Goal: Task Accomplishment & Management: Manage account settings

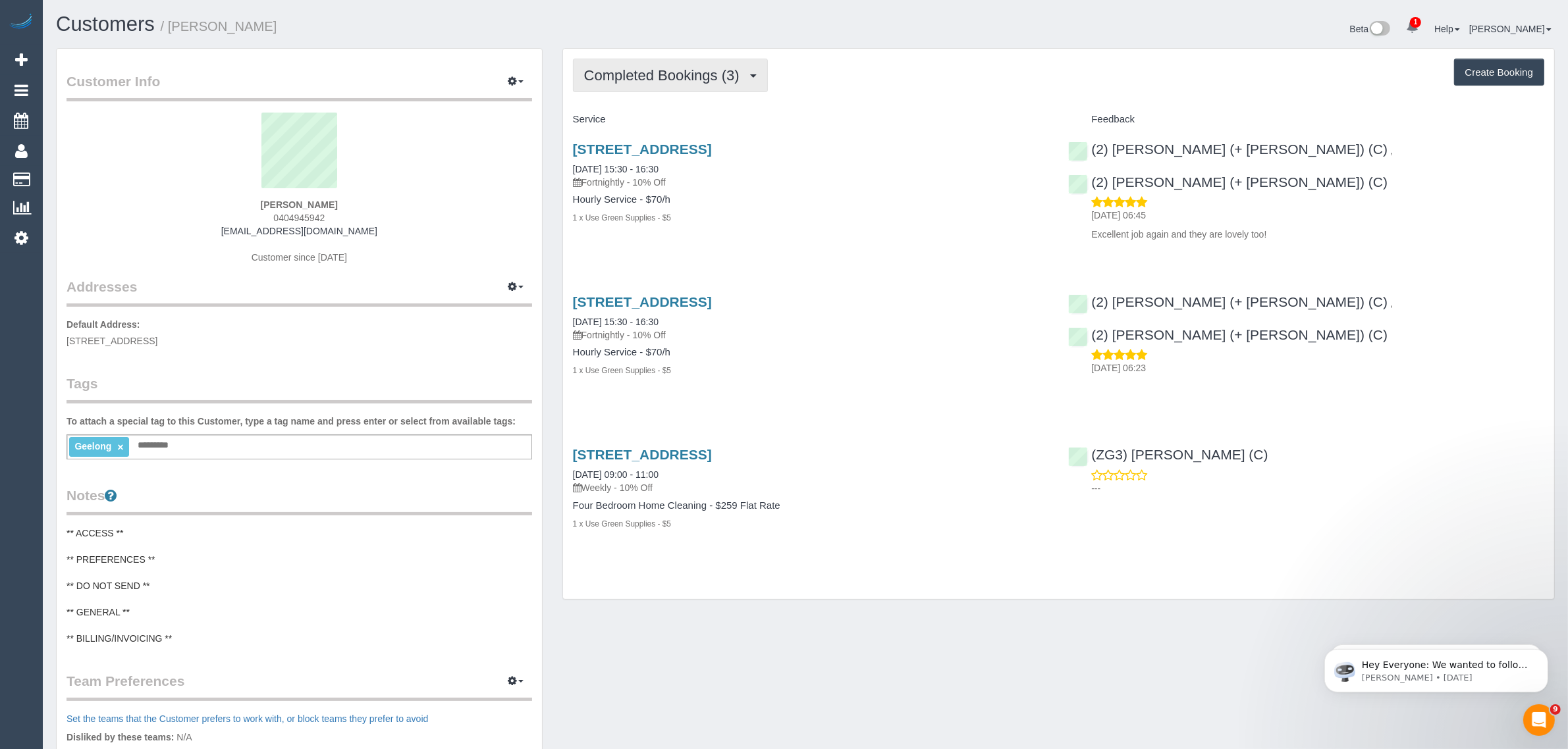
click at [728, 77] on span "Completed Bookings (3)" at bounding box center [665, 75] width 162 height 17
click at [690, 118] on link "Upcoming Bookings (11)" at bounding box center [643, 123] width 139 height 18
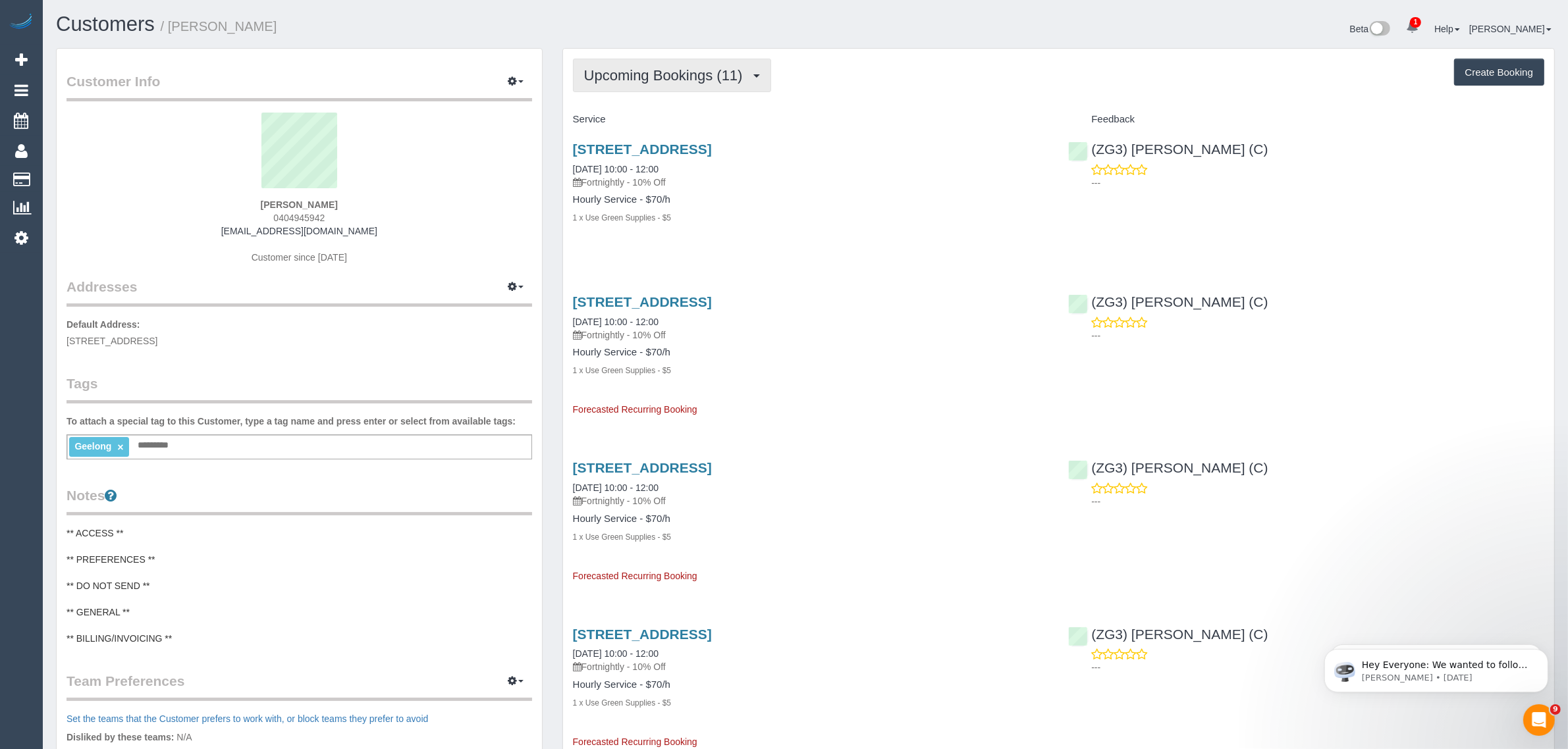
click at [624, 83] on button "Upcoming Bookings (11)" at bounding box center [673, 75] width 199 height 33
click at [633, 117] on link "Upcoming Bookings (11)" at bounding box center [643, 123] width 139 height 18
drag, startPoint x: 690, startPoint y: 166, endPoint x: 570, endPoint y: 165, distance: 120.0
click at [570, 165] on div "8 Cumulus Avenue, Highton, VIC 3216 09/10/2025 10:00 - 12:00 Fortnightly - 10% …" at bounding box center [811, 190] width 496 height 120
copy link "[DATE] 10:00 - 12:00"
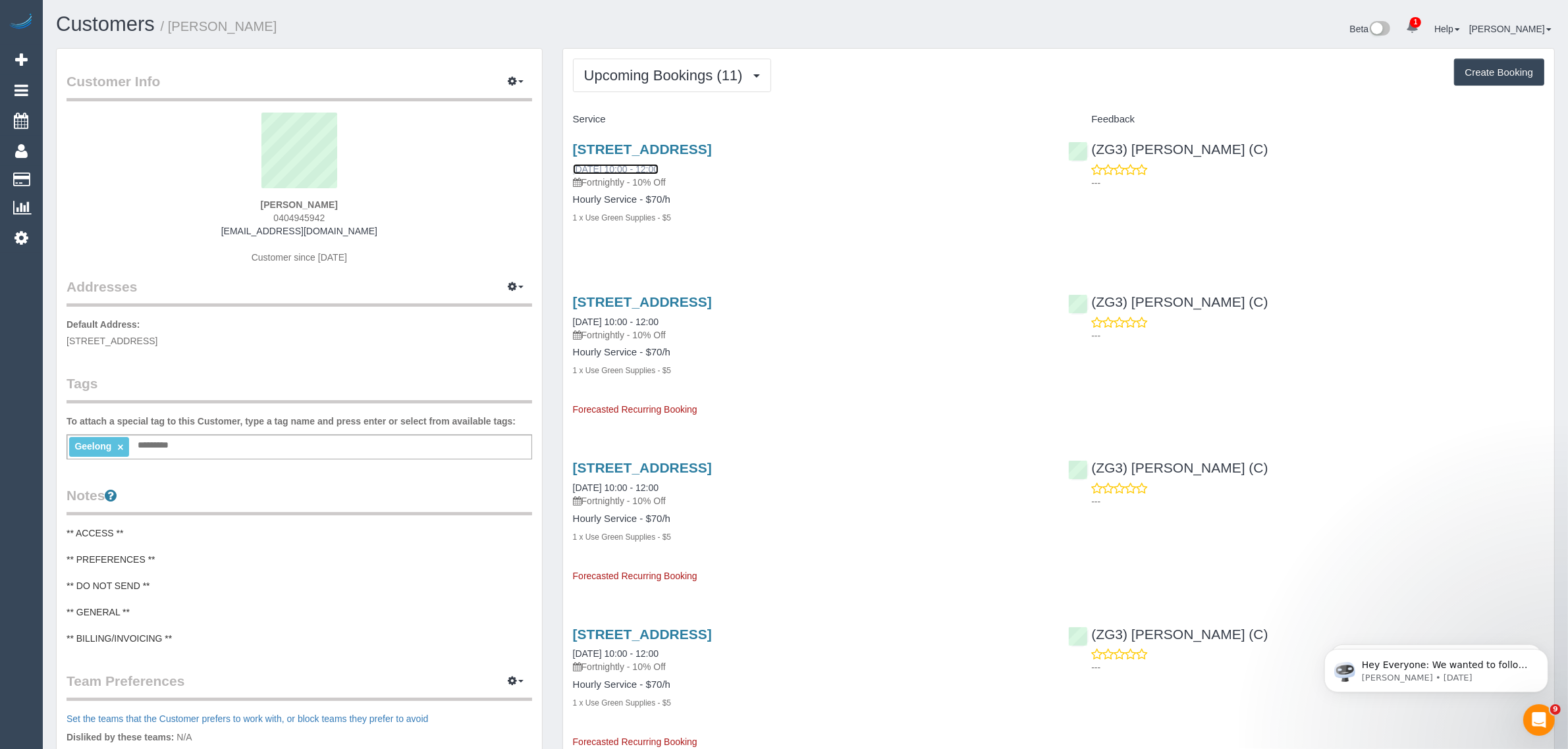
click at [627, 163] on link "[DATE] 10:00 - 12:00" at bounding box center [616, 168] width 86 height 11
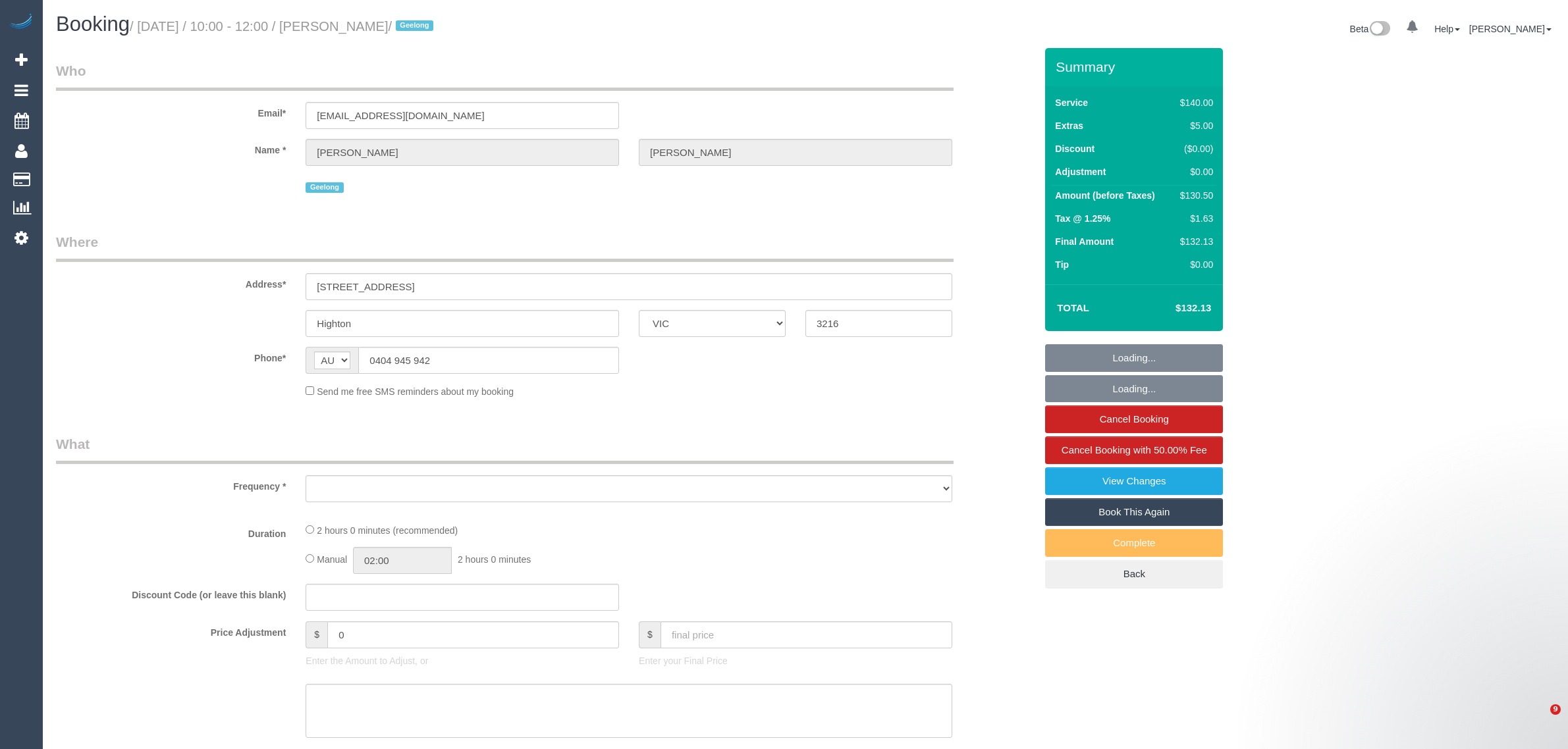
select select "VIC"
select select "string:stripe-pm_1Rwc0q2GScqysDRVBMhEZk2T"
select select "number:27"
select select "number:14"
select select "number:19"
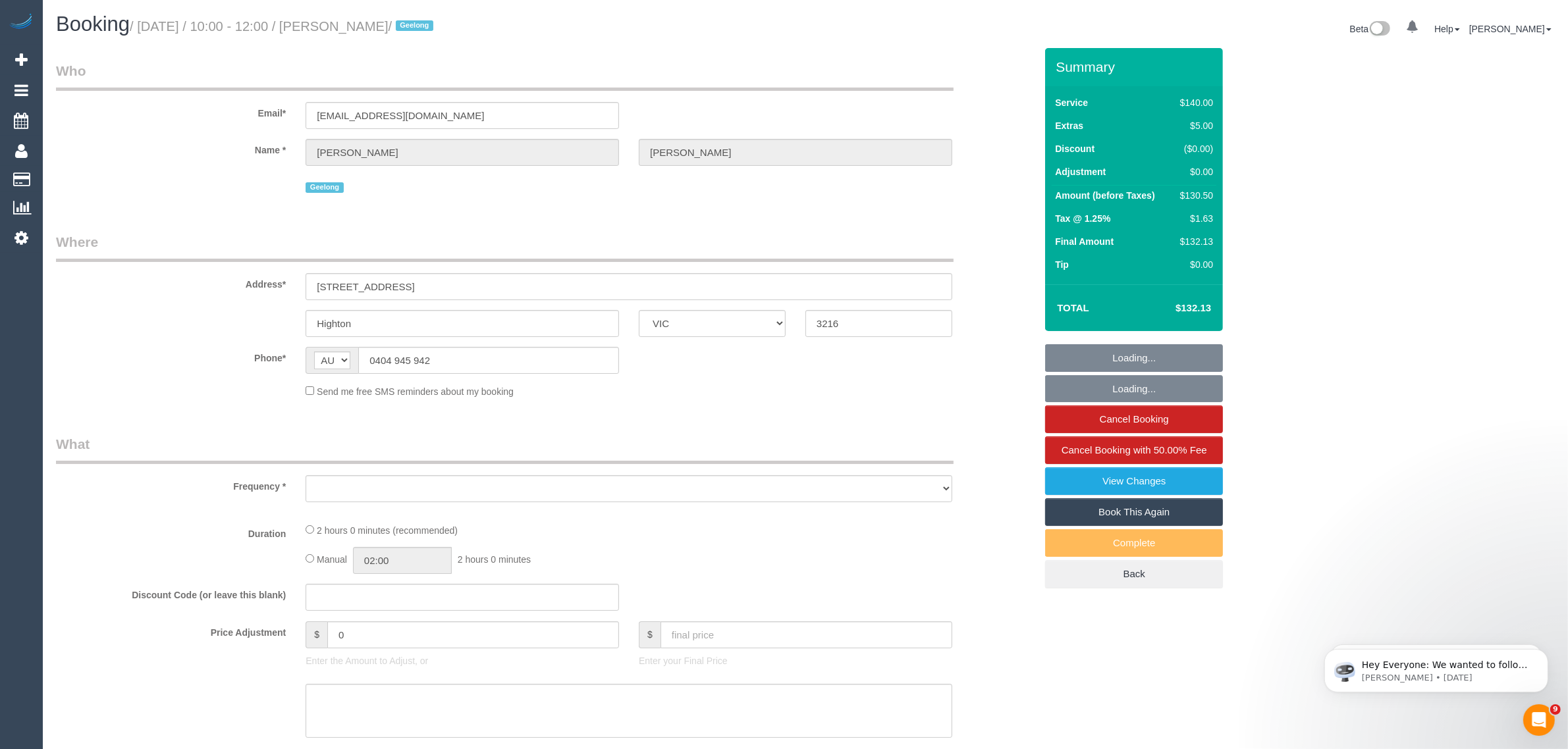
select select "number:24"
select select "number:33"
select select "number:12"
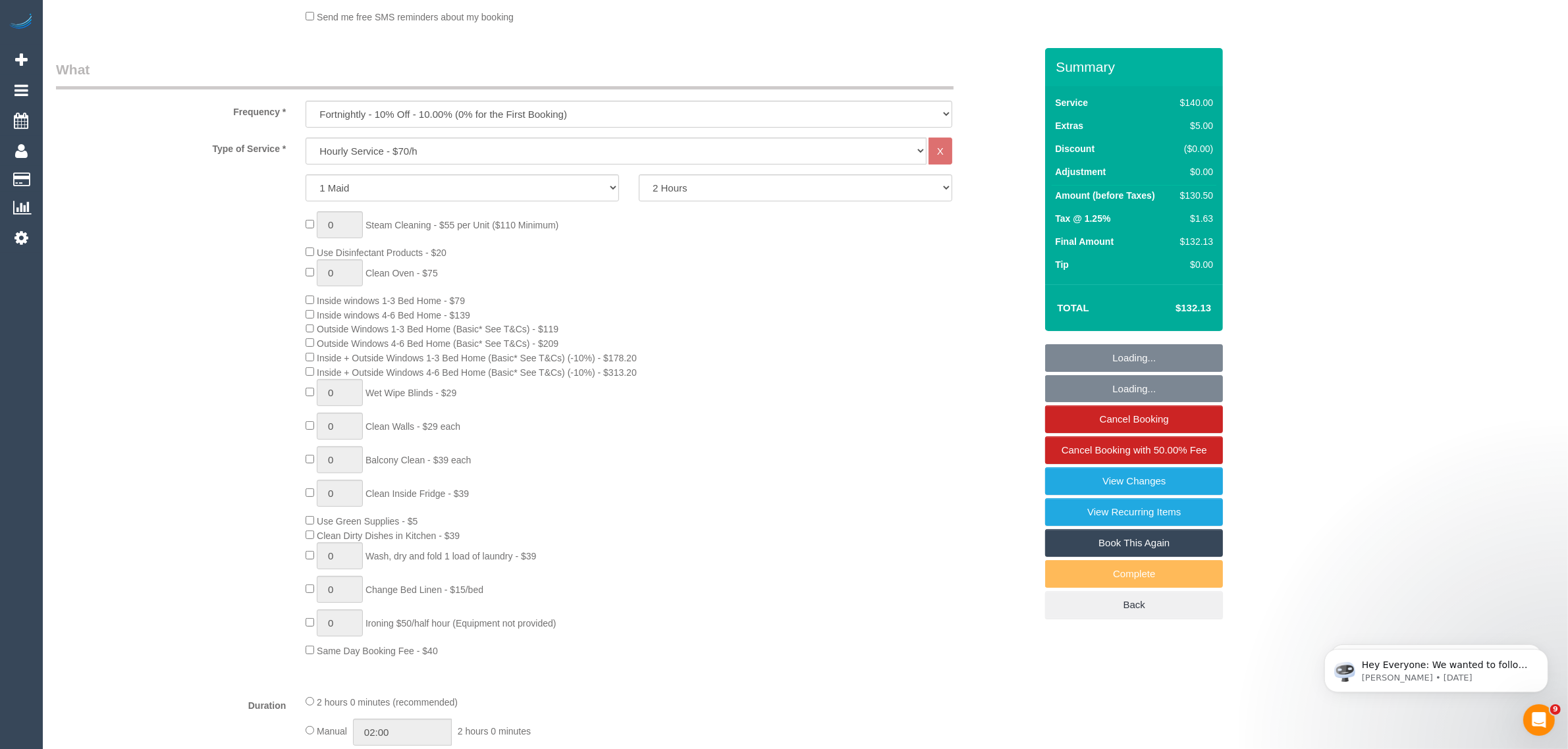
select select "object:975"
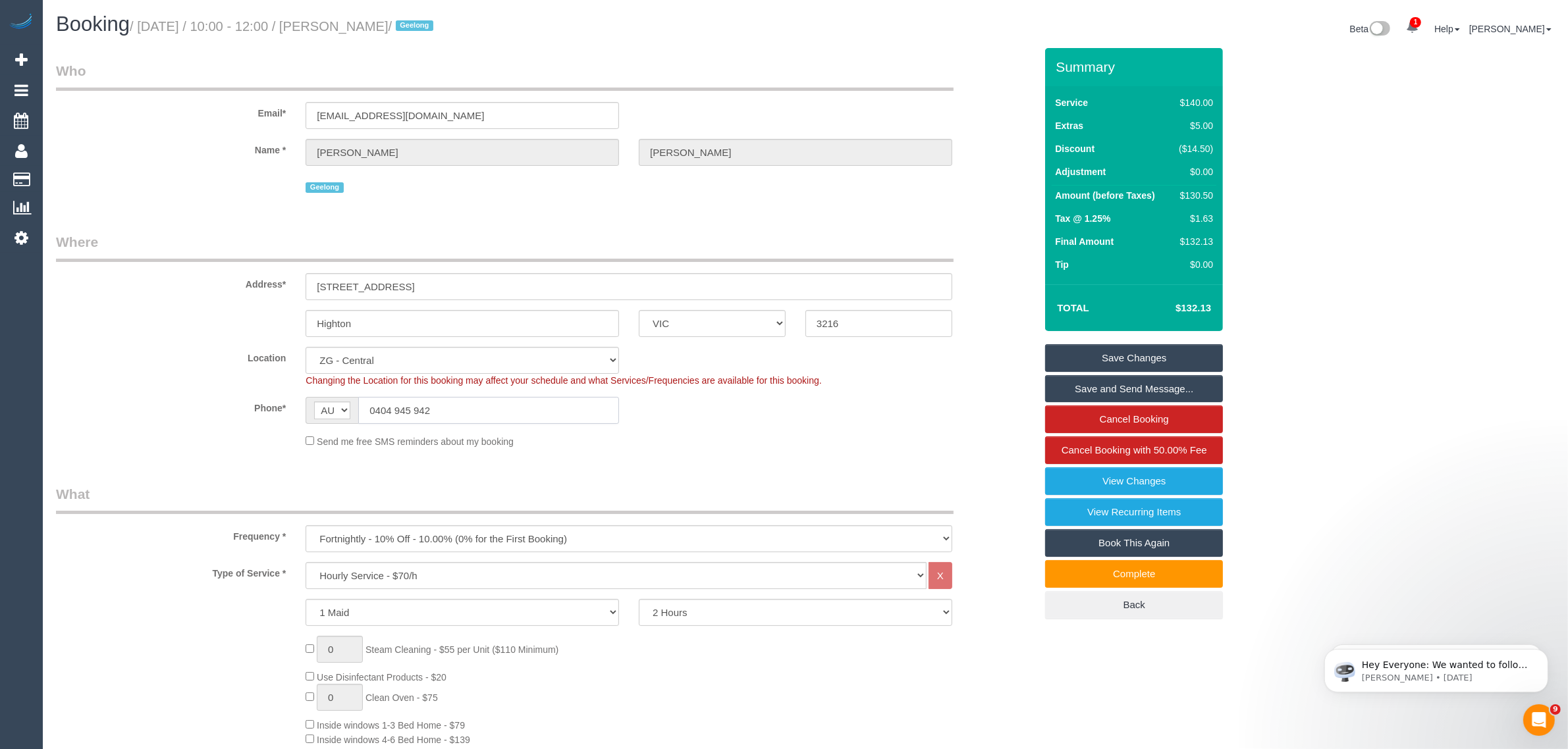
click at [486, 405] on input "0404 945 942" at bounding box center [488, 410] width 260 height 27
click at [486, 405] on input "0404 945 942" at bounding box center [488, 410] width 260 height 27
click at [482, 405] on input "0404 945 942" at bounding box center [488, 410] width 260 height 27
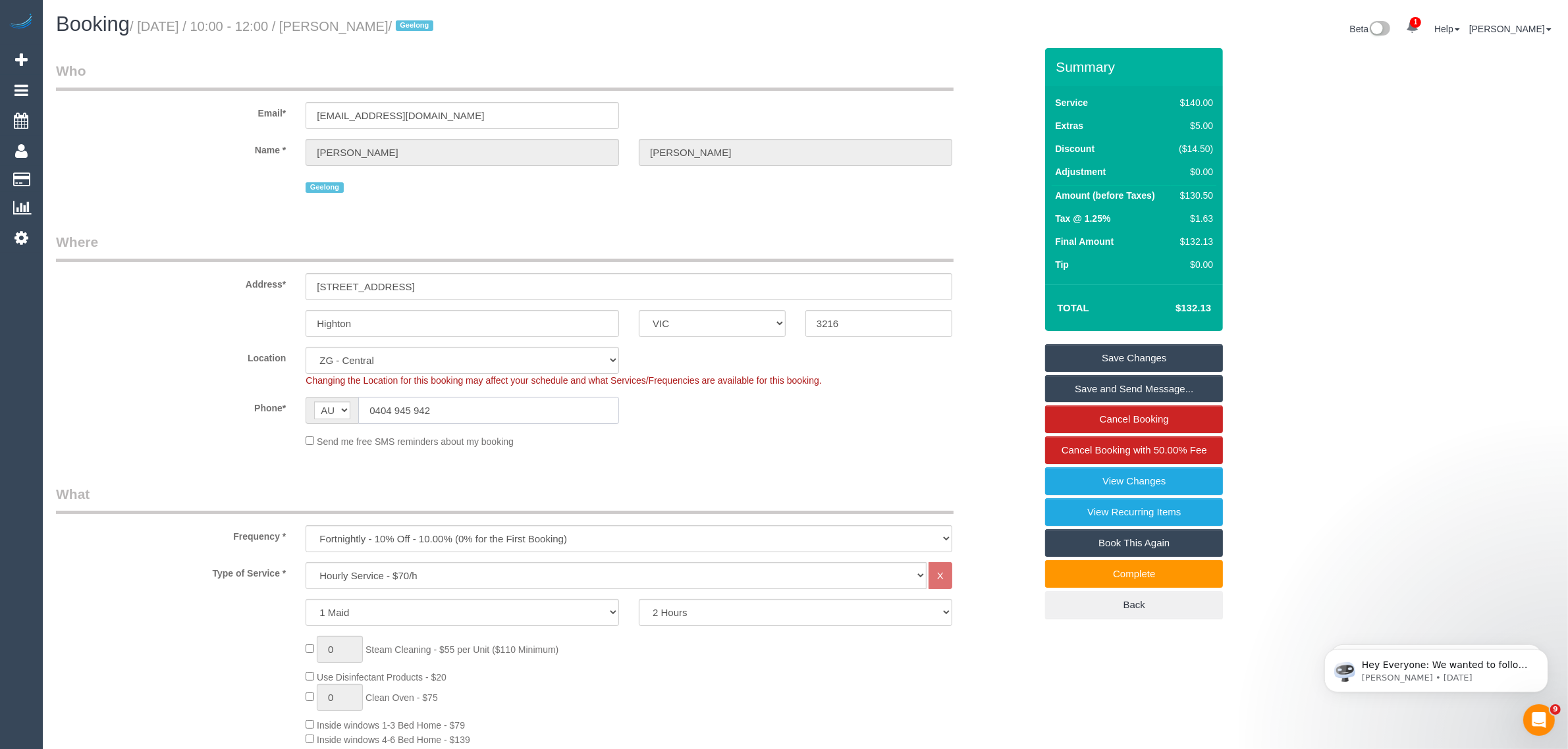
click at [482, 405] on input "0404 945 942" at bounding box center [488, 410] width 260 height 27
click at [203, 339] on fieldset "Where Address* 8 Cumulus Avenue Highton ACT NSW NT QLD SA TAS VIC WA 3216 Locat…" at bounding box center [545, 345] width 979 height 226
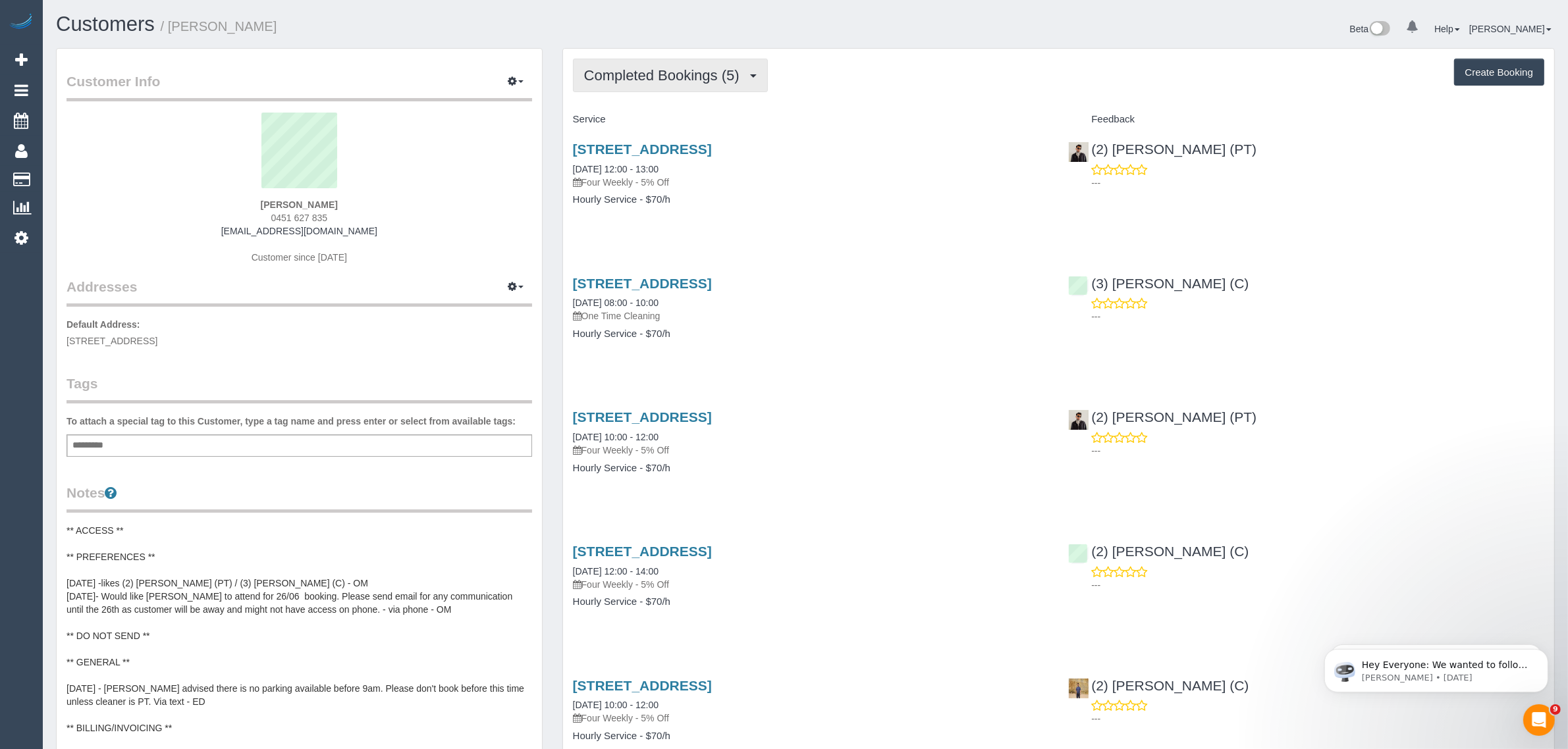
click at [660, 70] on span "Completed Bookings (5)" at bounding box center [665, 75] width 162 height 17
click at [634, 127] on link "Upcoming Bookings (11)" at bounding box center [643, 123] width 139 height 18
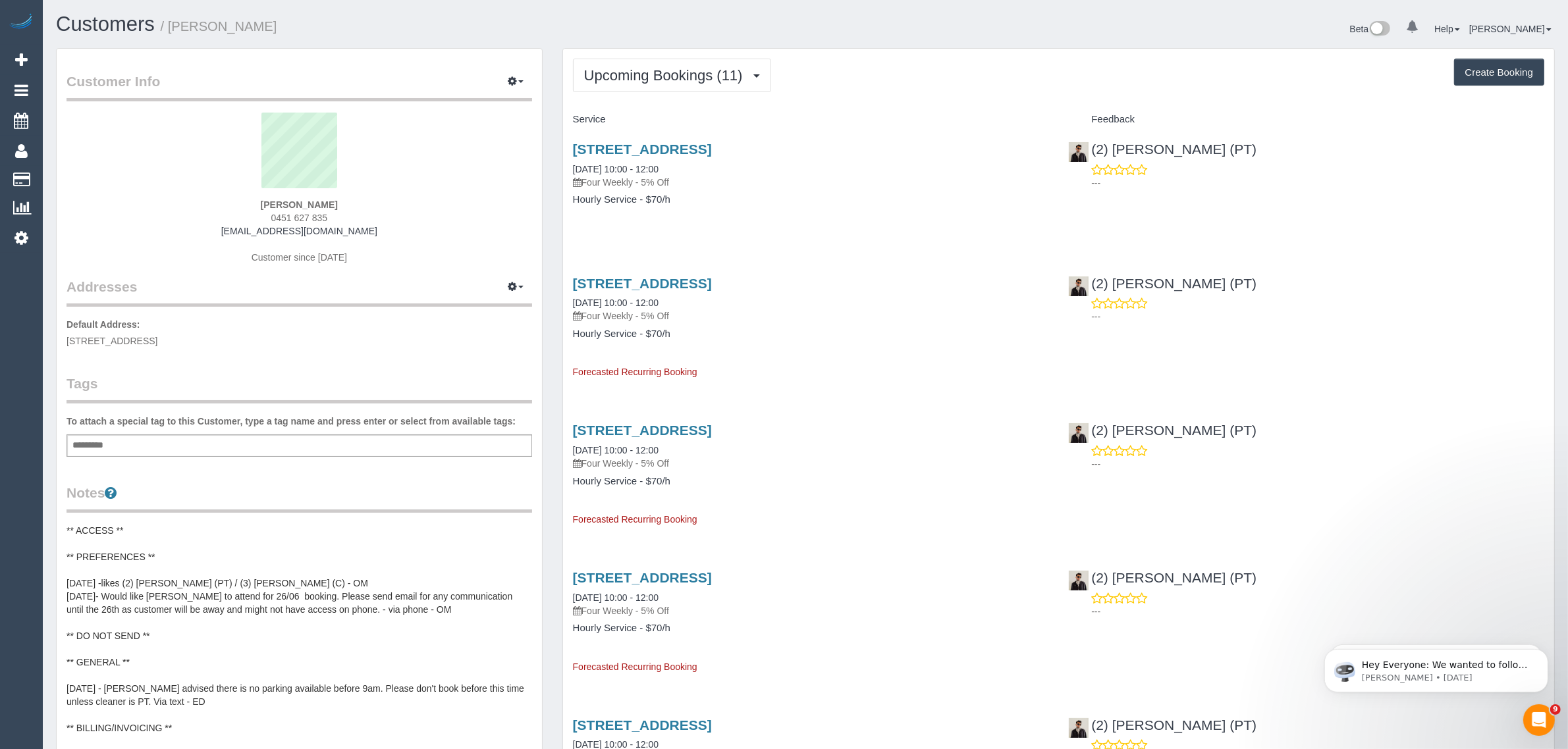
drag, startPoint x: 685, startPoint y: 169, endPoint x: 567, endPoint y: 172, distance: 118.0
click at [567, 172] on div "216/681 Chapel St, South Yarra, VIC 3141 09/10/2025 10:00 - 12:00 Four Weekly -…" at bounding box center [811, 181] width 496 height 102
copy link "[DATE] 10:00 - 12:00"
drag, startPoint x: 1232, startPoint y: 148, endPoint x: 1097, endPoint y: 146, distance: 135.0
click at [1097, 146] on div "(2) Azwad Raza (PT) ---" at bounding box center [1306, 162] width 496 height 64
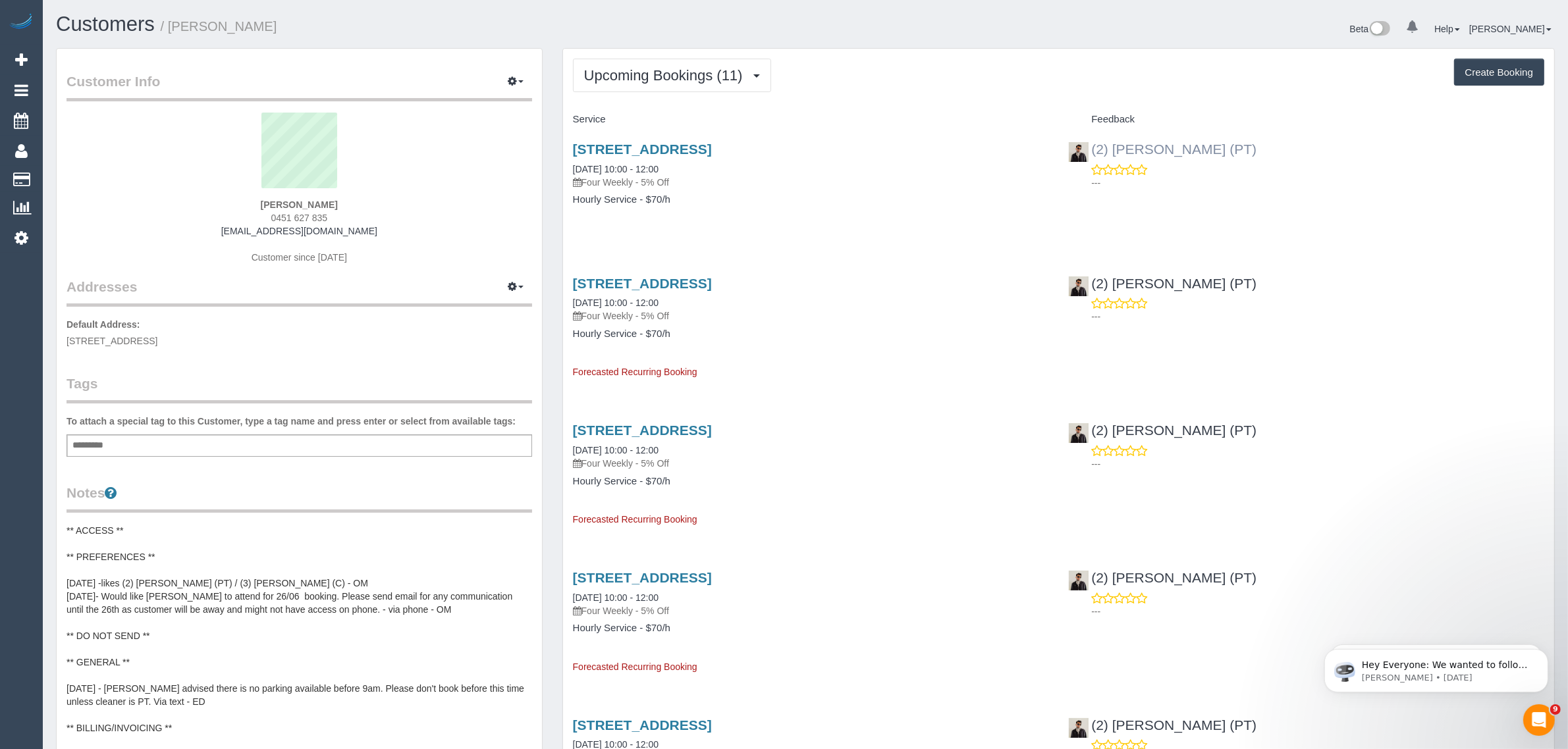
copy link "2) Azwad Raza (PT)"
click at [275, 203] on strong "Aiko Azelia Putri" at bounding box center [299, 204] width 77 height 11
drag, startPoint x: 275, startPoint y: 204, endPoint x: 296, endPoint y: 211, distance: 22.1
click at [275, 205] on strong "Aiko Azelia Putri" at bounding box center [299, 204] width 77 height 11
copy strong "Aiko"
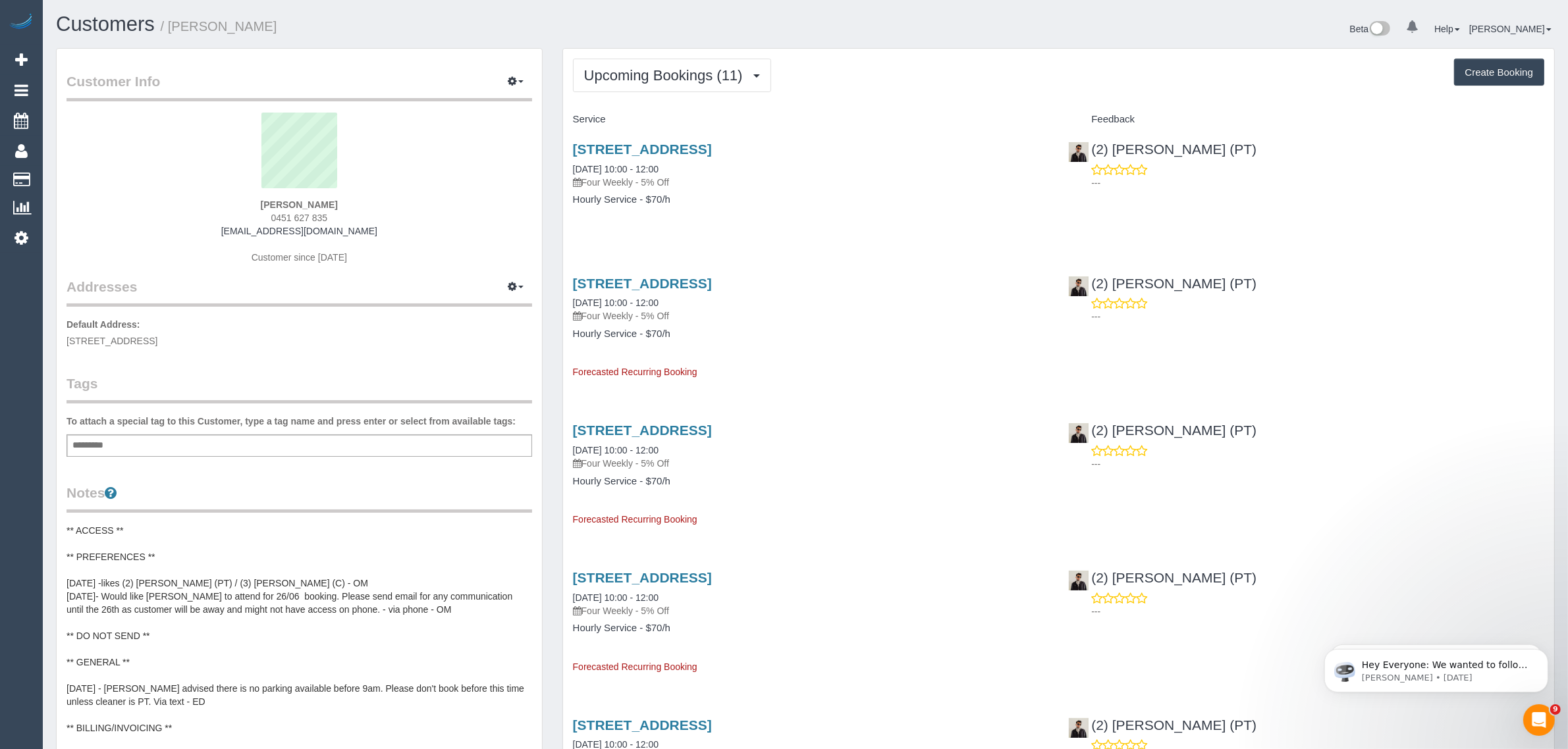
click at [158, 340] on span "216/681 Chapel St, South Yarra, VIC 3141" at bounding box center [112, 340] width 91 height 11
copy span "South Yarra"
click at [83, 168] on link "Customers" at bounding box center [124, 180] width 164 height 27
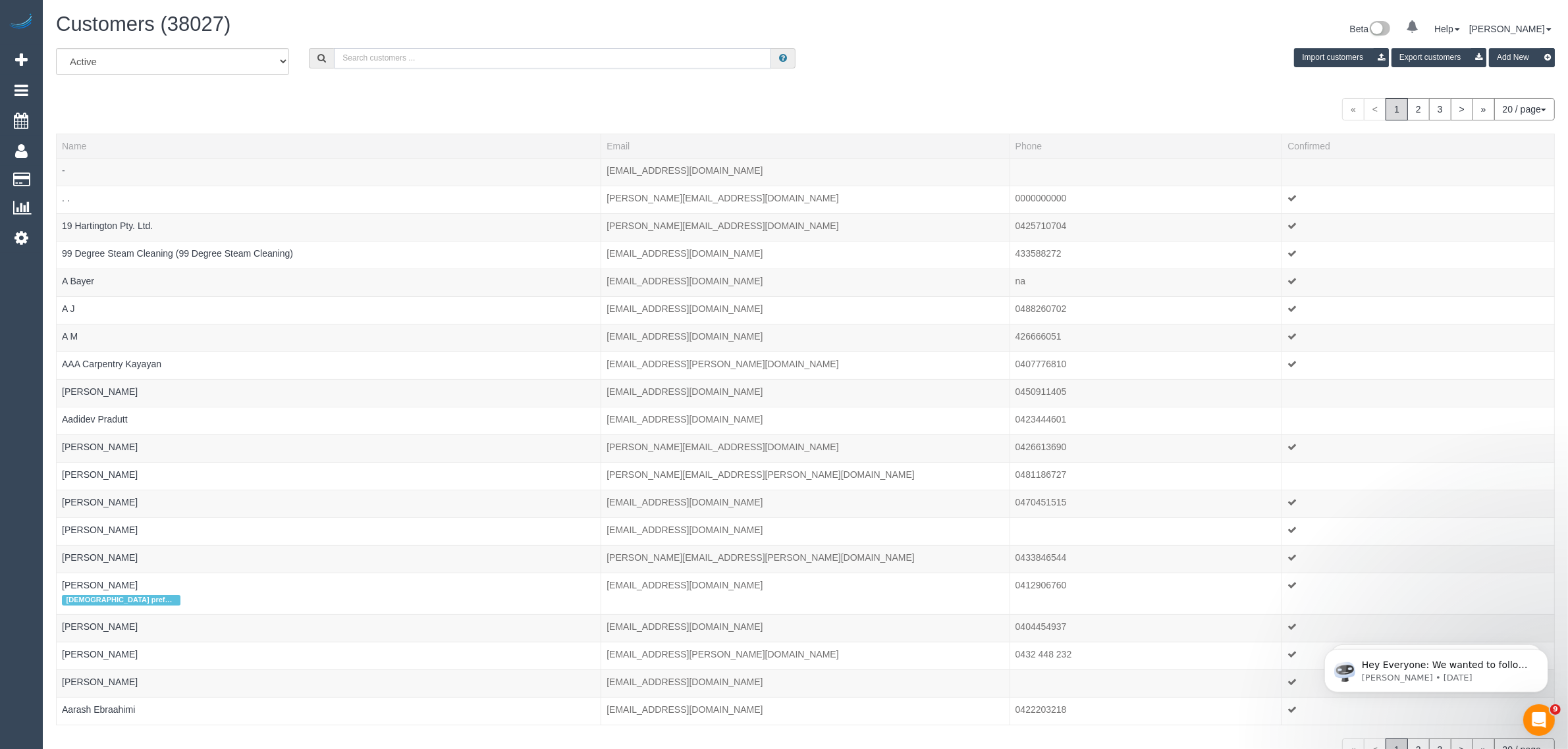
click at [504, 61] on input "text" at bounding box center [552, 58] width 437 height 20
paste input "Yoka Jones"
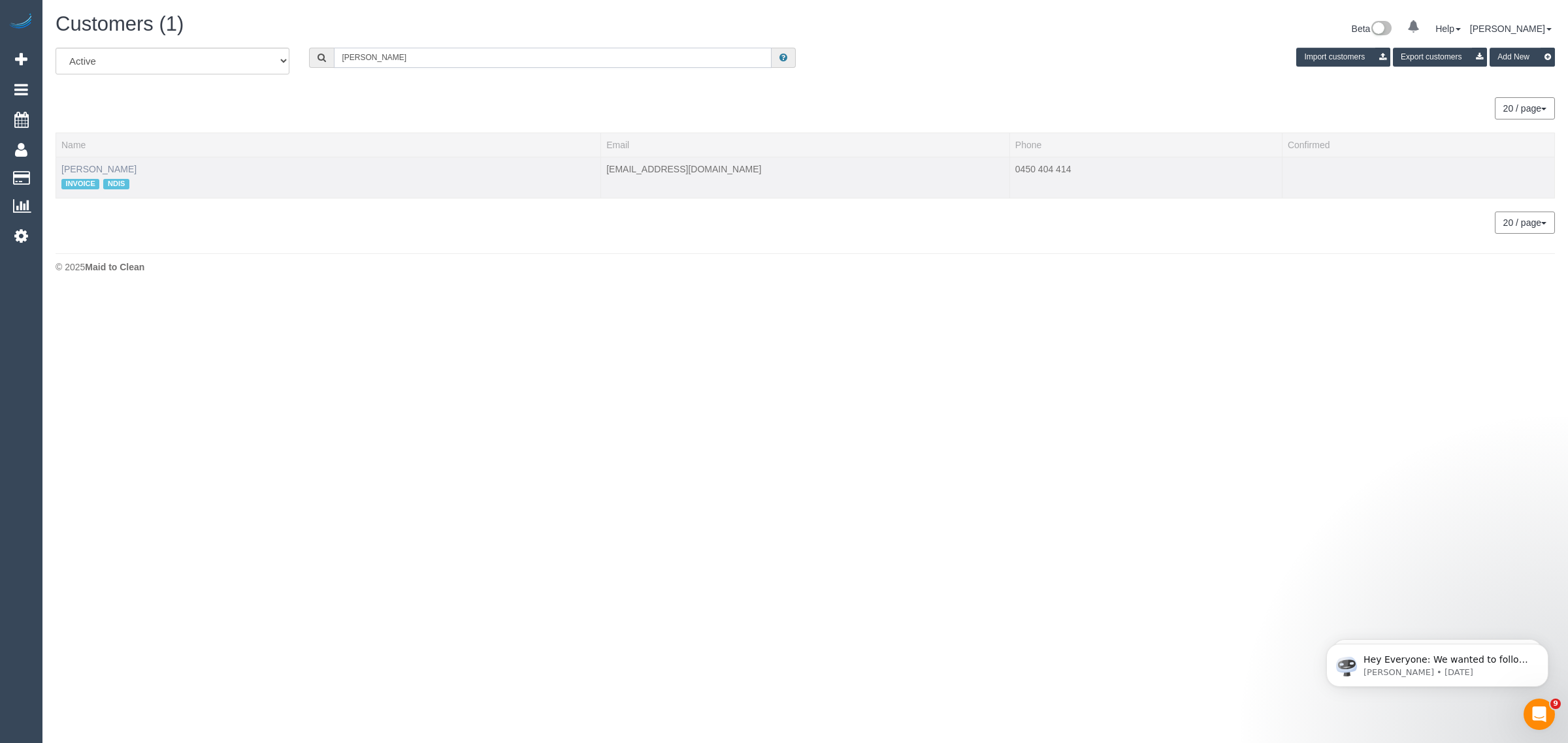
type input "Yoka Jones"
click at [89, 164] on link "Yoka Jones" at bounding box center [99, 169] width 75 height 11
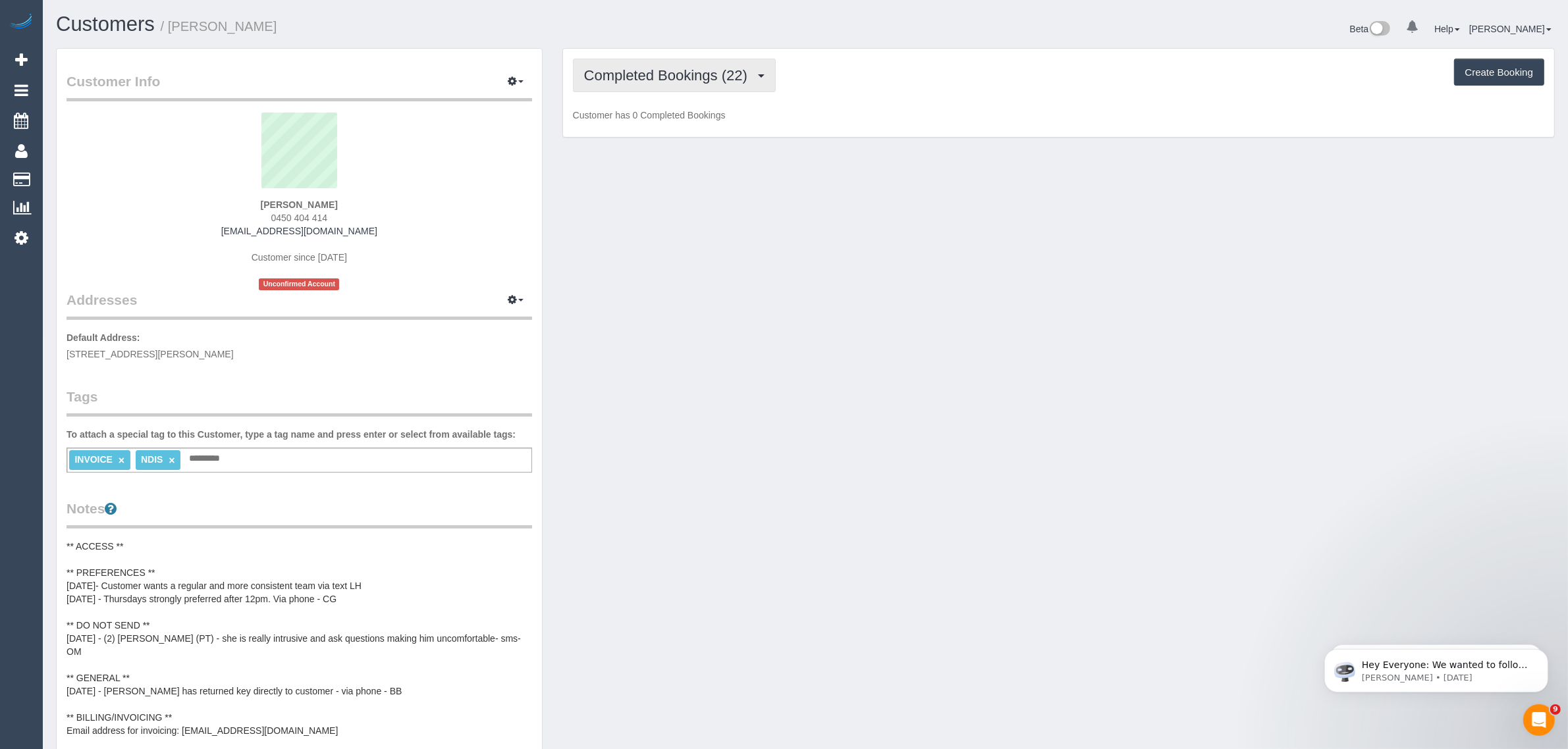
click at [620, 77] on span "Completed Bookings (22)" at bounding box center [669, 75] width 170 height 17
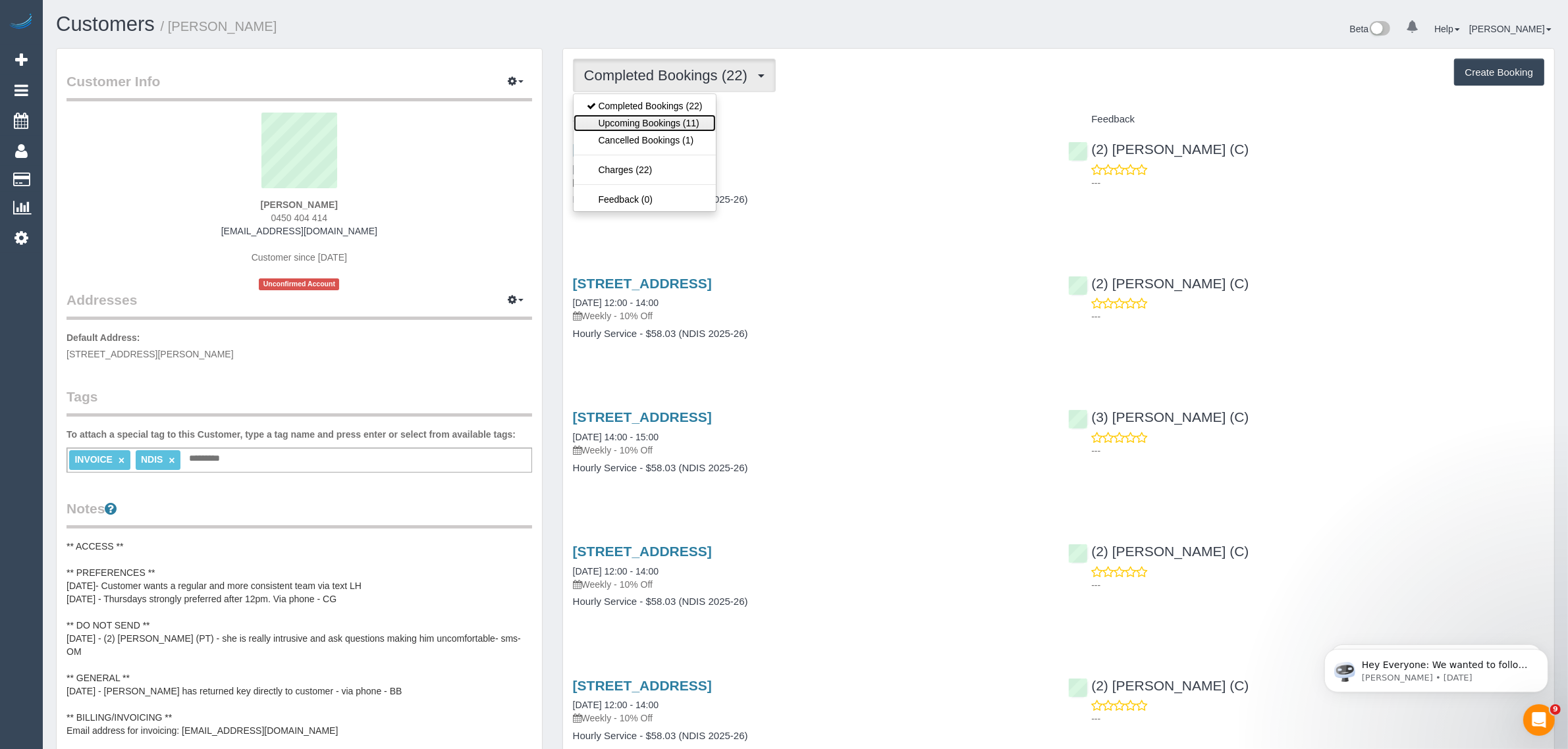
click at [608, 122] on link "Upcoming Bookings (11)" at bounding box center [644, 123] width 142 height 18
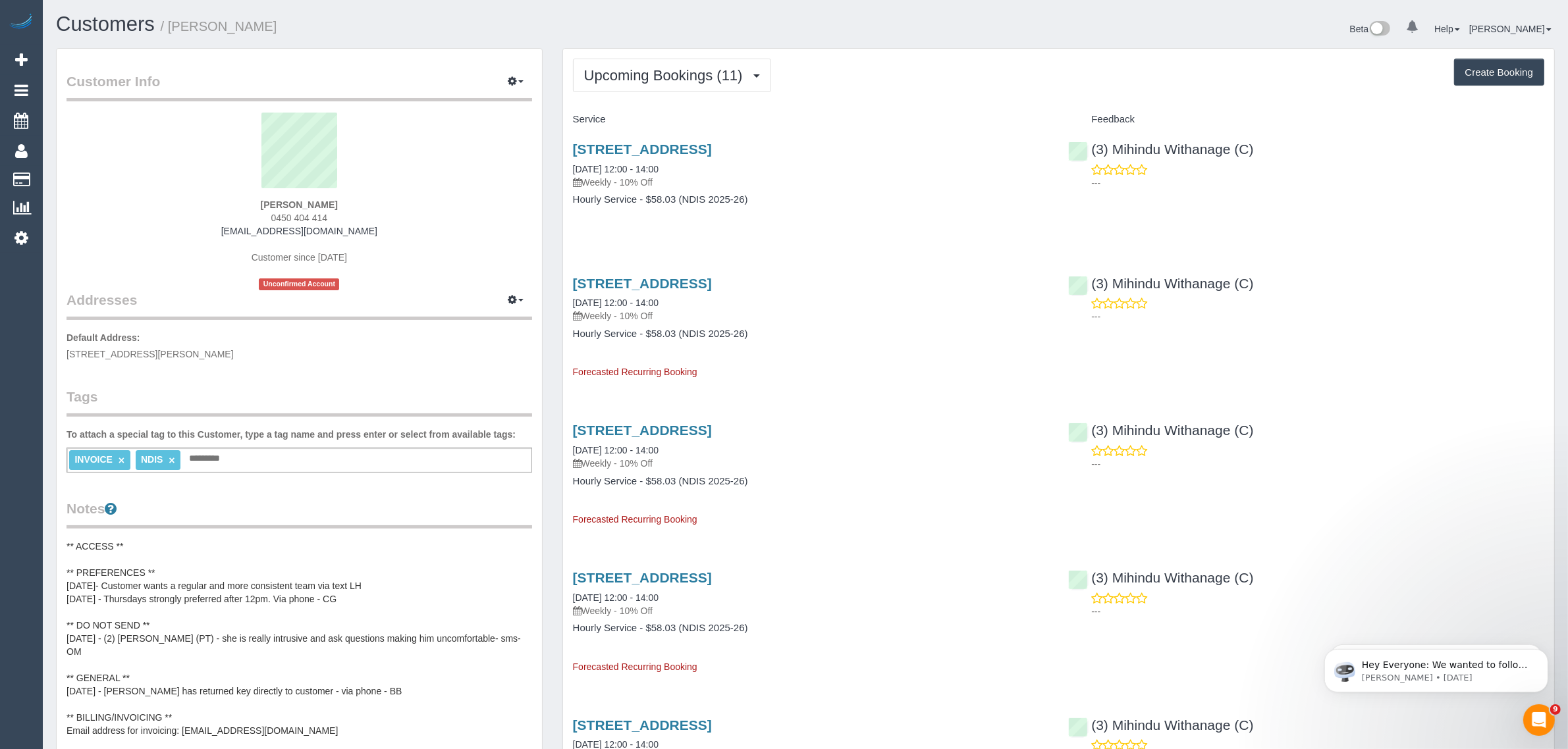
drag, startPoint x: 686, startPoint y: 163, endPoint x: 570, endPoint y: 173, distance: 116.4
click at [570, 173] on div "110 Perry Street, Collingwood, VIC 3066 09/10/2025 12:00 - 14:00 Weekly - 10% O…" at bounding box center [811, 181] width 496 height 102
copy link "09/10/2025 12:00 - 14:00"
drag, startPoint x: 1261, startPoint y: 143, endPoint x: 1093, endPoint y: 148, distance: 168.1
click at [1093, 148] on div "(3) Mihindu Withanage (C) ---" at bounding box center [1306, 162] width 496 height 64
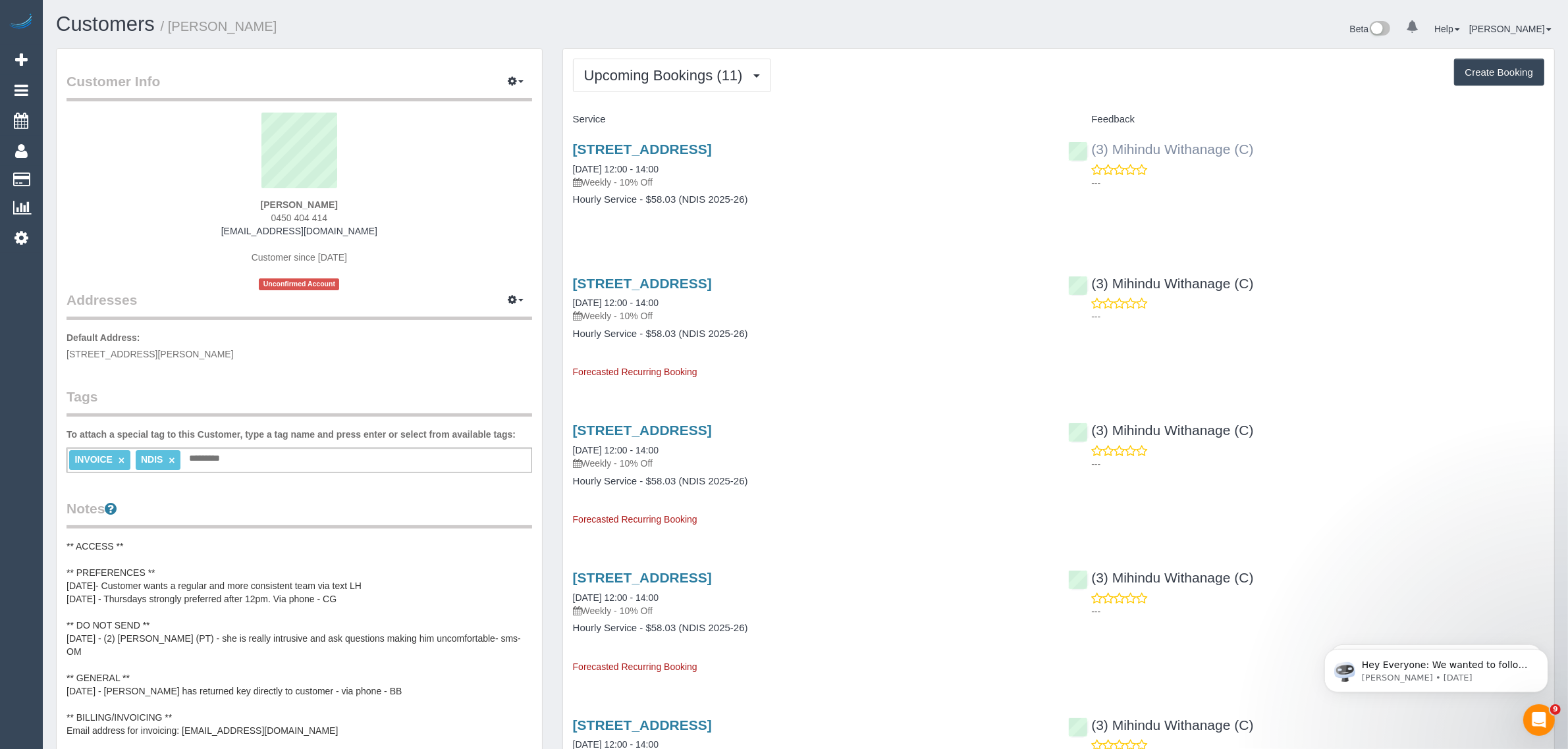
copy link "(3) Mihindu Withanage (C)"
click at [142, 355] on span "110 Perry street, Jones, VIC 3066" at bounding box center [150, 354] width 167 height 11
copy span "Jones"
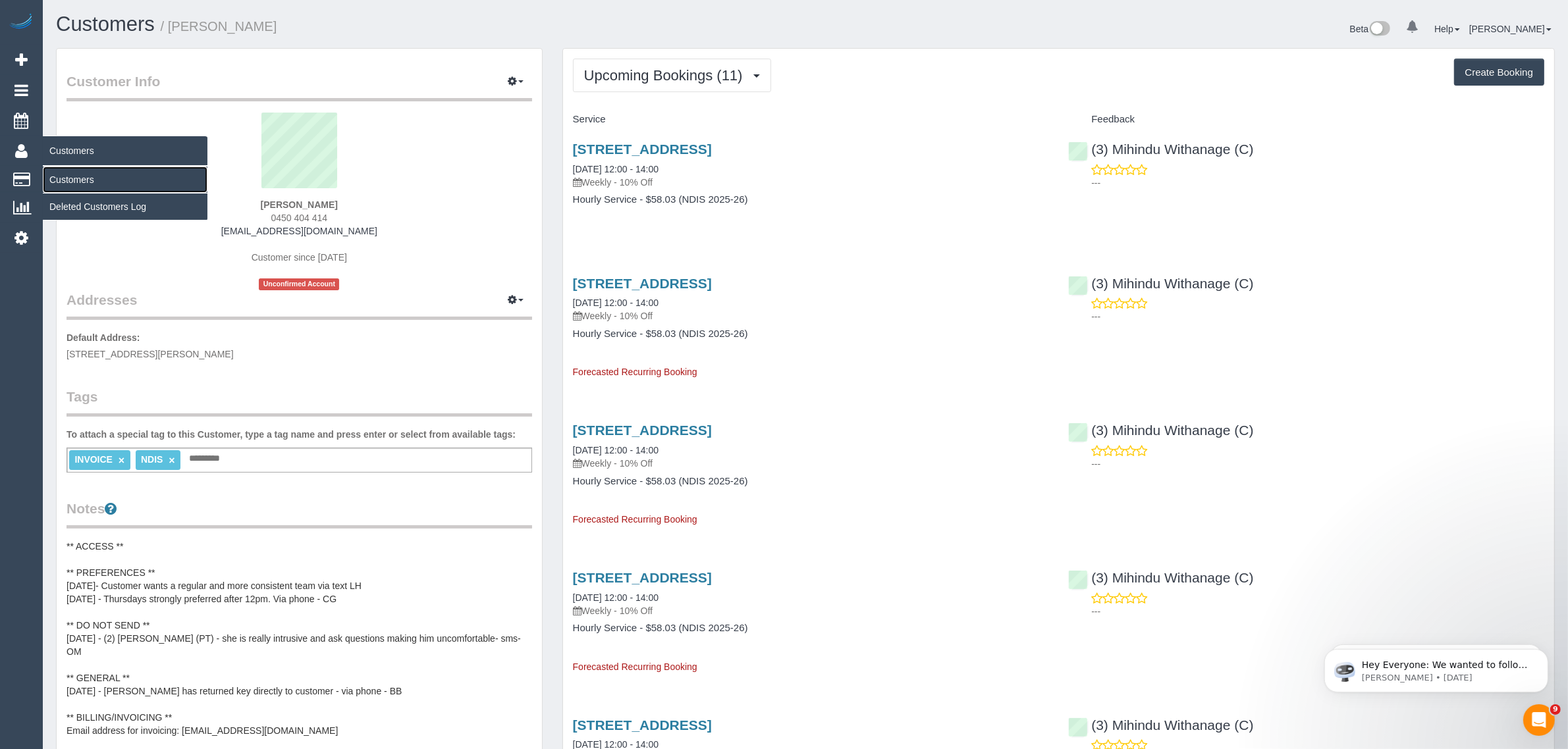
click at [54, 176] on link "Customers" at bounding box center [124, 180] width 164 height 27
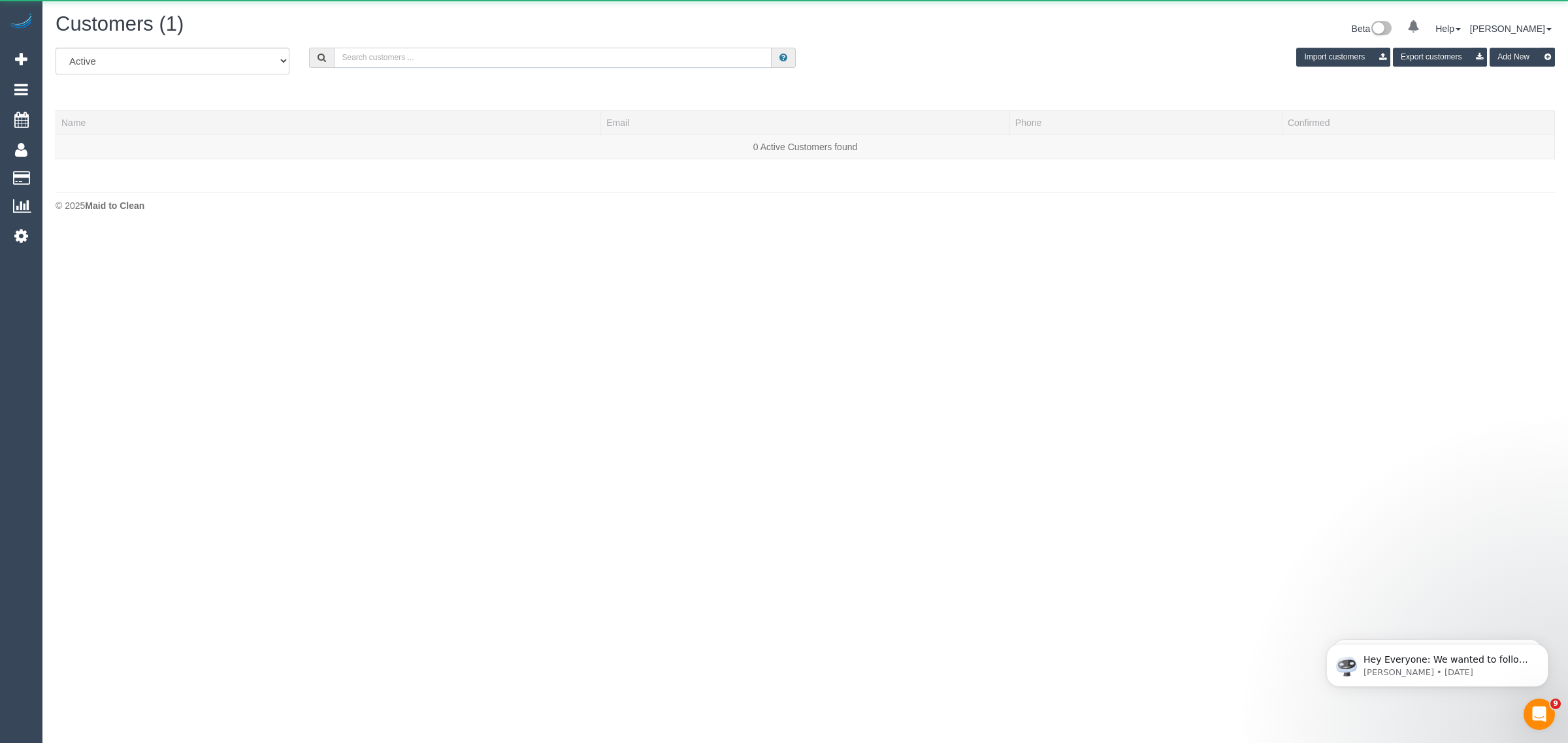
click at [367, 54] on input "text" at bounding box center [552, 58] width 438 height 20
paste input "https://maidtoclean.launch27.com/admin/customers/119735/edit"
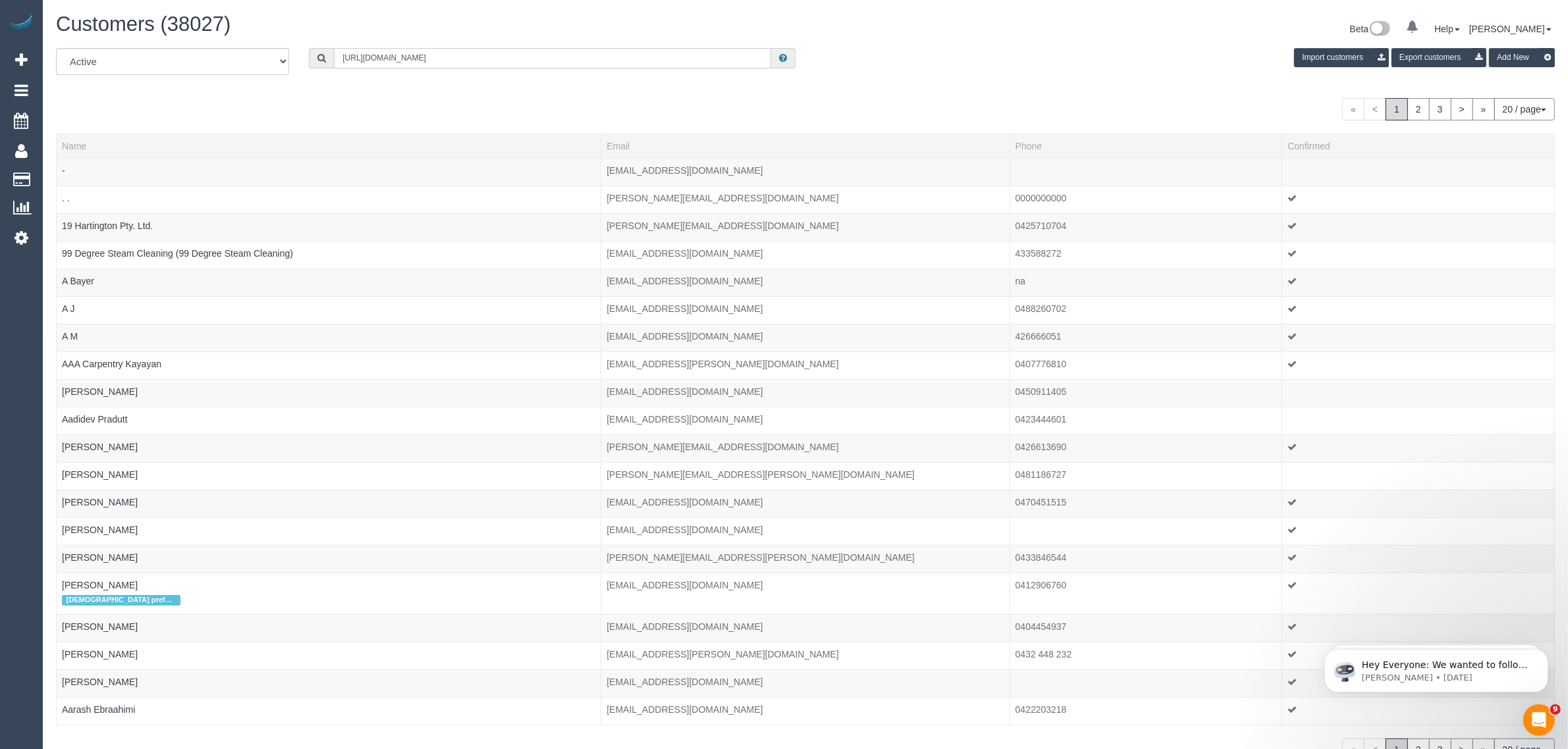
type input "https://maidtoclean.launch27.com/admin/customers/119735/edit"
click at [59, 168] on link "Customers" at bounding box center [124, 180] width 164 height 27
click at [604, 51] on input "https://maidtoclean.launch27.com/admin/customers/119735/edit" at bounding box center [552, 58] width 437 height 20
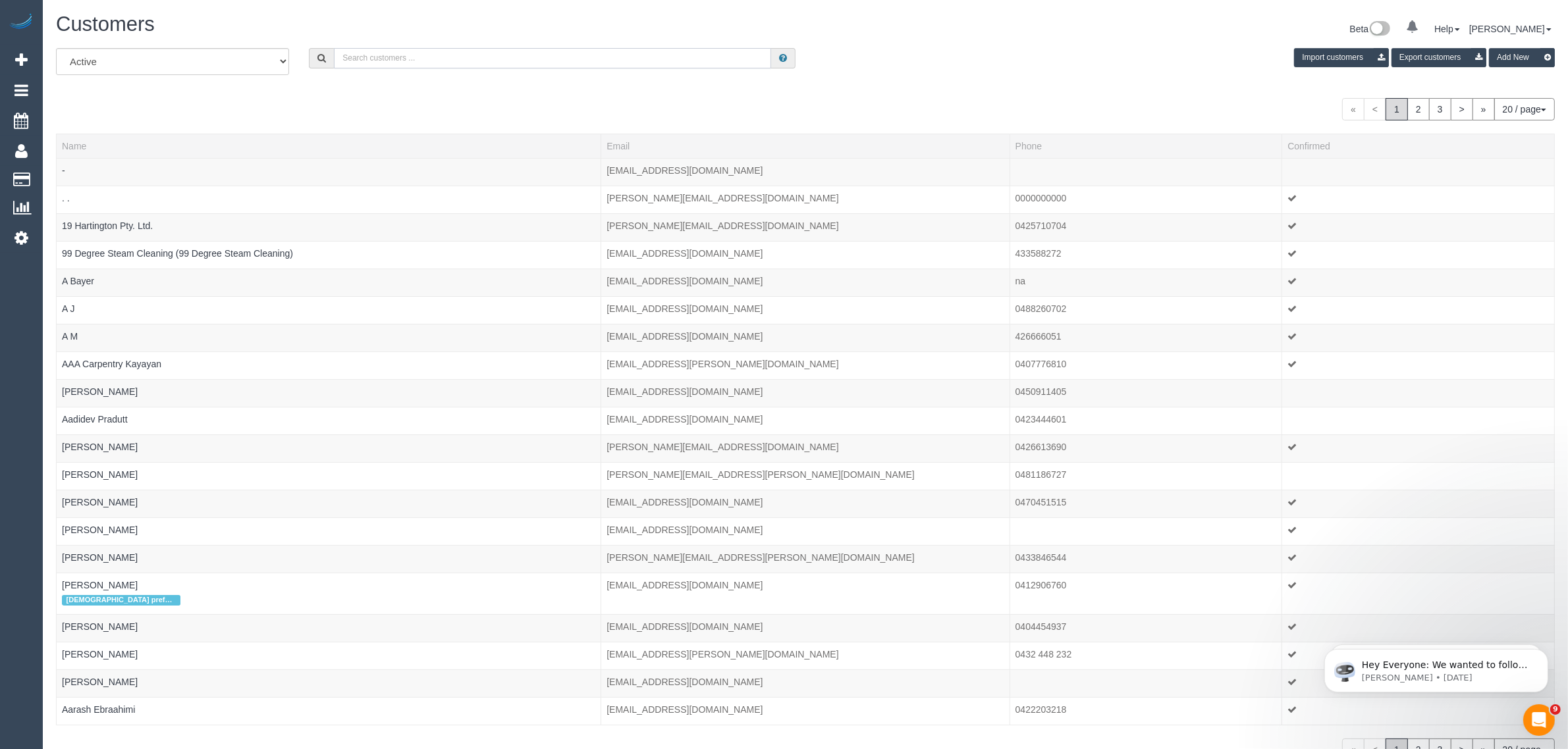
click at [492, 58] on input "text" at bounding box center [552, 58] width 437 height 20
paste input "Deborah Jan Harrison"
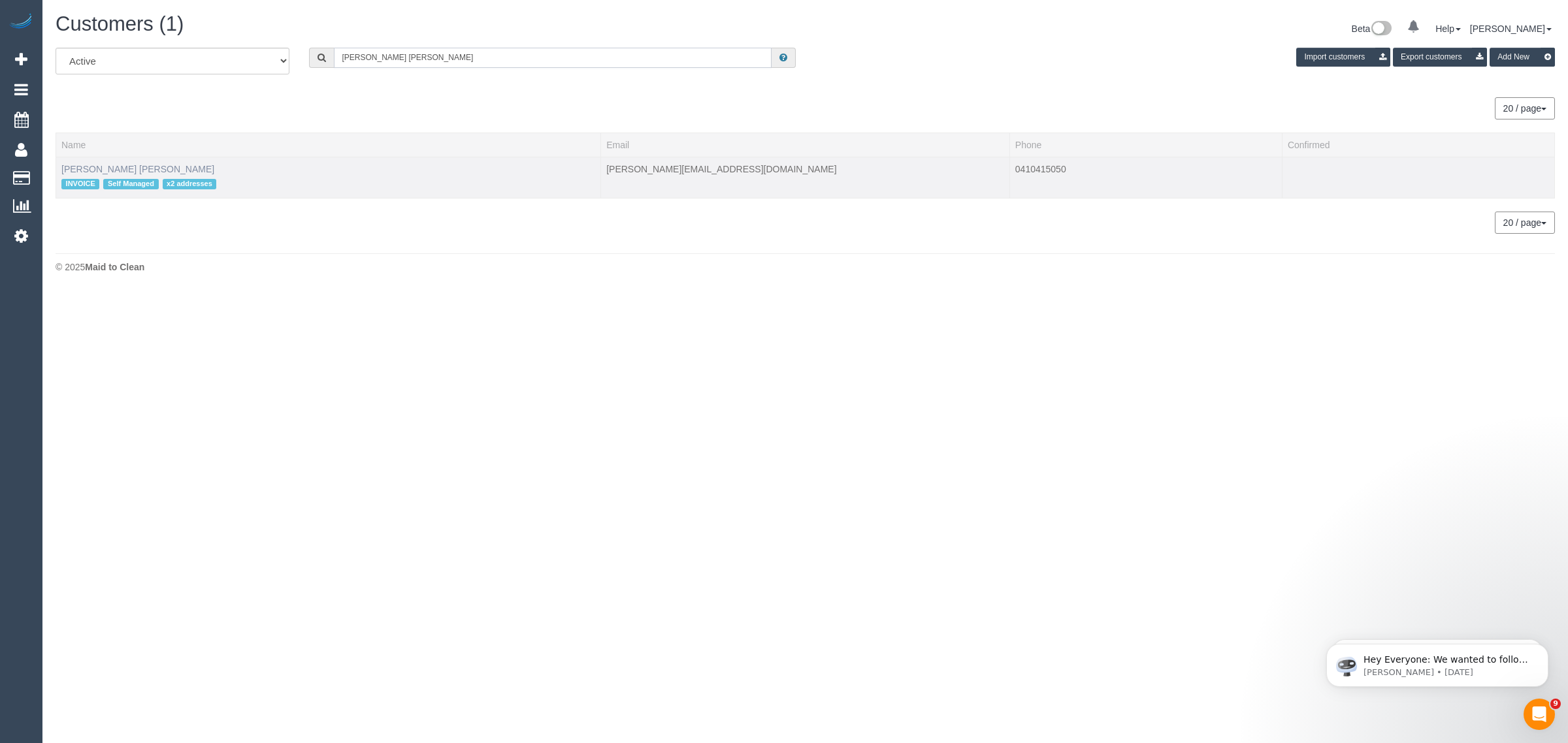
type input "Deborah Jan Harrison"
drag, startPoint x: 108, startPoint y: 165, endPoint x: 128, endPoint y: 164, distance: 20.0
click at [108, 165] on link "Deborah Jan Harrison" at bounding box center [137, 169] width 153 height 11
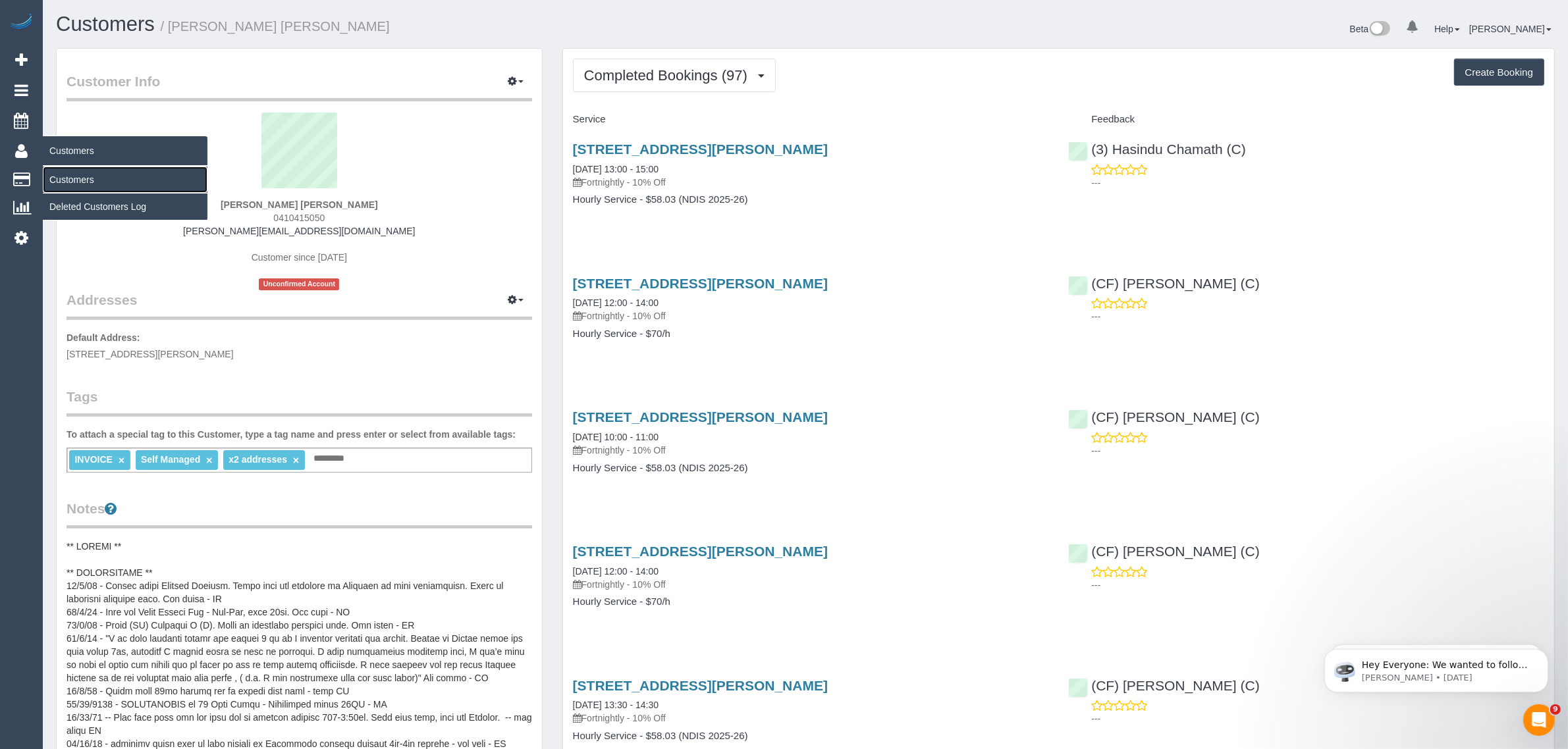
click at [58, 168] on link "Customers" at bounding box center [124, 180] width 164 height 27
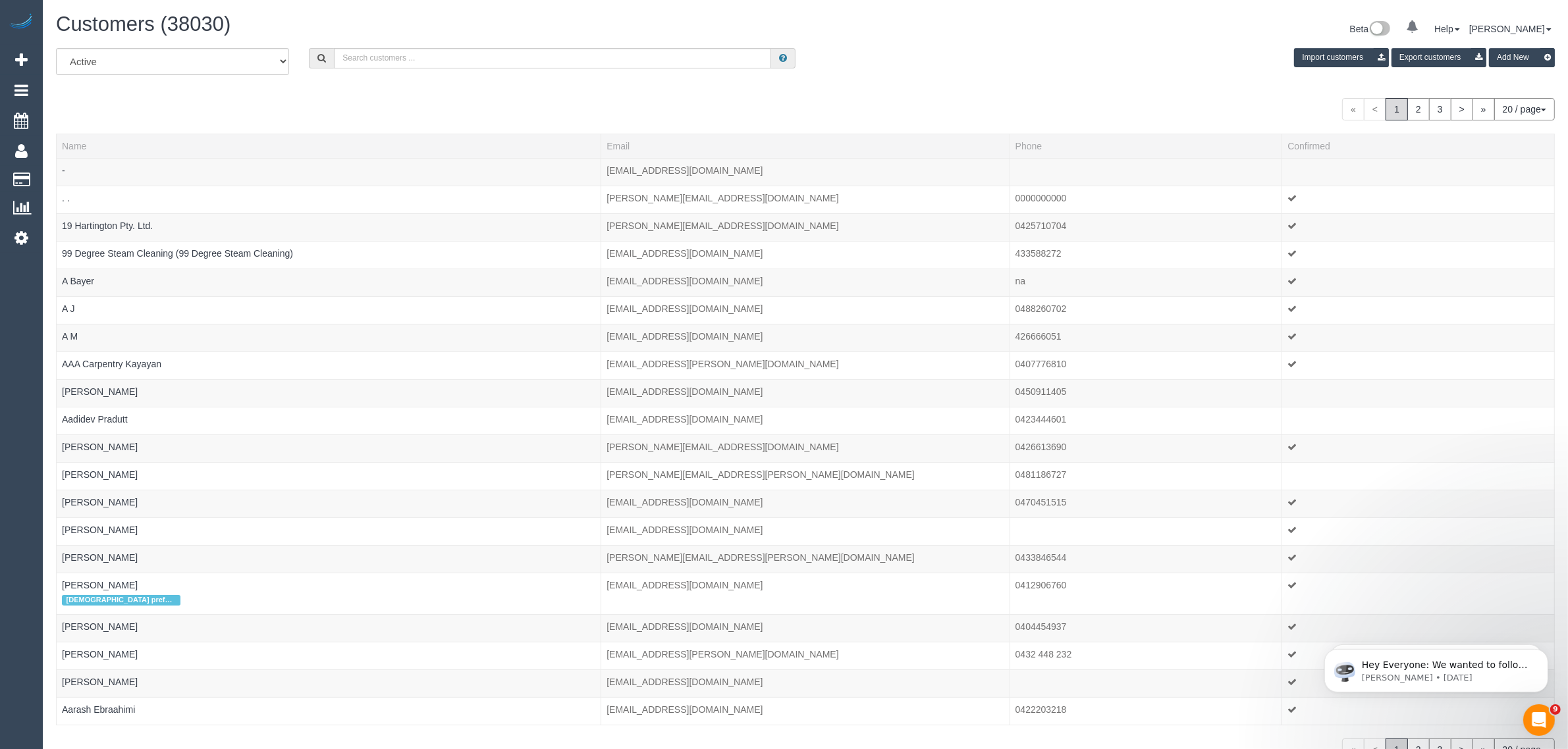
click at [732, 33] on h1 "Customers (38030)" at bounding box center [426, 24] width 739 height 23
click at [472, 51] on input "text" at bounding box center [552, 58] width 437 height 20
paste input "Deborah Jan Harrison"
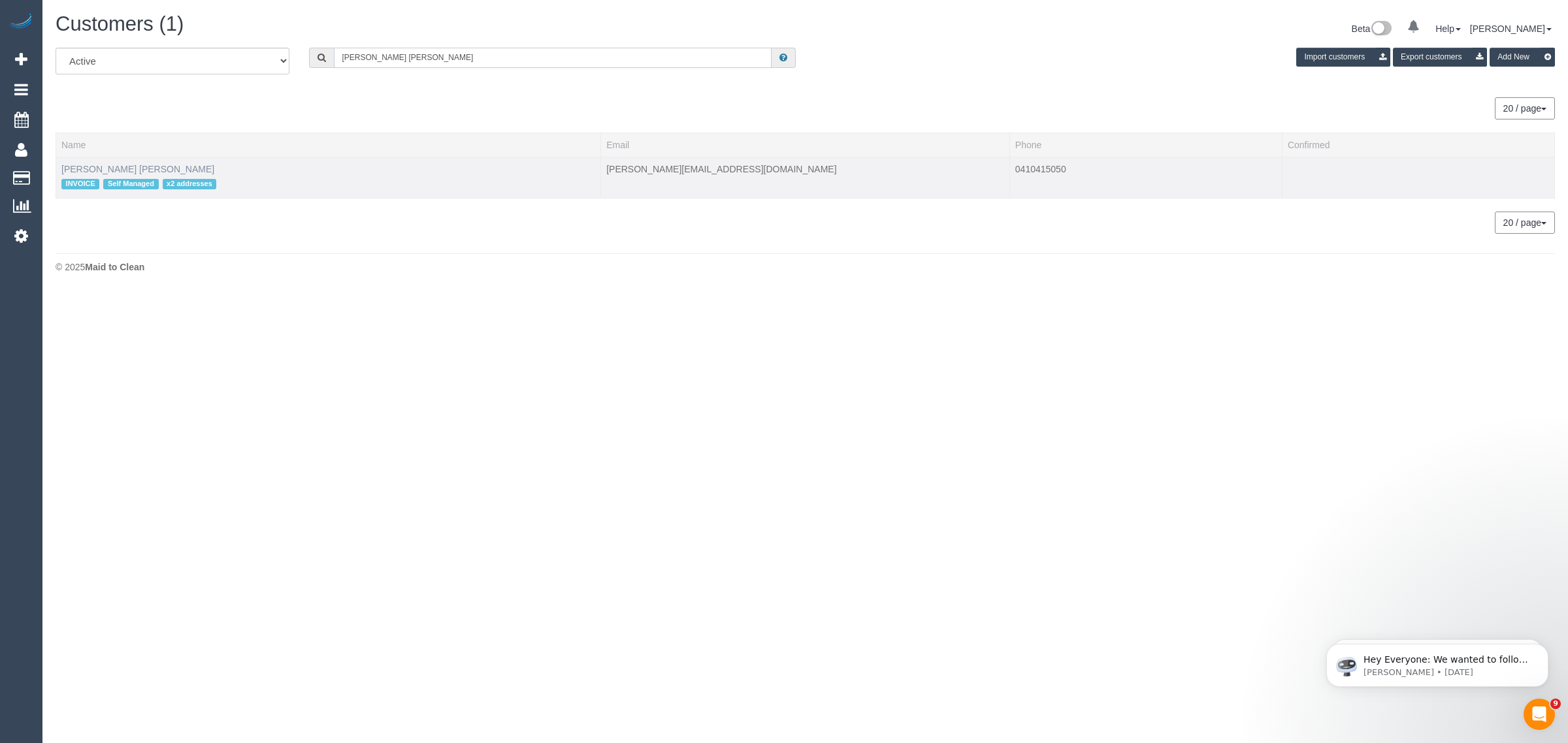
type input "Deborah Jan Harrison"
drag, startPoint x: 104, startPoint y: 165, endPoint x: 162, endPoint y: 170, distance: 58.2
click at [104, 165] on link "Deborah Jan Harrison" at bounding box center [137, 169] width 153 height 11
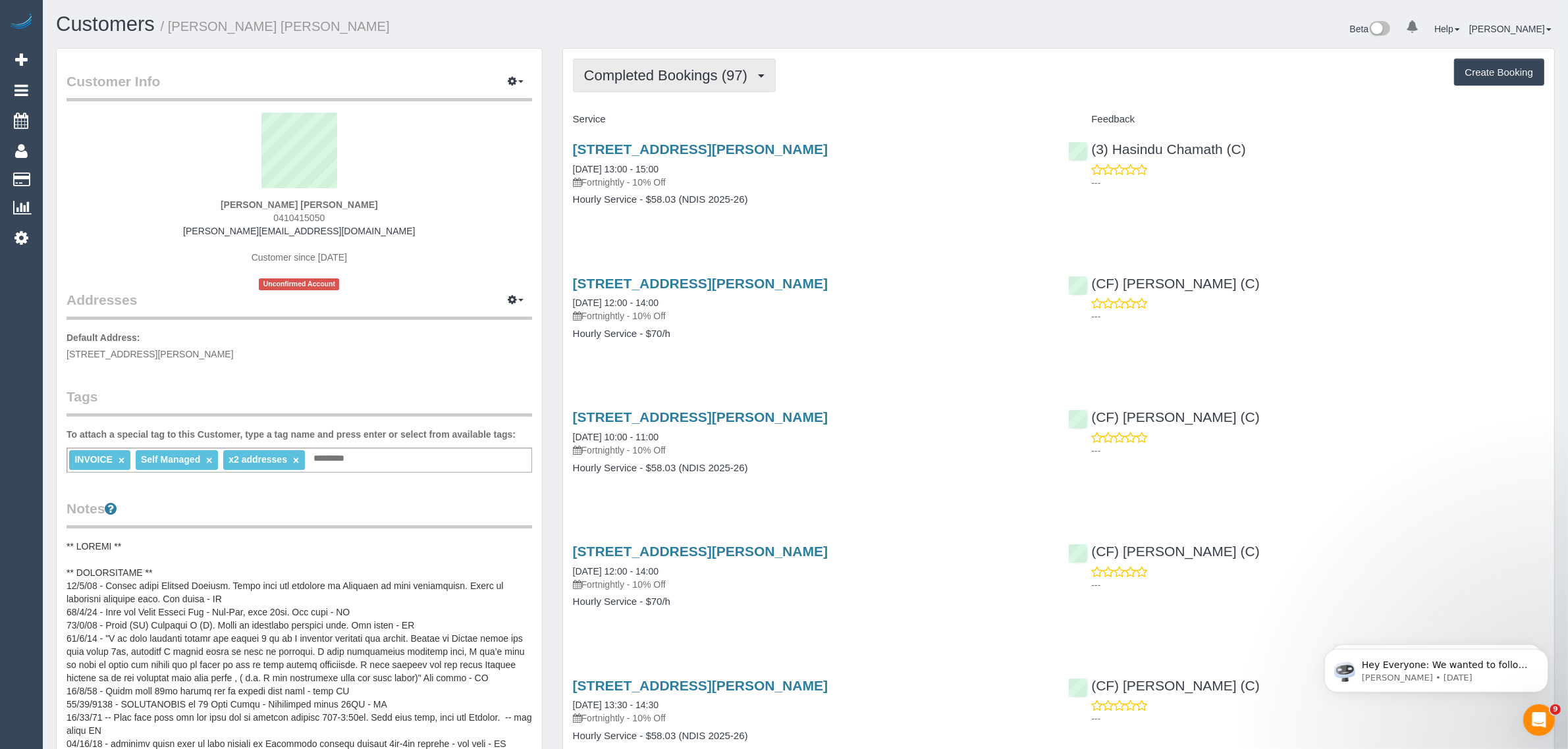
click at [657, 83] on button "Completed Bookings (97)" at bounding box center [674, 75] width 203 height 33
click at [652, 127] on link "Upcoming Bookings (22)" at bounding box center [644, 123] width 142 height 18
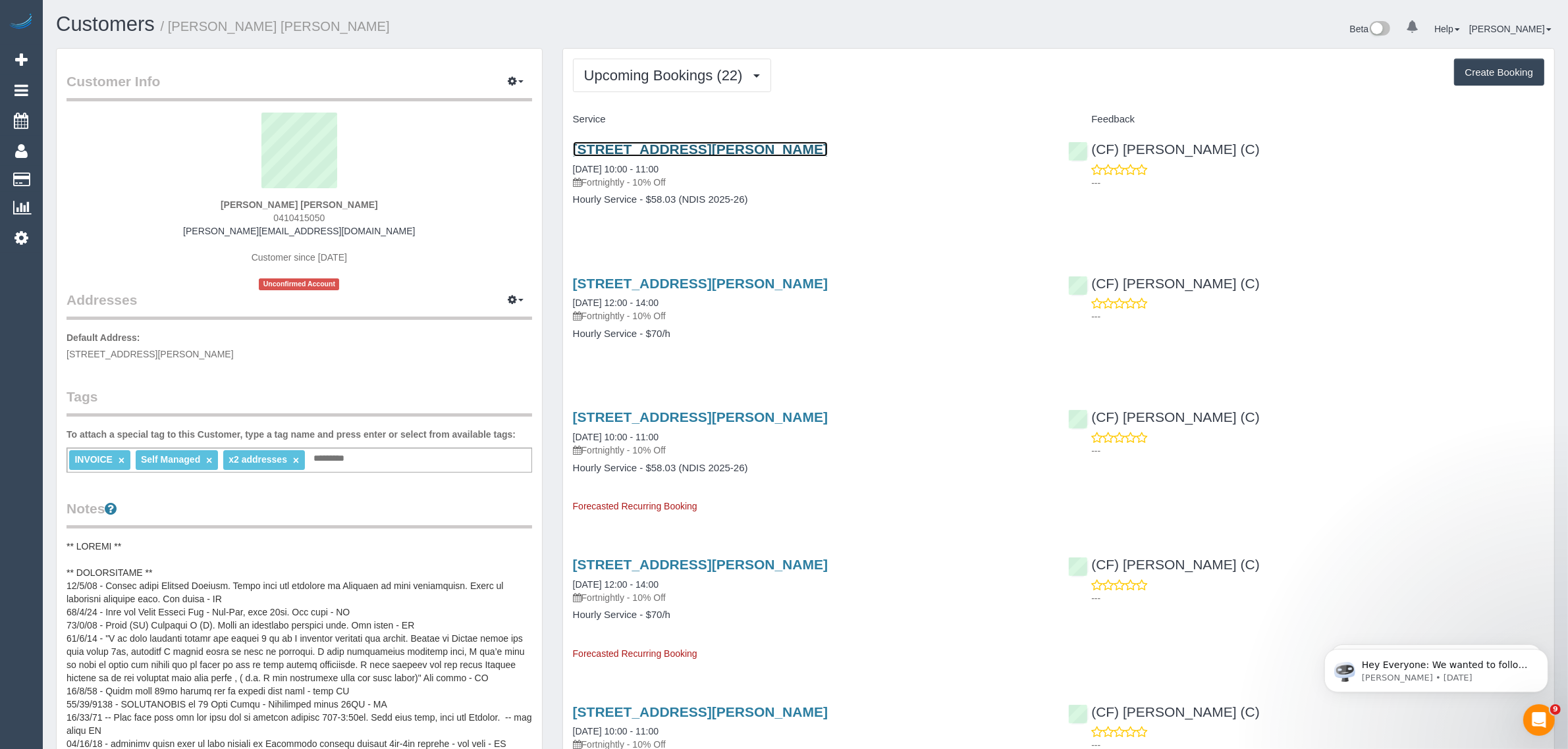
click at [709, 142] on link "18 Mount Eccles Way, South Morang, VIC 3752" at bounding box center [700, 149] width 255 height 15
drag, startPoint x: 636, startPoint y: 158, endPoint x: 565, endPoint y: 163, distance: 71.2
click at [565, 163] on div "18 Mount Eccles Way, South Morang, VIC 3752 09/10/2025 10:00 - 11:00 Fortnightl…" at bounding box center [811, 181] width 496 height 102
copy link "09/10/2025 10:00 - 11:00"
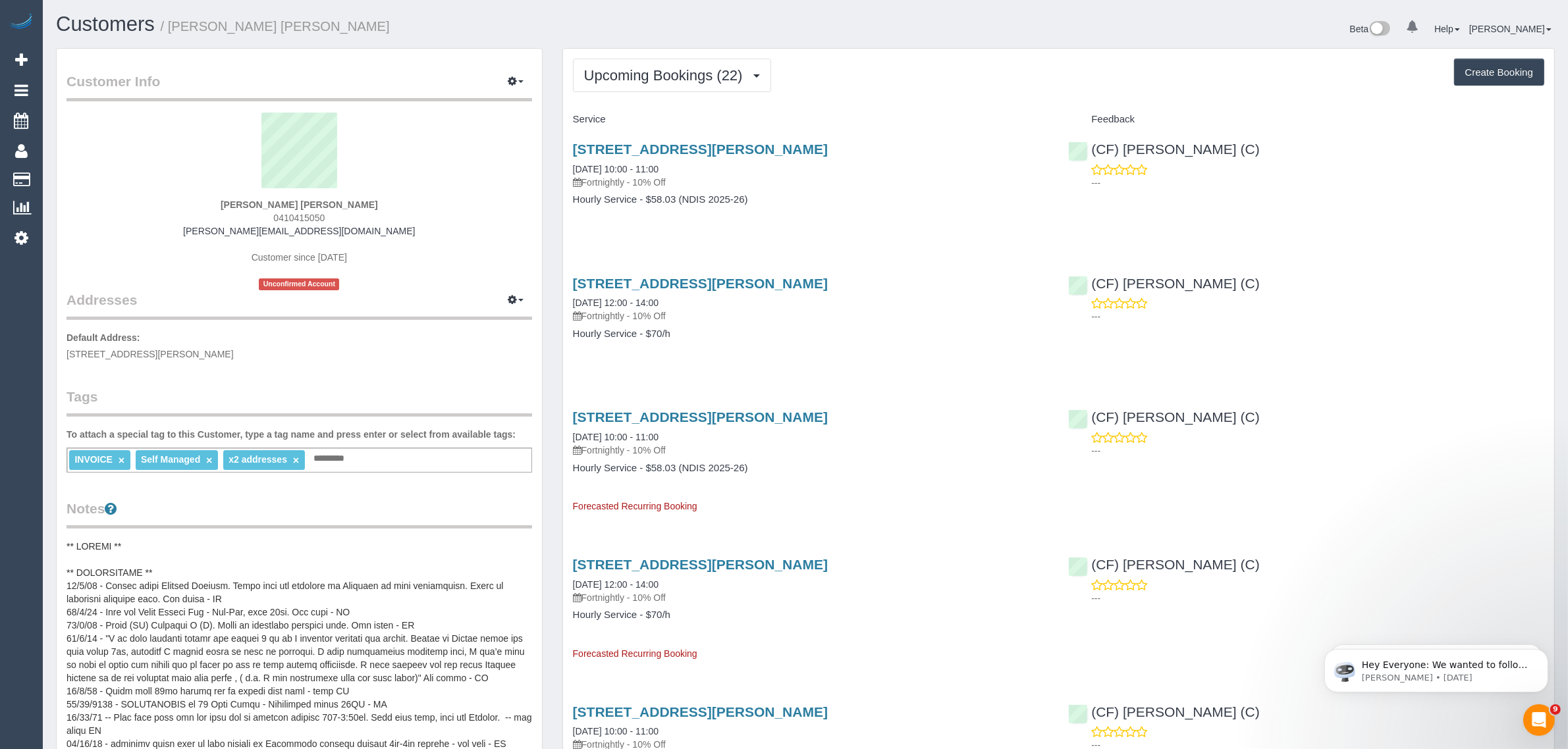
click at [1219, 184] on p "---" at bounding box center [1318, 183] width 453 height 13
drag, startPoint x: 1239, startPoint y: 142, endPoint x: 1091, endPoint y: 148, distance: 148.1
click at [1091, 148] on div "(CF) Dhanusha S (C) ---" at bounding box center [1306, 162] width 496 height 64
copy link "(CF) Dhanusha S (C)"
click at [270, 205] on strong "Deborah Jan Harrison" at bounding box center [299, 204] width 158 height 11
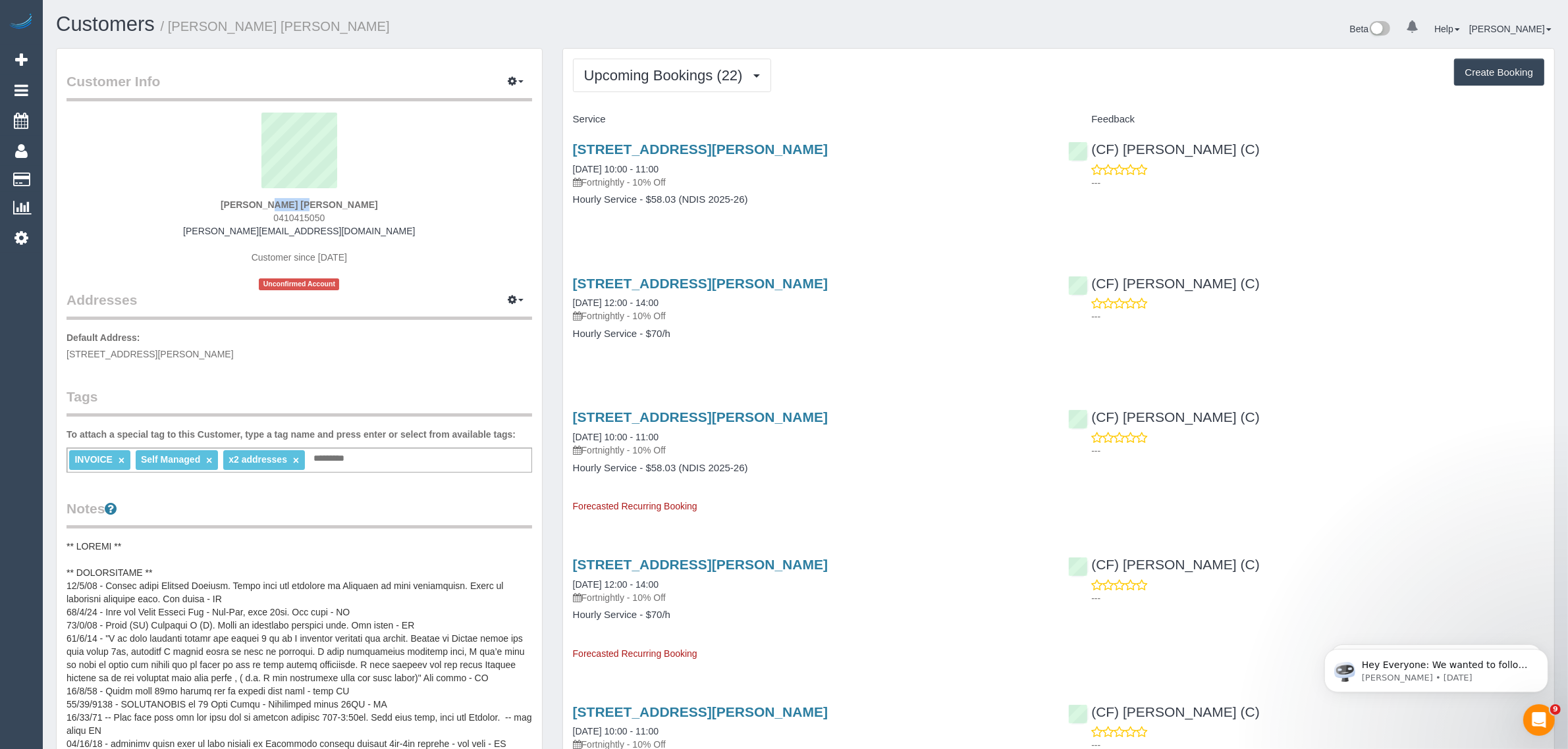
click at [270, 205] on strong "Deborah Jan Harrison" at bounding box center [299, 204] width 158 height 11
copy strong "Deborah"
drag, startPoint x: 160, startPoint y: 349, endPoint x: 217, endPoint y: 347, distance: 57.0
click at [217, 349] on span "18 Mount Eccles Way, South Morang, VIC 3752" at bounding box center [150, 354] width 167 height 11
drag, startPoint x: 73, startPoint y: 181, endPoint x: 108, endPoint y: 159, distance: 41.3
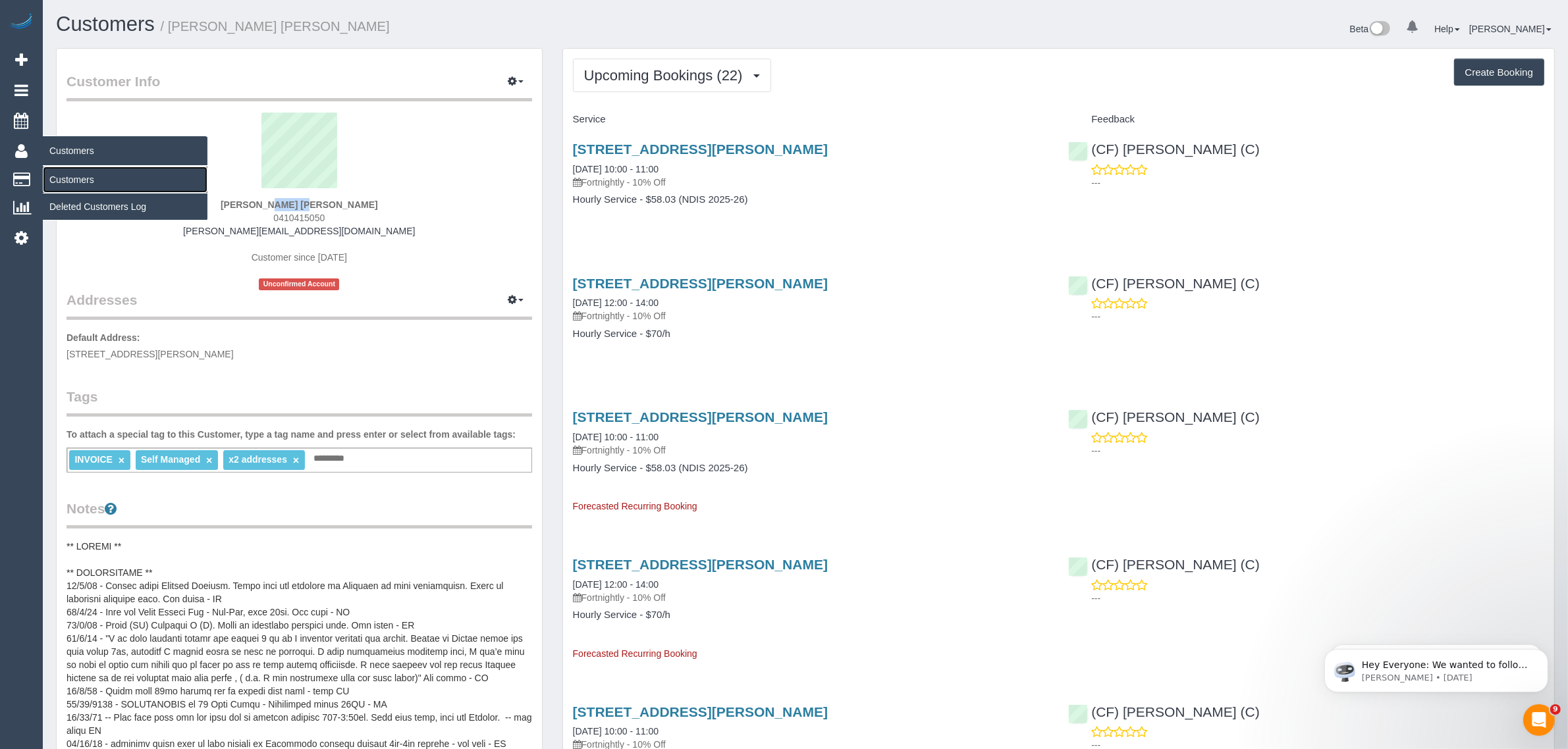
click at [73, 181] on link "Customers" at bounding box center [124, 180] width 164 height 27
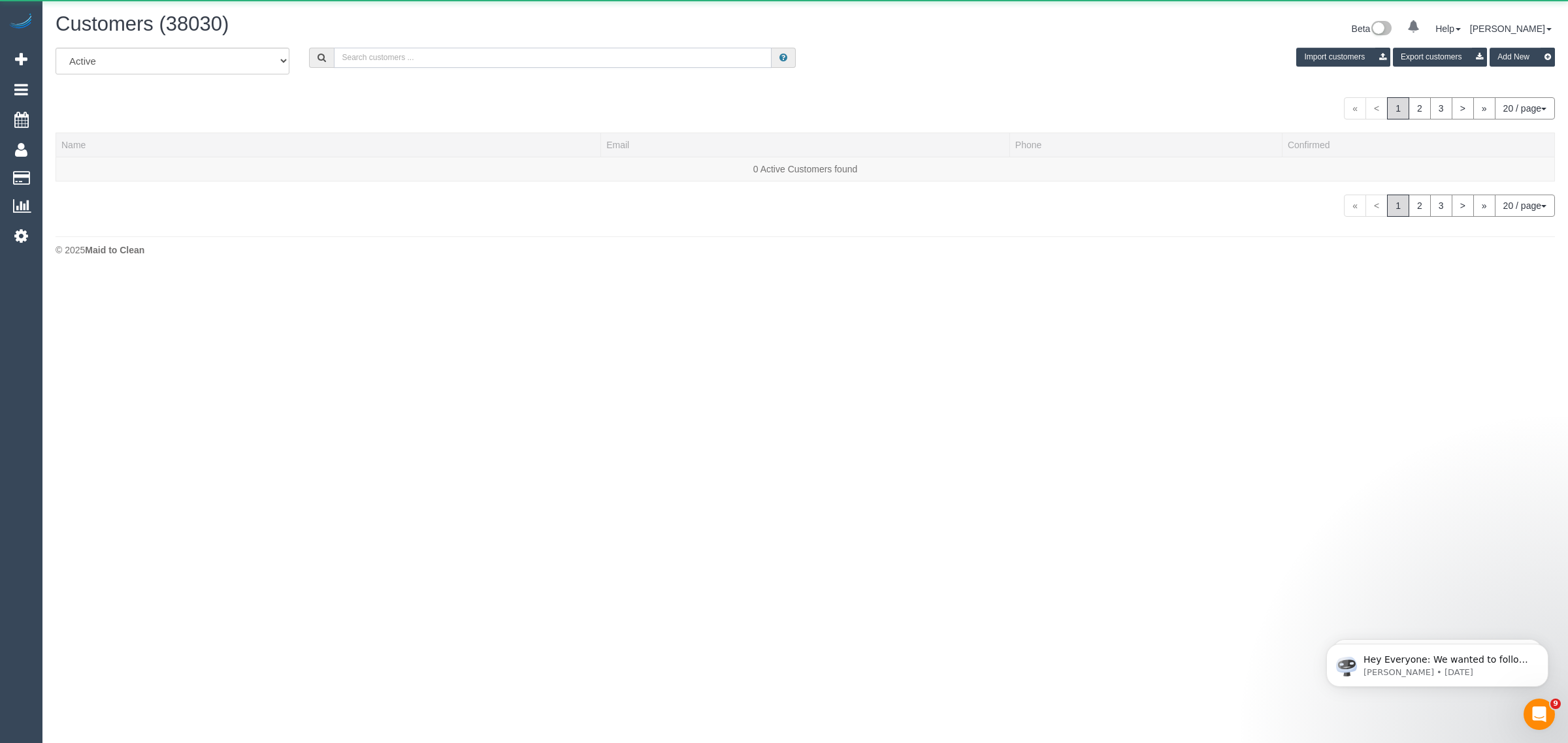
click at [356, 59] on input "text" at bounding box center [552, 58] width 438 height 20
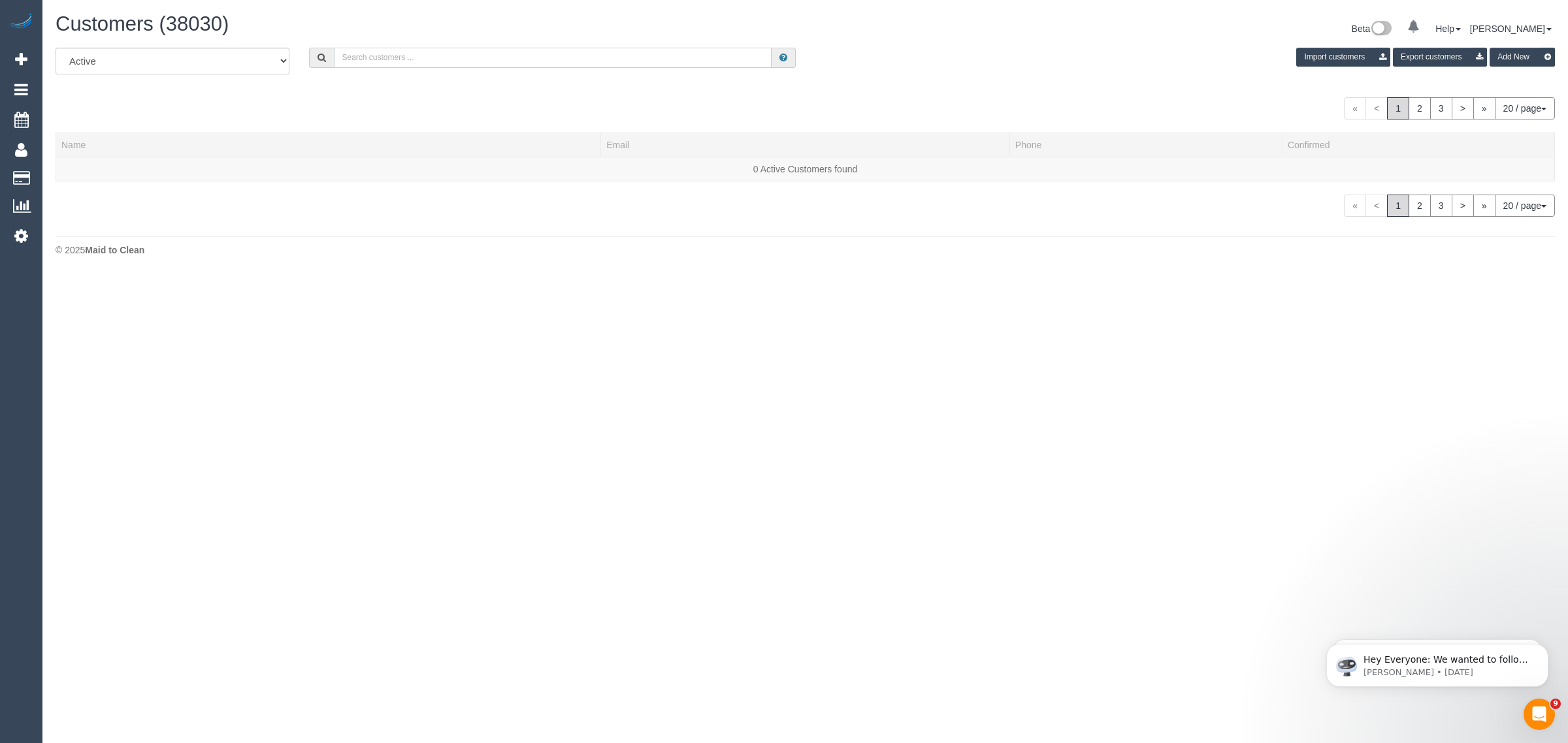
paste input "+61456230182 Aircall new contact"
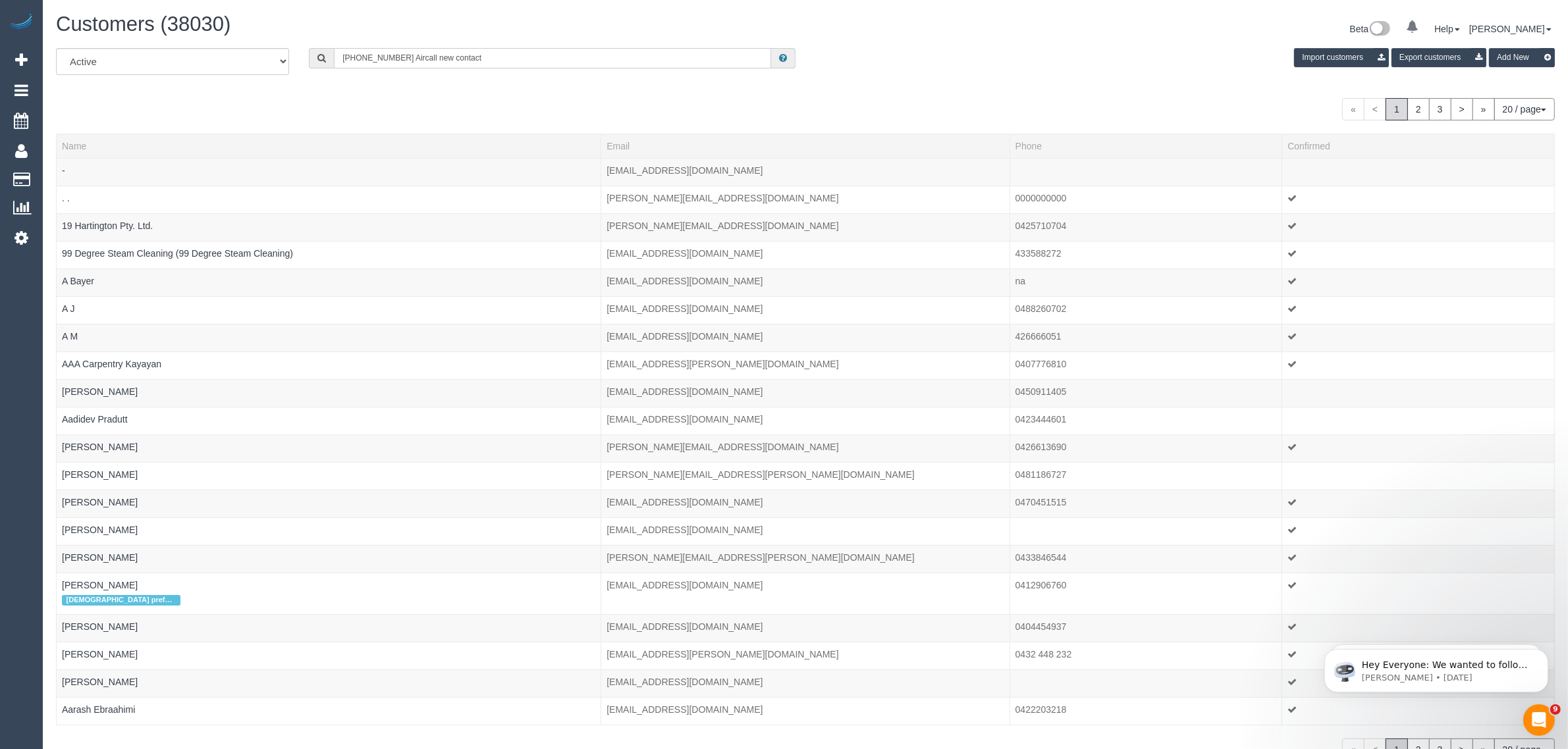
drag, startPoint x: 400, startPoint y: 54, endPoint x: 658, endPoint y: 33, distance: 258.9
click at [598, 70] on div "All Active Archived +61456230182 Aircall new contact Import customers Export cu…" at bounding box center [805, 67] width 1519 height 37
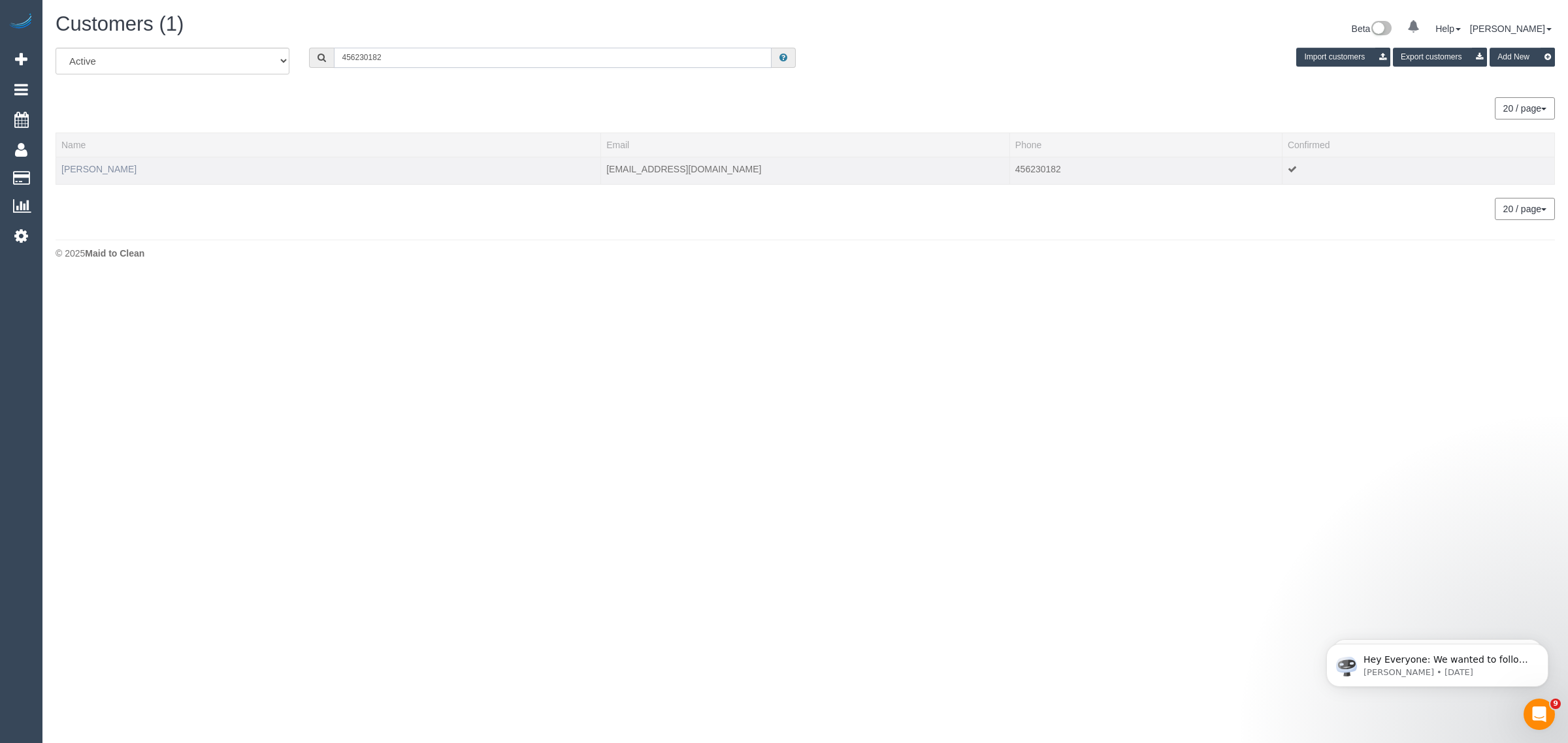
type input "456230182"
click at [94, 170] on link "Marnie Wilson" at bounding box center [99, 169] width 75 height 11
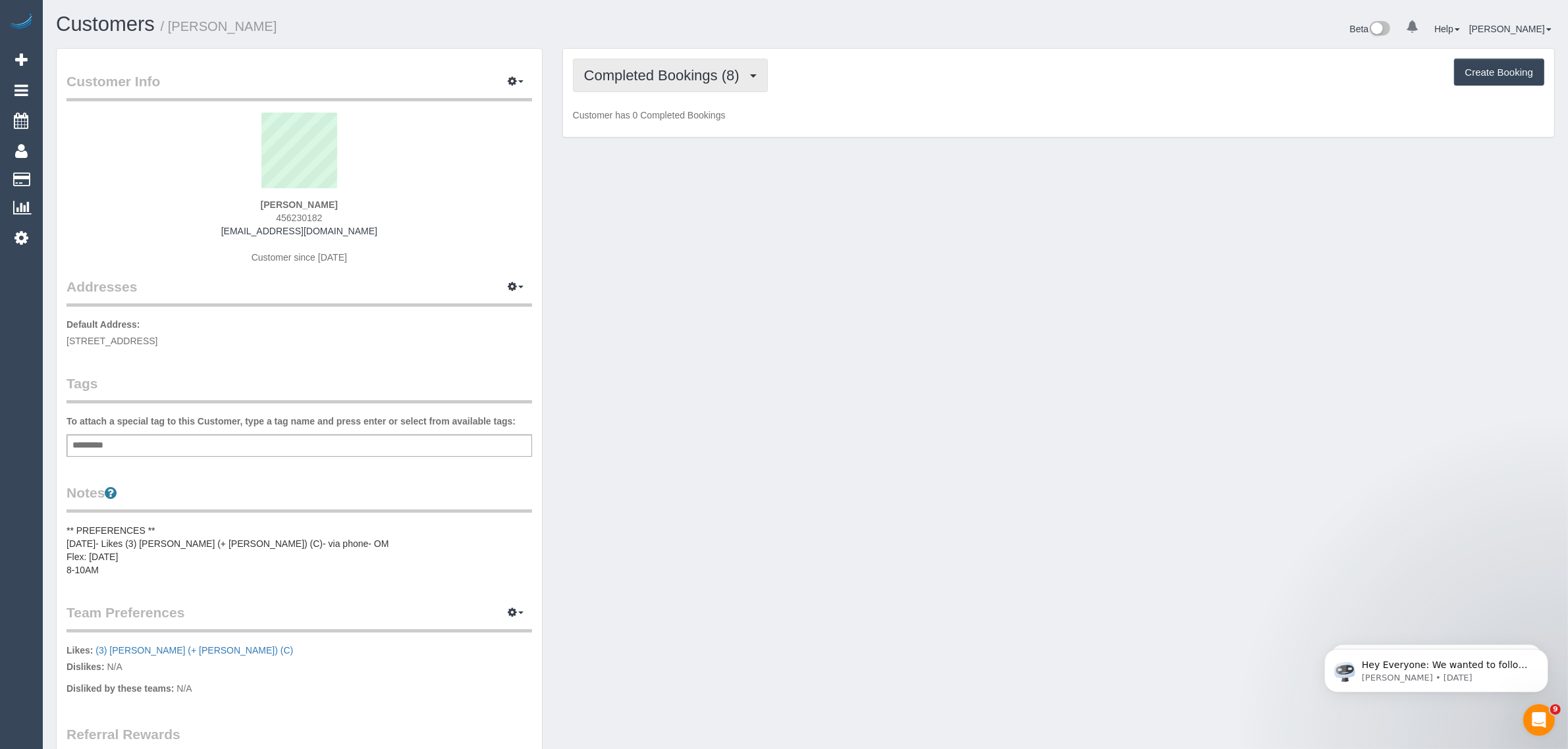
click at [718, 76] on span "Completed Bookings (8)" at bounding box center [665, 75] width 162 height 17
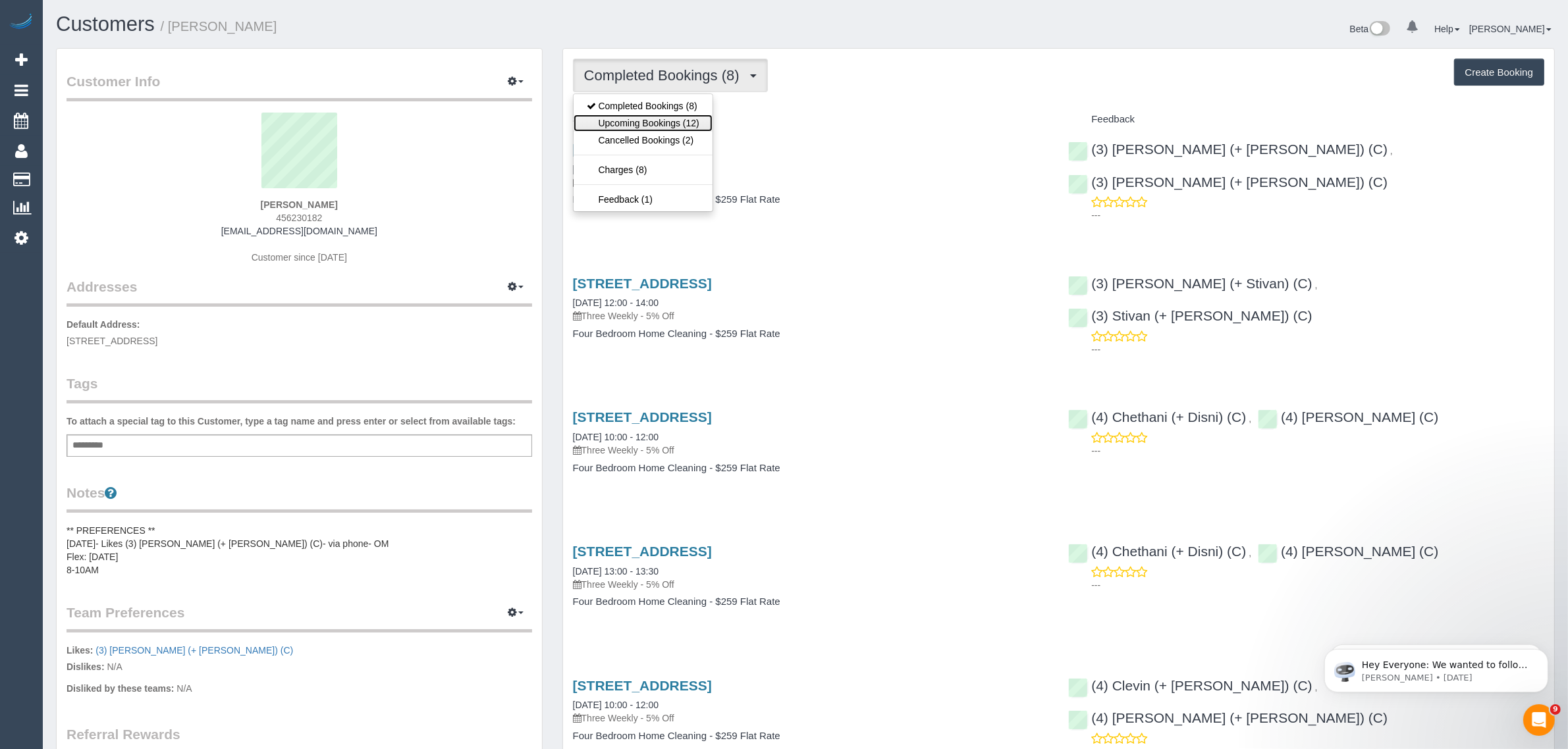
click at [683, 117] on link "Upcoming Bookings (12)" at bounding box center [643, 123] width 139 height 18
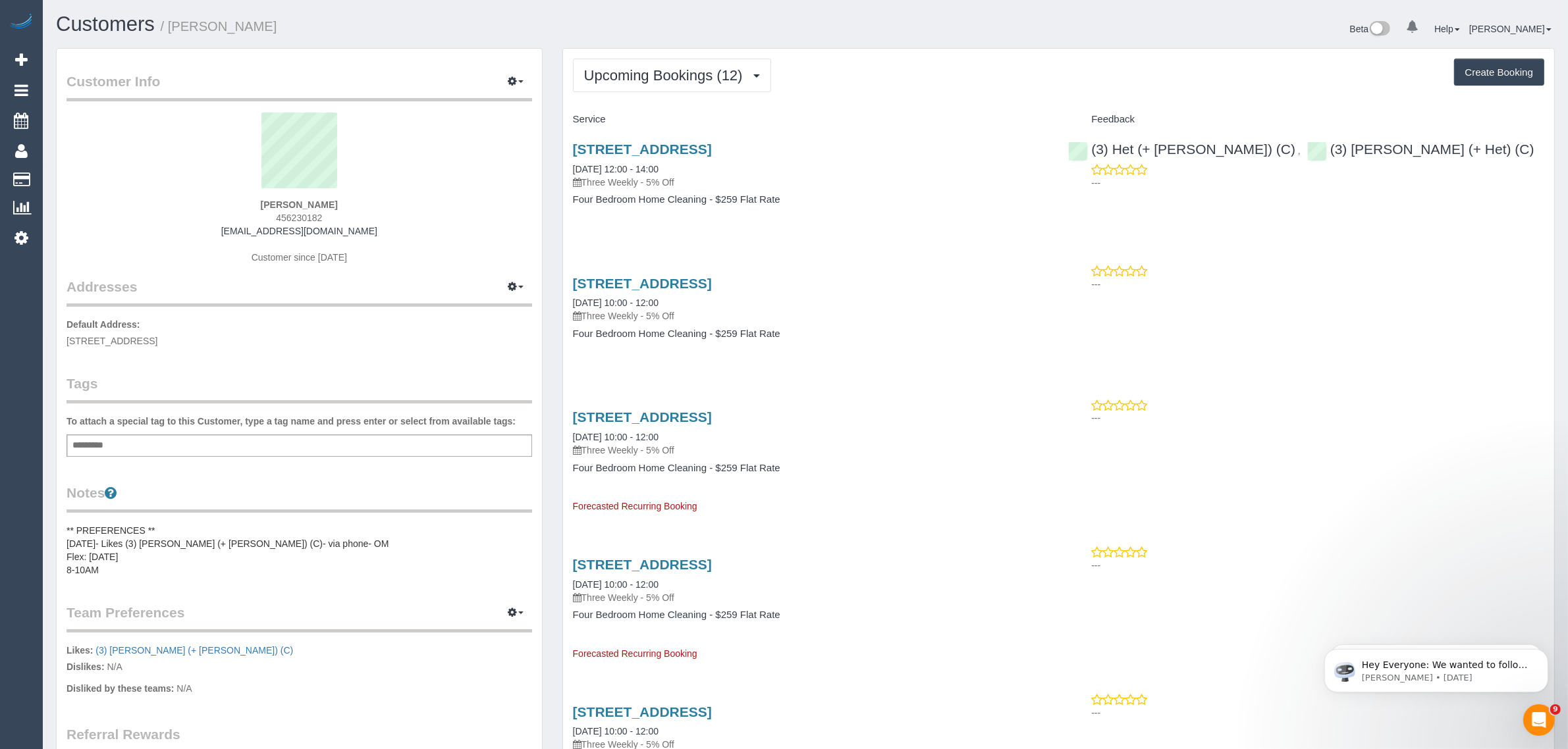
drag, startPoint x: 679, startPoint y: 167, endPoint x: 565, endPoint y: 164, distance: 114.0
click at [565, 164] on div "3 Malakoff Street, St Kilda East, VIC 3183 10/10/2025 12:00 - 14:00 Three Weekl…" at bounding box center [811, 181] width 496 height 102
drag, startPoint x: 1396, startPoint y: 161, endPoint x: 1259, endPoint y: 149, distance: 137.5
click at [1259, 149] on div "(3) Het (+ Ronak) (C) , (3) Ronak (+ Het) (C) ---" at bounding box center [1306, 162] width 496 height 64
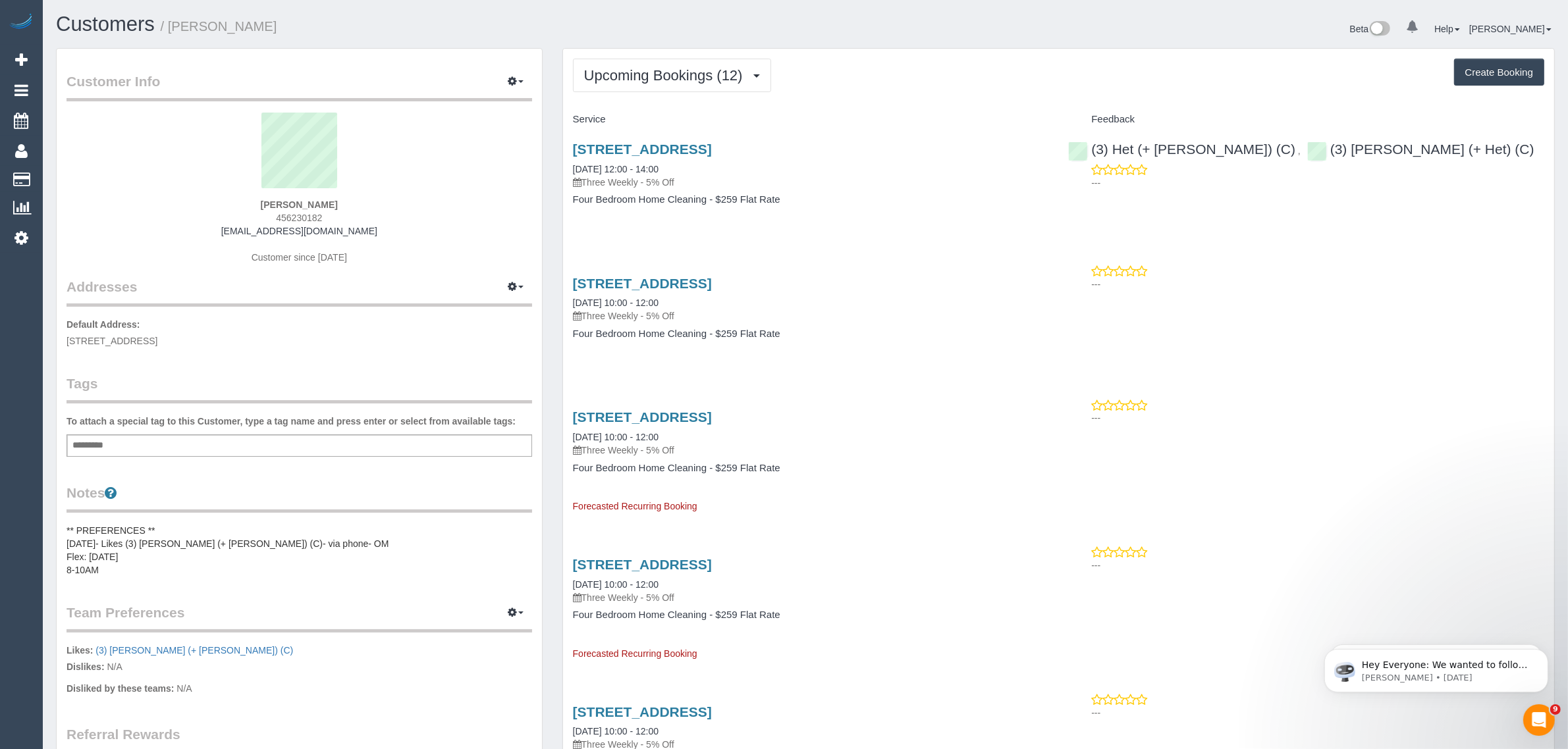
click at [283, 199] on strong "Marnie Wilson" at bounding box center [299, 204] width 77 height 11
click at [352, 194] on sui-profile-pic at bounding box center [300, 155] width 446 height 86
drag, startPoint x: 336, startPoint y: 211, endPoint x: 261, endPoint y: 199, distance: 76.0
click at [261, 199] on div "Marnie Wilson 456230182 marniewilson97@gmail.com Customer since 2025" at bounding box center [300, 194] width 466 height 164
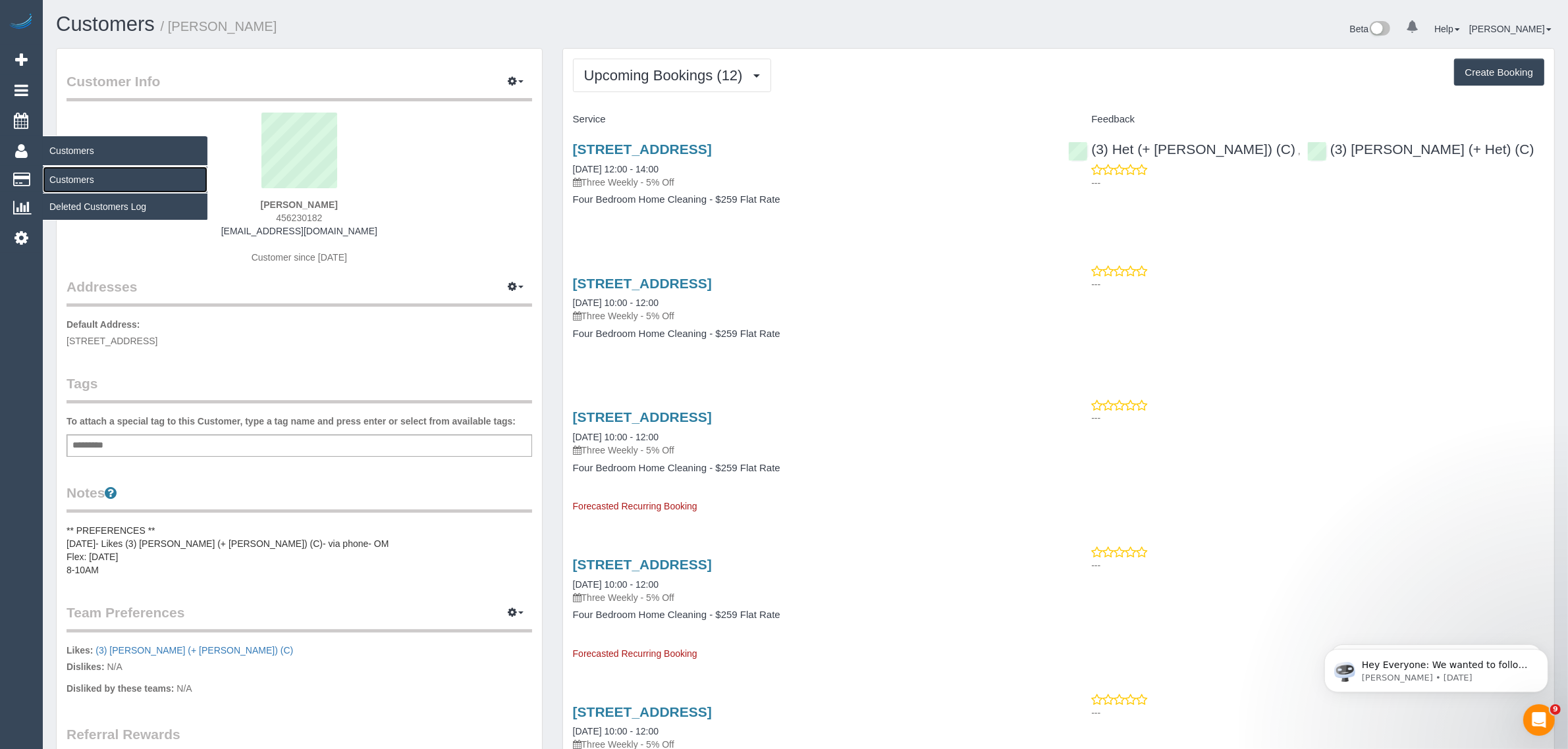
click at [64, 175] on link "Customers" at bounding box center [124, 180] width 164 height 27
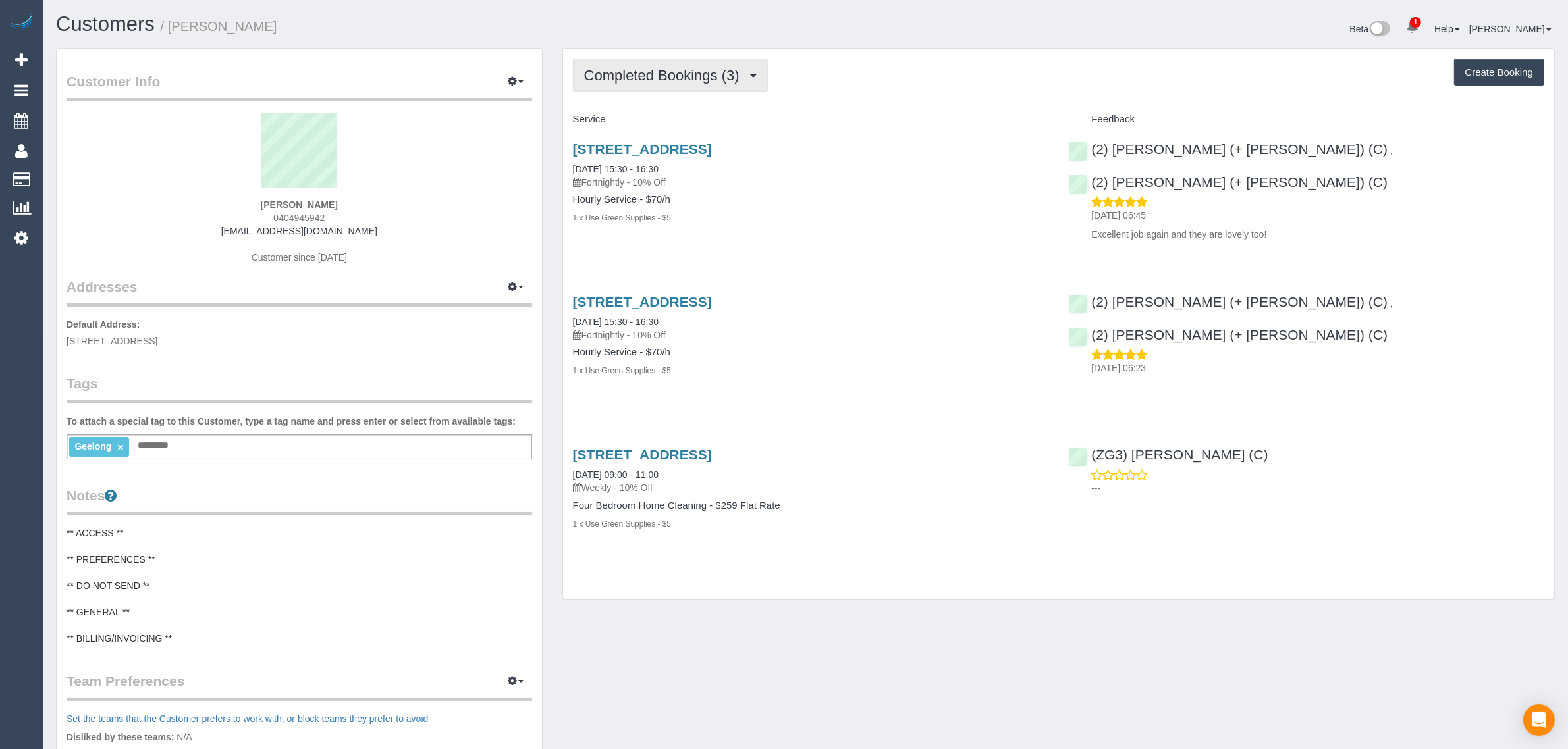
click at [676, 61] on button "Completed Bookings (3)" at bounding box center [671, 75] width 195 height 33
click at [641, 120] on link "Upcoming Bookings (11)" at bounding box center [643, 123] width 139 height 18
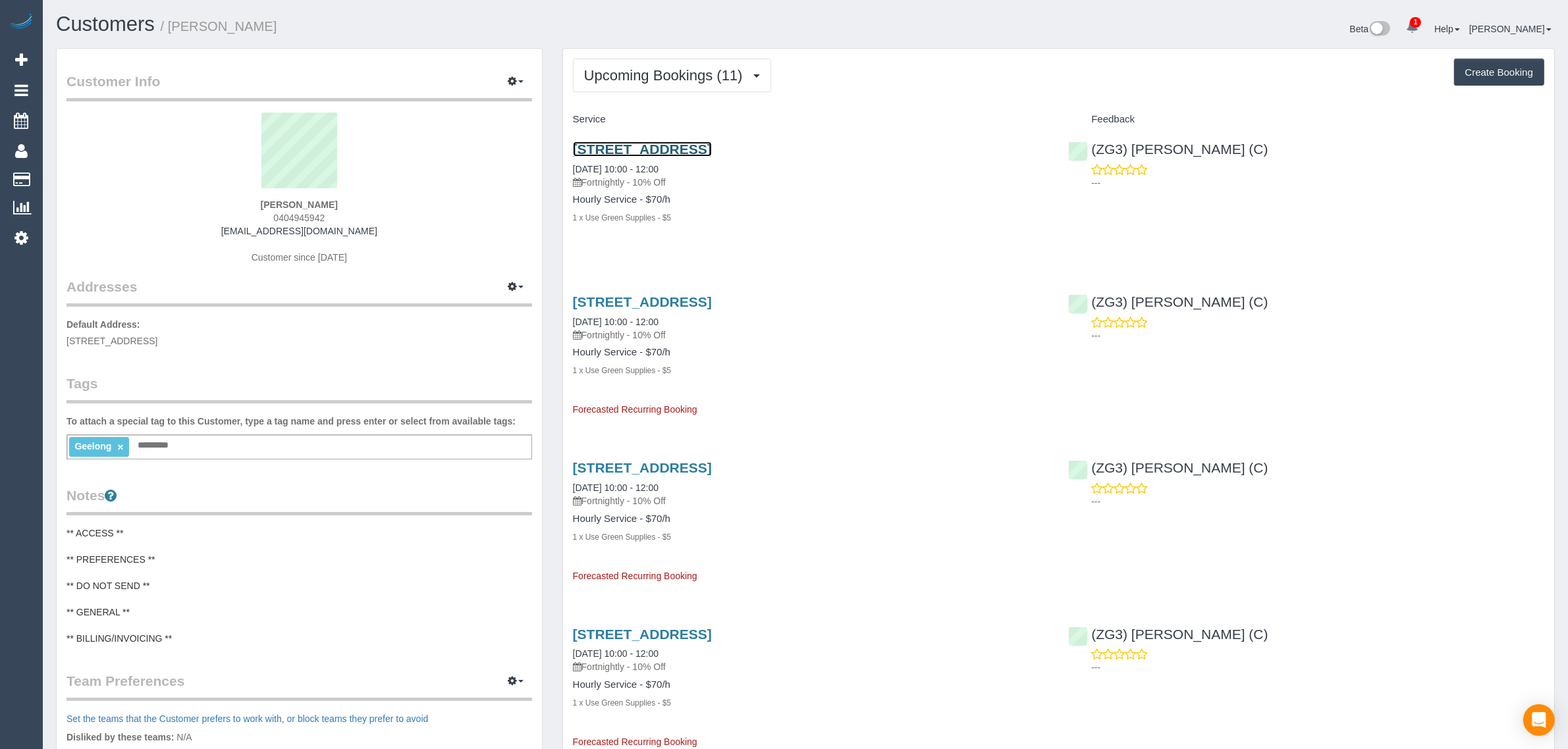
click at [695, 148] on link "[STREET_ADDRESS]" at bounding box center [643, 149] width 139 height 15
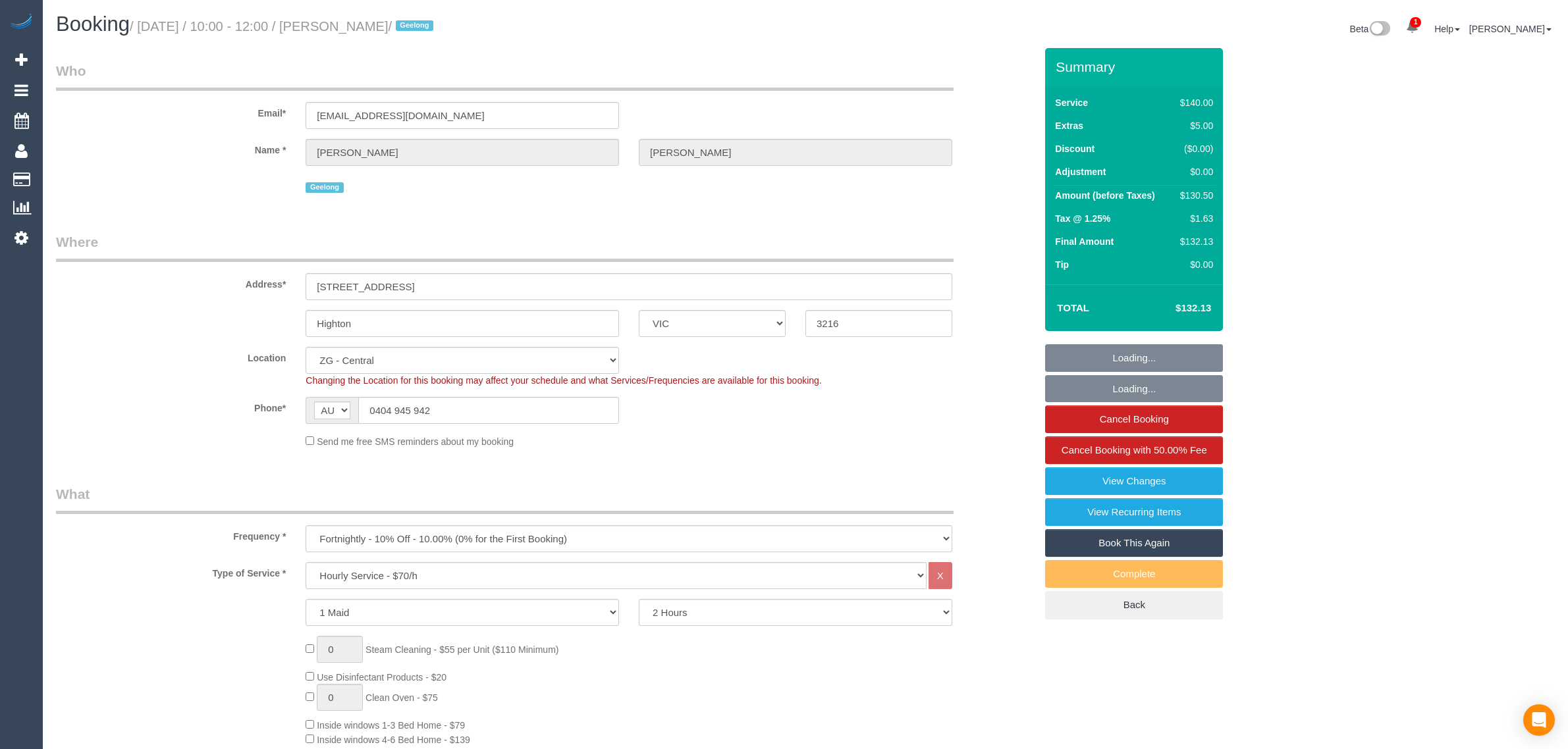
select select "VIC"
select select "number:27"
select select "number:14"
select select "number:19"
select select "number:24"
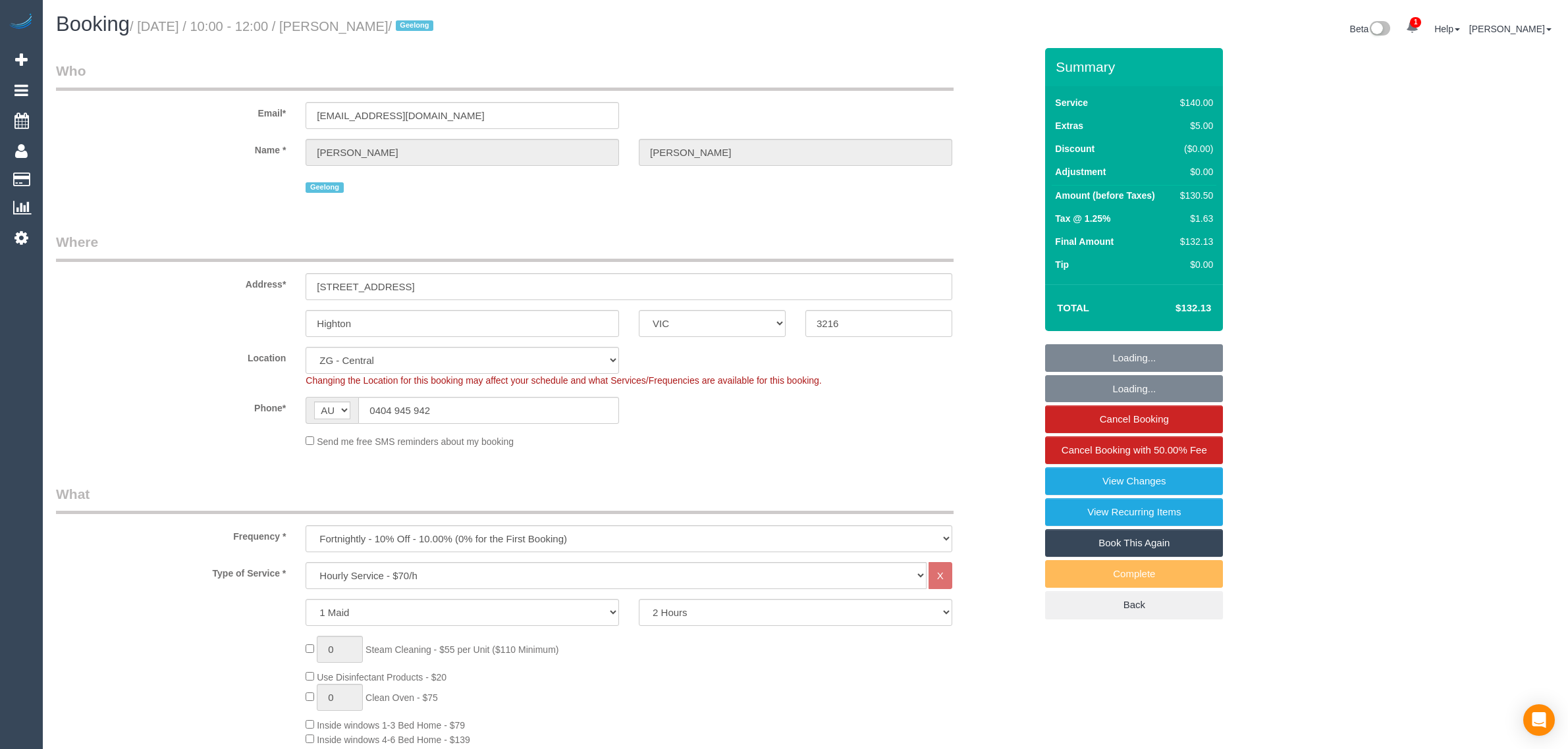
select select "number:33"
select select "number:12"
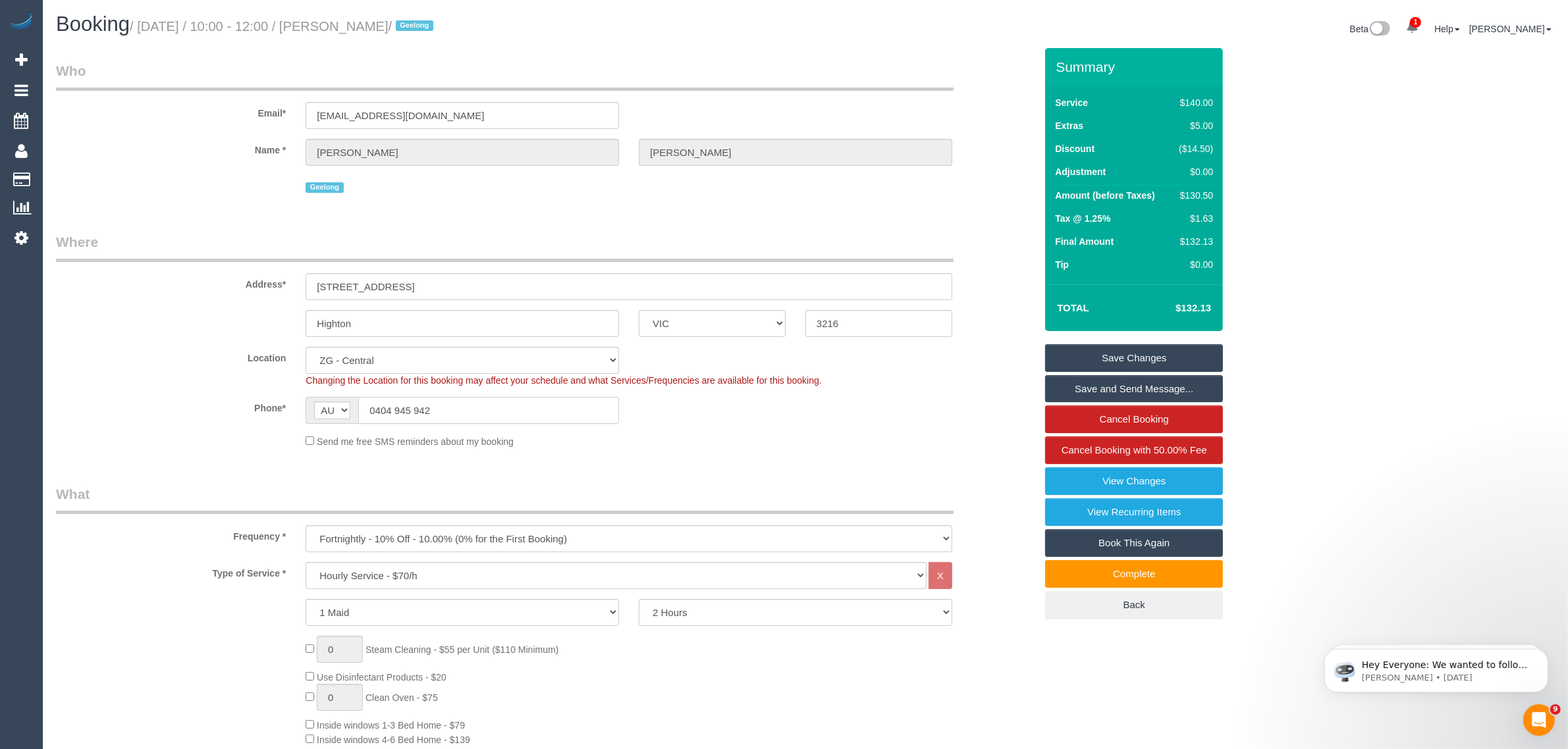
click at [492, 398] on input "0404 945 942" at bounding box center [488, 410] width 260 height 27
click at [810, 420] on div "Phone* AF AL DZ AD AO AI AQ AG AR AM AW AU AT AZ BS BH BD BB BY BE BZ BJ BM BT …" at bounding box center [545, 410] width 999 height 27
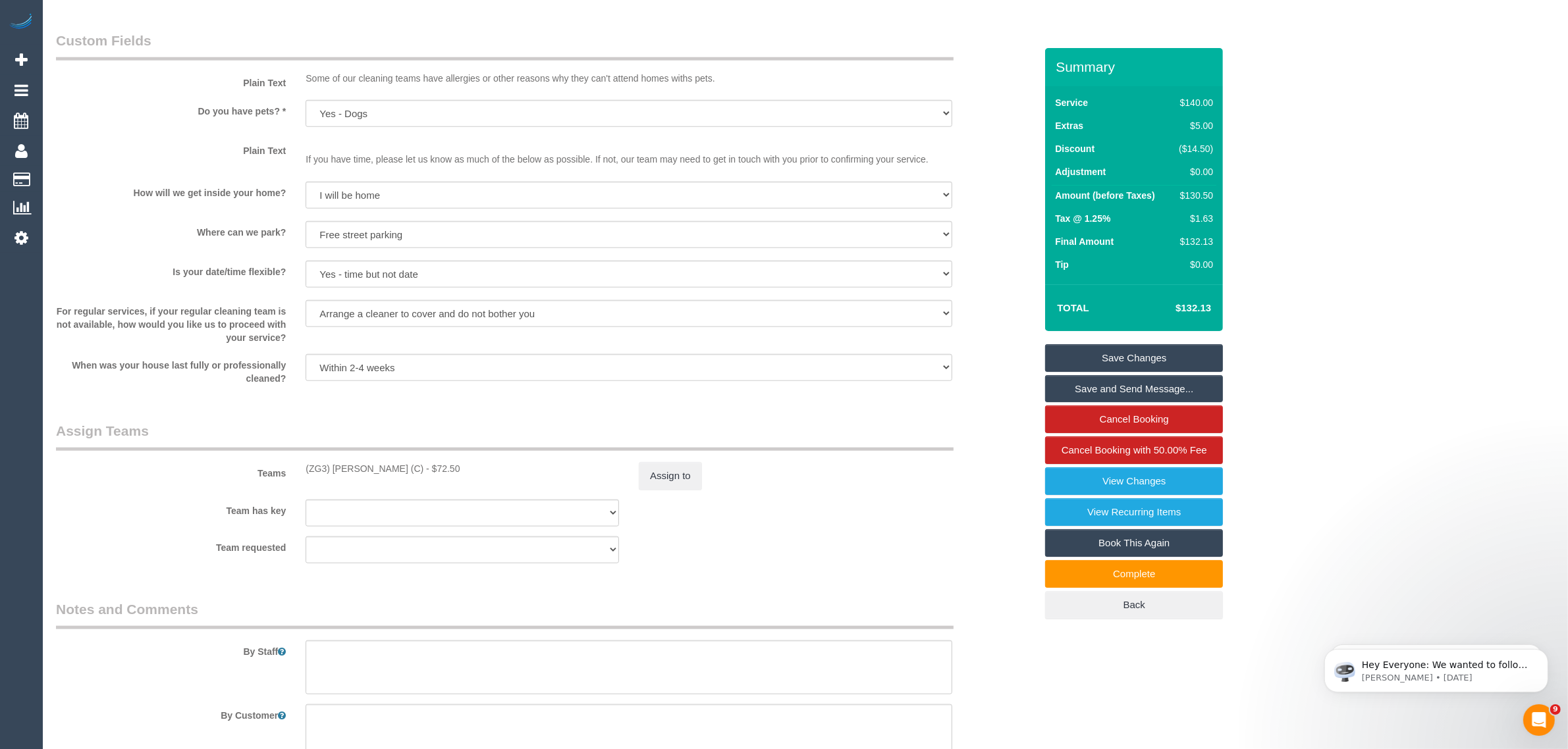
scroll to position [1646, 0]
click at [492, 425] on legend "Assign Teams" at bounding box center [505, 437] width 898 height 30
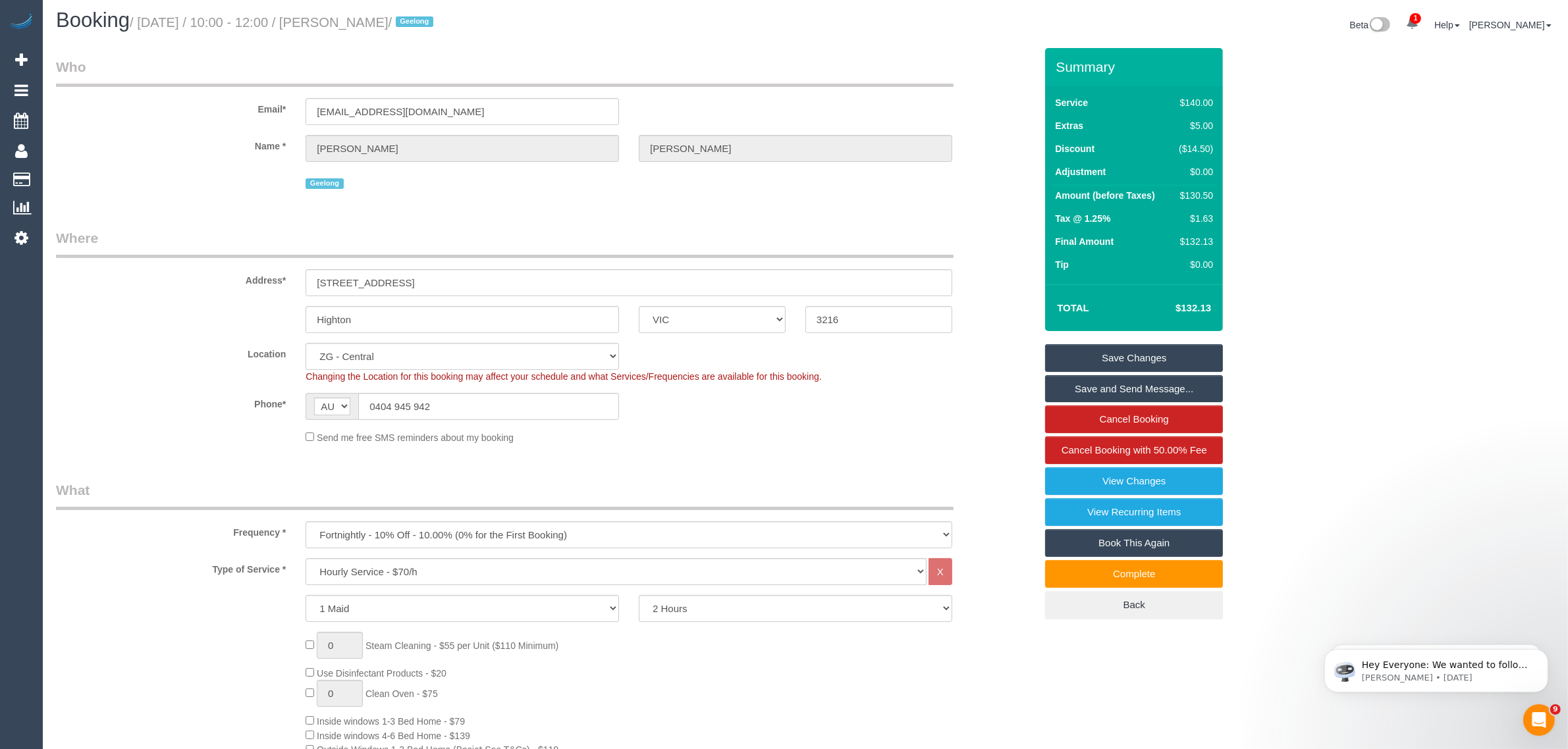
scroll to position [0, 0]
click at [471, 111] on input "liveagoodlife77@gmail.com" at bounding box center [462, 115] width 314 height 27
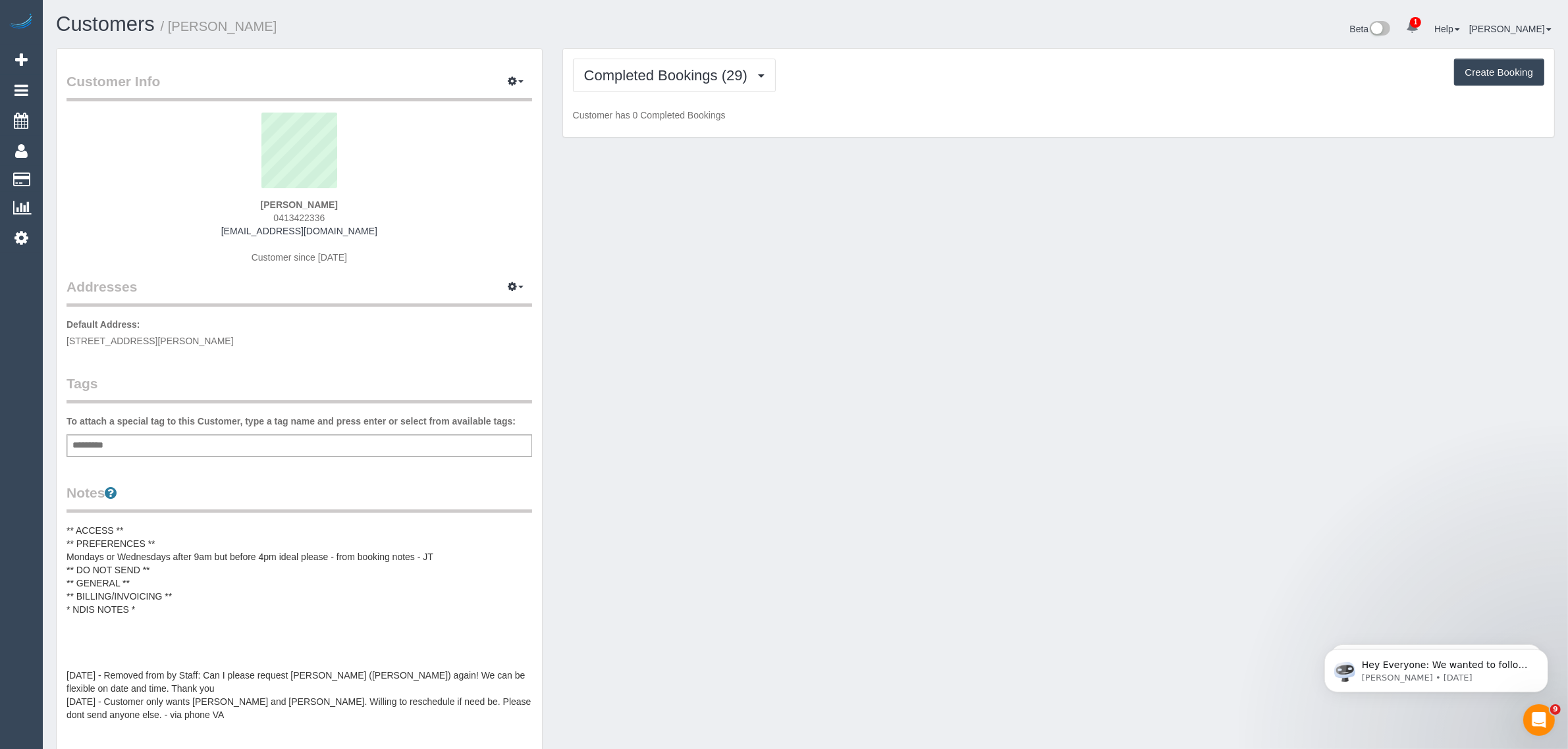
click at [315, 214] on span "0413422336" at bounding box center [299, 218] width 52 height 11
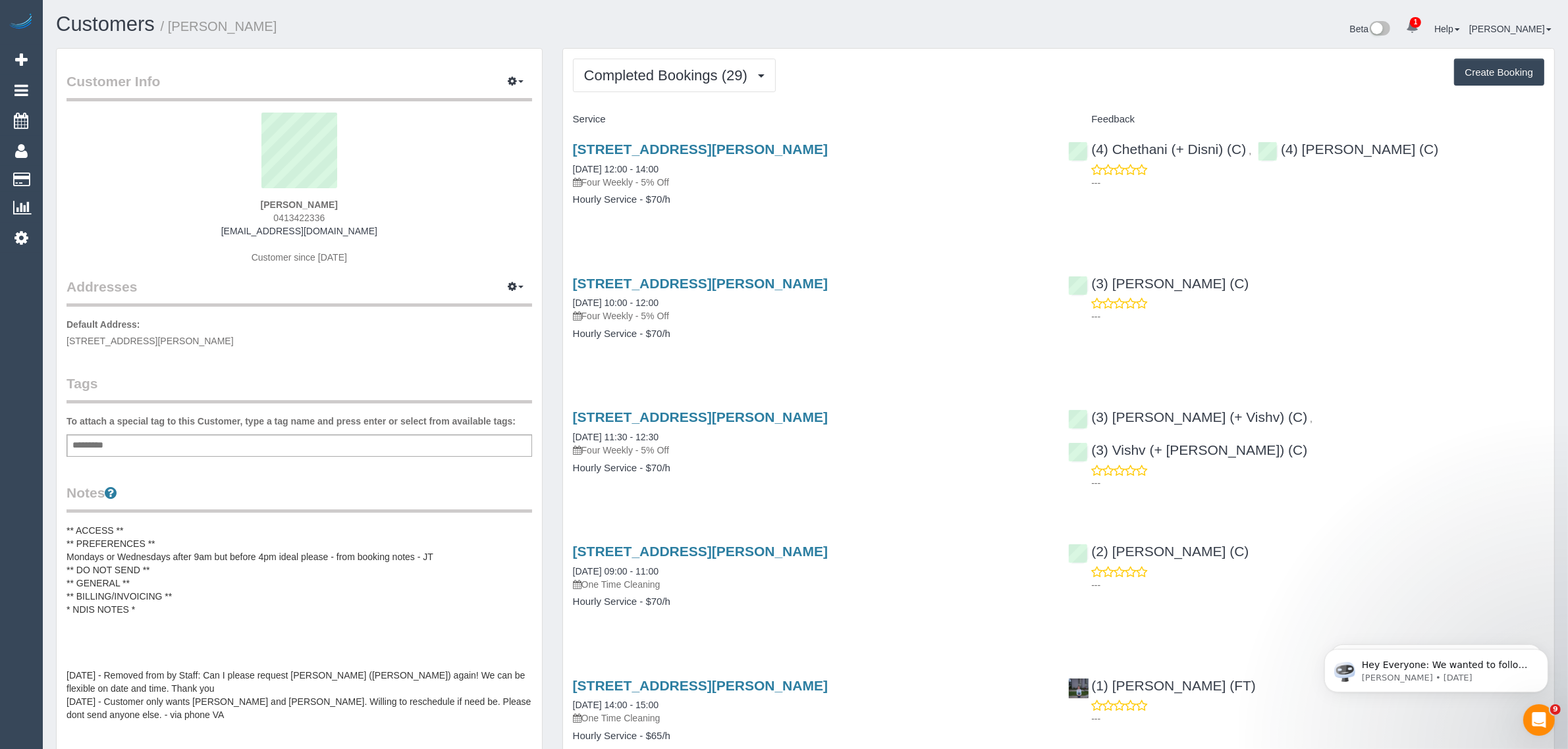
click at [315, 214] on span "0413422336" at bounding box center [299, 218] width 52 height 11
click at [655, 147] on link "[STREET_ADDRESS][PERSON_NAME]" at bounding box center [700, 149] width 255 height 15
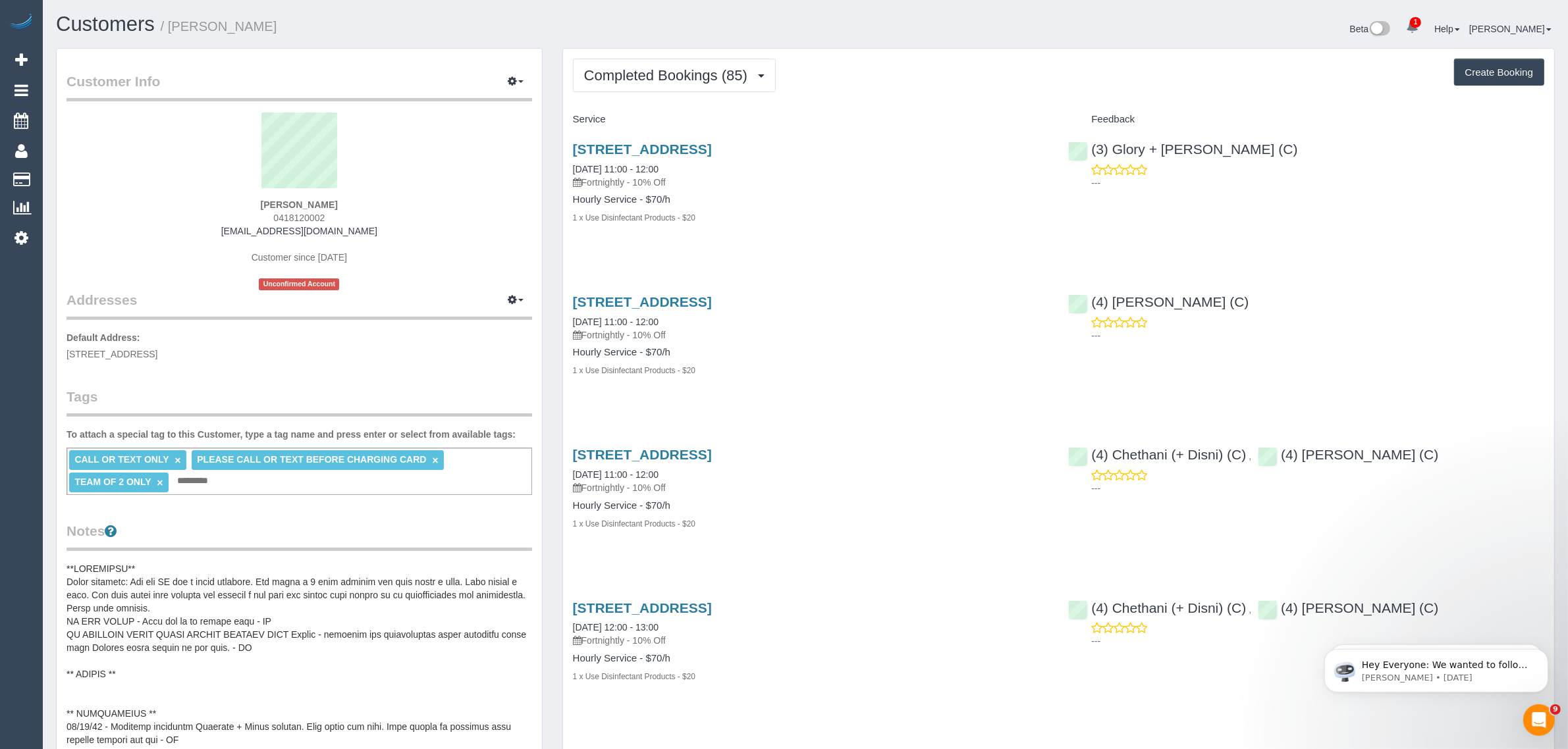
click at [298, 221] on span "0418120002" at bounding box center [299, 218] width 52 height 11
copy span "0418120002"
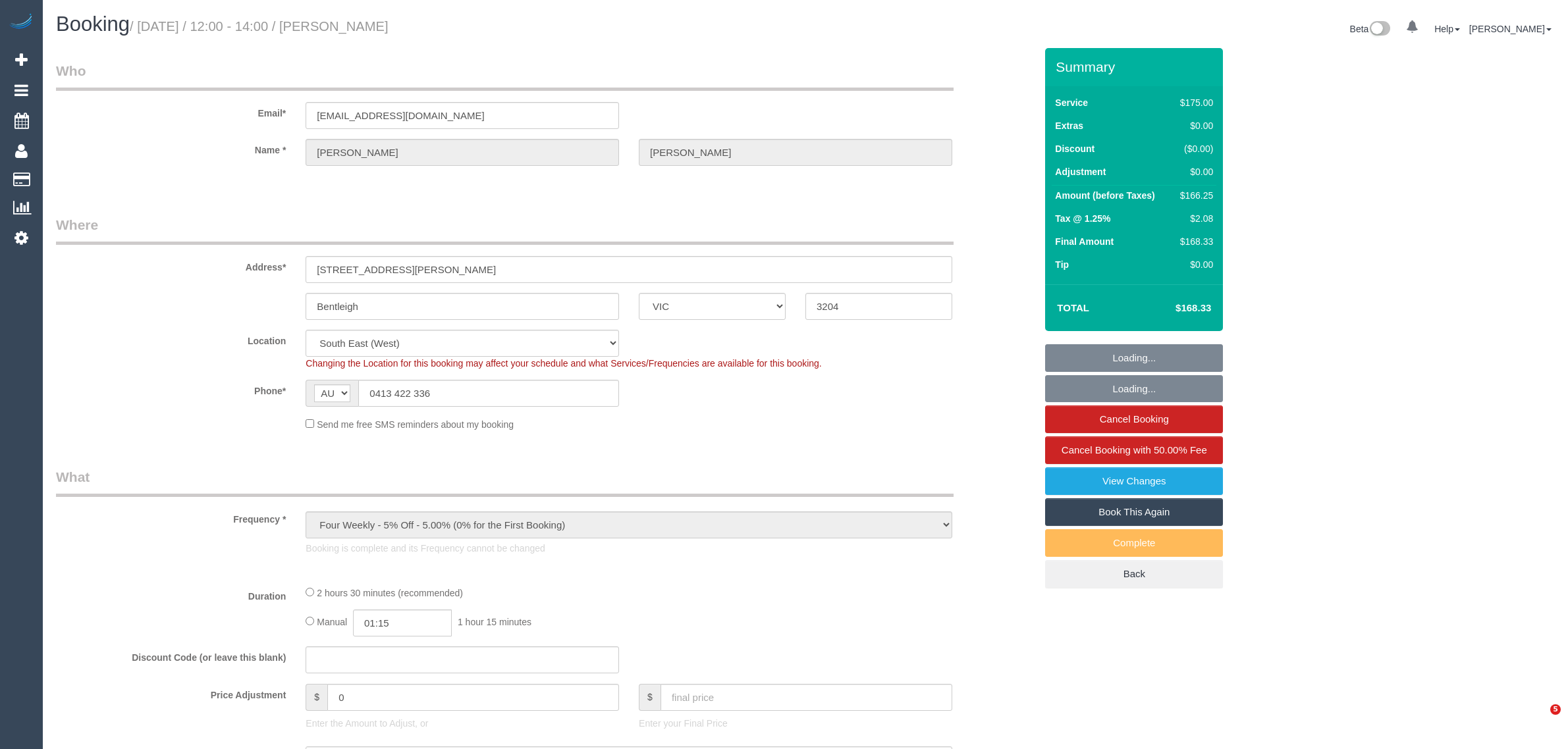
select select "VIC"
select select "string:stripe-pm_1RZ3lW2GScqysDRVNaAORKBj"
select select "number:28"
select select "number:14"
select select "number:19"
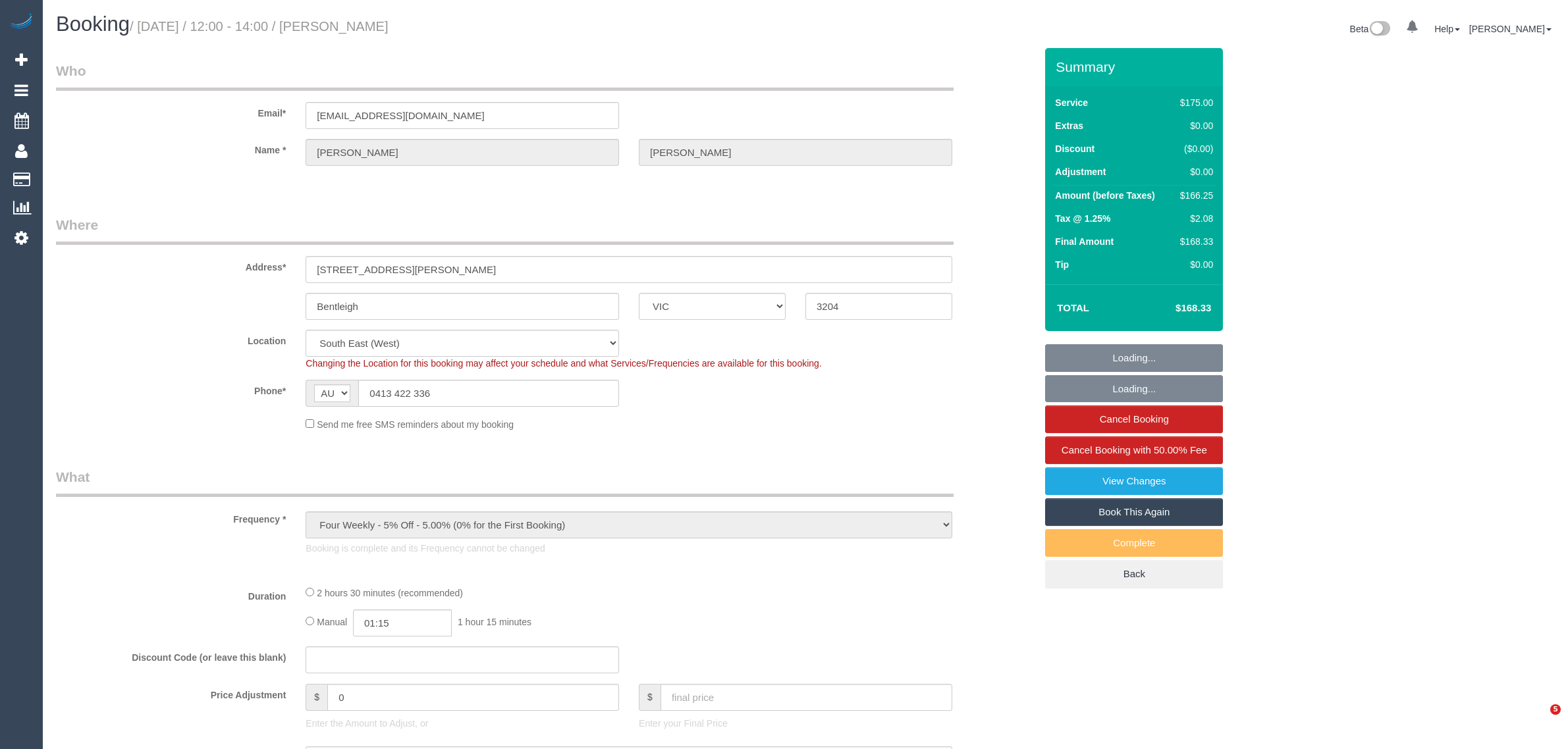
select select "number:36"
select select "number:34"
select select "number:12"
select select "object:745"
select select "150"
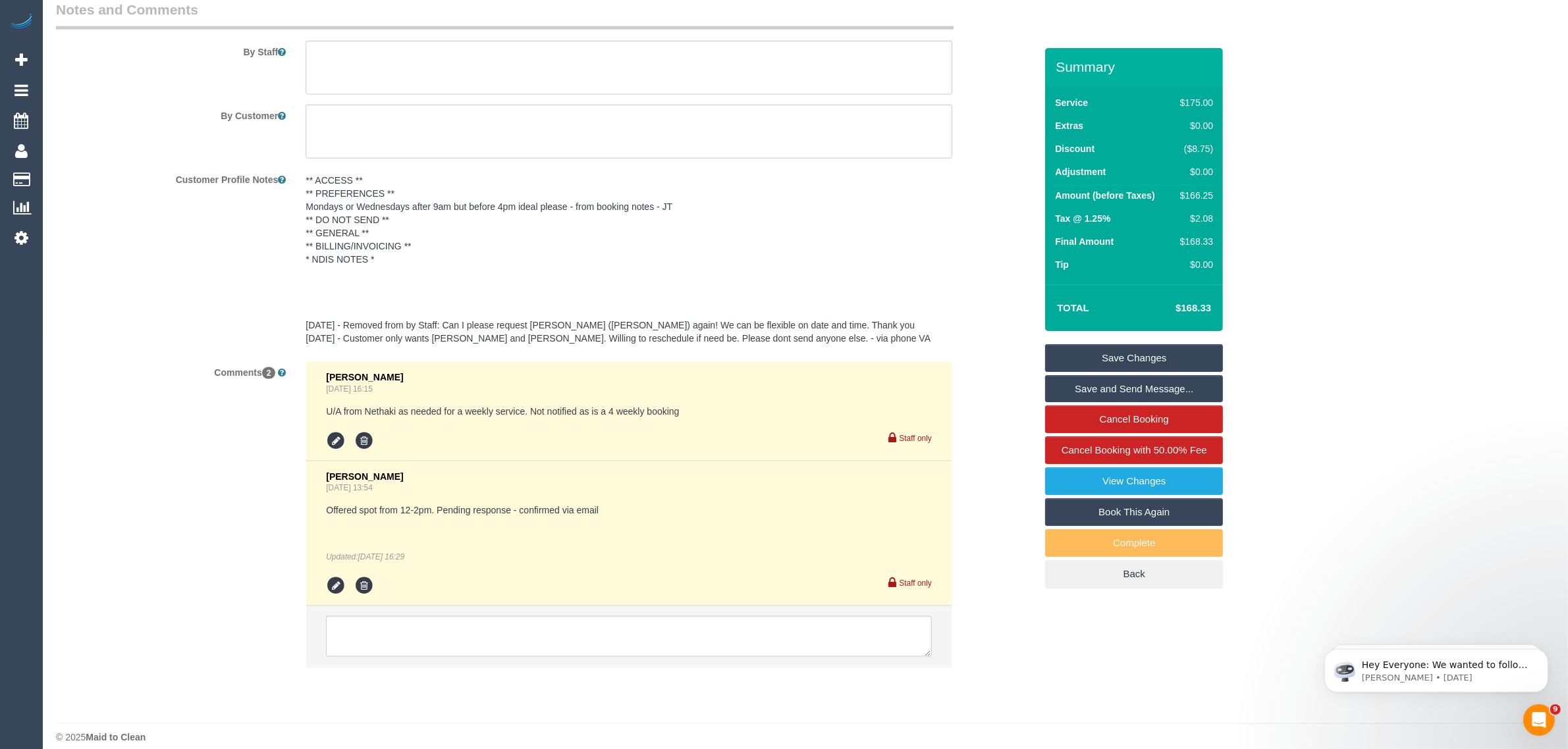
scroll to position [2317, 0]
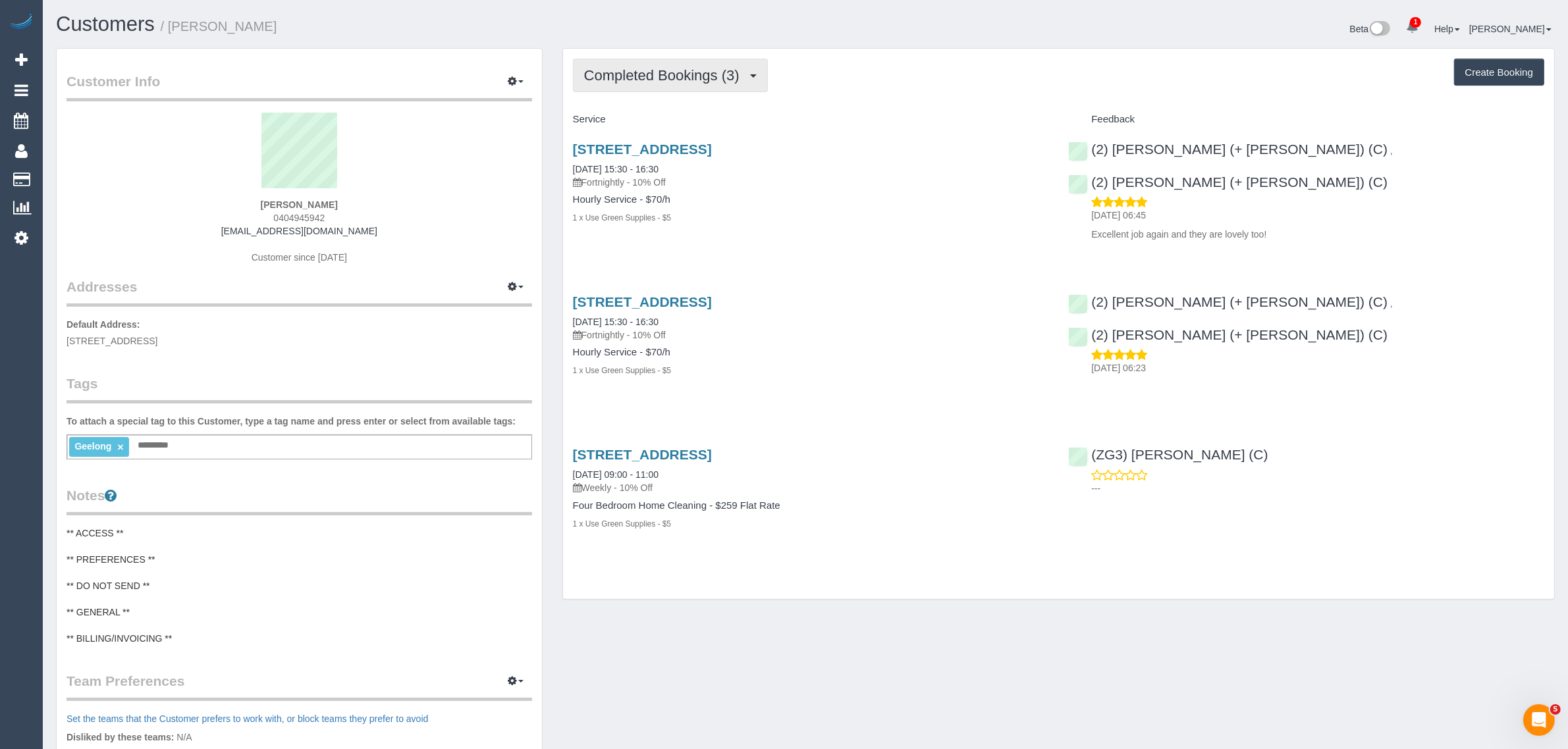
click at [685, 58] on button "Completed Bookings (3)" at bounding box center [671, 75] width 195 height 33
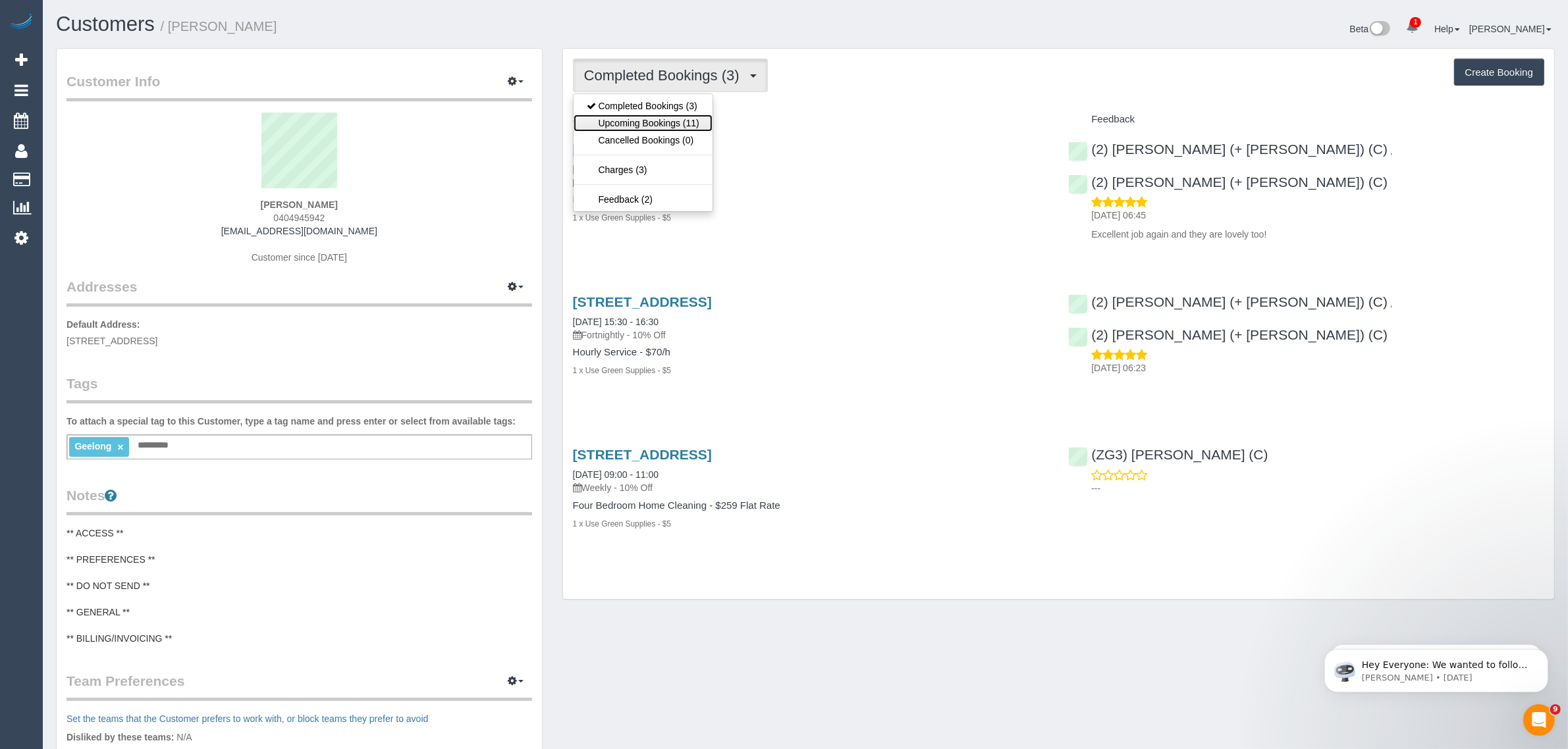
click at [652, 120] on link "Upcoming Bookings (11)" at bounding box center [643, 123] width 139 height 18
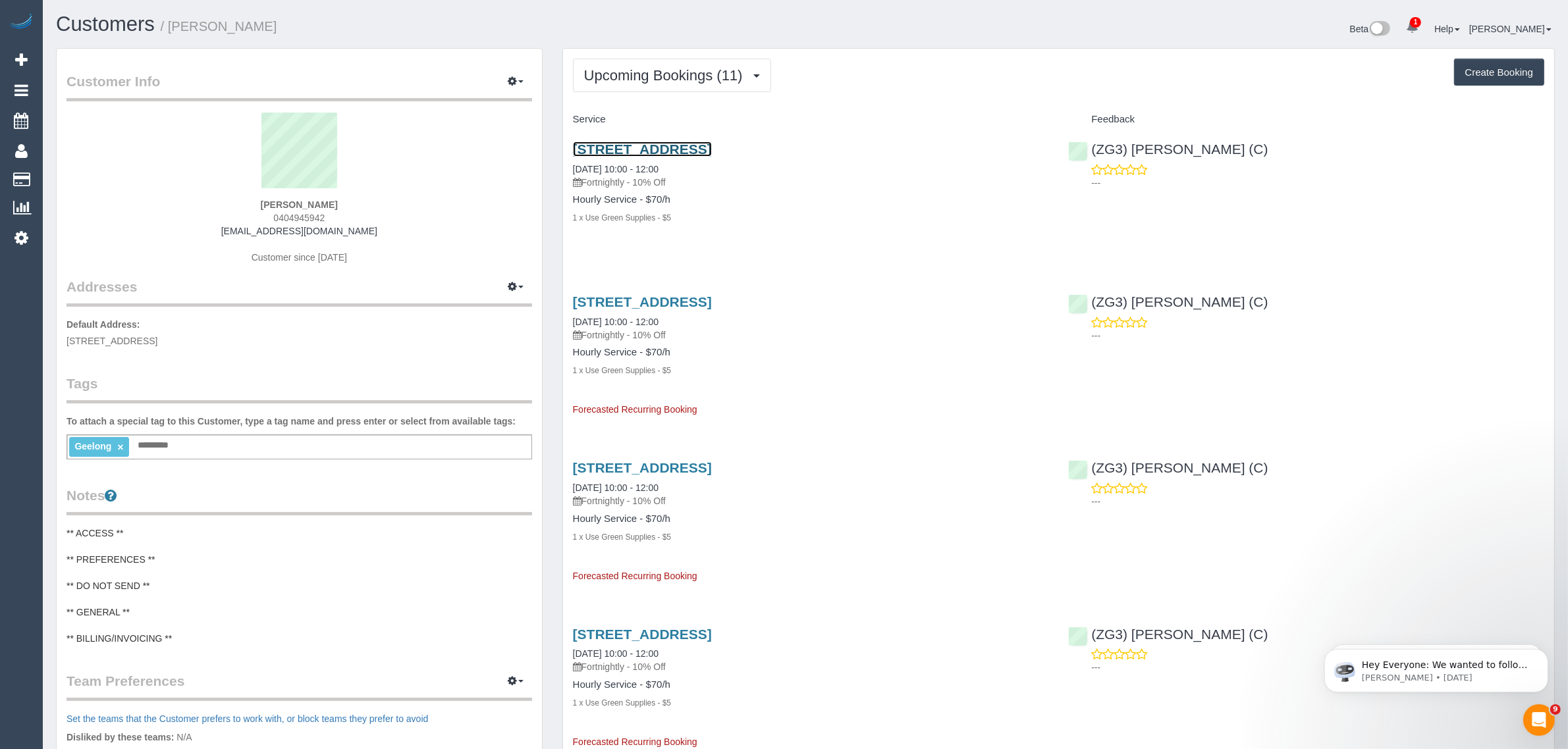
click at [676, 152] on link "[STREET_ADDRESS]" at bounding box center [643, 149] width 139 height 15
click at [675, 77] on span "Upcoming Bookings (11)" at bounding box center [667, 75] width 165 height 17
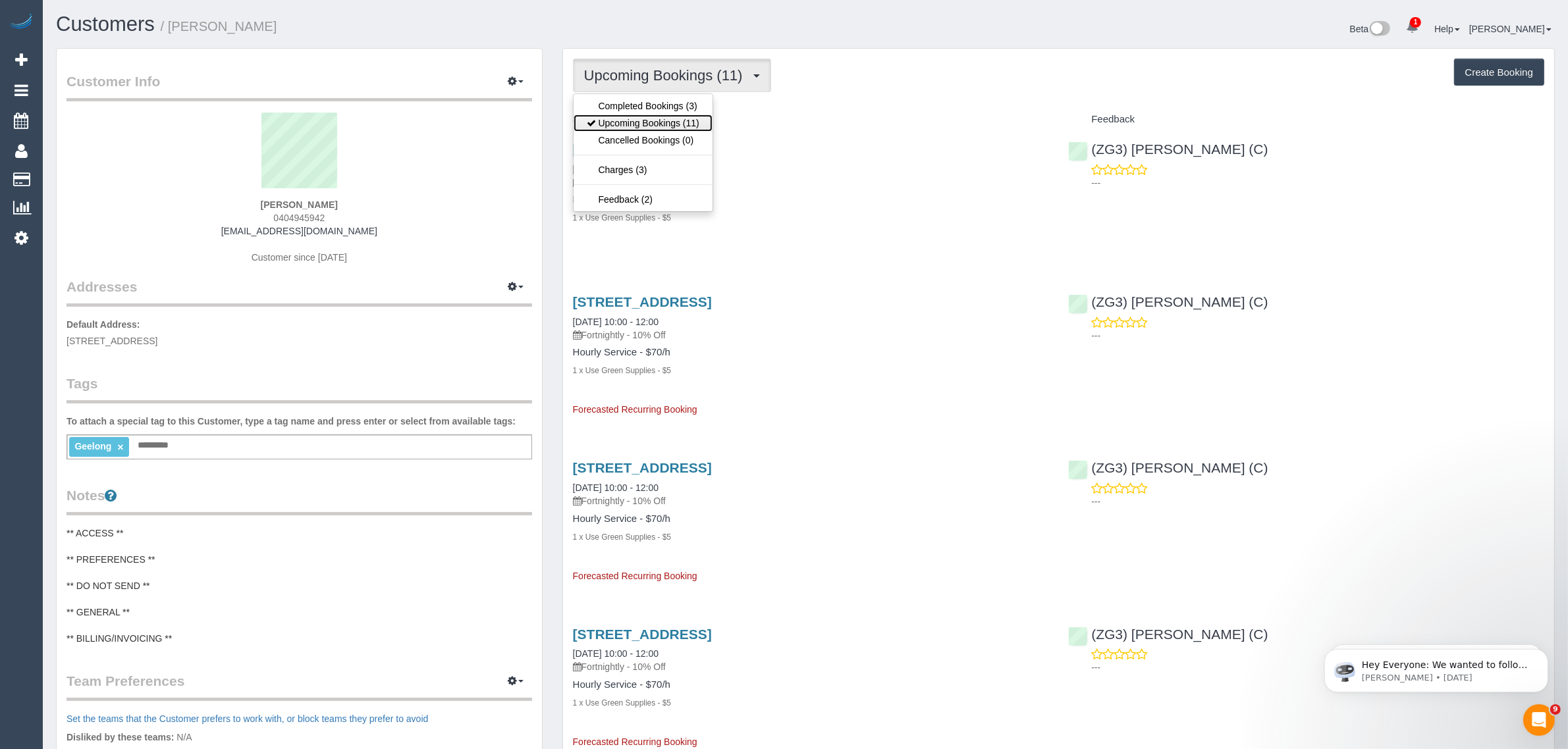
click at [640, 120] on link "Upcoming Bookings (11)" at bounding box center [643, 123] width 139 height 18
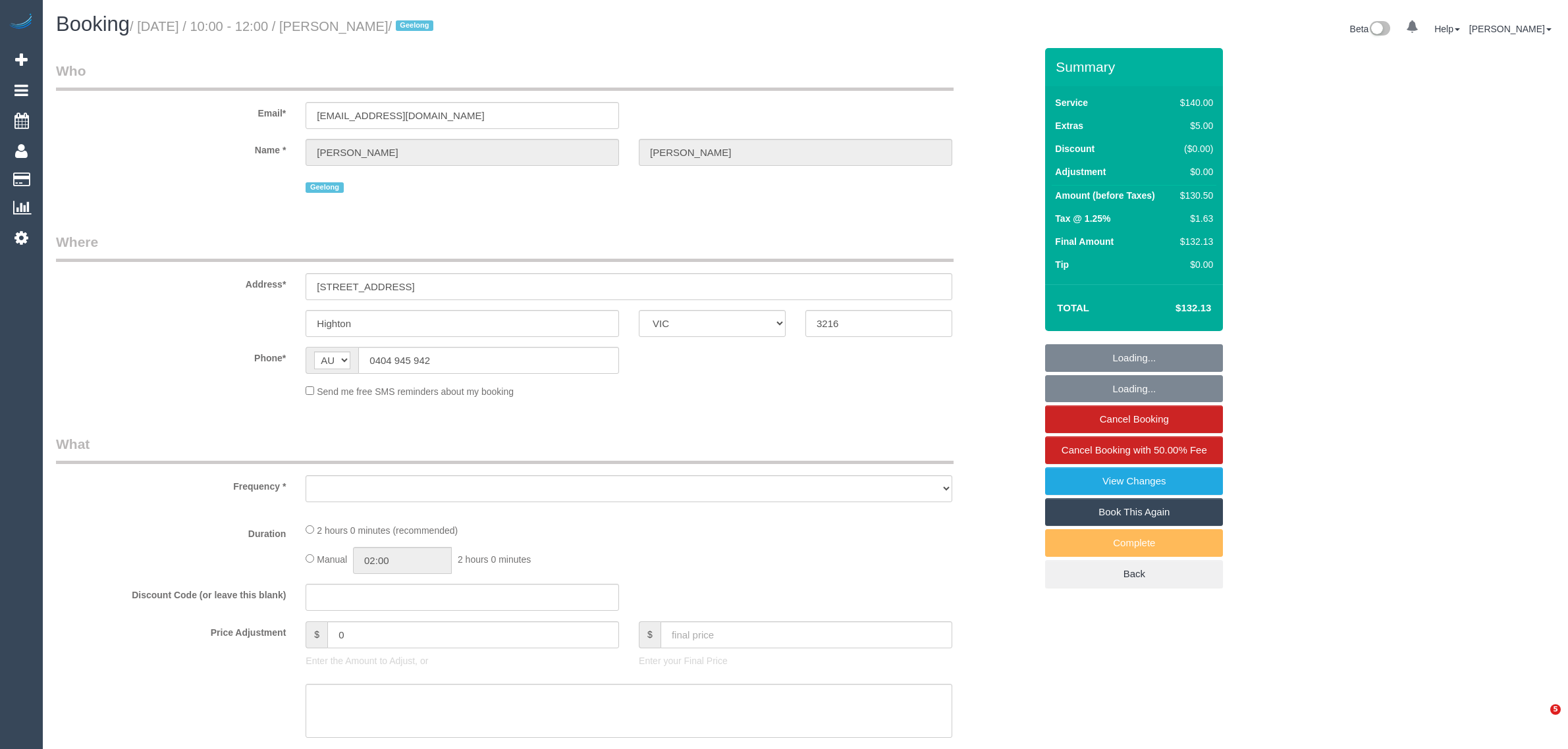
select select "VIC"
select select "string:stripe-pm_1Rwc0q2GScqysDRVBMhEZk2T"
select select "number:27"
select select "number:14"
select select "number:19"
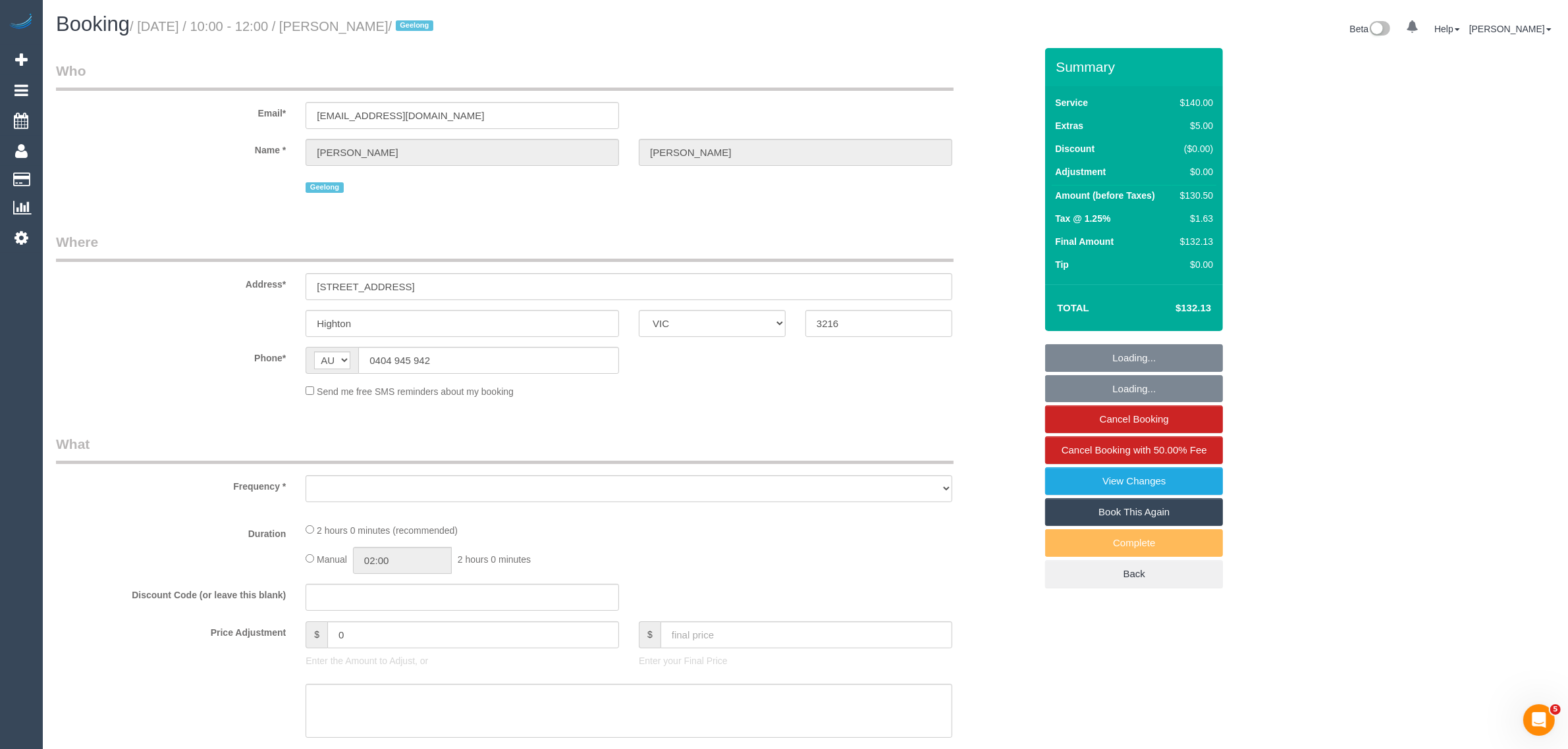
select select "number:24"
select select "number:33"
select select "number:12"
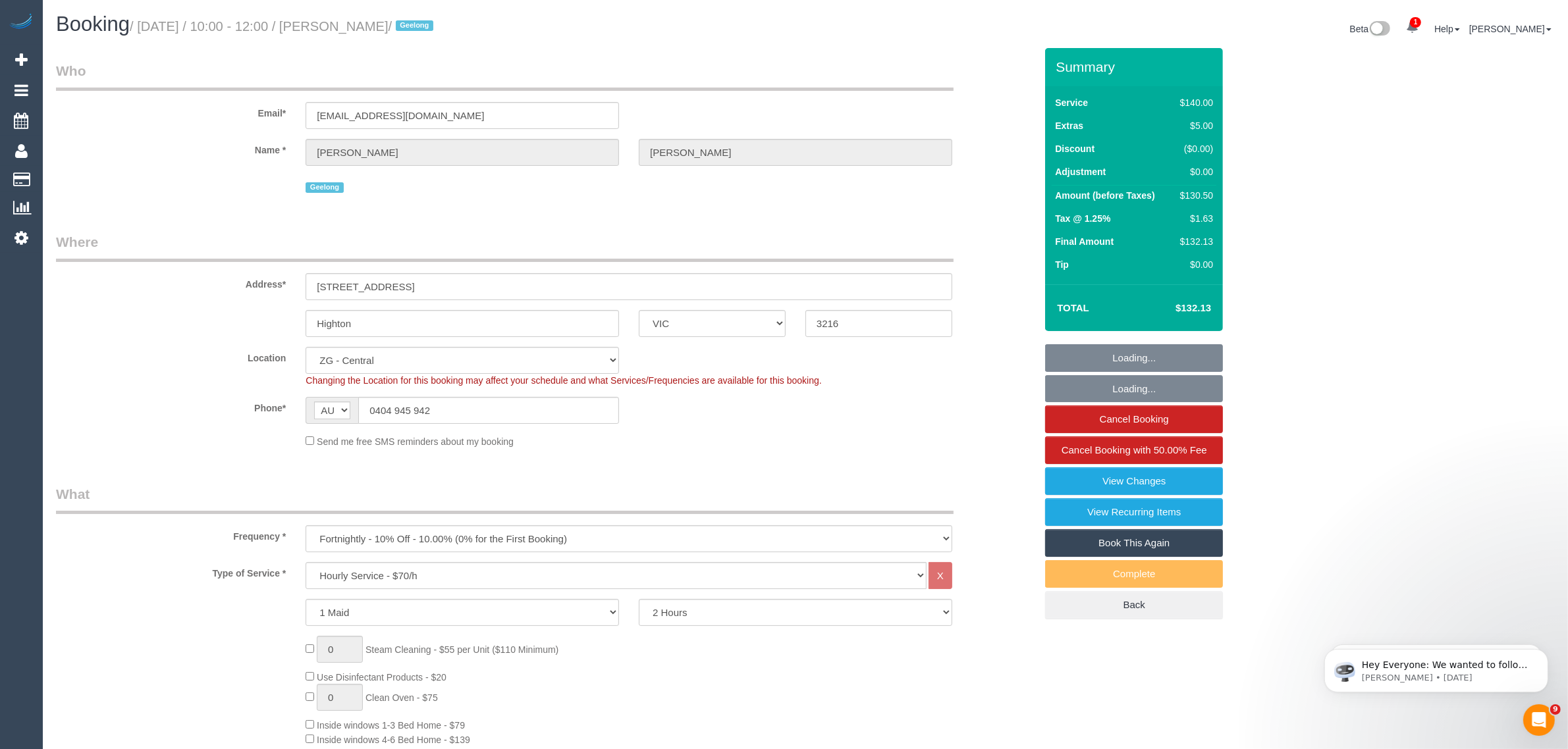
select select "object:989"
click at [440, 316] on input "Highton" at bounding box center [462, 324] width 314 height 27
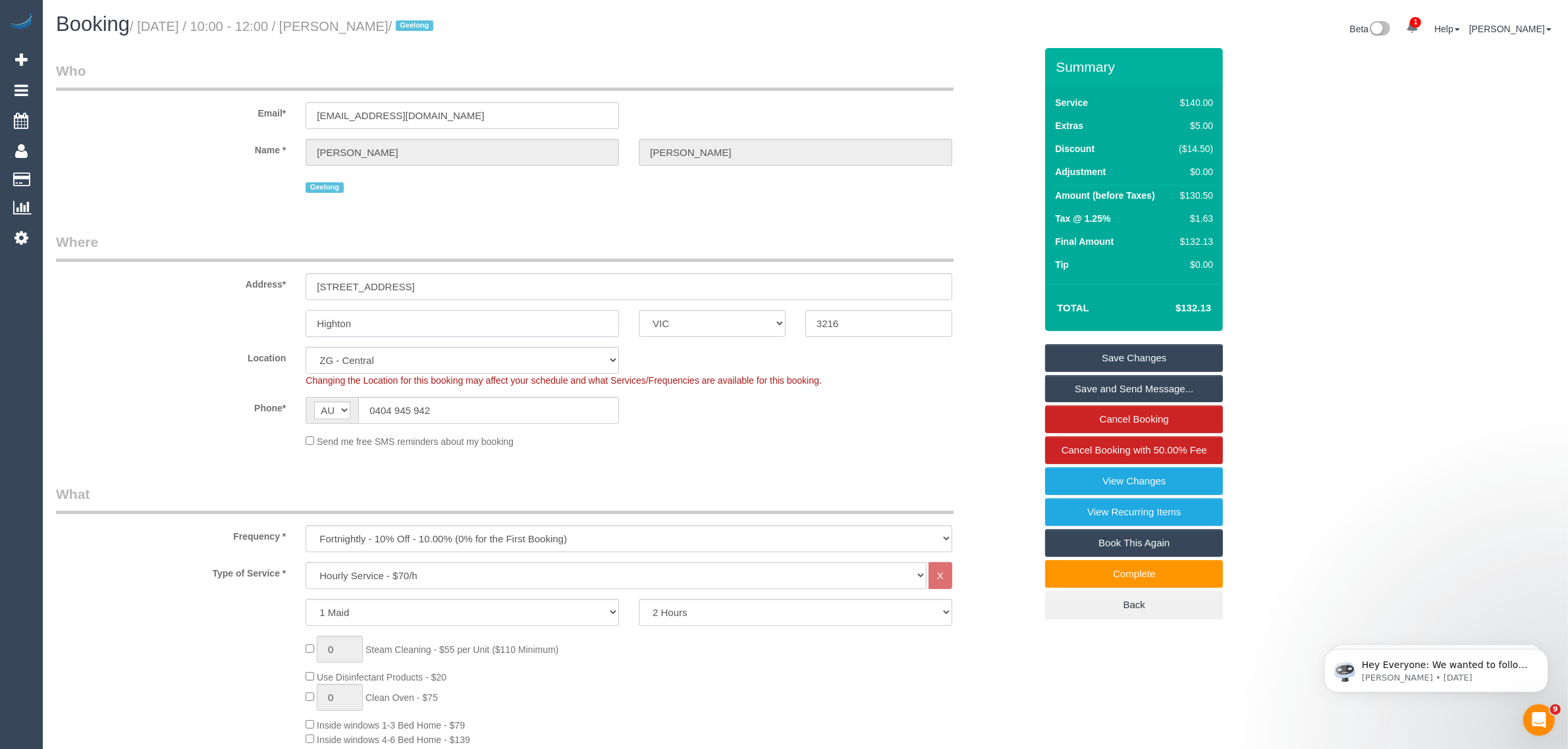
click at [440, 316] on input "Highton" at bounding box center [462, 324] width 314 height 27
click at [1064, 450] on span "Cancel Booking with 50.00% Fee" at bounding box center [1134, 450] width 145 height 11
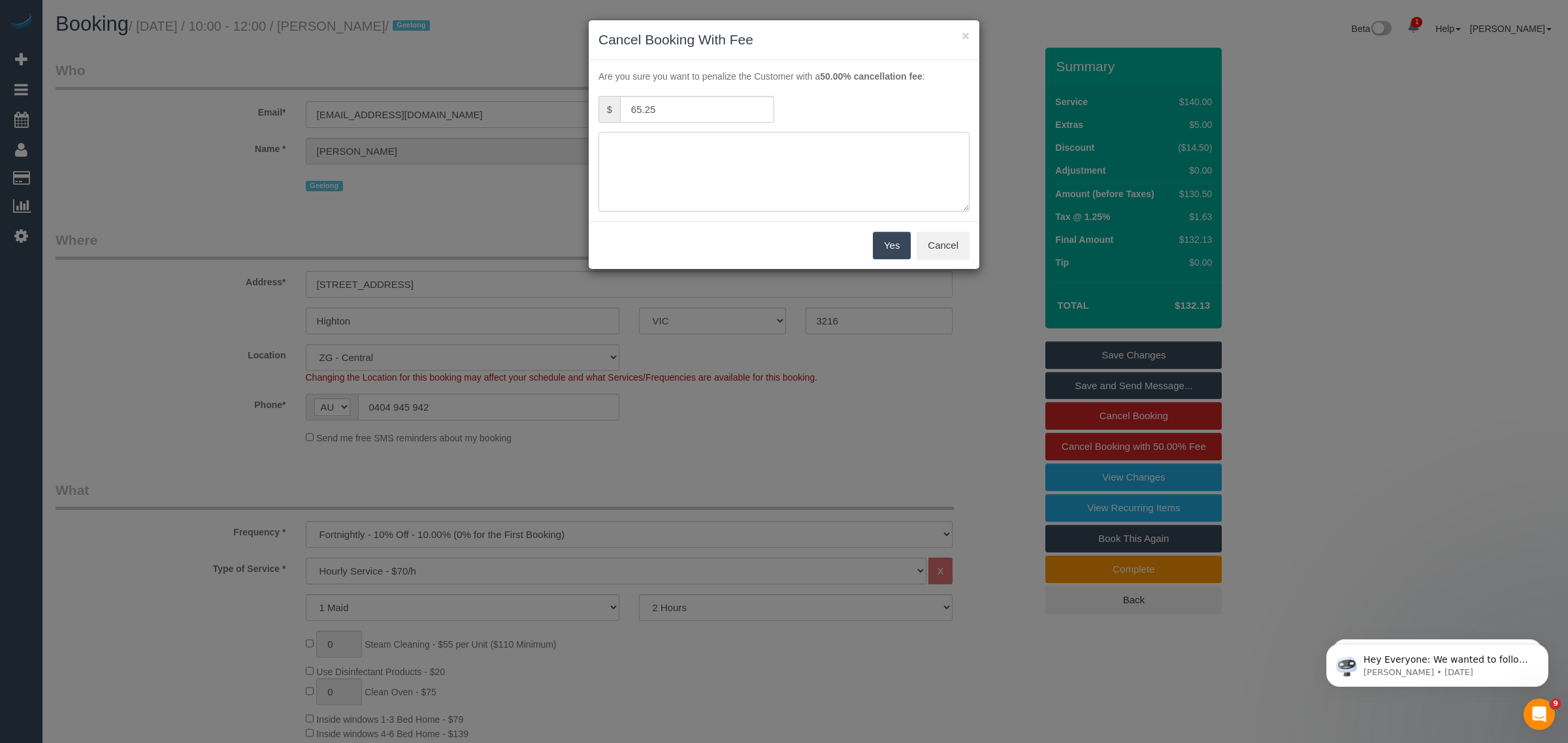
click at [752, 168] on textarea at bounding box center [784, 171] width 371 height 79
type textarea "NO ACCESS VIA CALL"
type textarea "no access via call and txt - AA"
click at [905, 242] on button "Yes" at bounding box center [892, 245] width 38 height 27
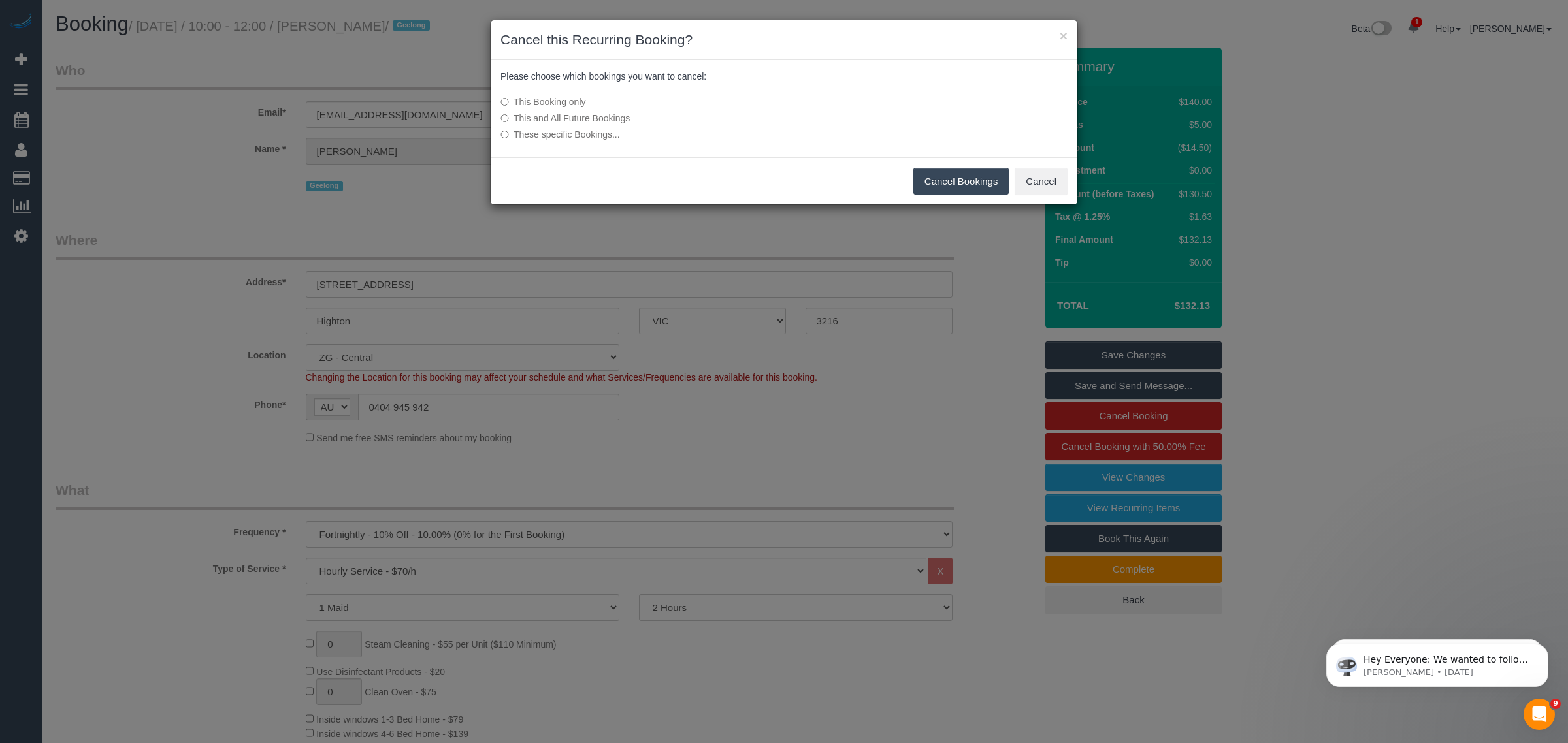
click at [936, 185] on button "Cancel Bookings" at bounding box center [961, 181] width 96 height 27
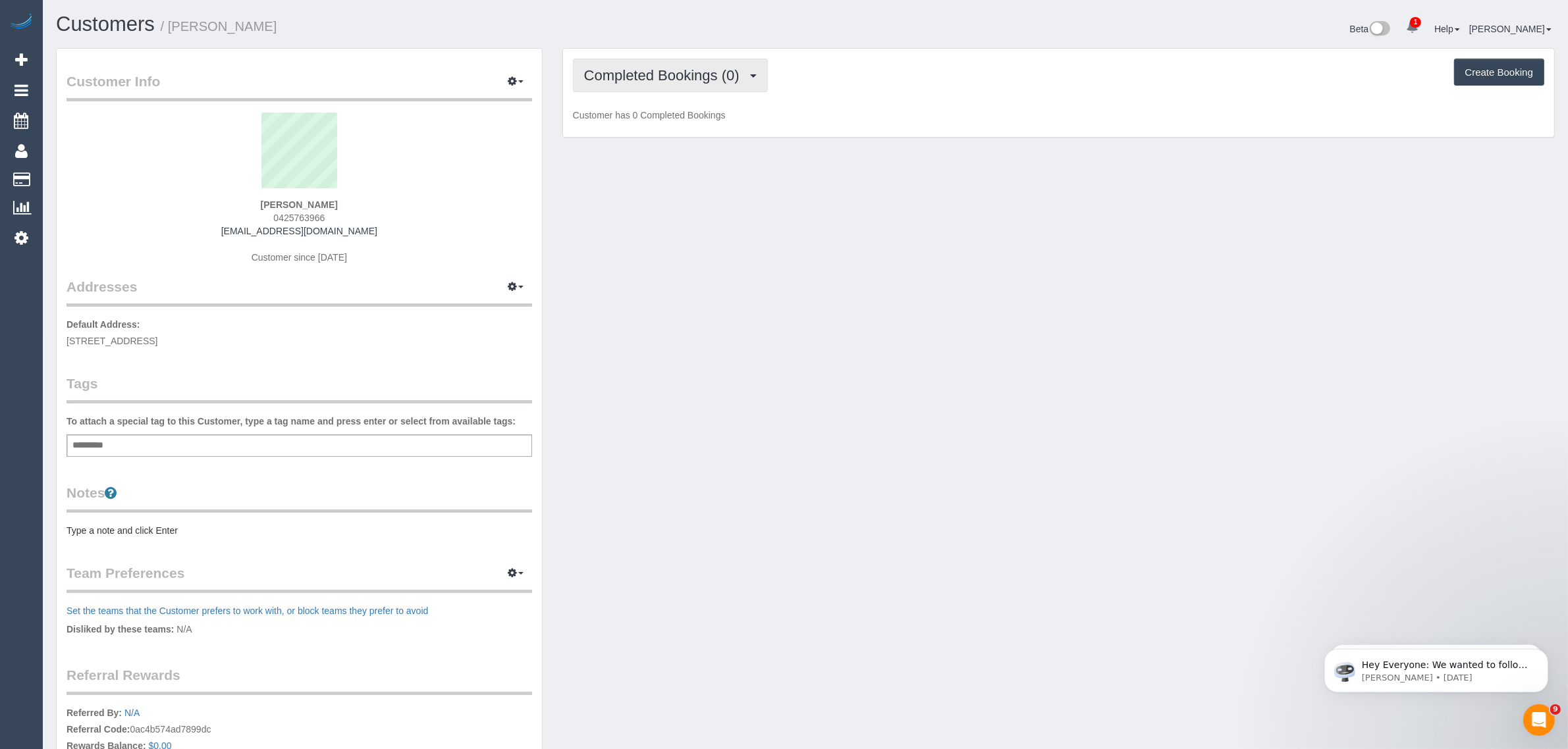
click at [642, 67] on span "Completed Bookings (0)" at bounding box center [665, 75] width 162 height 17
click at [648, 123] on link "Upcoming Bookings (1)" at bounding box center [642, 123] width 137 height 18
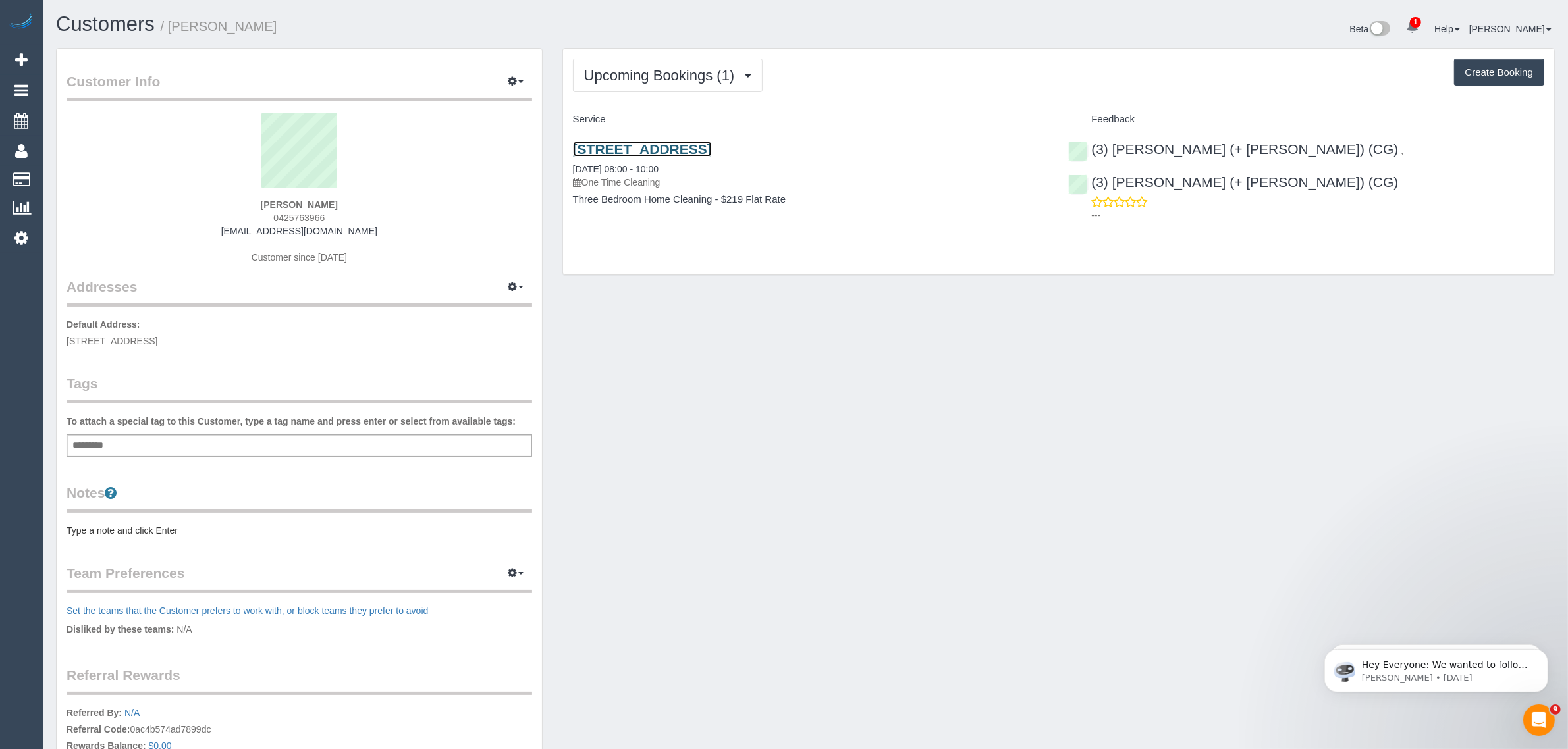
click at [652, 143] on link "[STREET_ADDRESS]" at bounding box center [643, 149] width 139 height 15
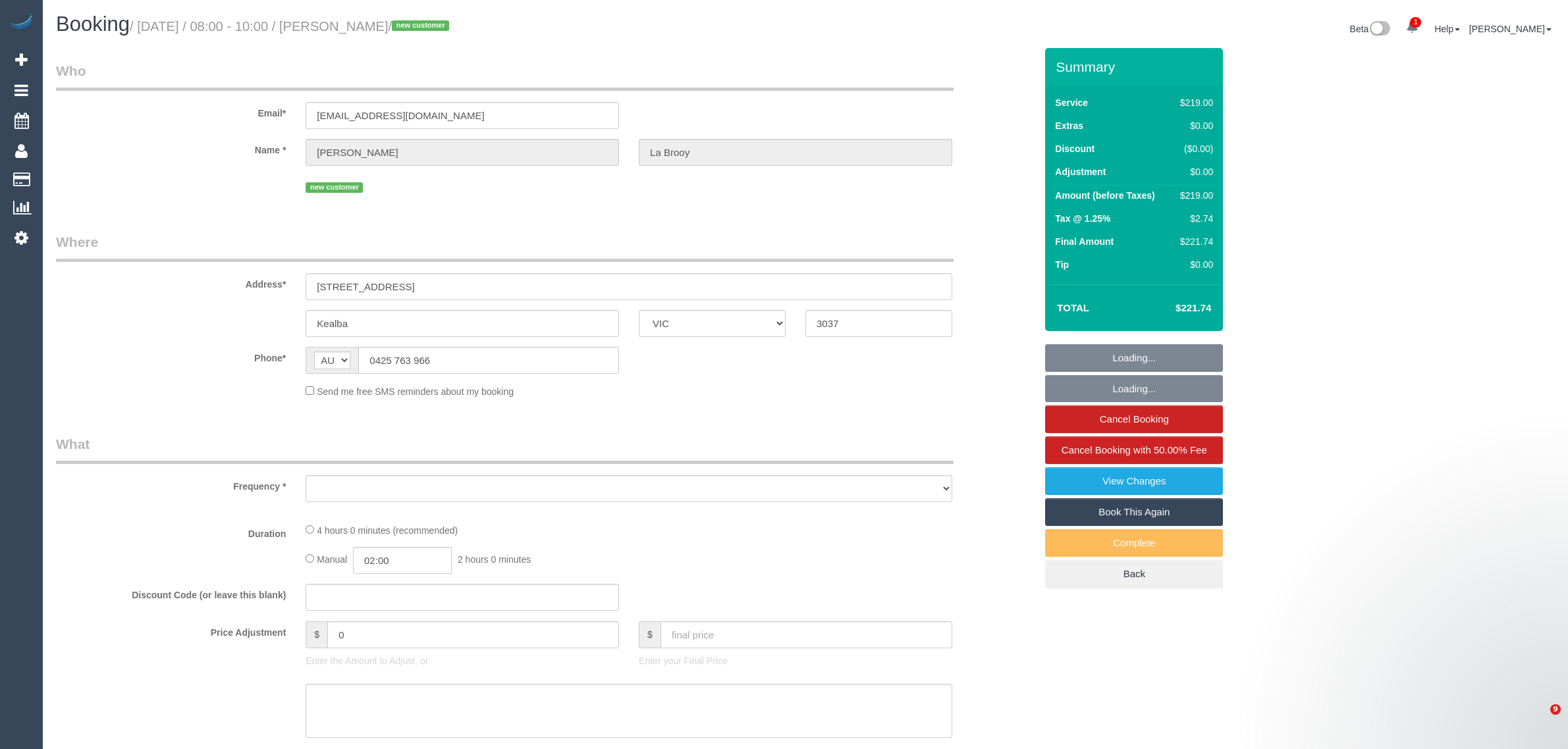
select select "VIC"
select select "string:stripe-pm_1SDbdC2GScqysDRVpOaZAemn"
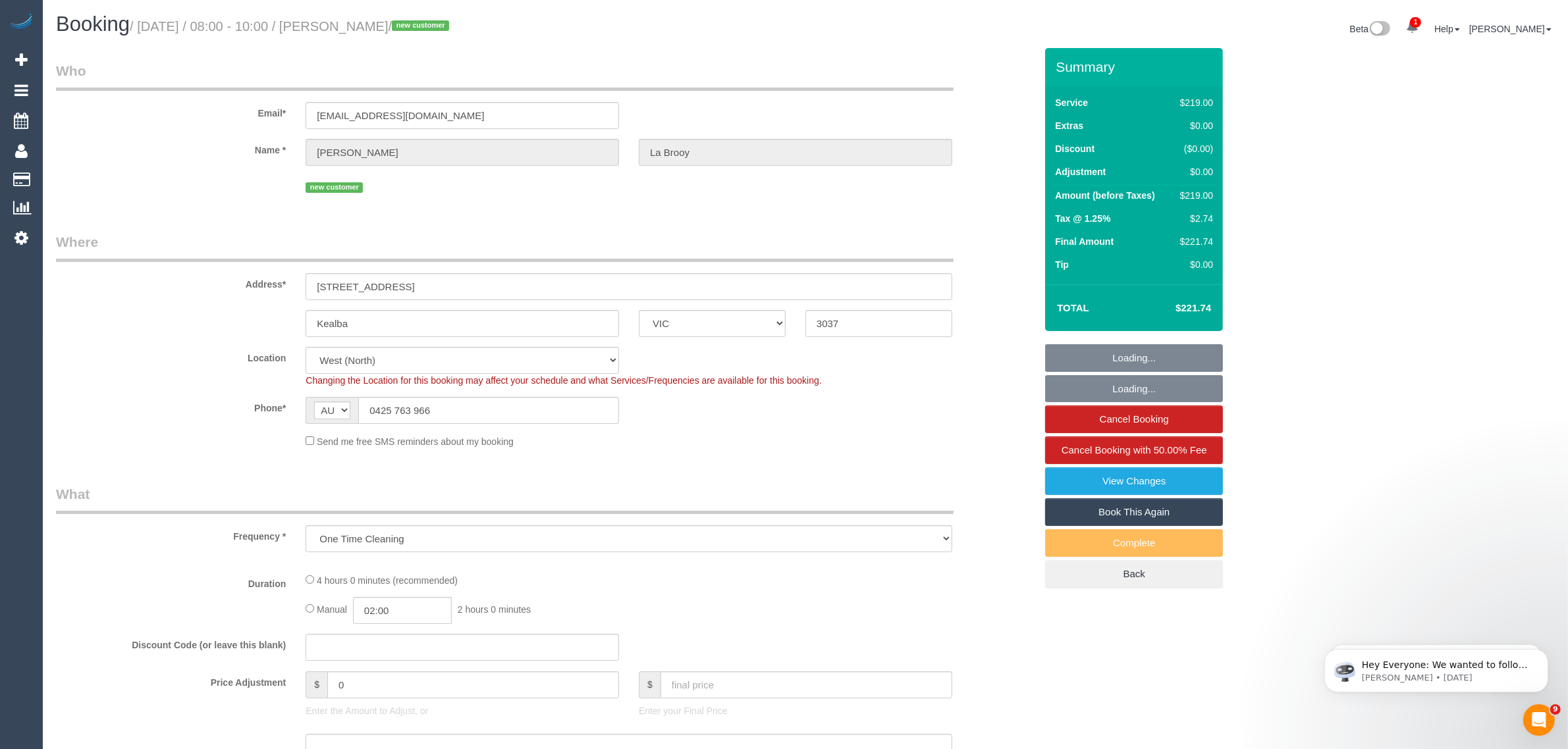
select select "object:663"
select select "number:28"
select select "number:14"
select select "number:19"
select select "number:24"
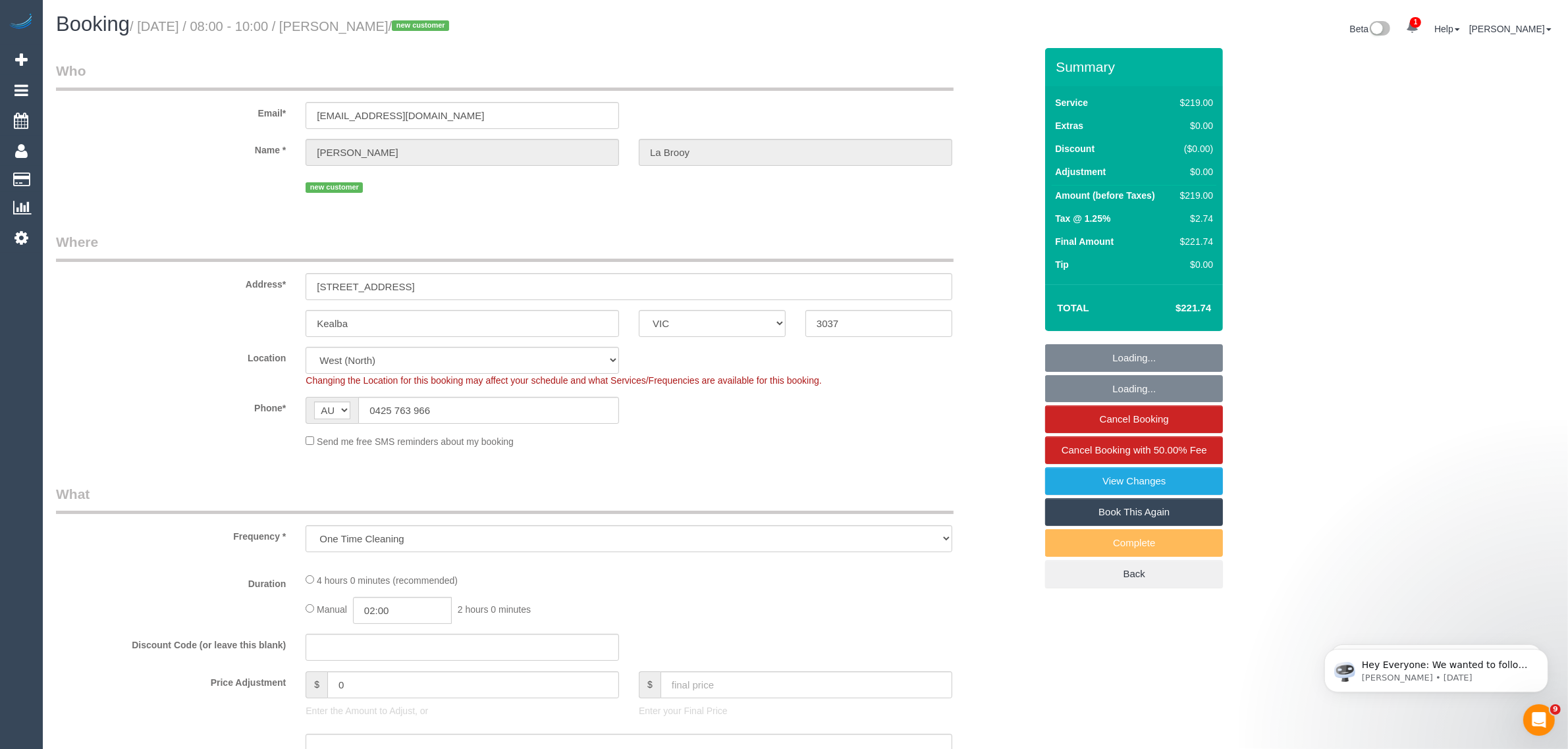
select select "number:35"
select select "number:26"
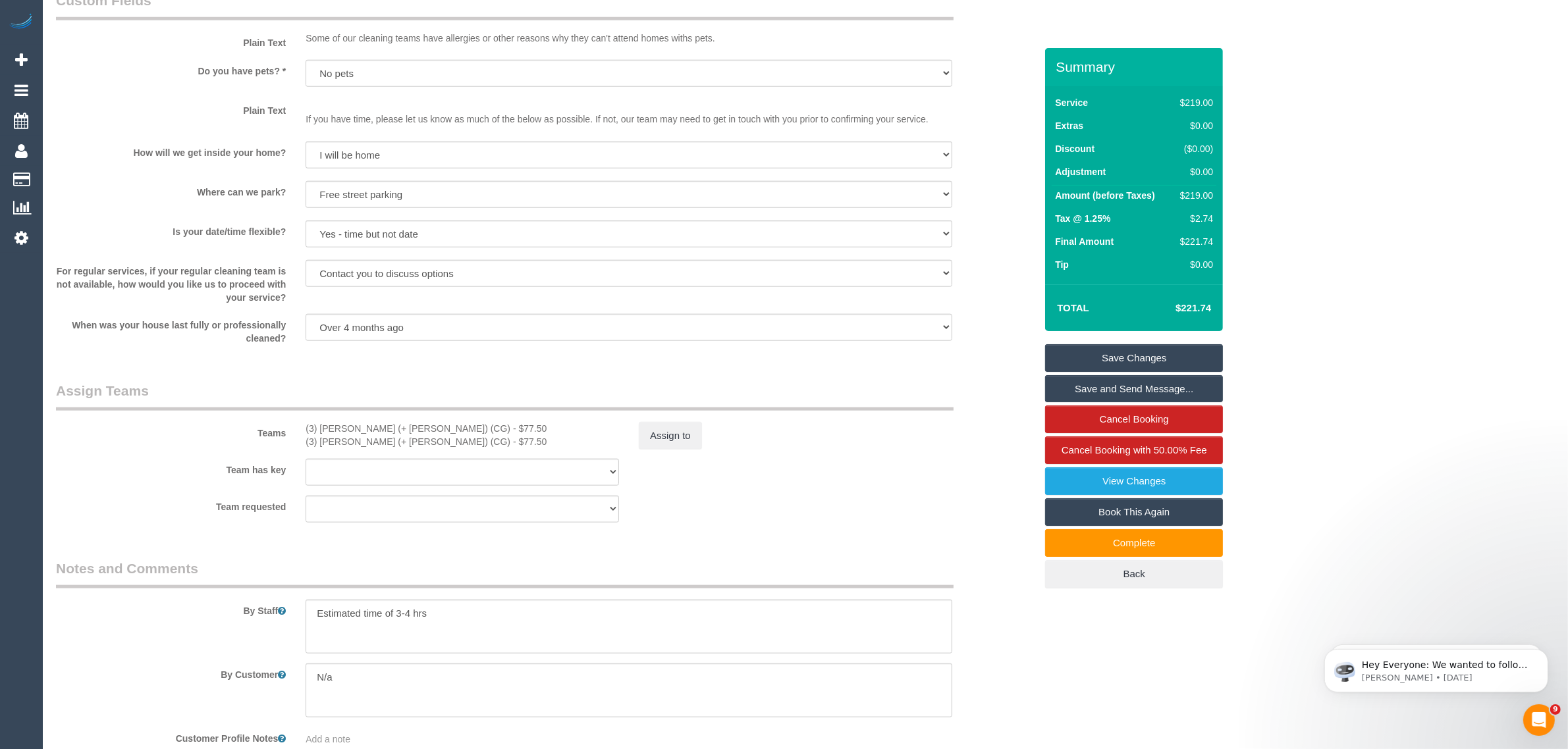
scroll to position [1858, 0]
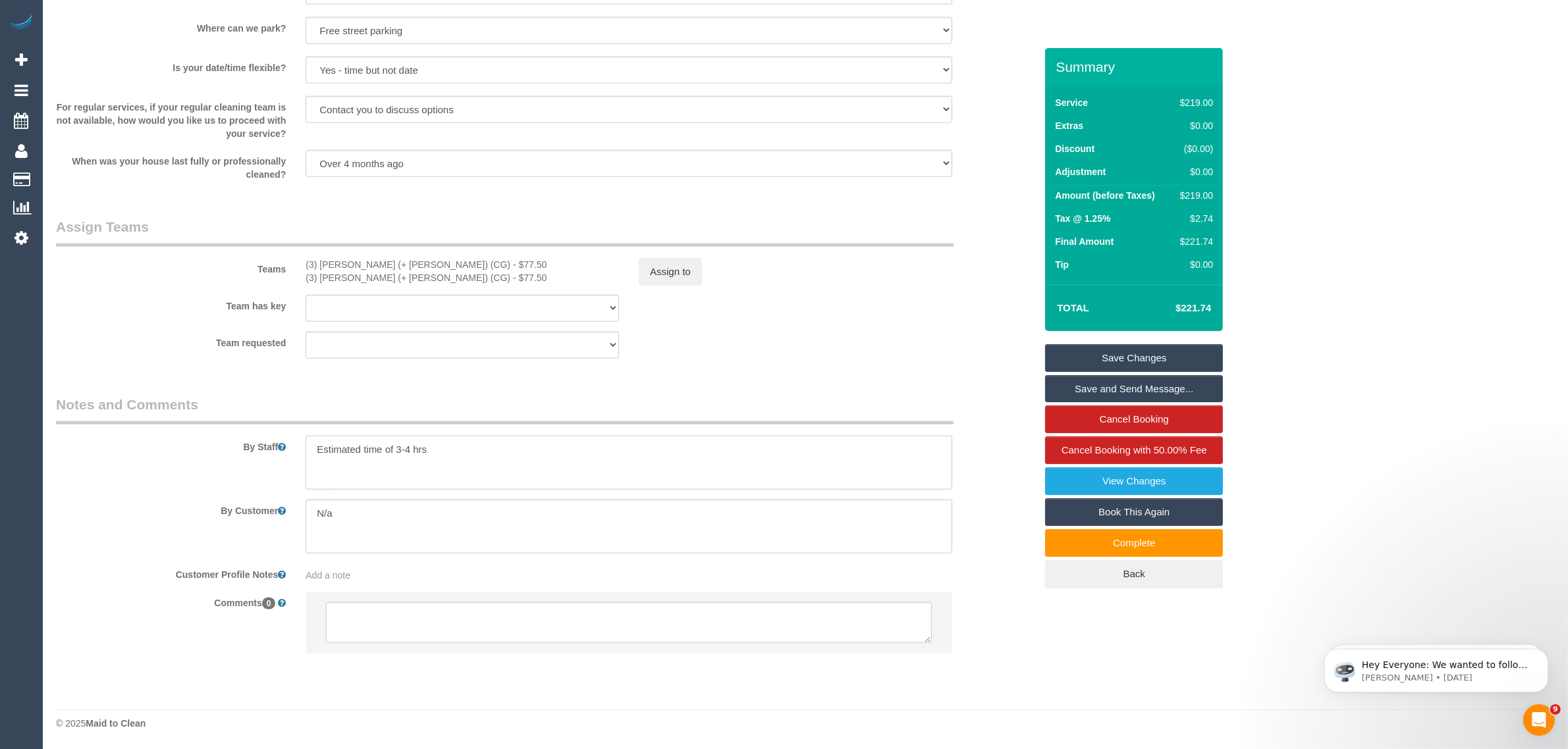
click at [441, 453] on textarea at bounding box center [628, 462] width 647 height 54
click at [459, 445] on textarea at bounding box center [628, 462] width 647 height 54
click at [459, 446] on textarea at bounding box center [628, 462] width 647 height 54
click at [468, 449] on textarea at bounding box center [628, 462] width 647 height 54
click at [488, 449] on textarea at bounding box center [628, 462] width 647 height 54
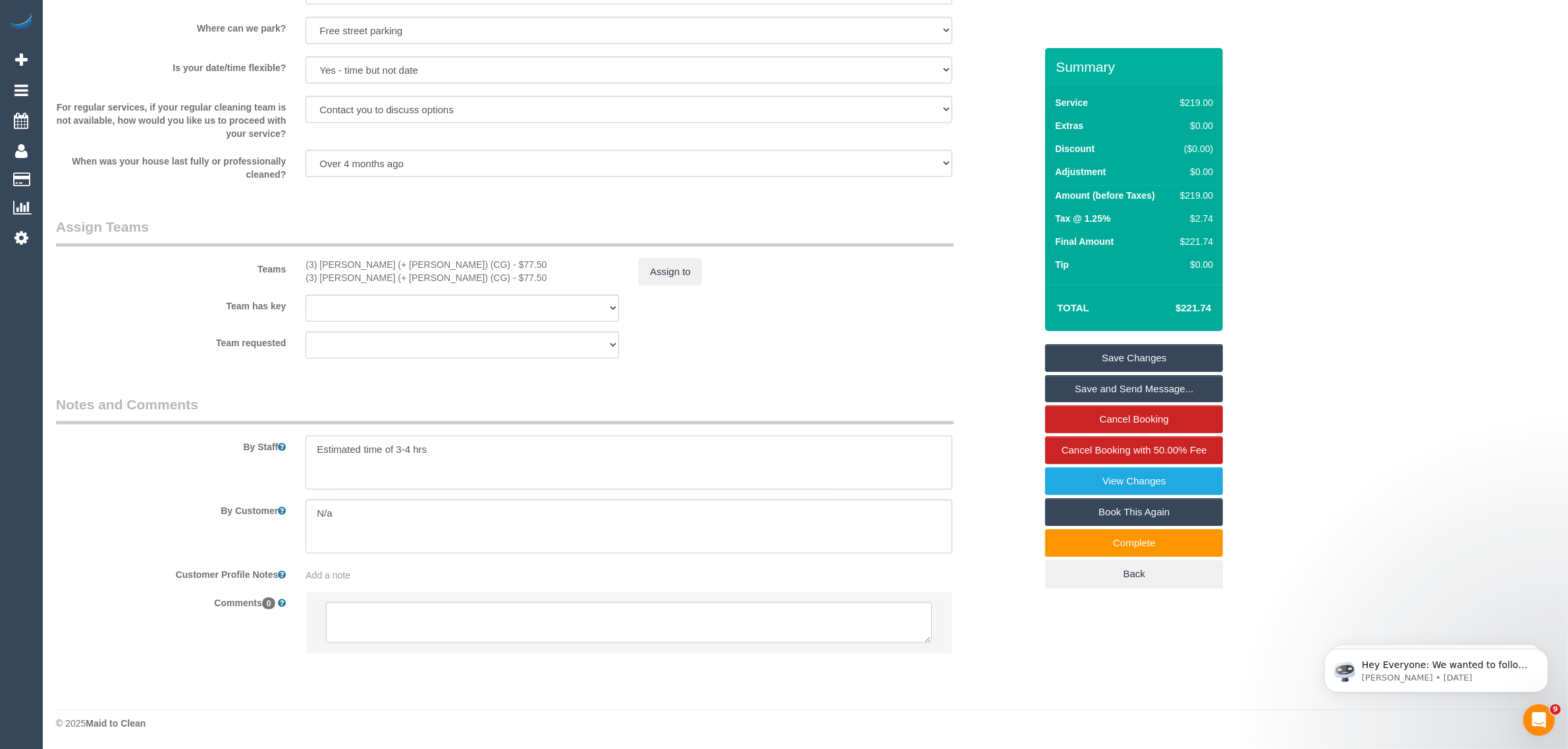
drag, startPoint x: 467, startPoint y: 445, endPoint x: 310, endPoint y: 448, distance: 157.0
click at [310, 448] on textarea at bounding box center [628, 462] width 647 height 54
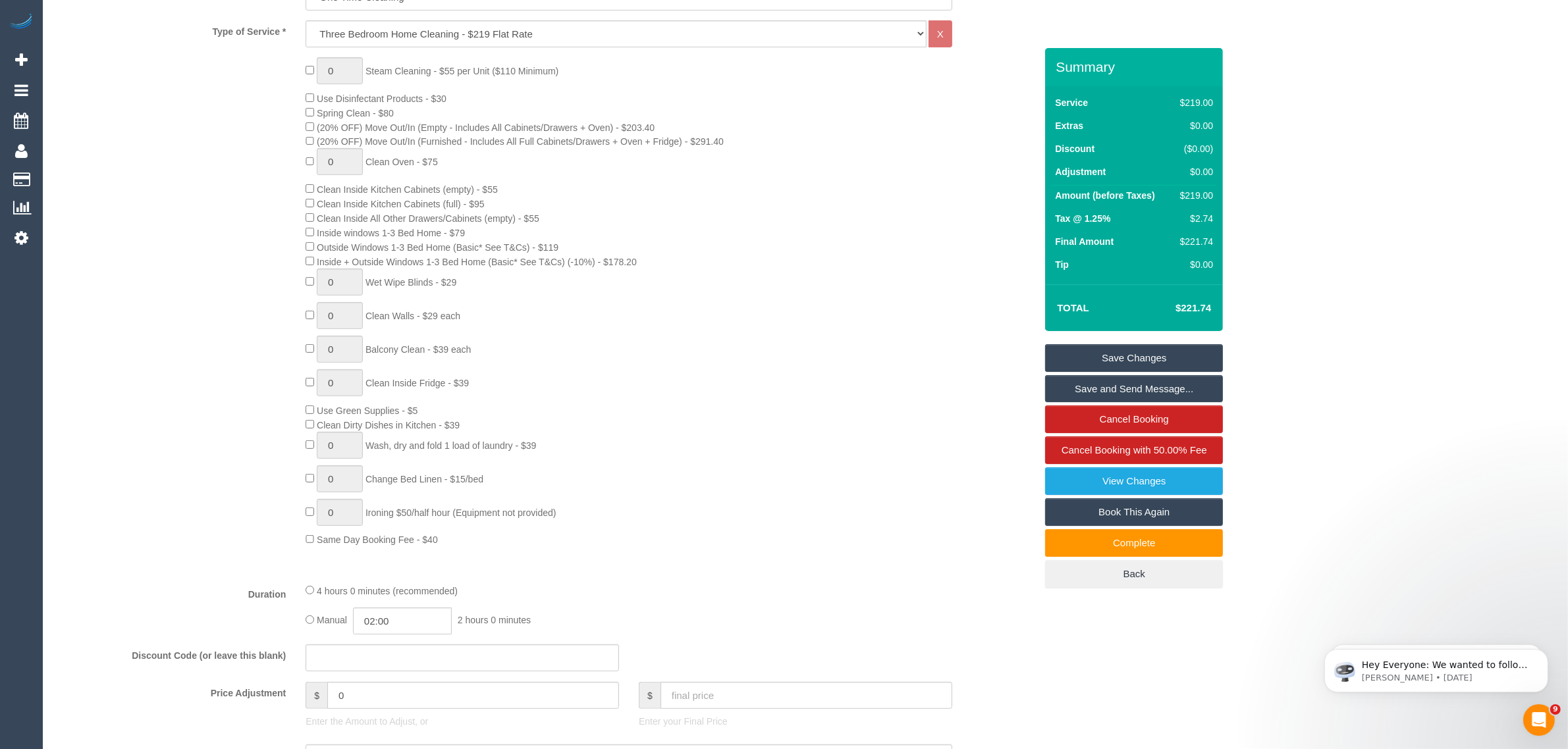
scroll to position [0, 0]
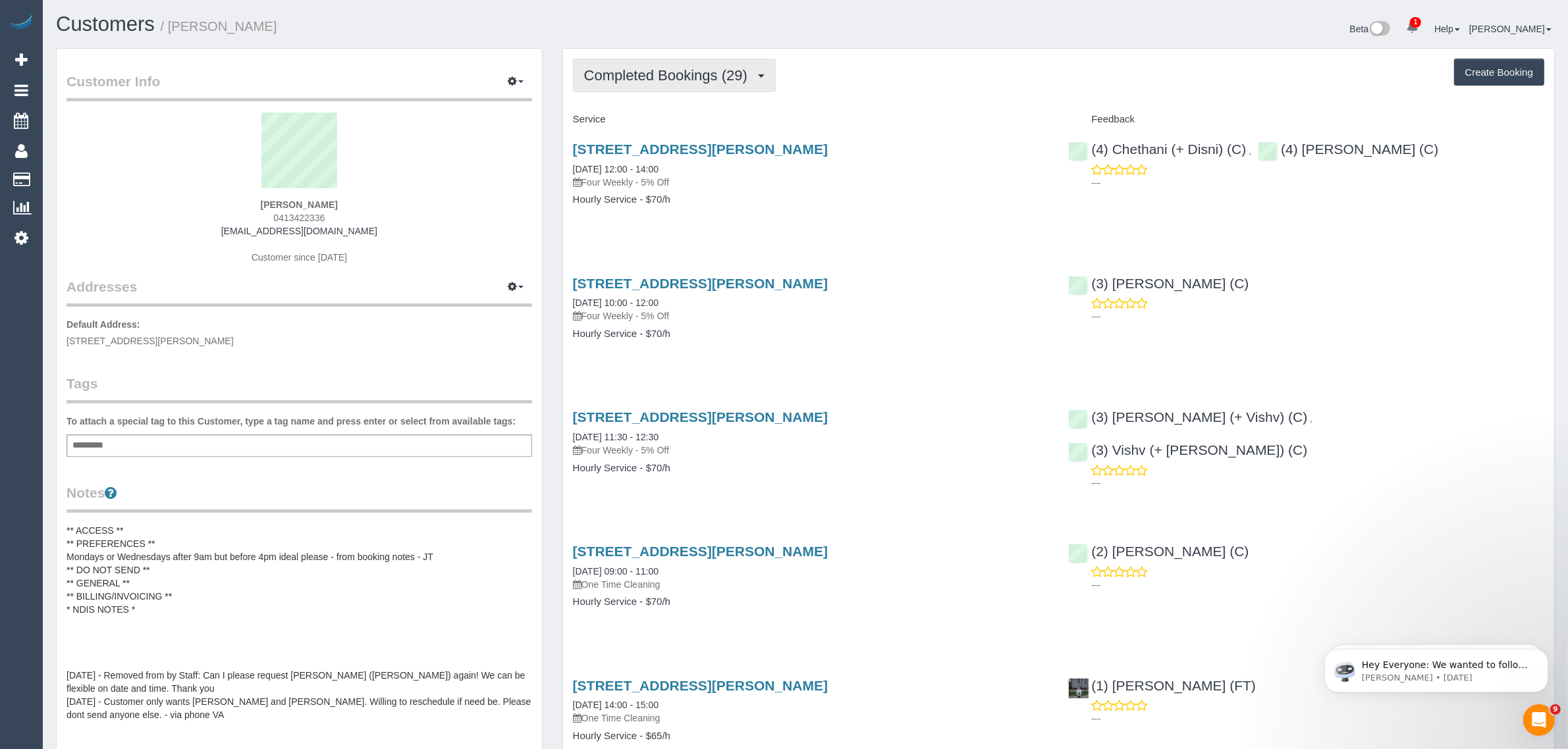
click at [620, 78] on span "Completed Bookings (29)" at bounding box center [669, 75] width 170 height 17
click at [604, 120] on link "Upcoming Bookings (12)" at bounding box center [644, 123] width 142 height 18
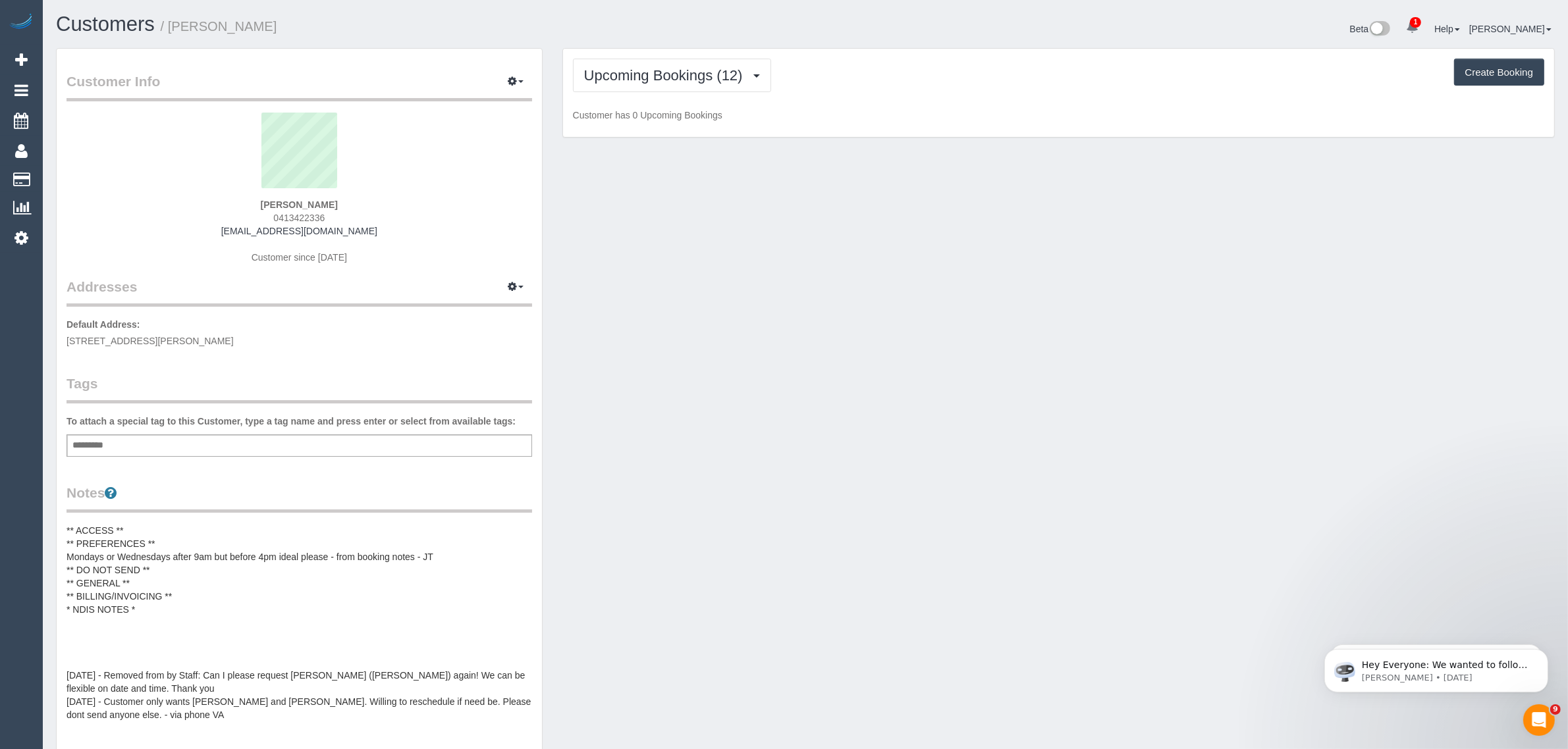
click at [293, 218] on span "0413422336" at bounding box center [299, 218] width 52 height 11
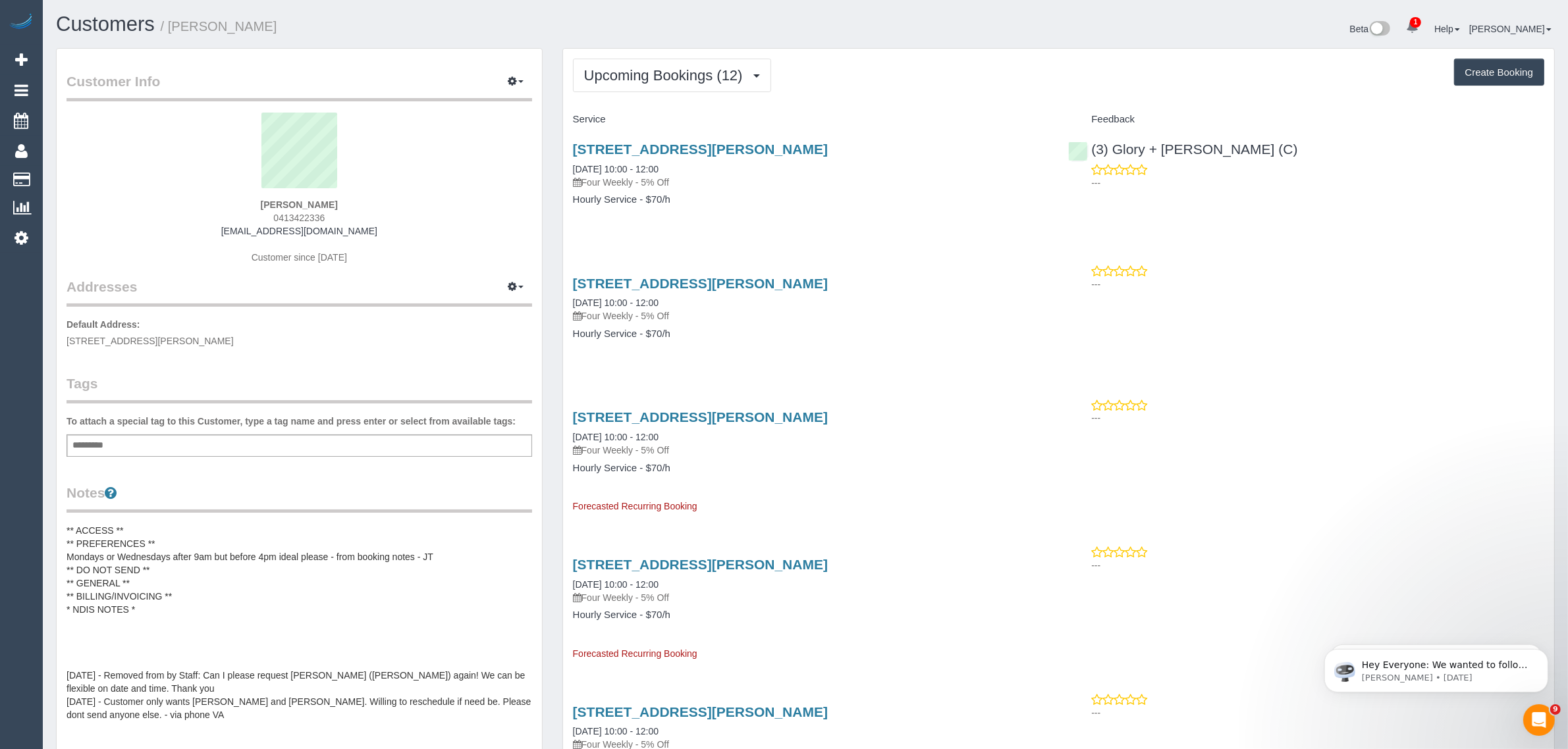
copy span "0413422336"
click at [629, 163] on link "[DATE] 10:00 - 12:00" at bounding box center [616, 168] width 86 height 11
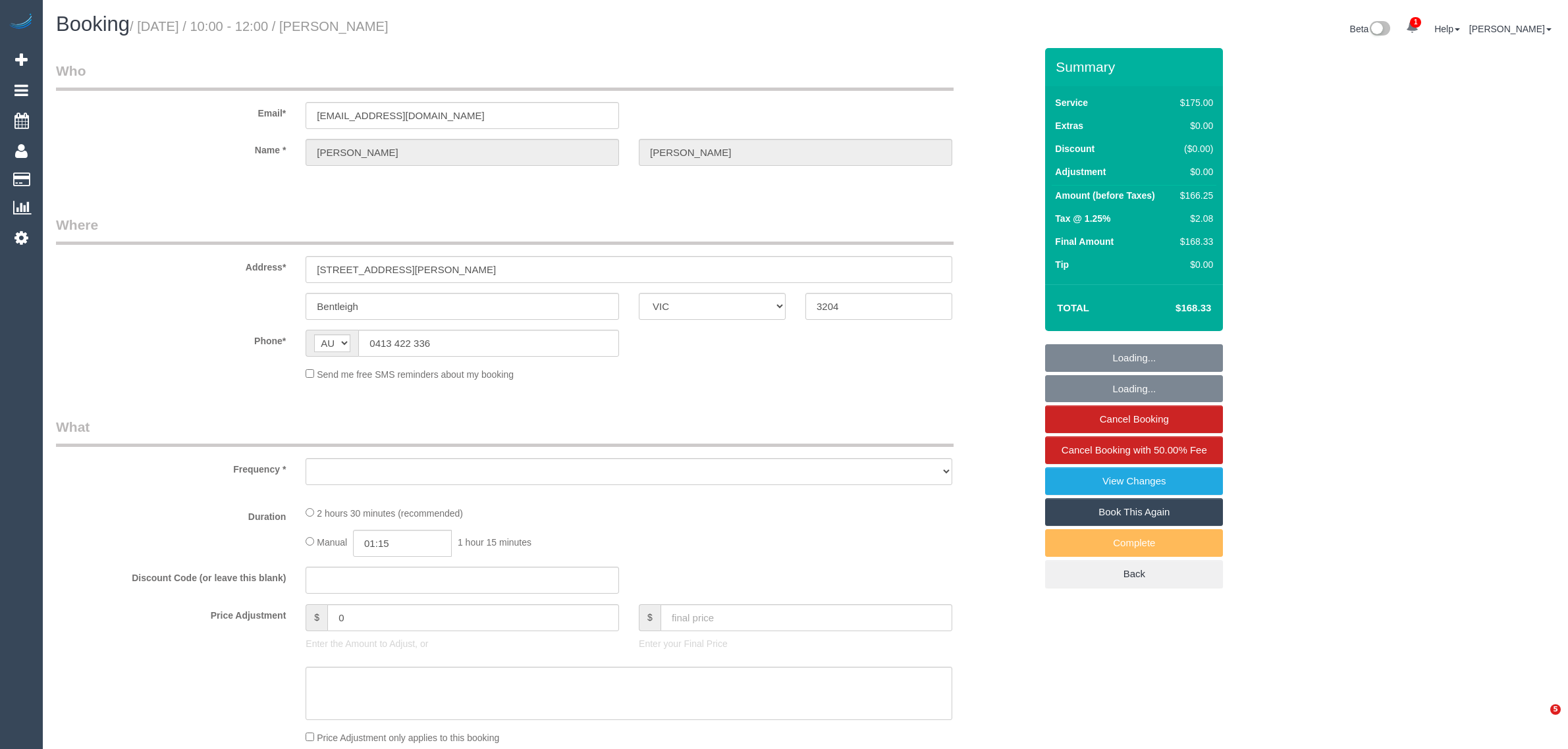
select select "VIC"
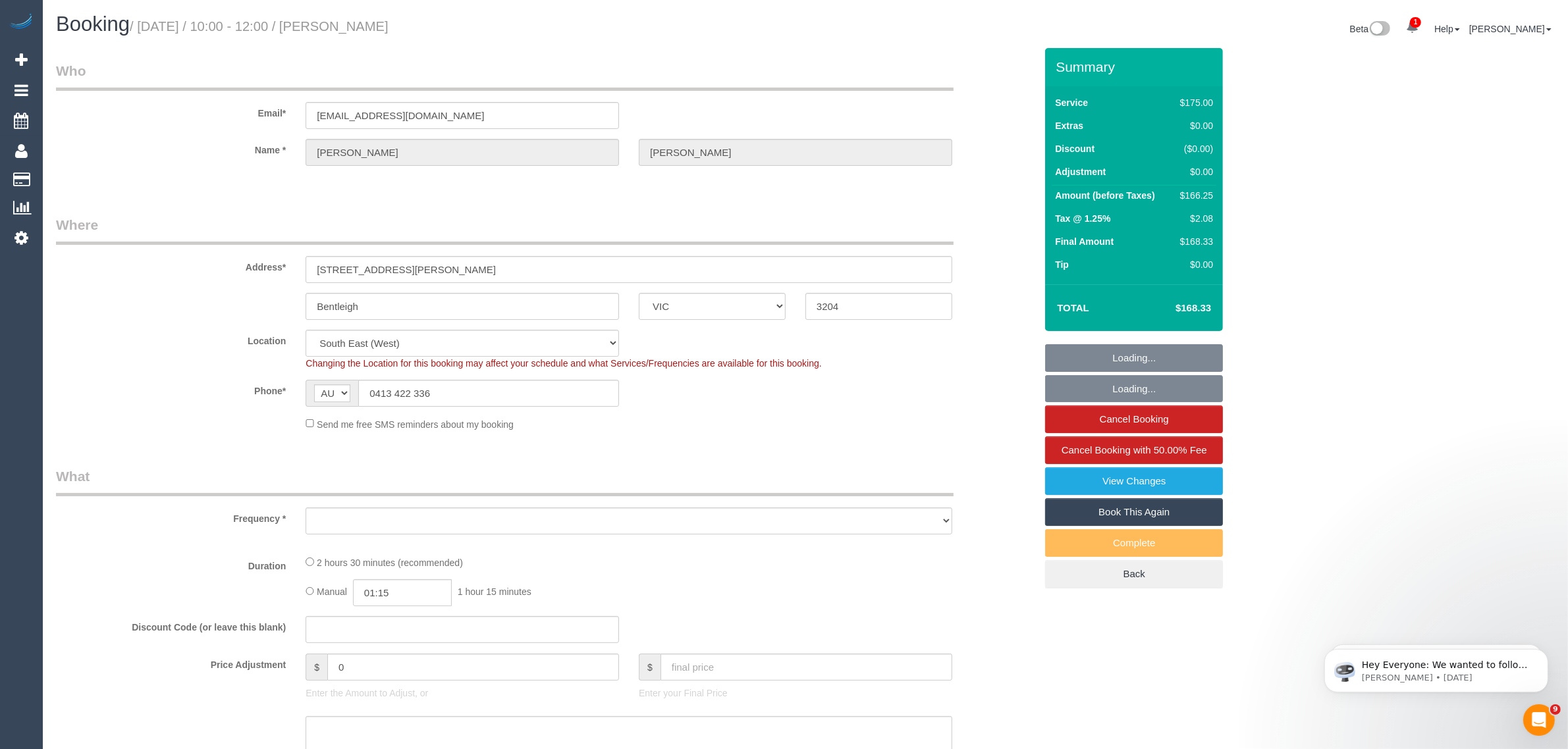
select select "object:543"
select select "string:stripe-pm_1RZ3lW2GScqysDRVNaAORKBj"
select select "object:548"
select select "150"
select select "number:28"
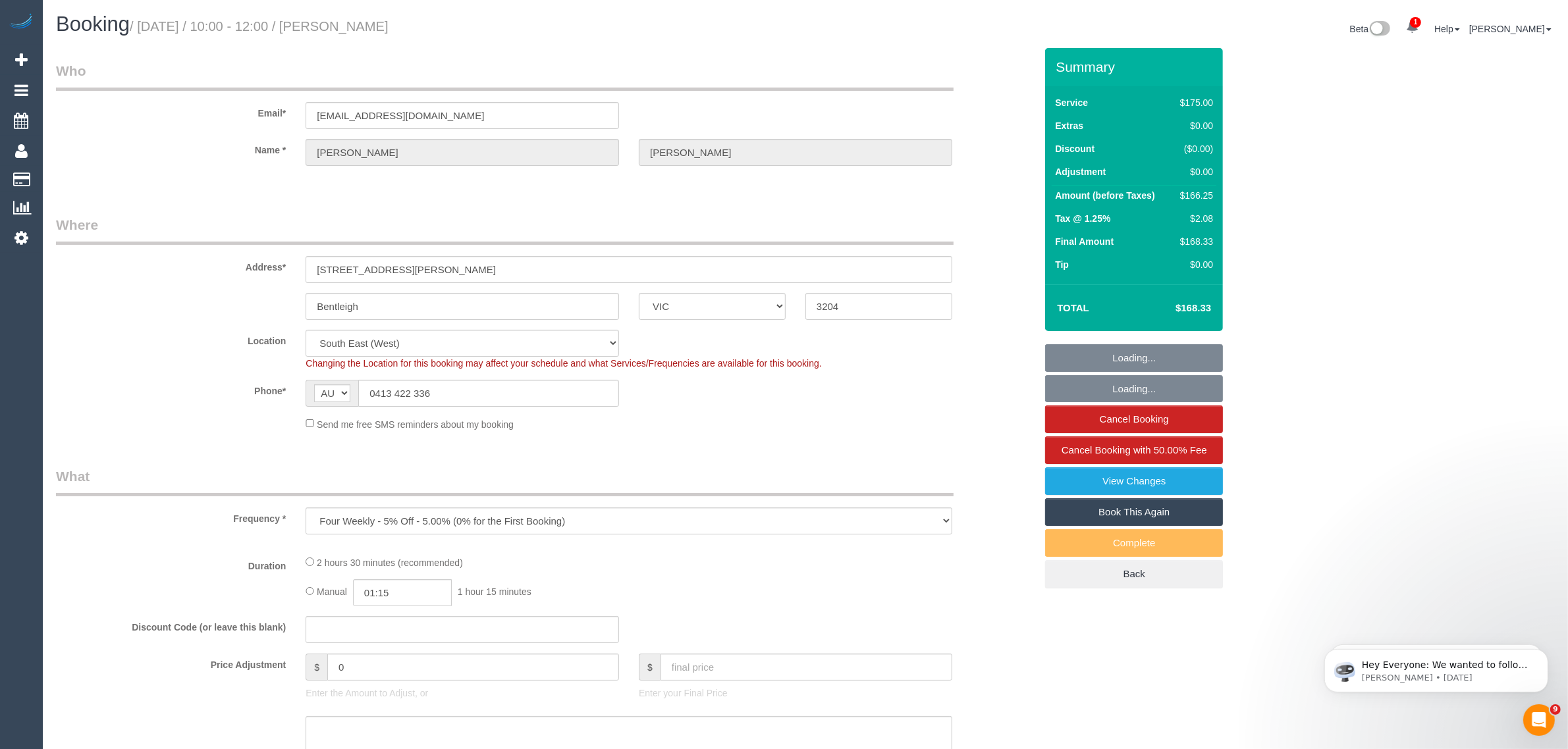
select select "number:14"
select select "number:19"
select select "number:36"
select select "number:34"
select select "number:12"
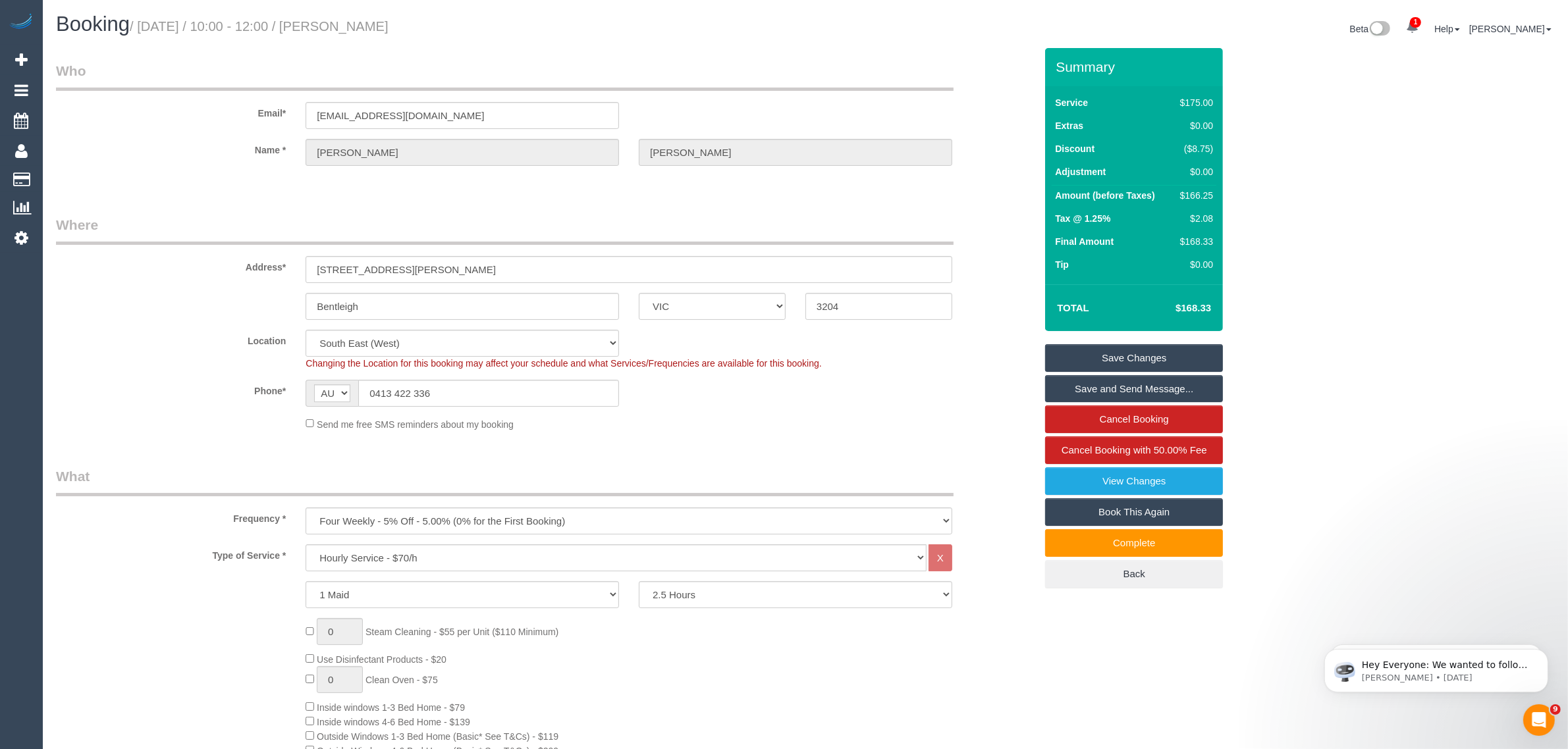
drag, startPoint x: 149, startPoint y: 373, endPoint x: 286, endPoint y: 384, distance: 137.4
click at [149, 373] on sui-booking-location "Location Office City East (North) East (South) Inner East Inner North (East) In…" at bounding box center [545, 380] width 979 height 102
click at [461, 386] on input "0413 422 336" at bounding box center [488, 393] width 260 height 27
click at [492, 382] on input "0413 422 336" at bounding box center [488, 393] width 260 height 27
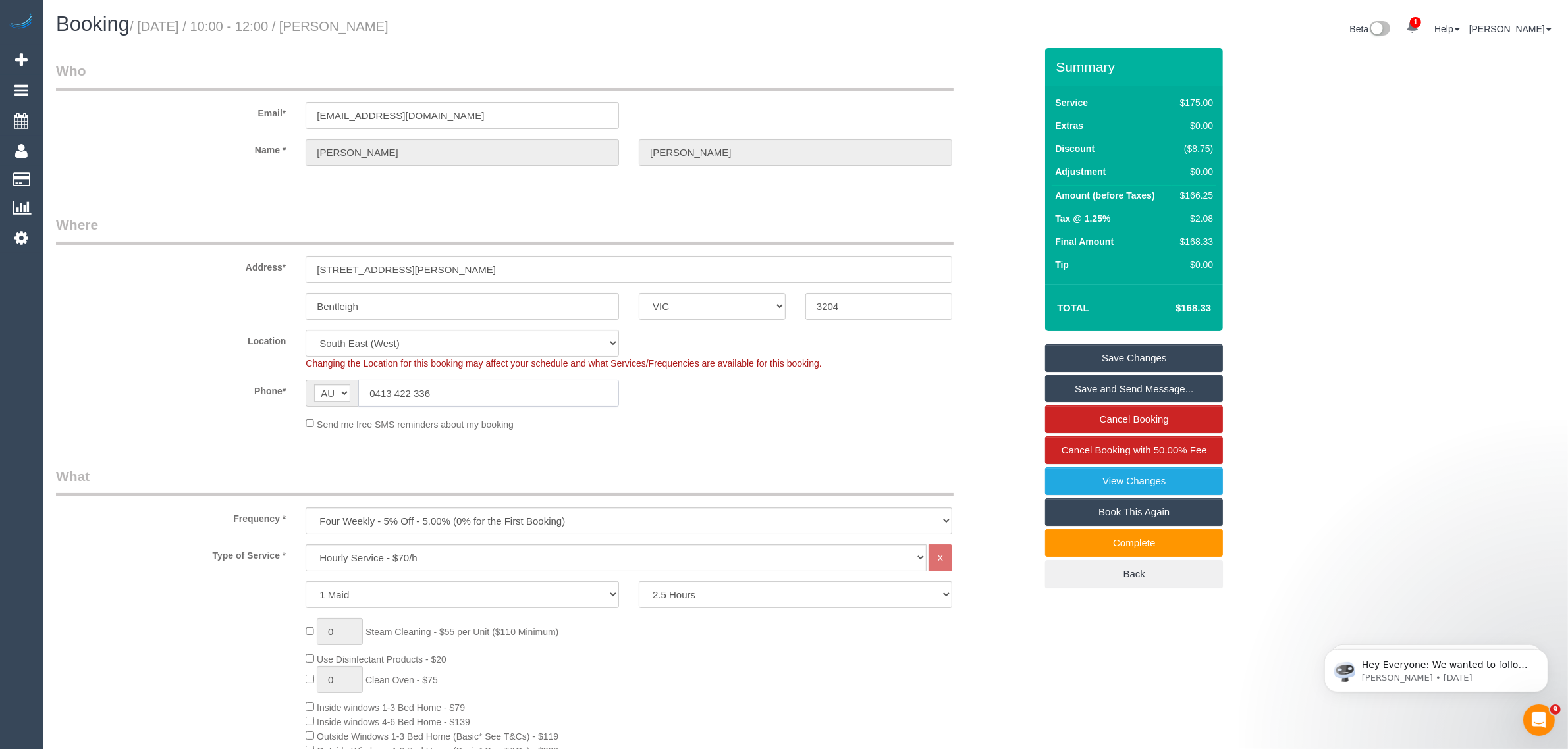
click at [492, 382] on input "0413 422 336" at bounding box center [488, 393] width 260 height 27
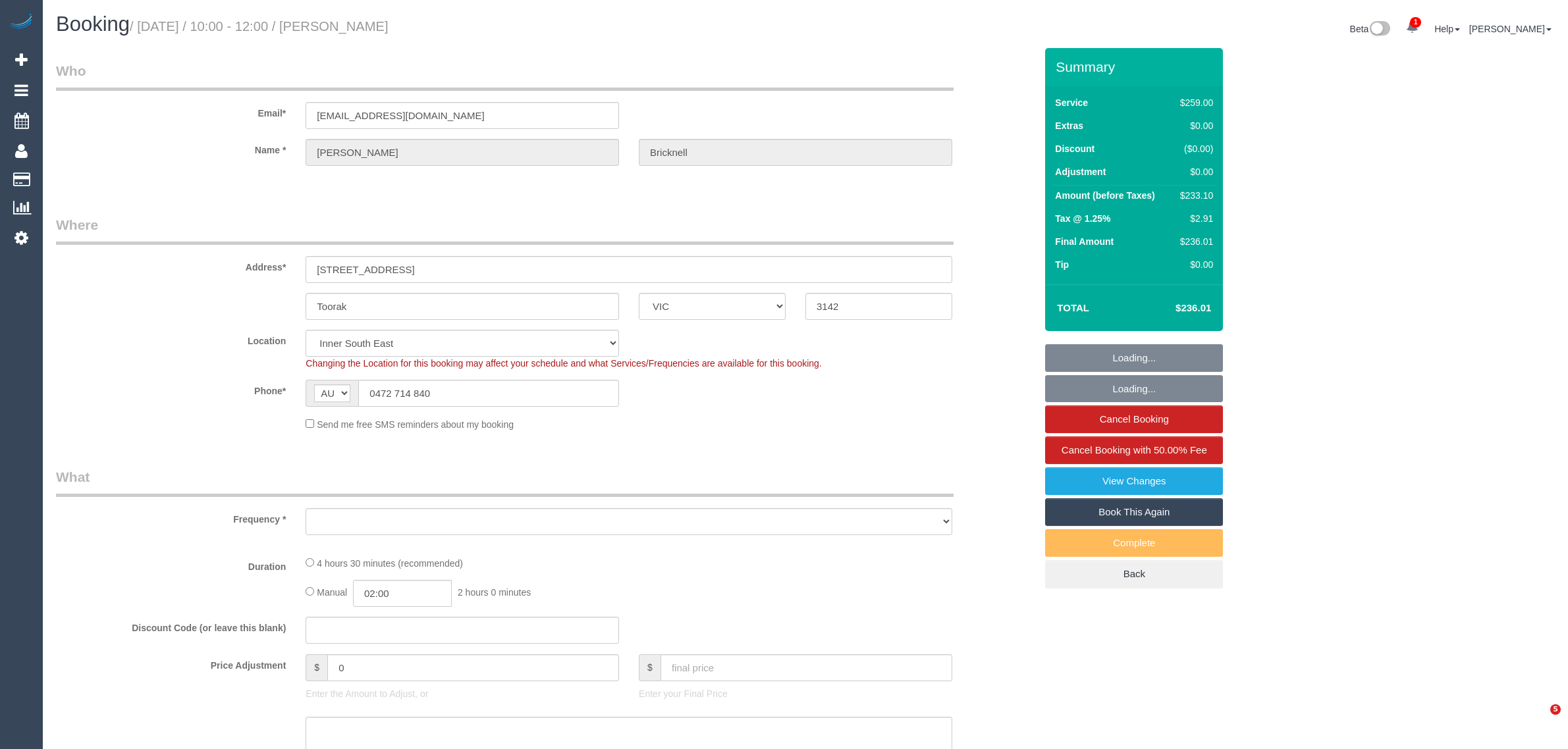
select select "VIC"
select select "number:28"
select select "number:14"
select select "number:19"
select select "number:23"
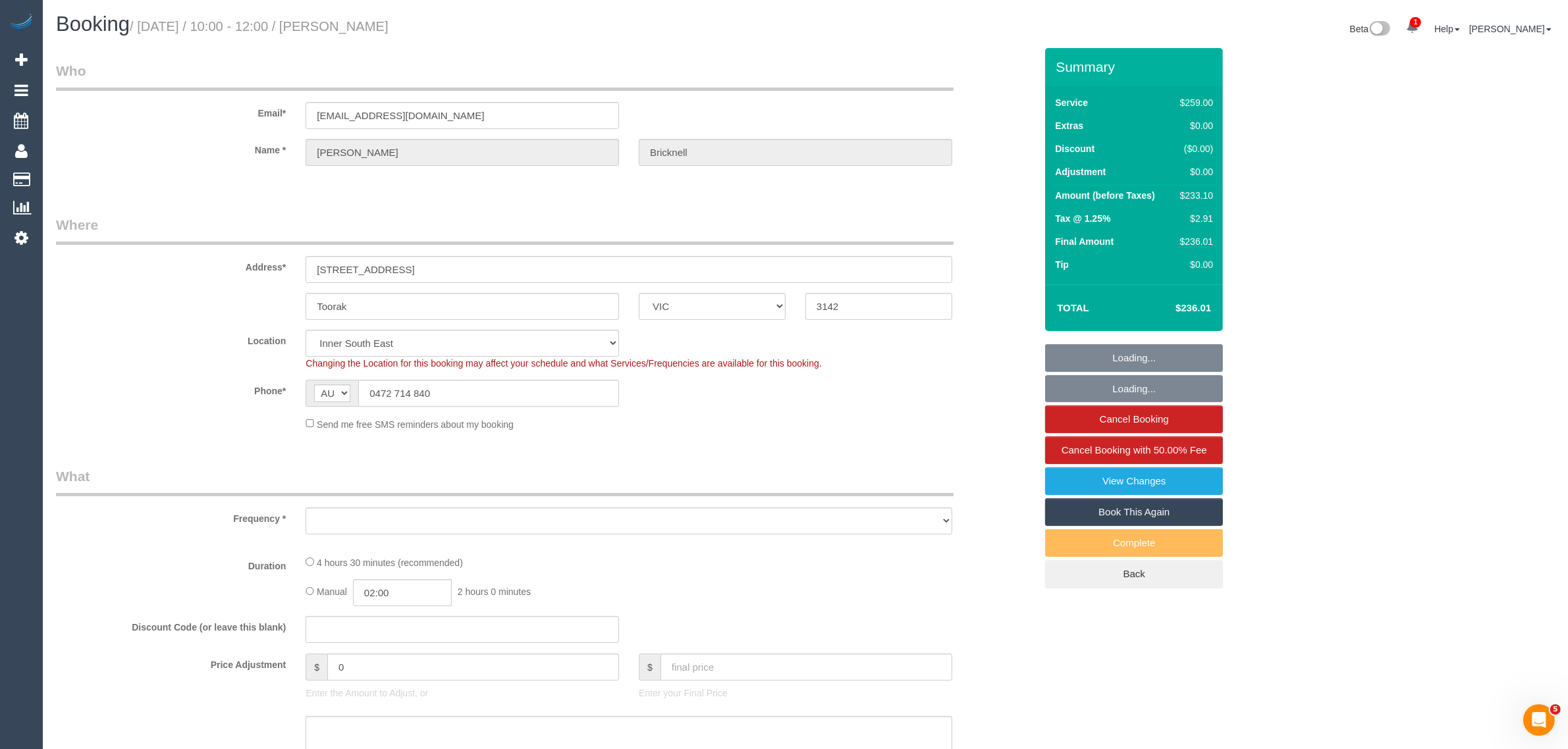
select select "number:34"
select select "number:13"
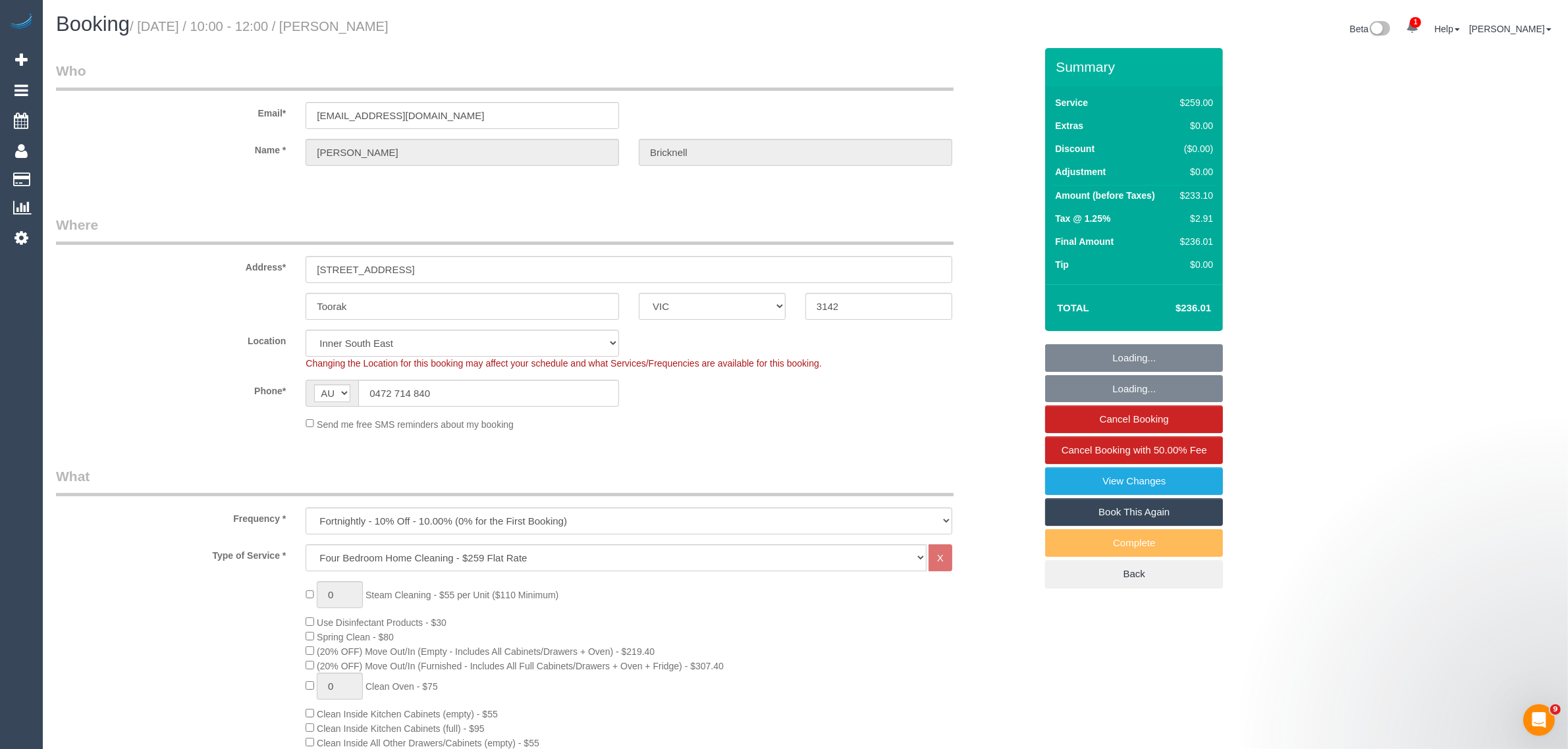
select select "object:1424"
select select "string:stripe-pm_1SDDsV2GScqysDRVo57TEwuy"
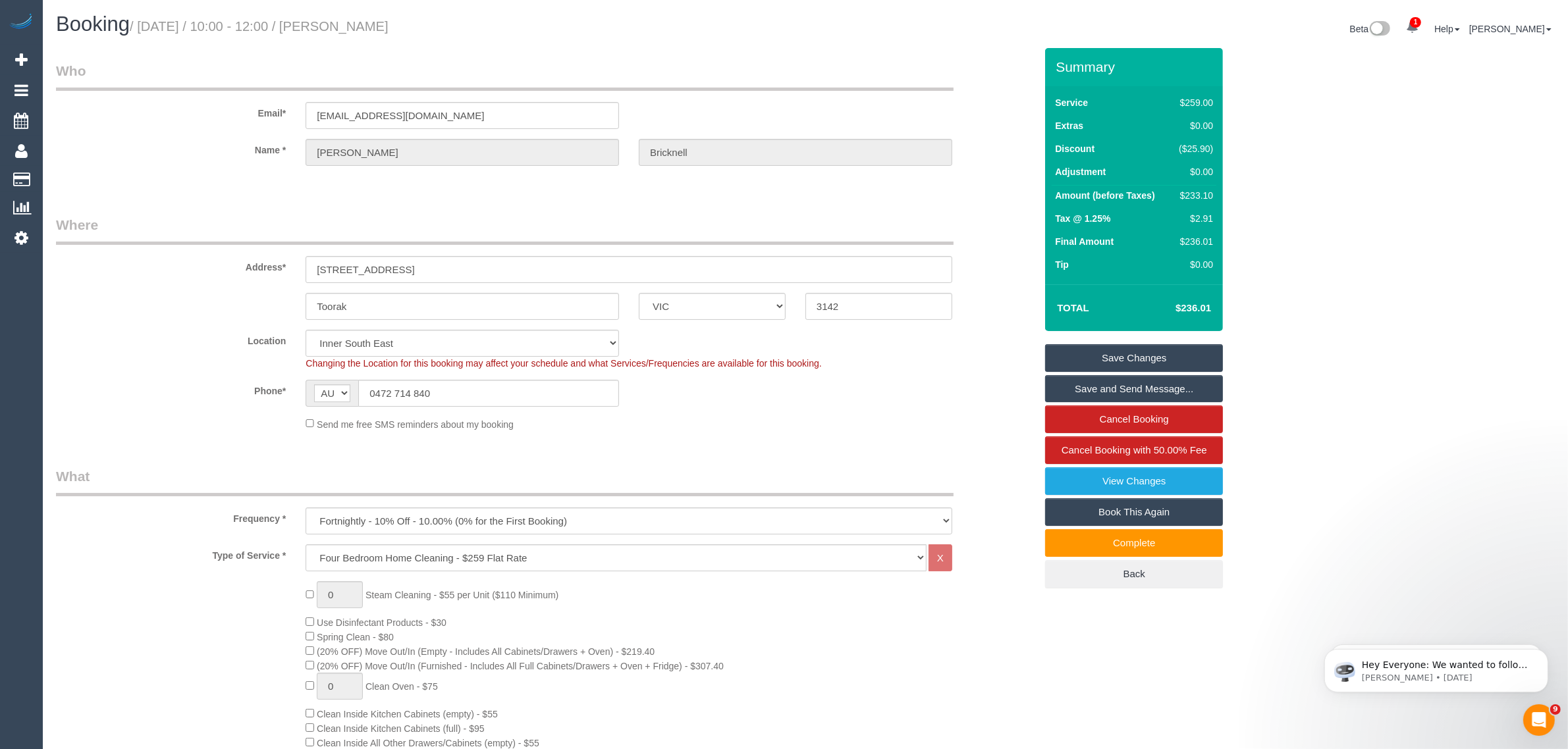
click at [892, 387] on div "Phone* AF AL DZ AD AO AI AQ AG AR AM AW AU AT AZ BS BH BD BB BY BE BZ BJ BM BT …" at bounding box center [545, 393] width 999 height 27
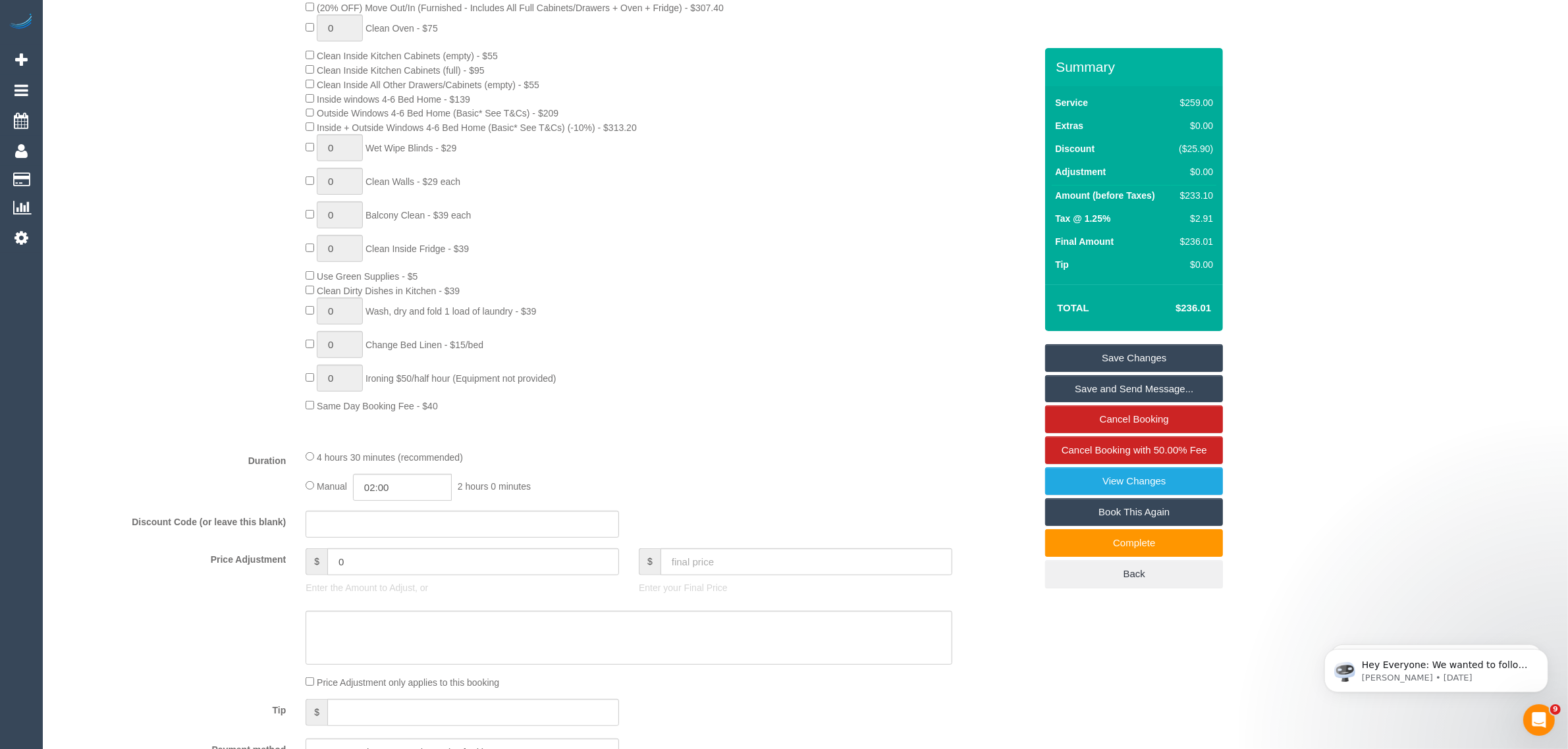
scroll to position [329, 0]
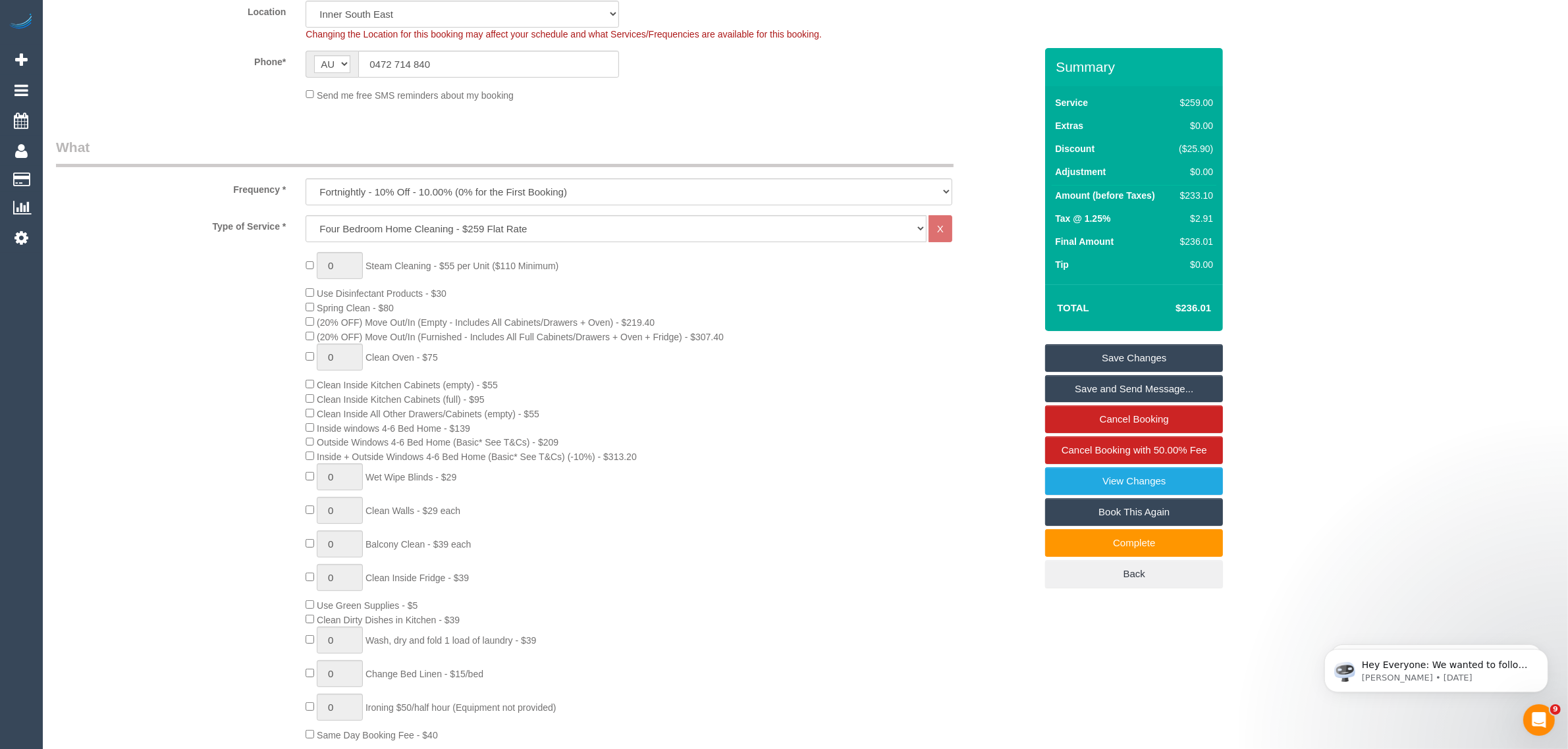
click at [982, 445] on div "0 Steam Cleaning - $55 per Unit ($110 Minimum) Use Disinfectant Products - $30 …" at bounding box center [670, 496] width 749 height 490
click at [959, 377] on div "0 Steam Cleaning - $55 per Unit ($110 Minimum) Use Disinfectant Products - $30 …" at bounding box center [670, 496] width 749 height 490
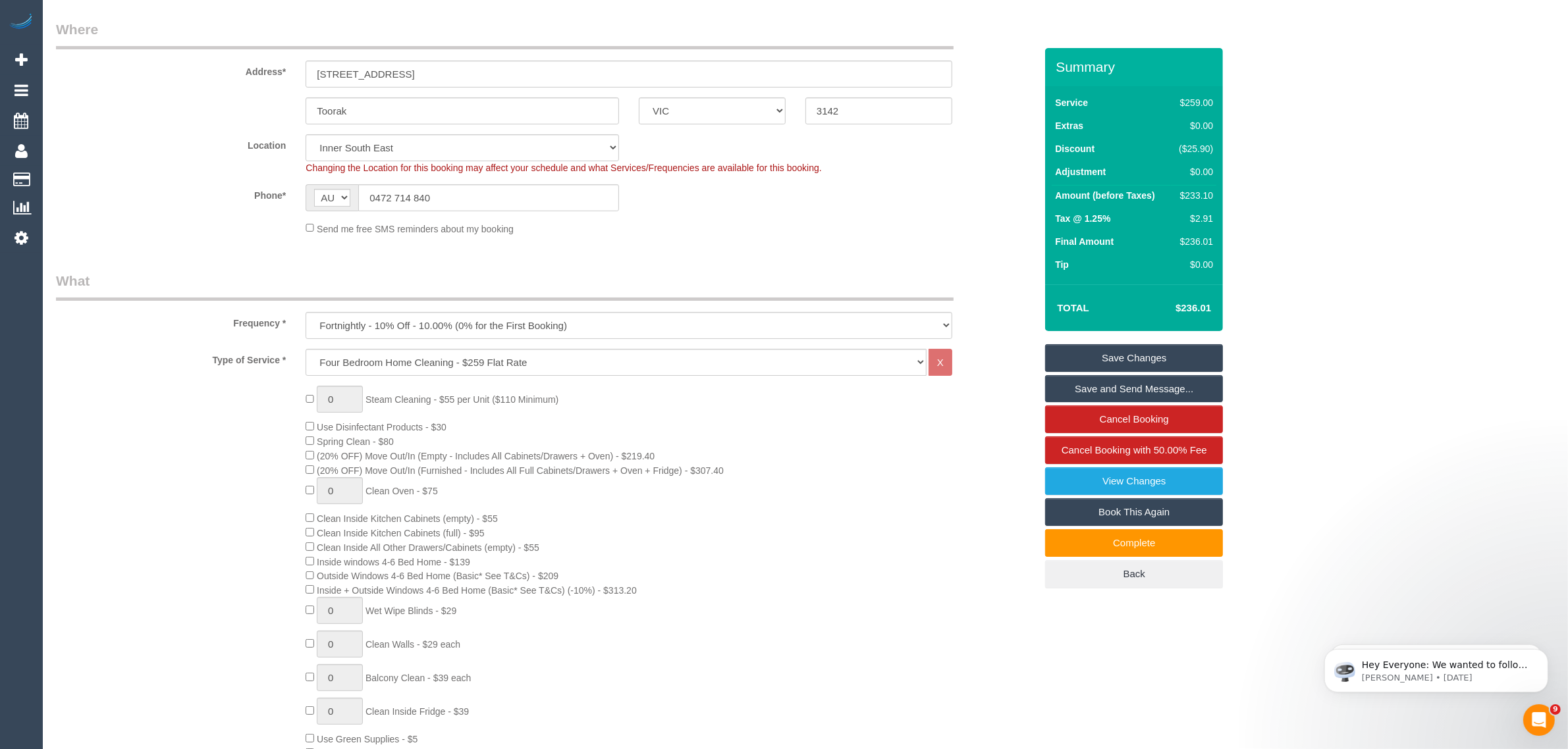
scroll to position [0, 0]
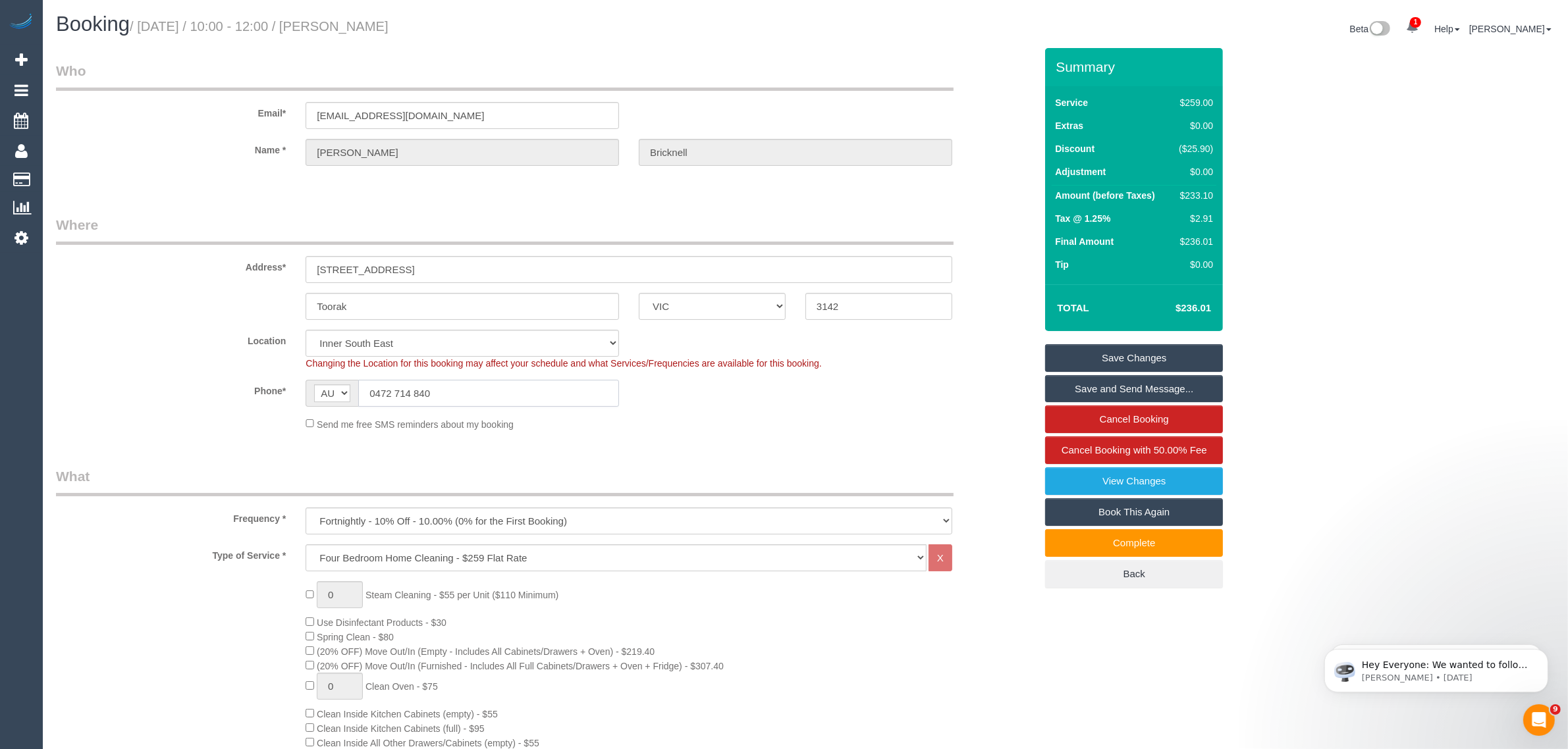
click at [533, 394] on input "0472 714 840" at bounding box center [488, 393] width 260 height 27
drag, startPoint x: 517, startPoint y: 43, endPoint x: 505, endPoint y: 43, distance: 12.0
click at [518, 43] on div "Booking / October 09, 2025 / 10:00 - 12:00 / Fiona Bricknell Beta 1 Your Notifi…" at bounding box center [805, 31] width 1519 height 35
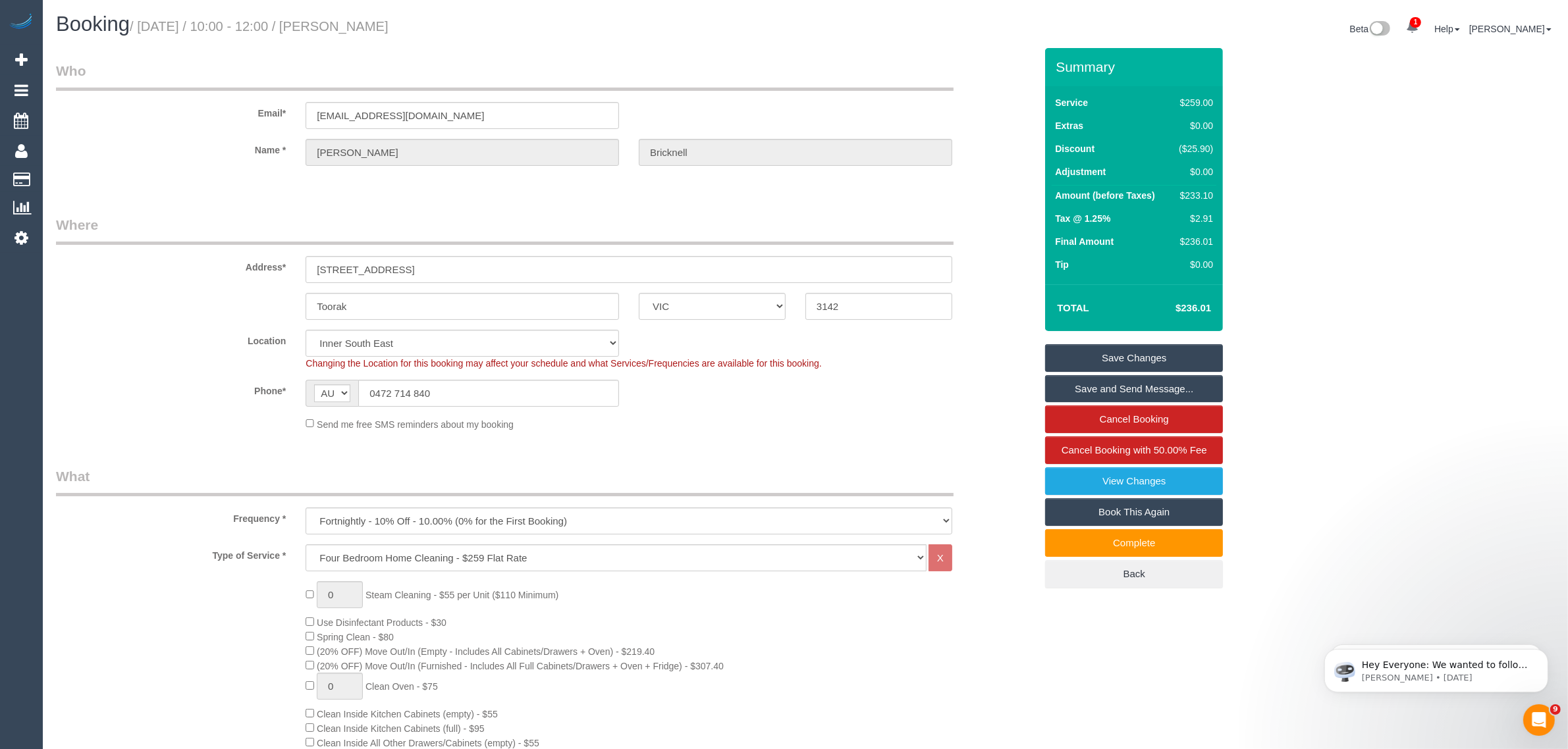
drag, startPoint x: 456, startPoint y: 27, endPoint x: 426, endPoint y: 27, distance: 30.0
click at [426, 27] on h1 "Booking / October 09, 2025 / 10:00 - 12:00 / Fiona Bricknell" at bounding box center [426, 24] width 739 height 23
click at [492, 395] on input "0472 714 840" at bounding box center [488, 393] width 260 height 27
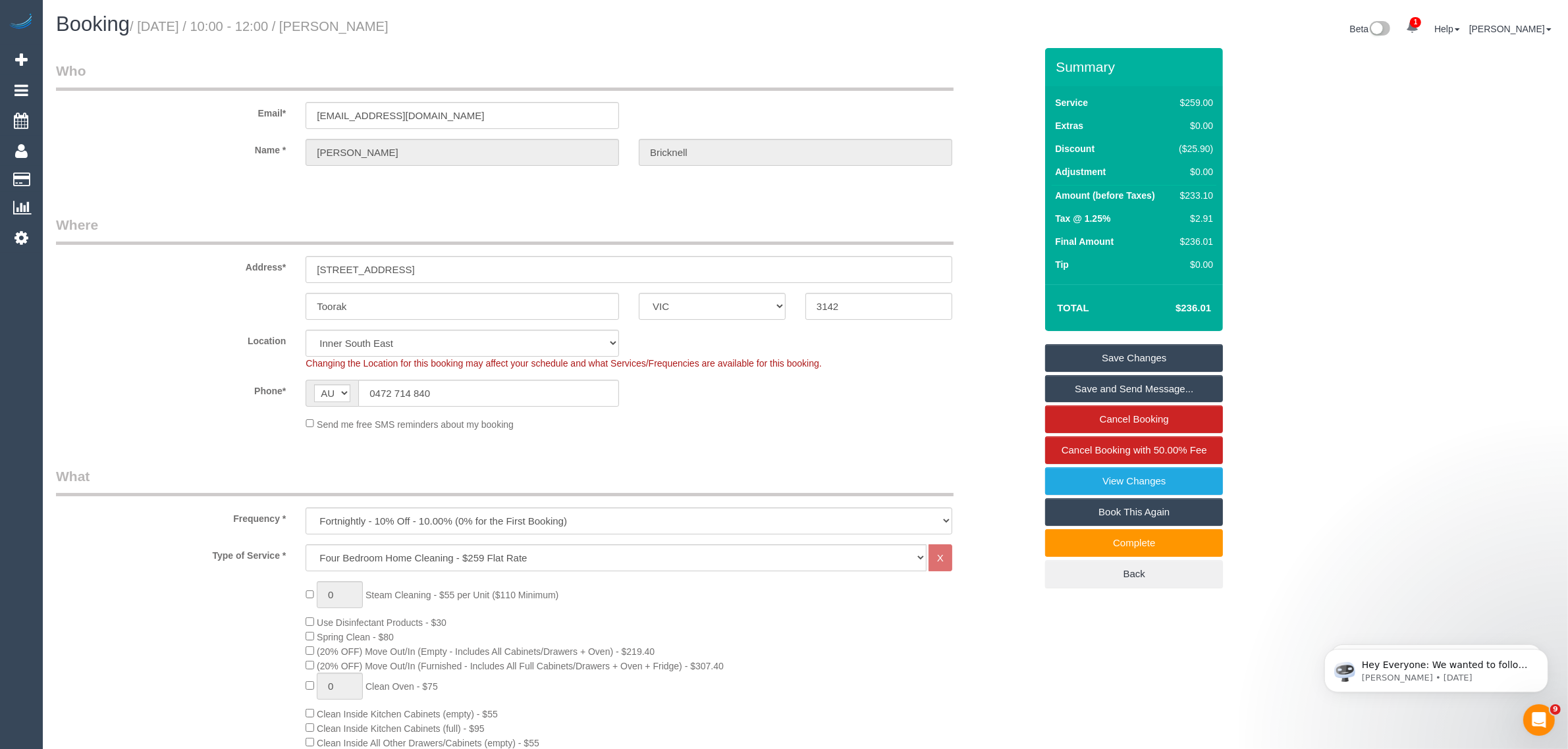
click at [845, 435] on fieldset "Where Address* 3 St Georges Rd, 6 Toorak ACT NSW NT QLD SA TAS VIC WA 3142 Loca…" at bounding box center [545, 328] width 979 height 226
click at [512, 395] on input "0472 714 840" at bounding box center [488, 393] width 260 height 27
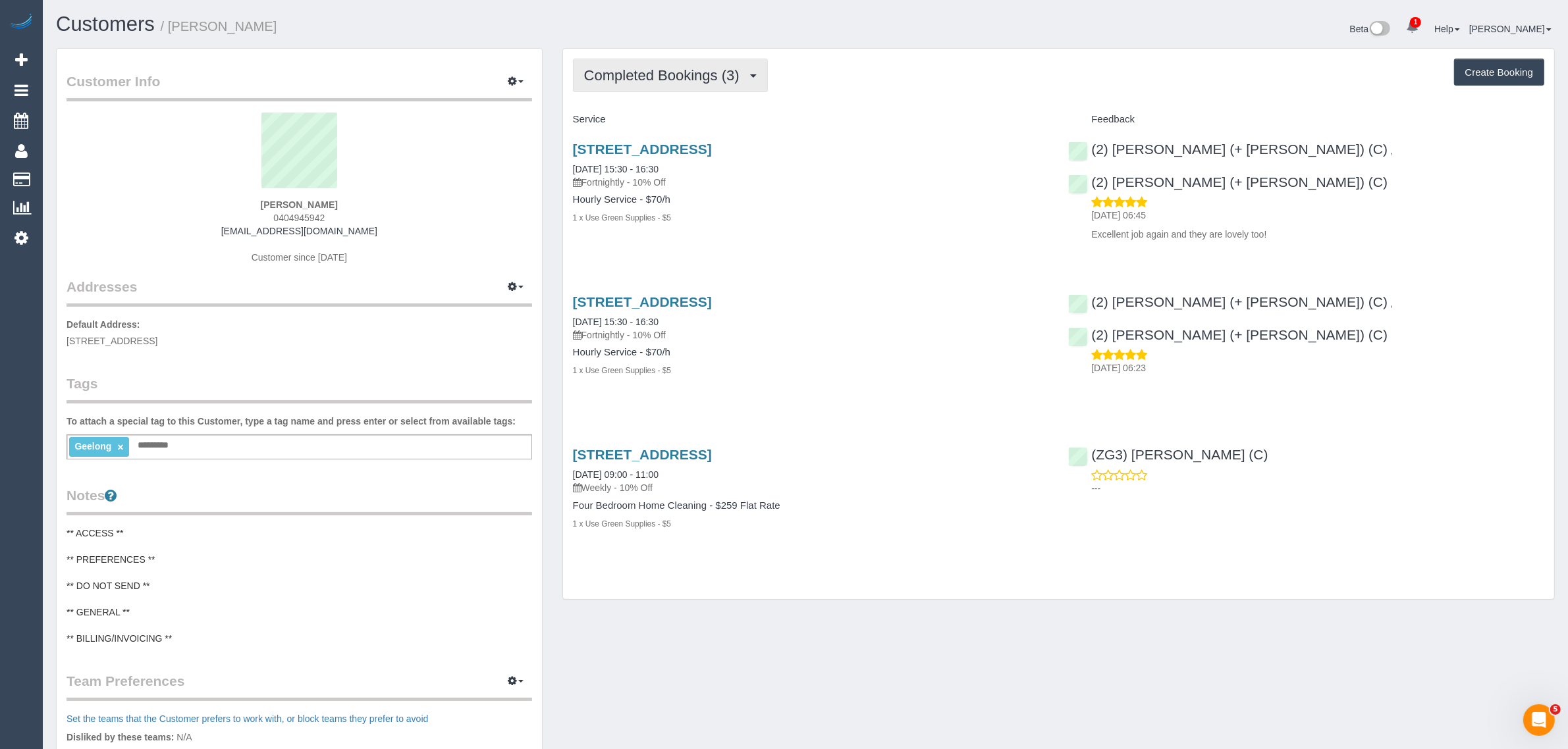
click at [670, 83] on button "Completed Bookings (3)" at bounding box center [671, 75] width 195 height 33
click at [650, 120] on link "Upcoming Bookings (11)" at bounding box center [643, 123] width 139 height 18
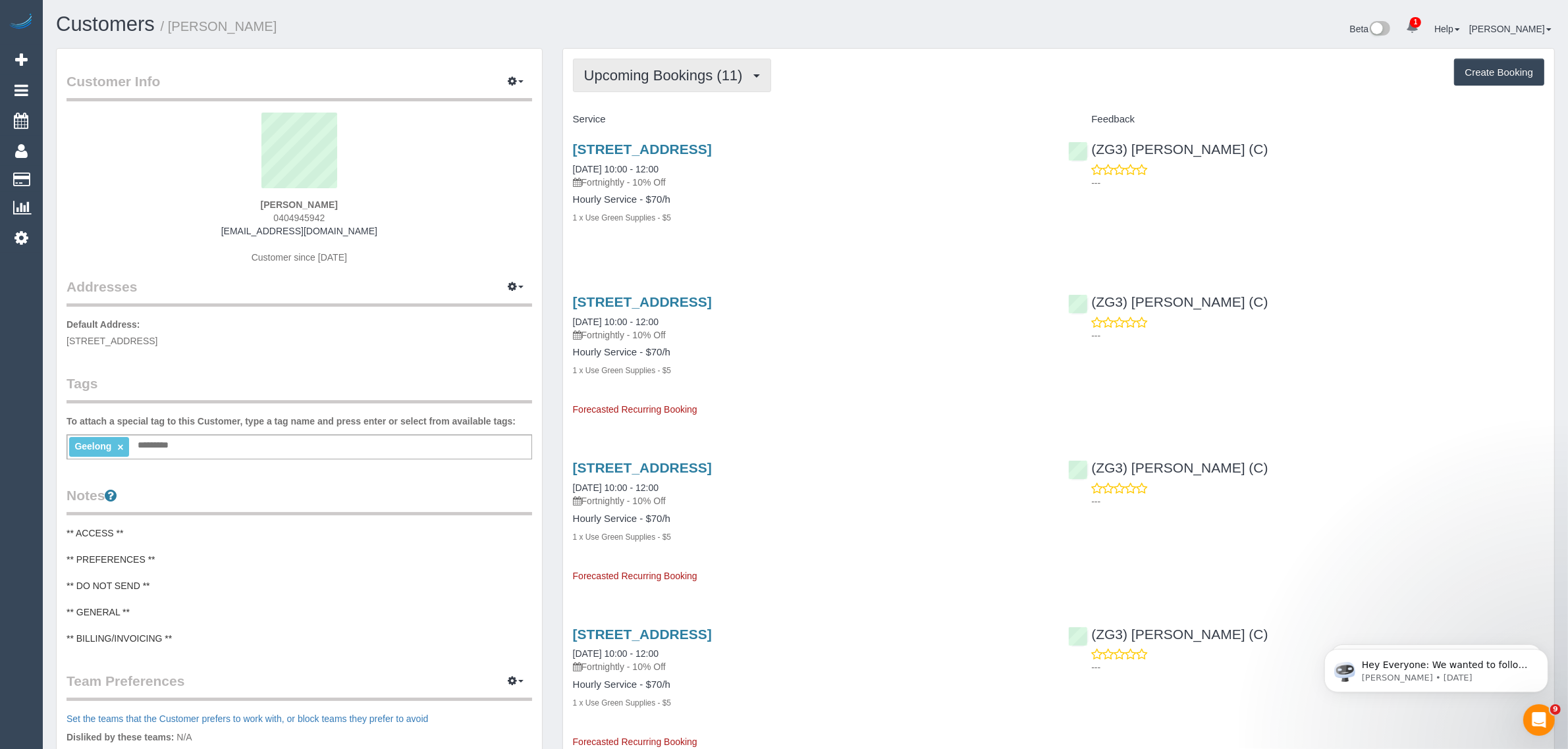
click at [676, 77] on span "Upcoming Bookings (11)" at bounding box center [667, 75] width 165 height 17
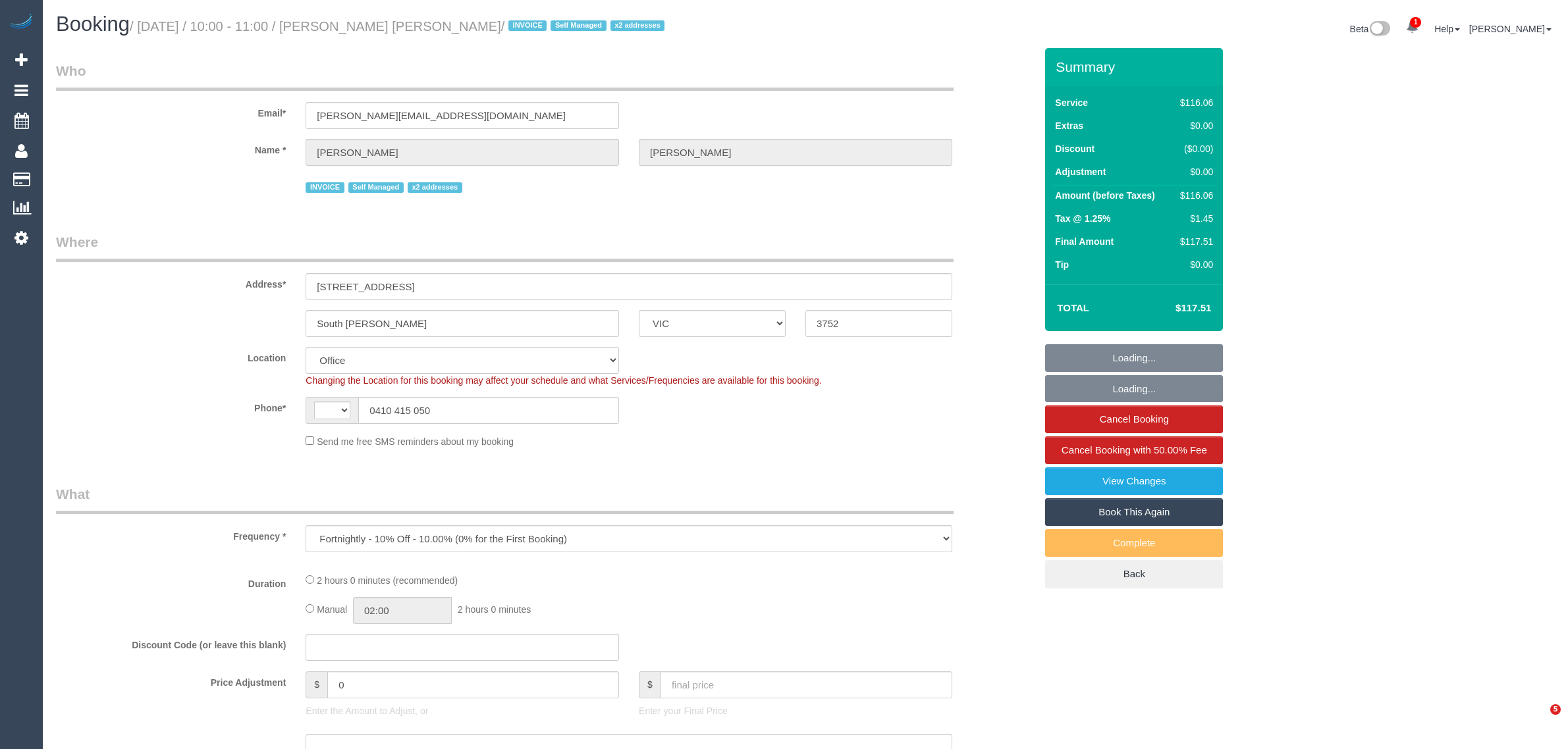
select select "VIC"
select select "object:554"
select select "string:AU"
select select "number:28"
select select "number:14"
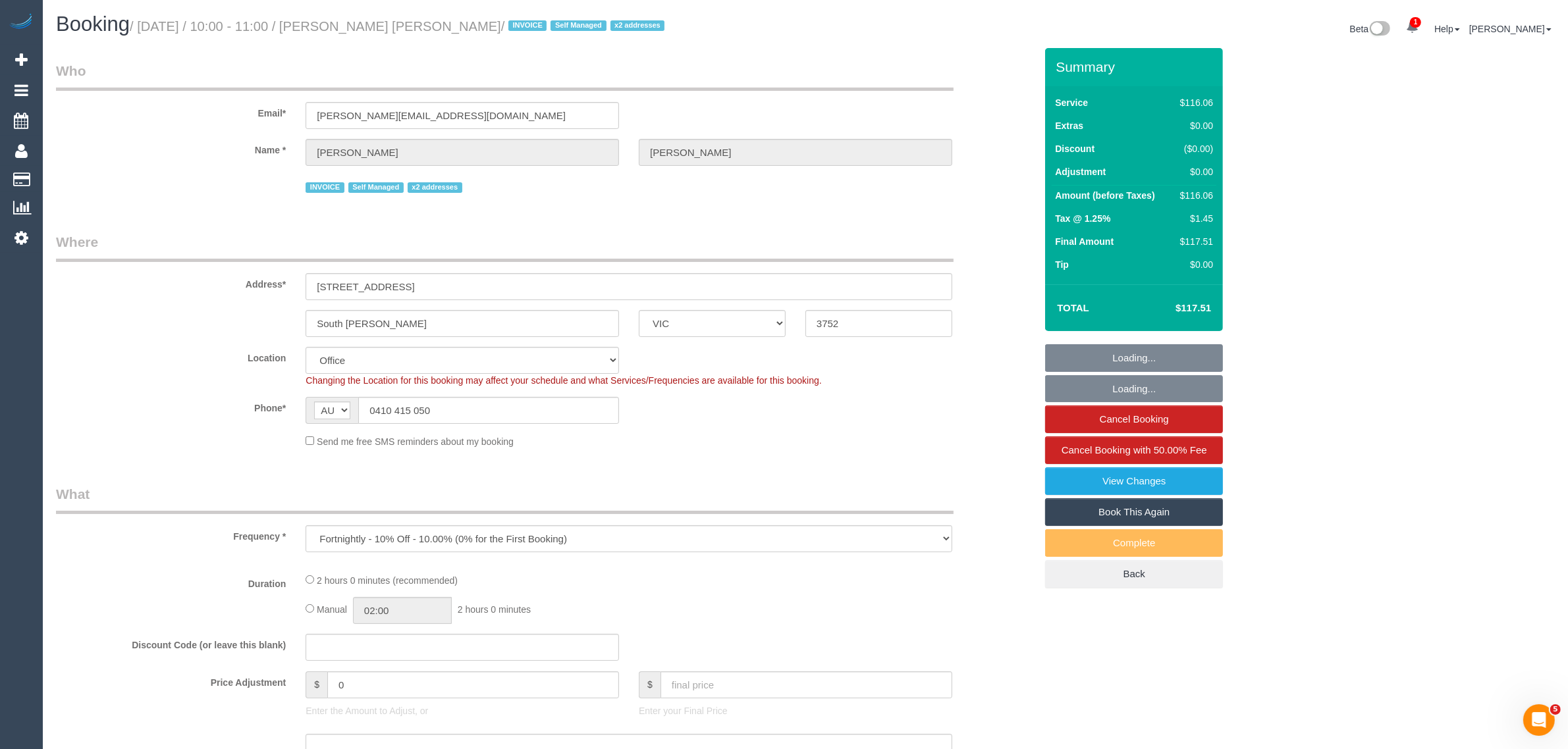
select select "number:19"
select select "number:36"
select select "number:35"
select select "number:11"
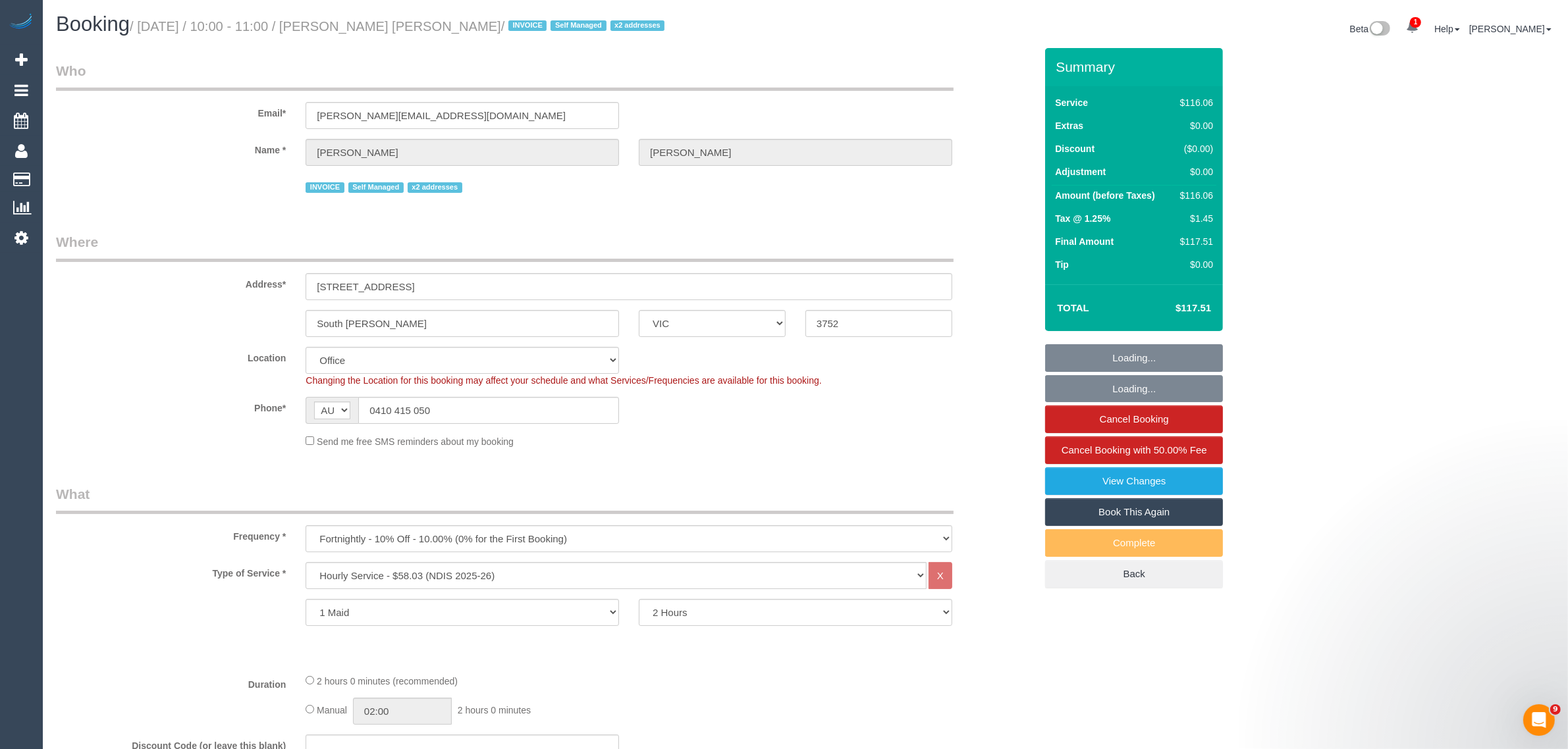
select select "34298"
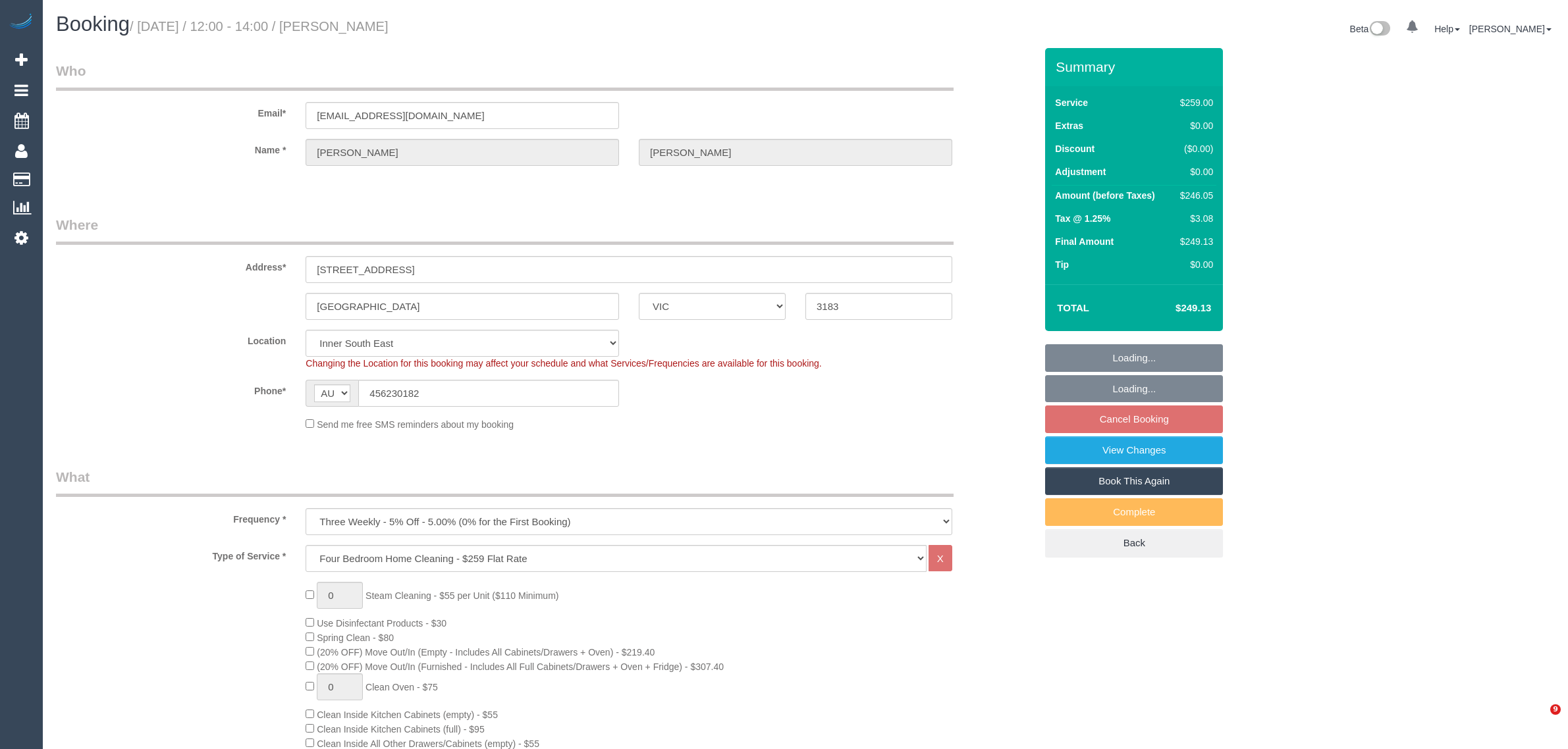
select select "VIC"
select select "number:29"
select select "number:14"
select select "number:19"
select select "number:24"
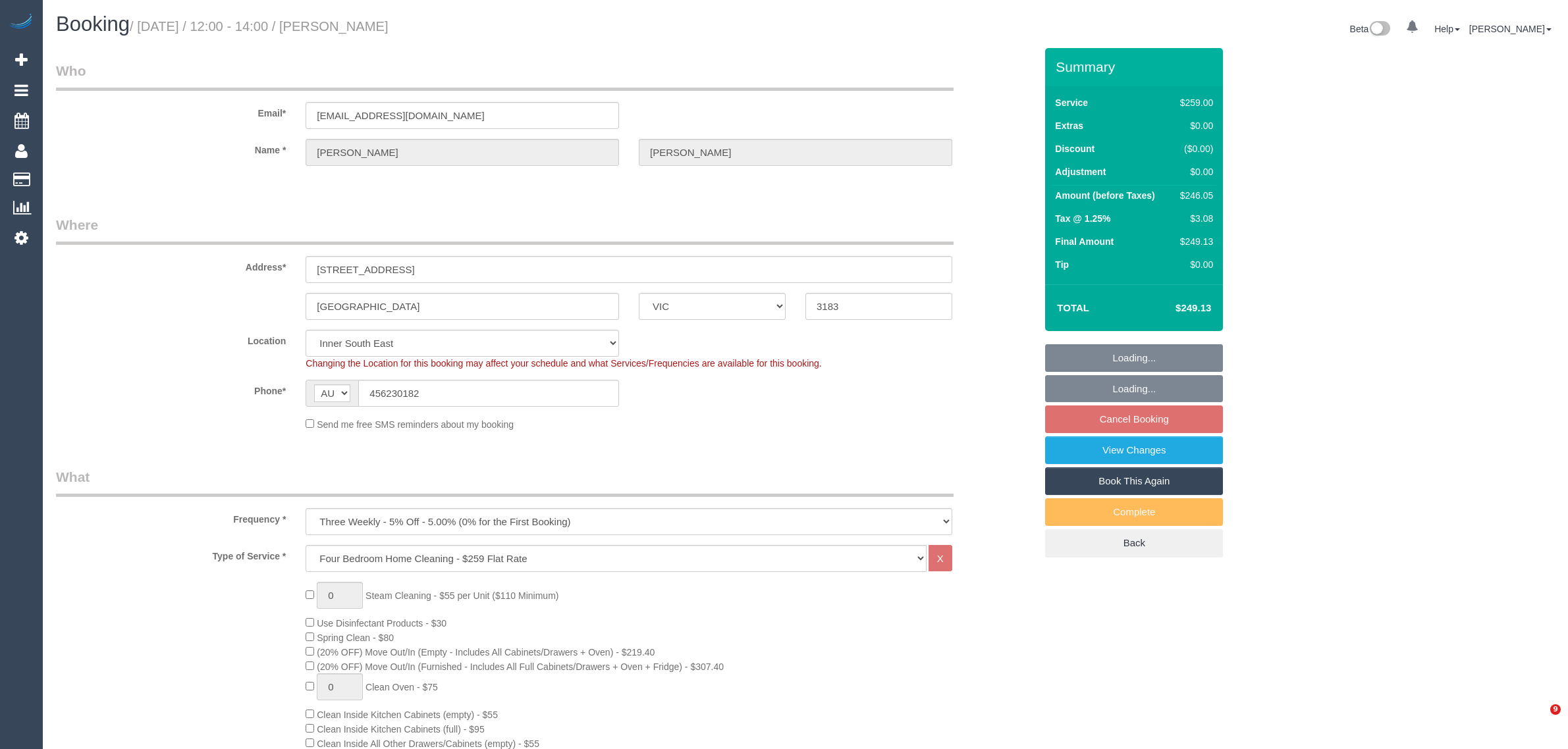
select select "number:12"
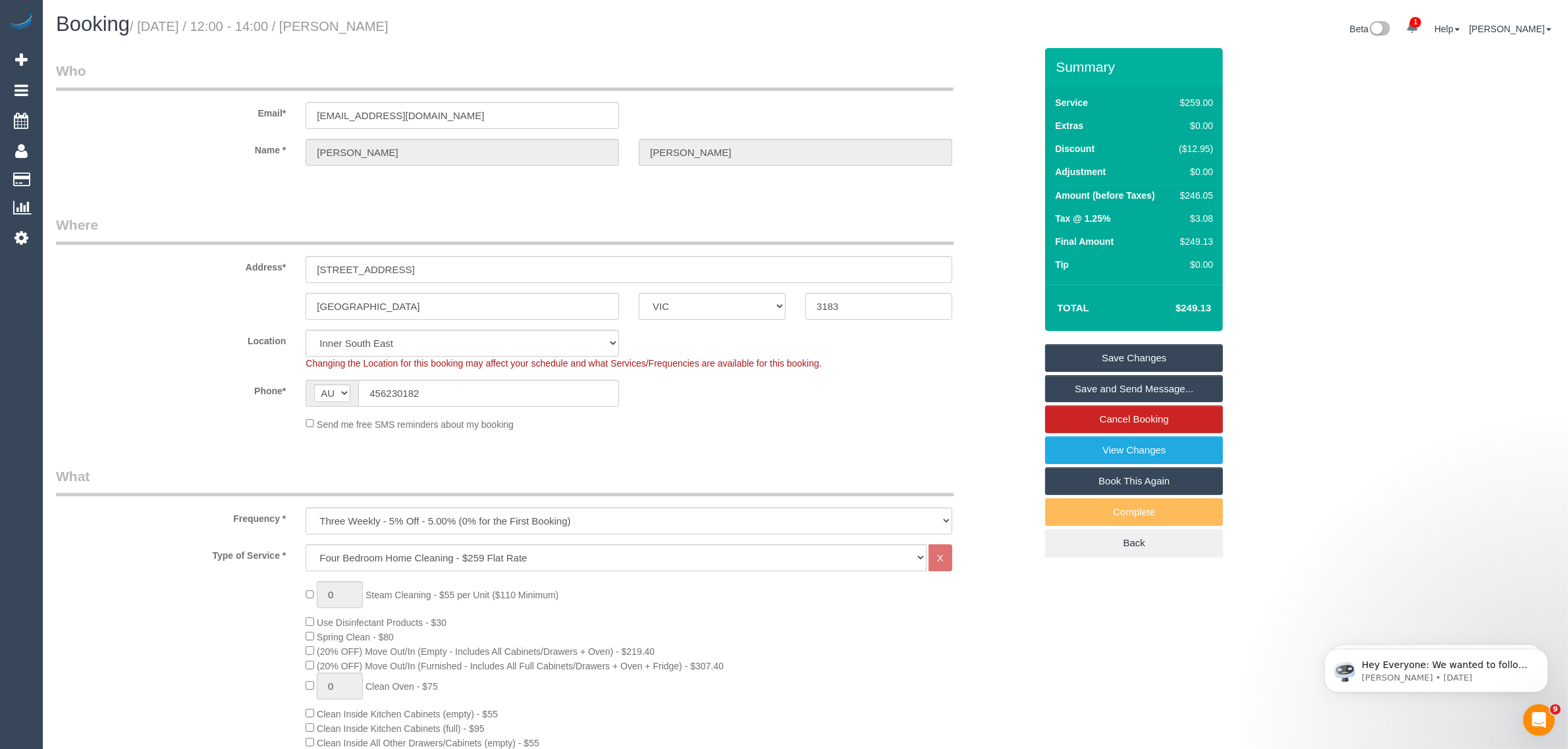
drag, startPoint x: 429, startPoint y: 24, endPoint x: 284, endPoint y: 11, distance: 145.6
click at [238, 25] on h1 "Booking / [DATE] / 12:00 - 14:00 / [PERSON_NAME]" at bounding box center [426, 24] width 739 height 23
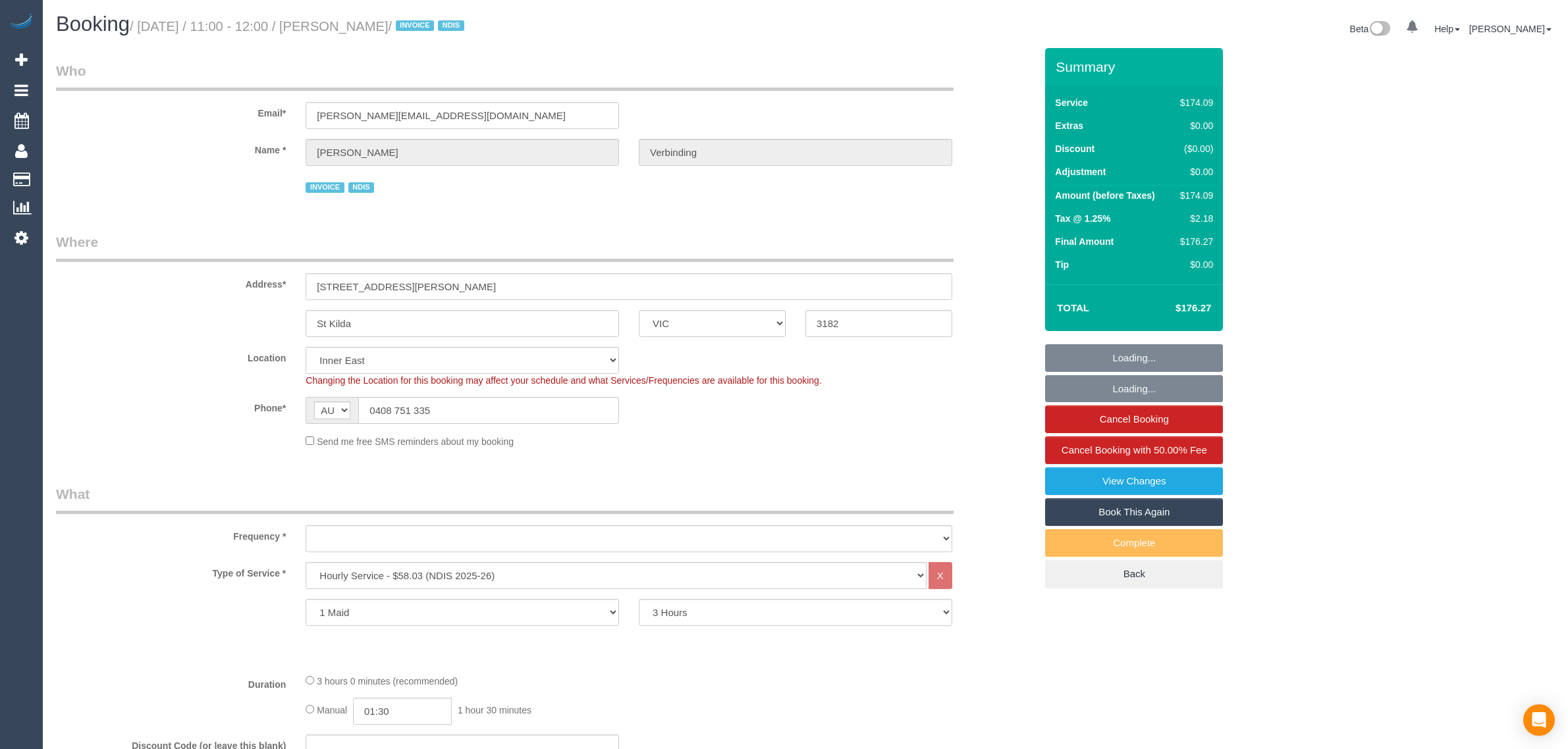
select select "VIC"
select select "180"
select select "number:28"
select select "number:14"
select select "number:19"
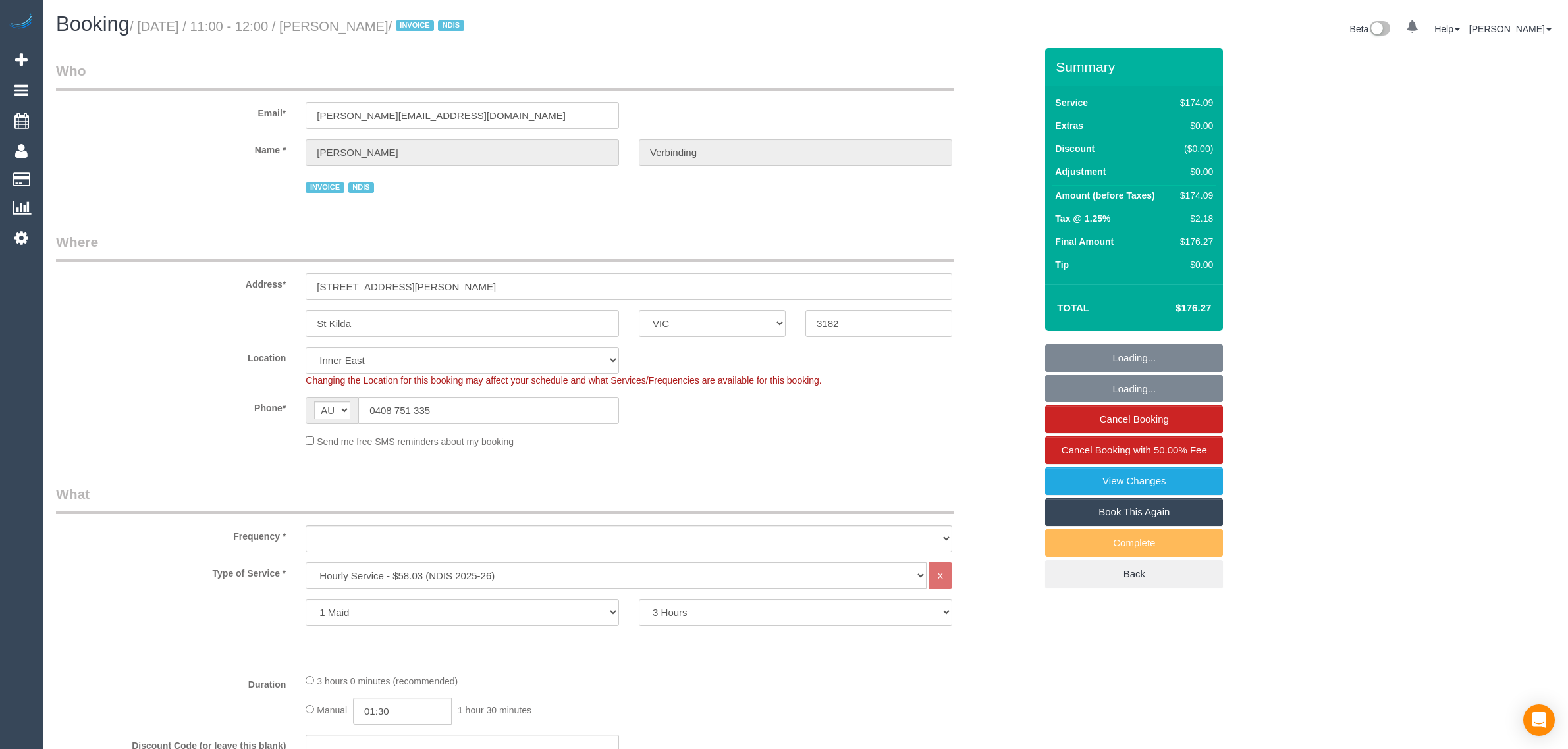
select select "number:25"
click at [463, 401] on input "0408 751 335" at bounding box center [488, 410] width 260 height 27
select select "object:1452"
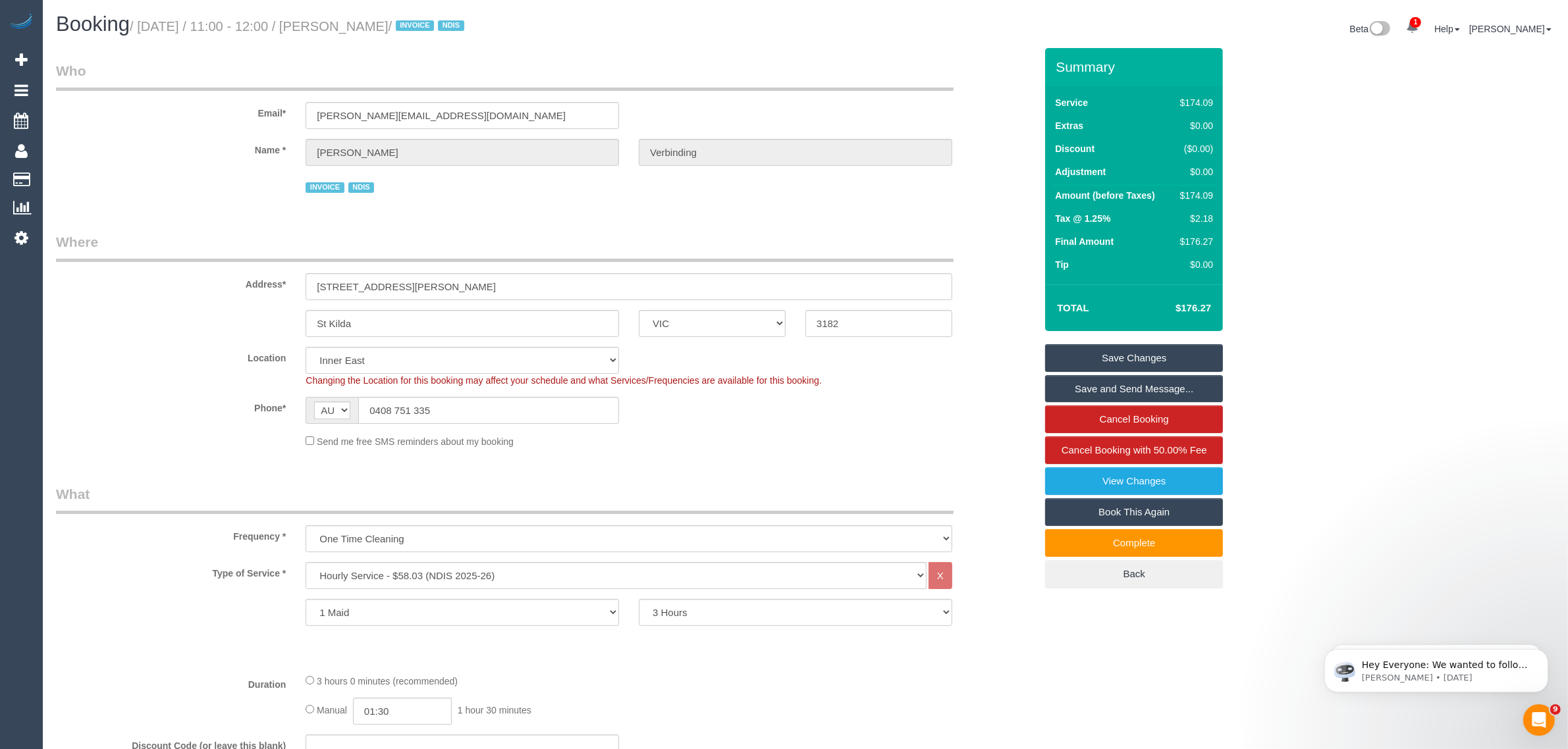
click at [557, 404] on input "0408 751 335" at bounding box center [488, 410] width 260 height 27
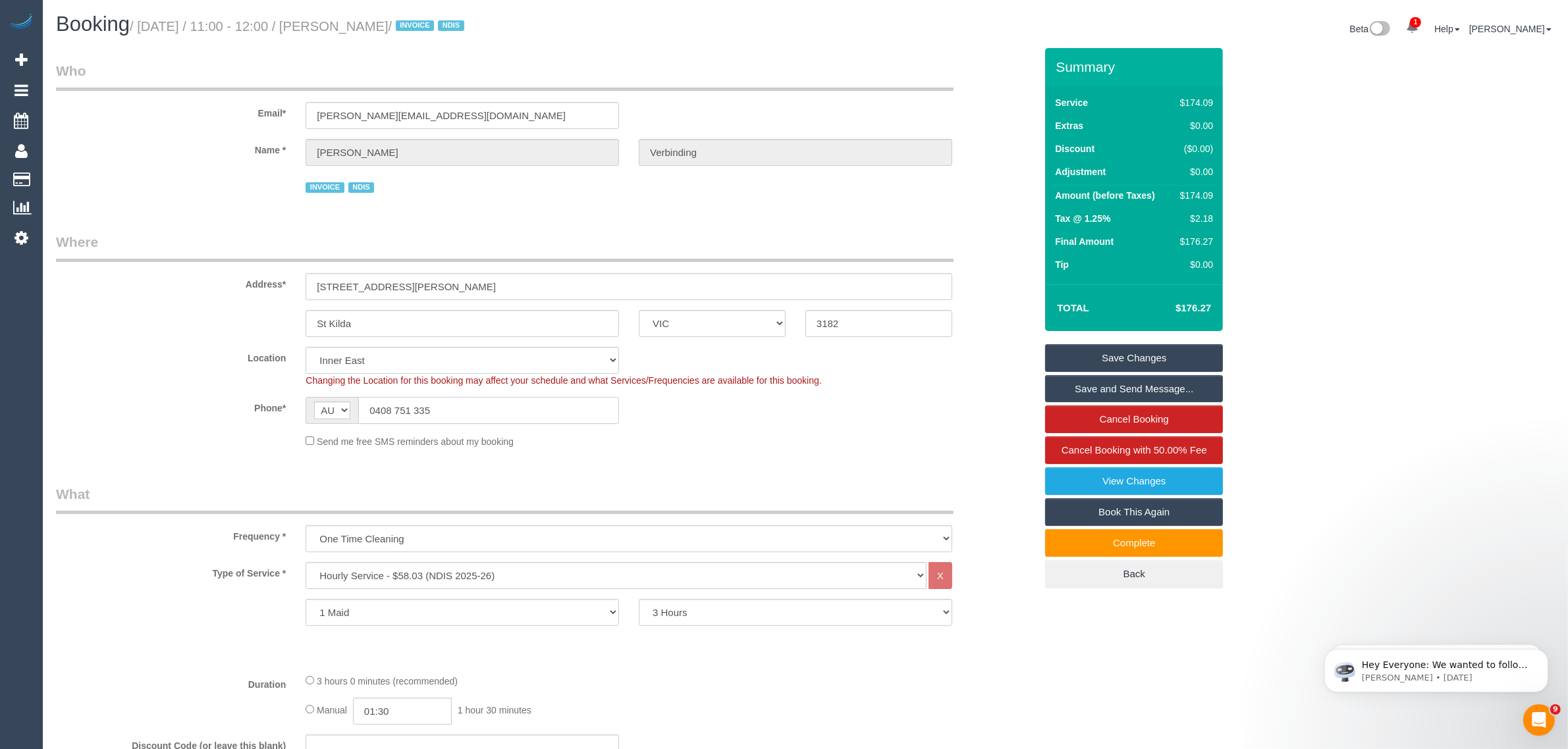
click at [557, 404] on input "0408 751 335" at bounding box center [488, 410] width 260 height 27
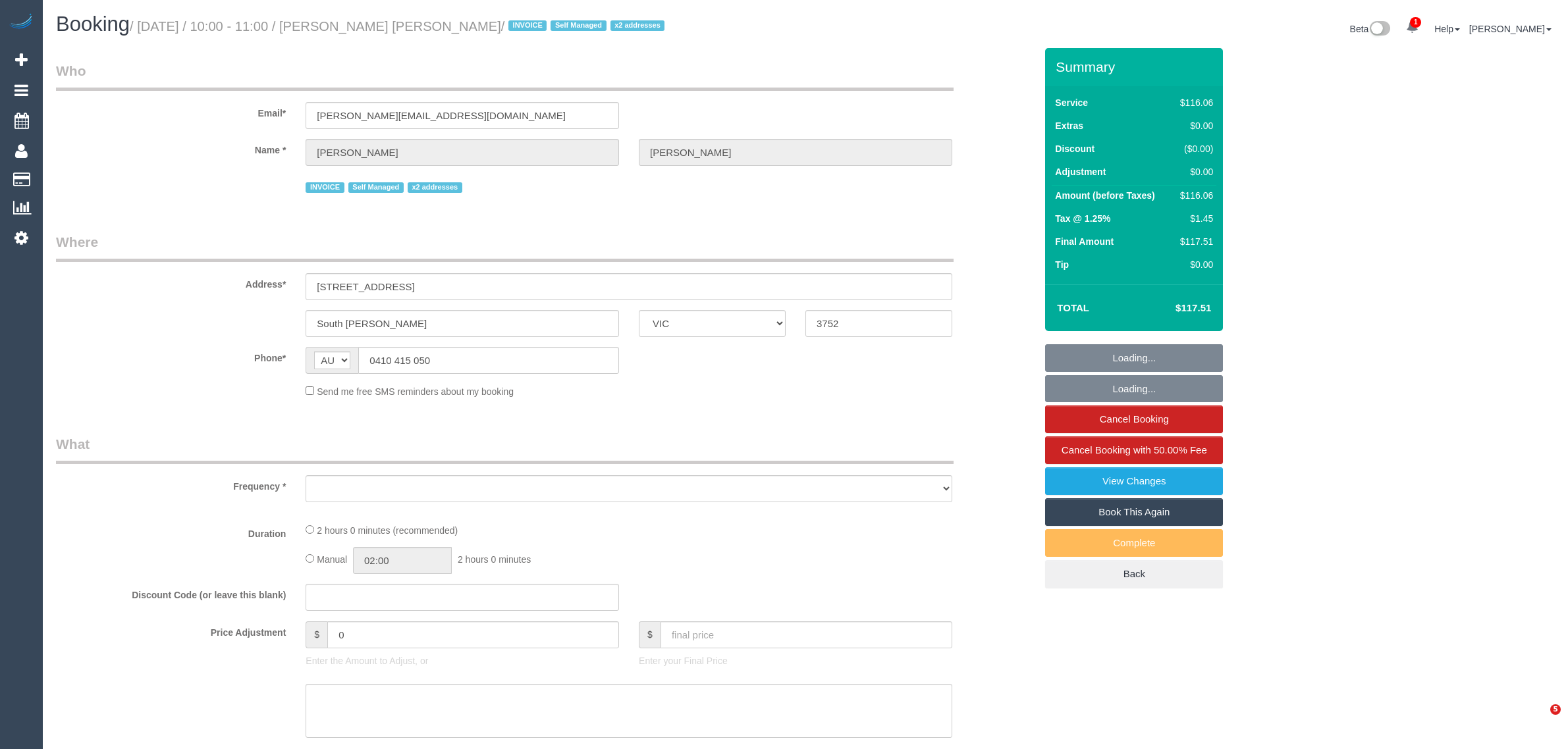
select select "VIC"
select select "object:549"
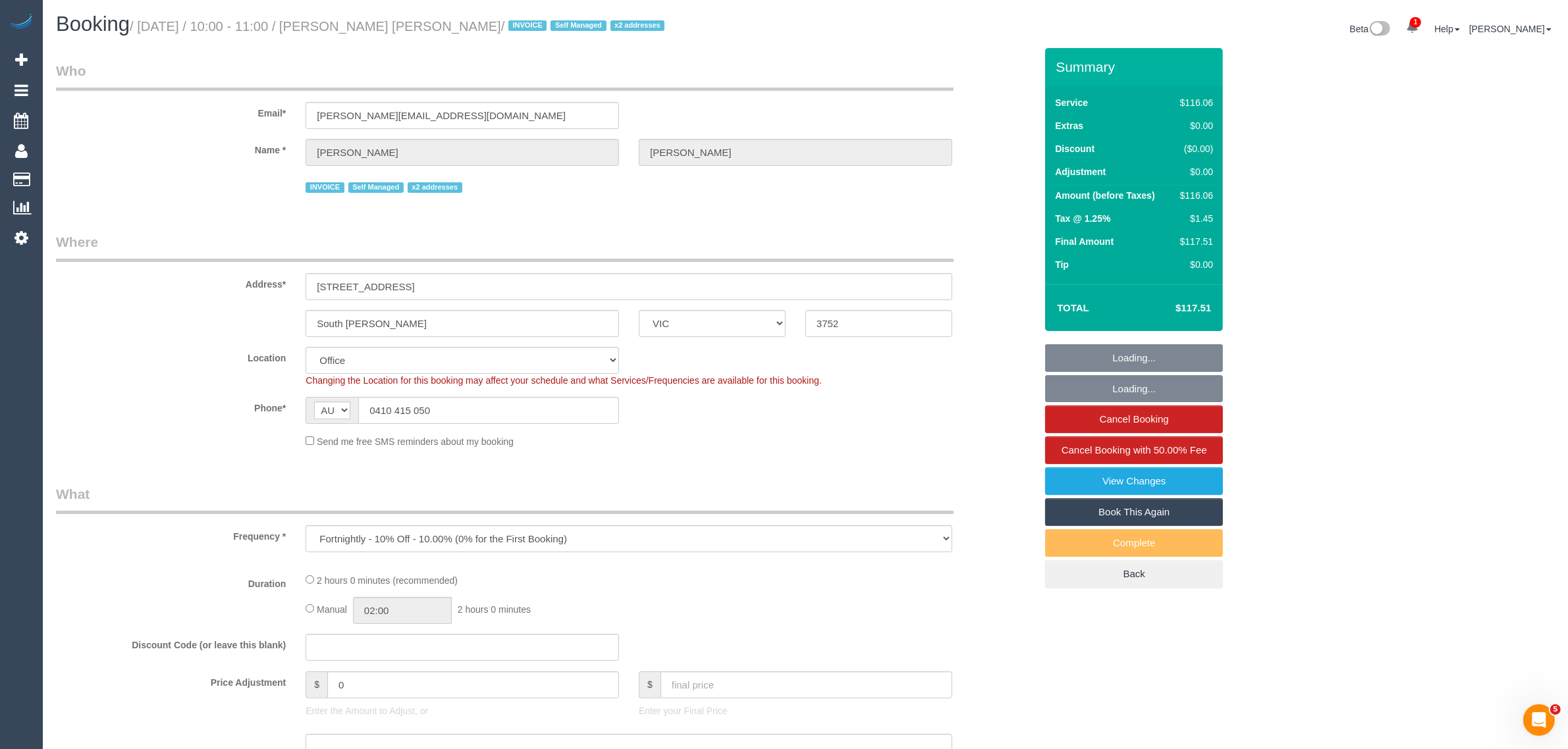
select select "number:28"
select select "number:14"
select select "number:19"
select select "number:36"
select select "number:35"
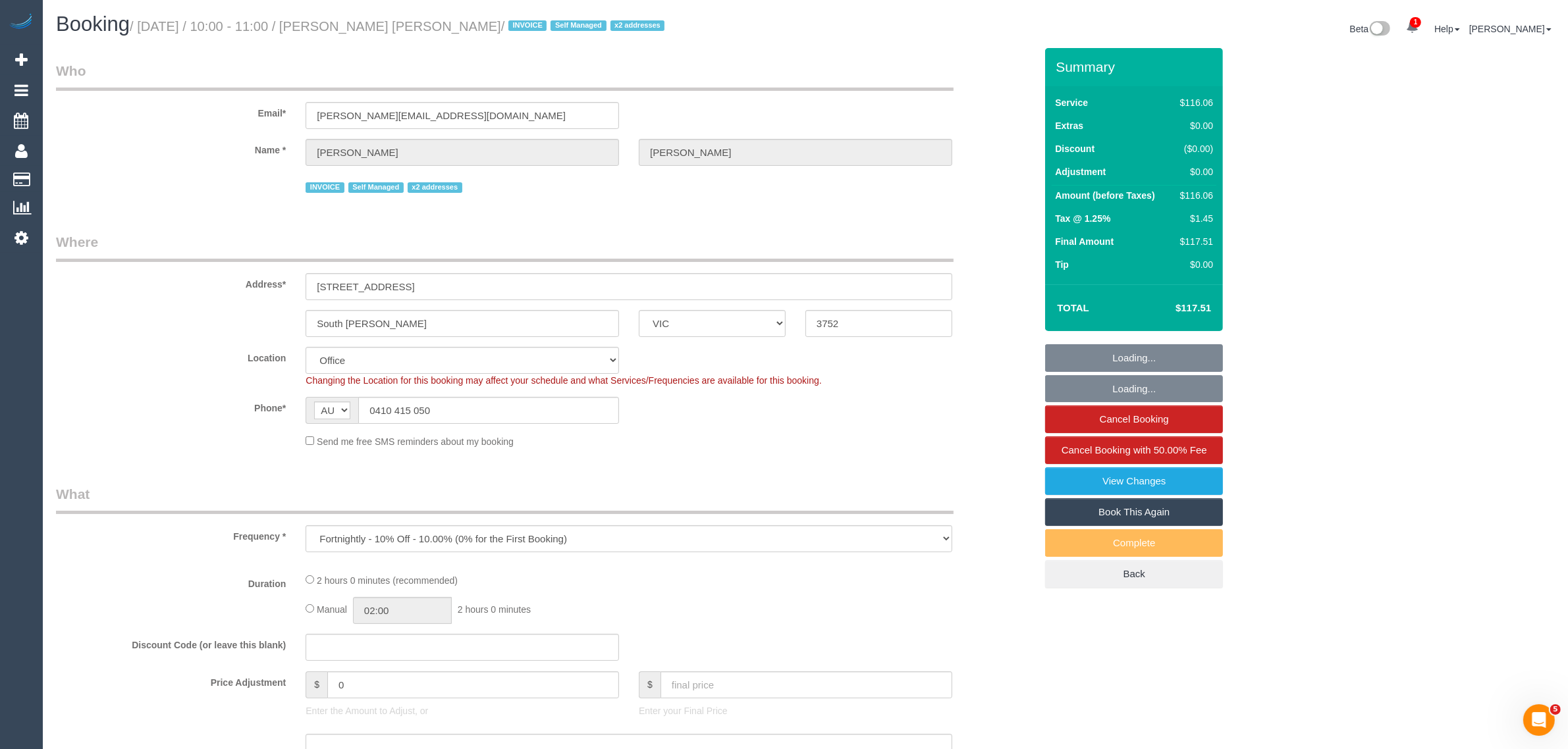
select select "number:11"
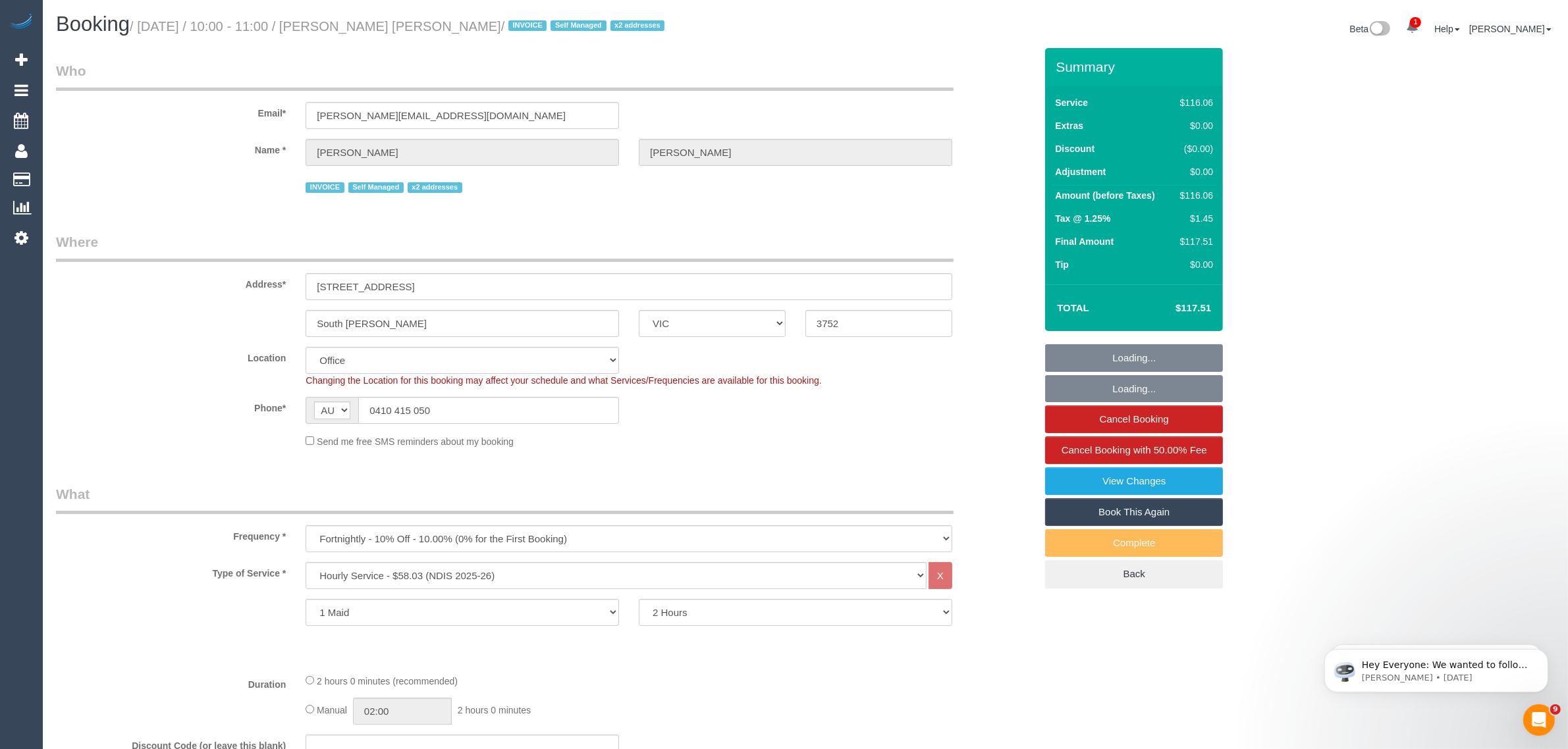
select select "object:773"
select select "34298"
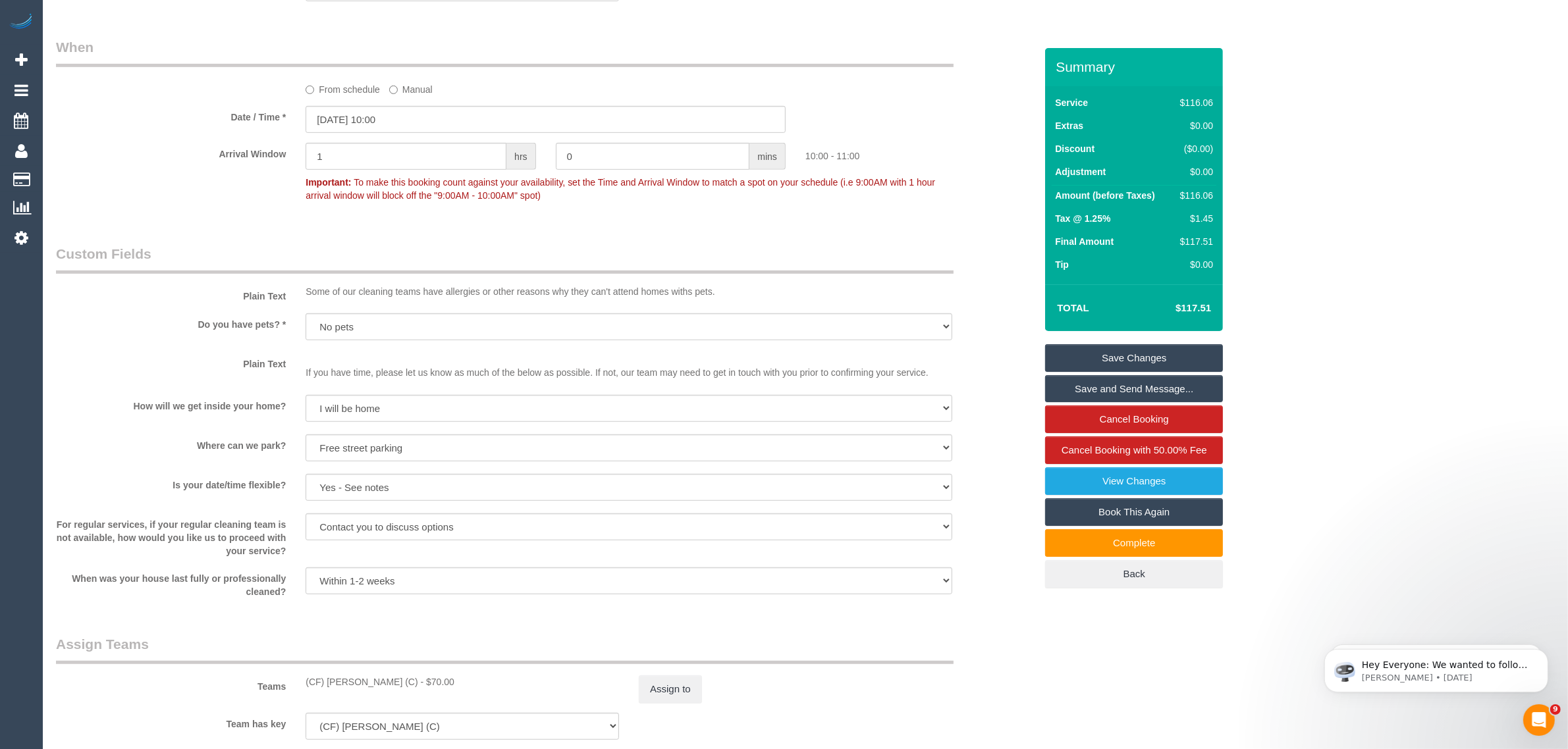
scroll to position [1316, 0]
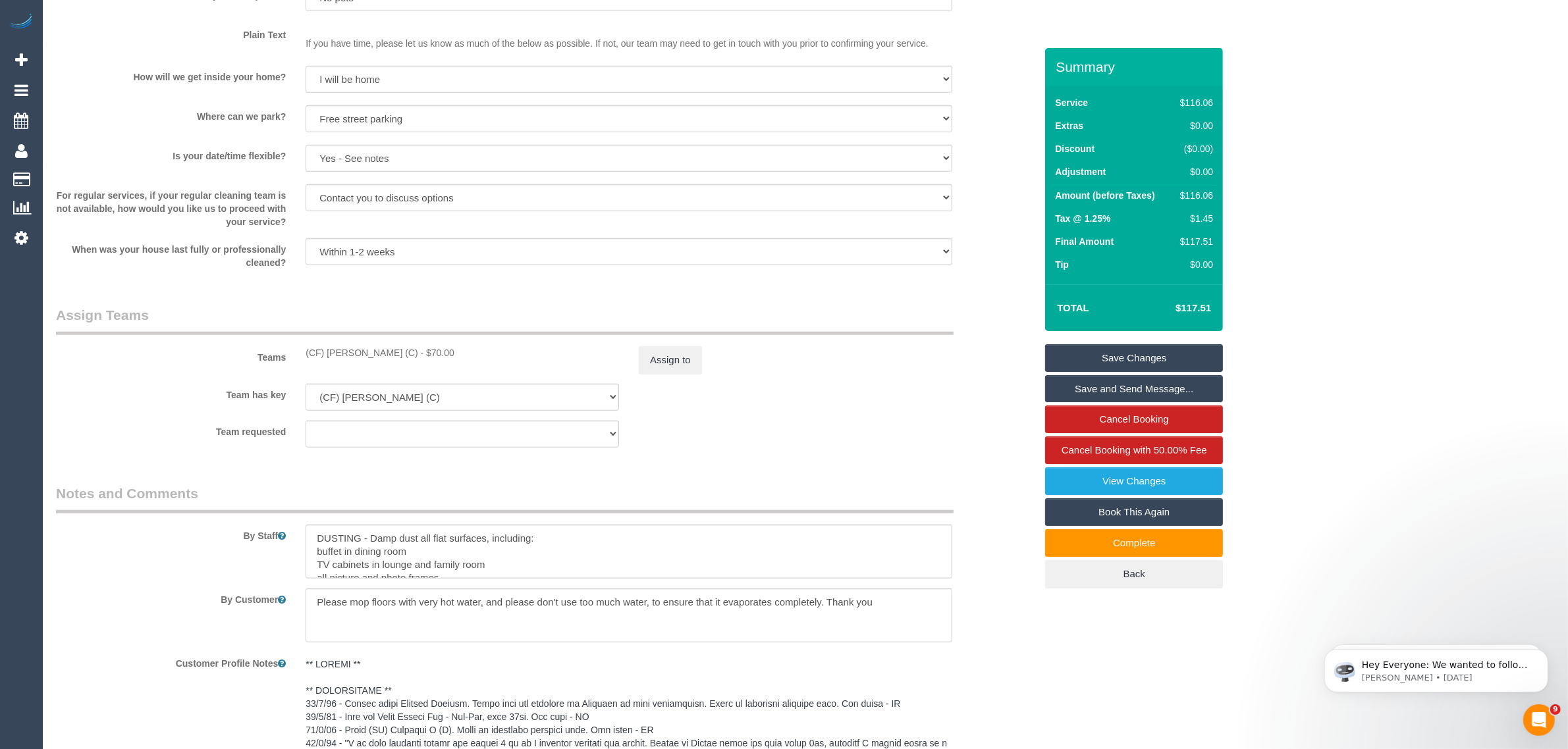
drag, startPoint x: 643, startPoint y: 298, endPoint x: 660, endPoint y: 303, distance: 17.7
click at [643, 298] on div "Who Email* dorrah@bigpond.com Name * Deborah Jan Harrison INVOICE Self Managed …" at bounding box center [545, 80] width 999 height 2698
click at [749, 436] on div "Team requested (CF) Dhanusha S (C) (0) Account - Tech (0) Office (0) Raunak Tes…" at bounding box center [545, 434] width 999 height 27
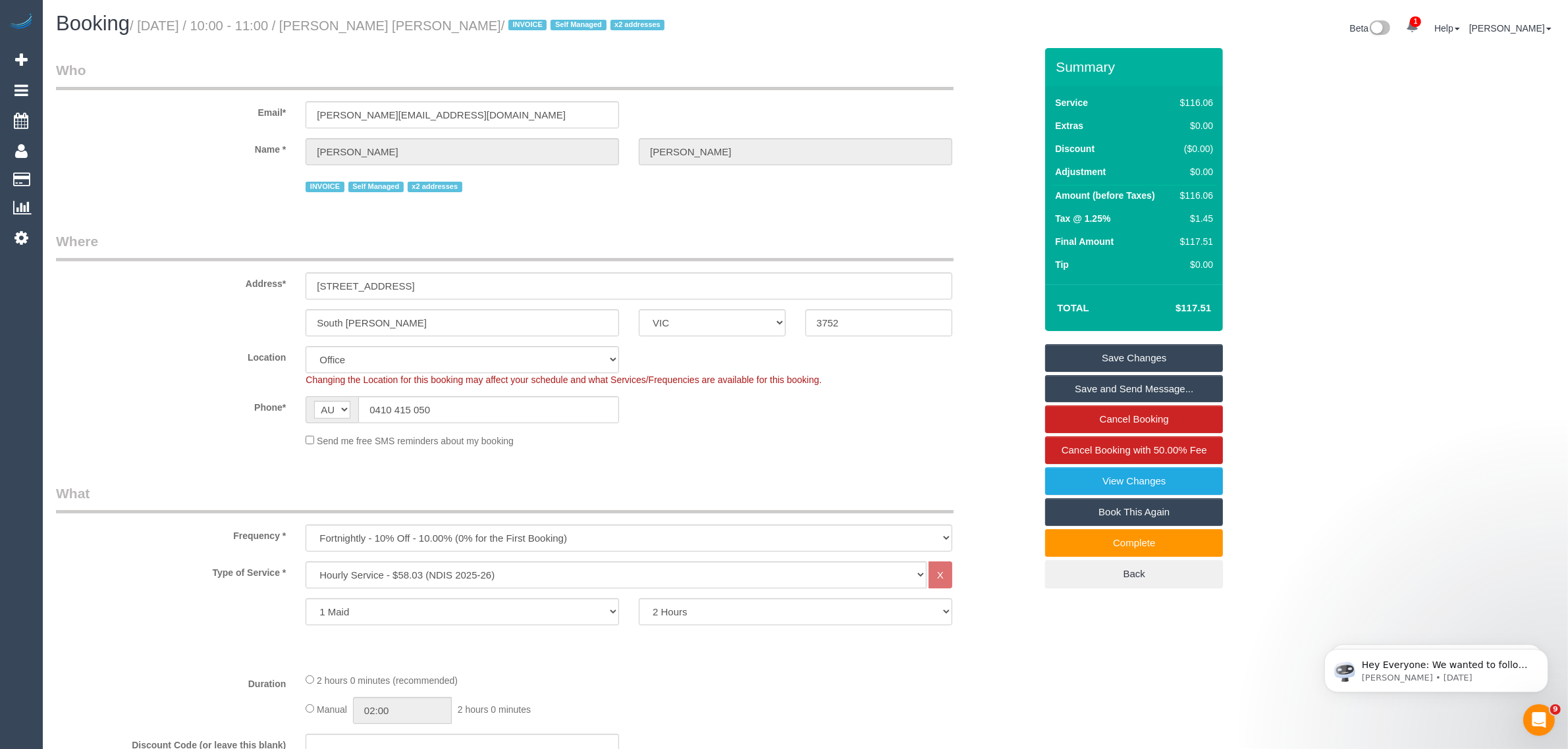
scroll to position [0, 0]
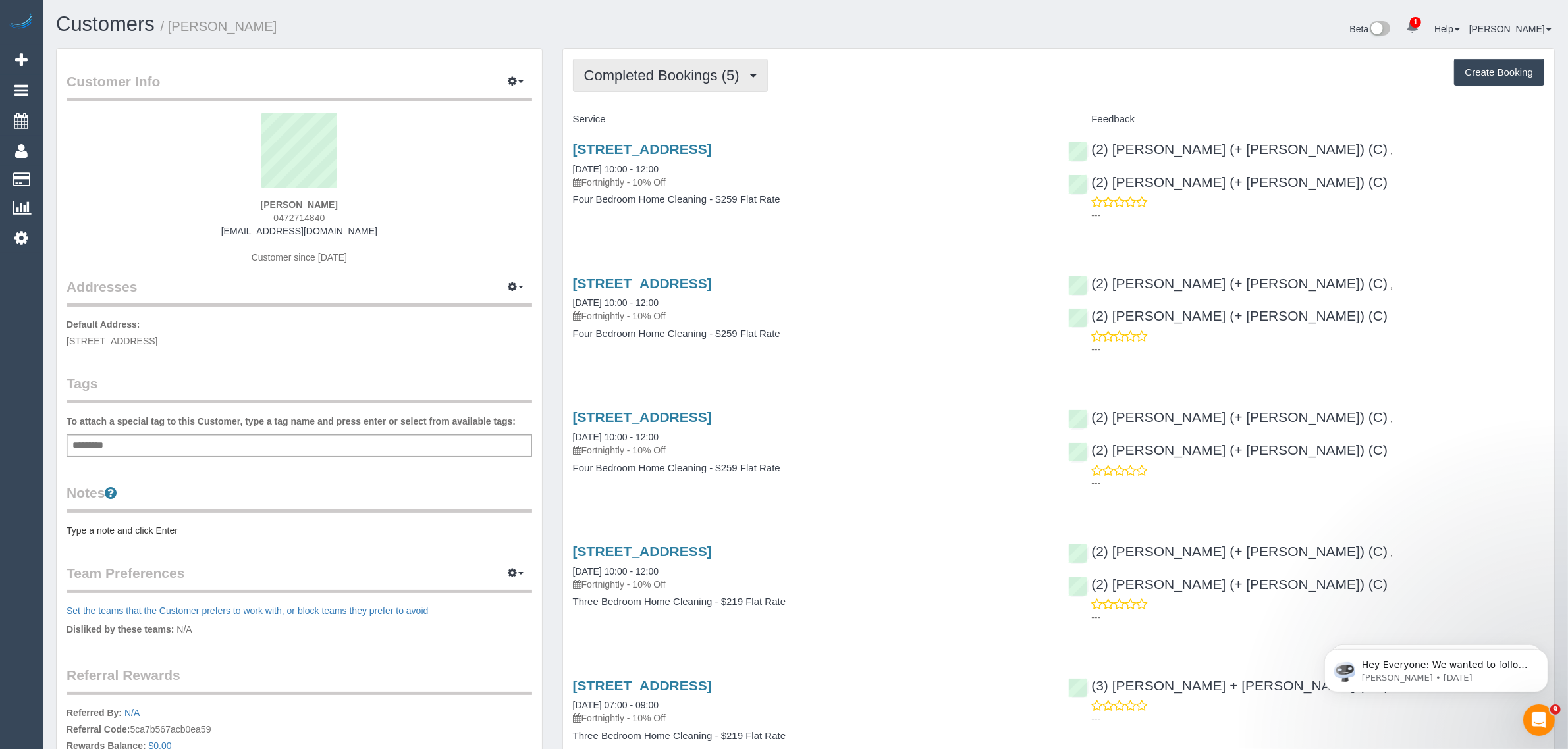
click at [668, 77] on span "Completed Bookings (5)" at bounding box center [665, 75] width 162 height 17
click at [633, 119] on link "Upcoming Bookings (11)" at bounding box center [643, 123] width 139 height 18
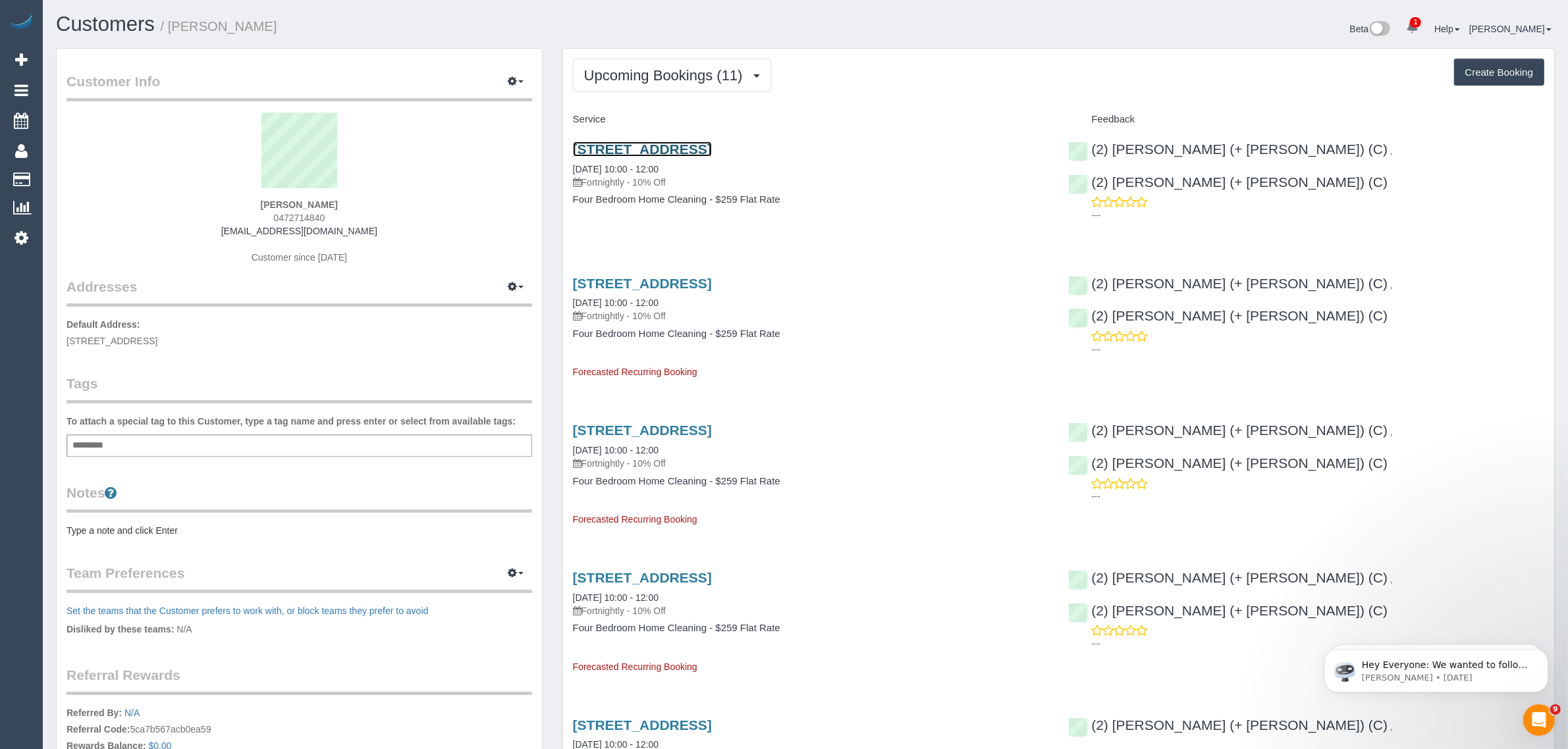
click at [689, 147] on link "[STREET_ADDRESS]" at bounding box center [643, 149] width 139 height 15
click at [624, 60] on button "Upcoming Bookings (11)" at bounding box center [673, 75] width 199 height 33
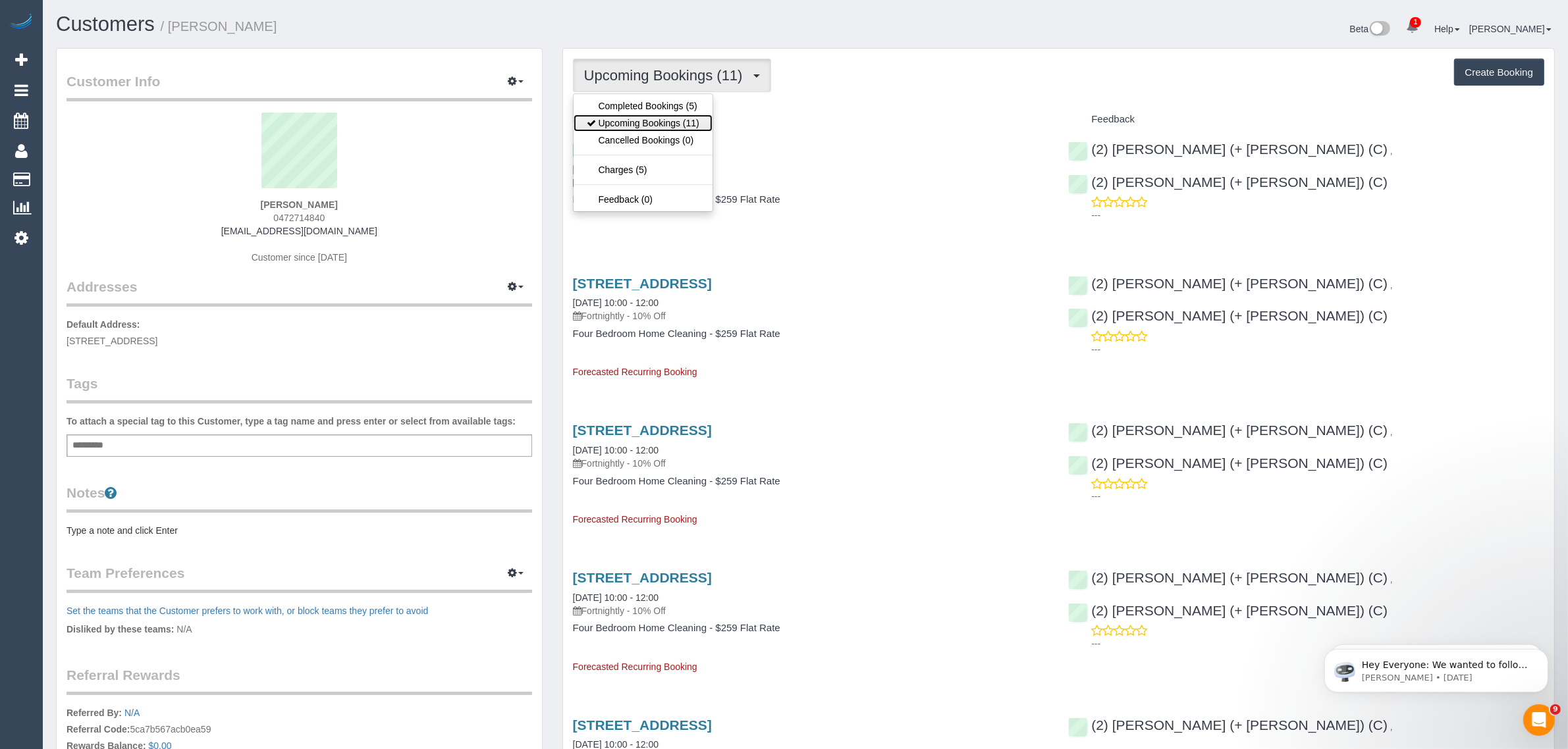
click at [602, 117] on link "Upcoming Bookings (11)" at bounding box center [643, 123] width 139 height 18
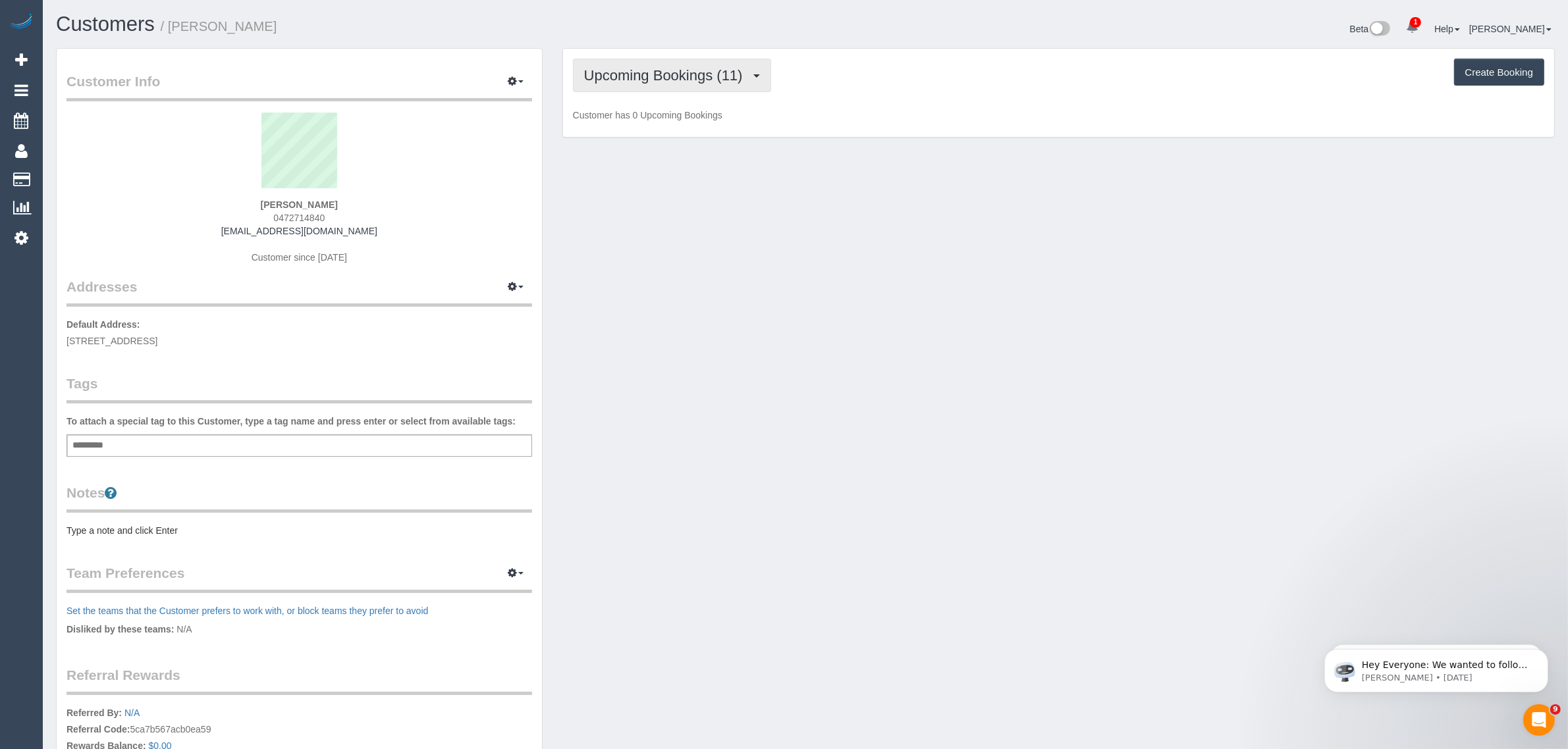
click at [629, 73] on span "Upcoming Bookings (11)" at bounding box center [667, 75] width 165 height 17
click at [626, 101] on link "Completed Bookings (5)" at bounding box center [643, 106] width 139 height 18
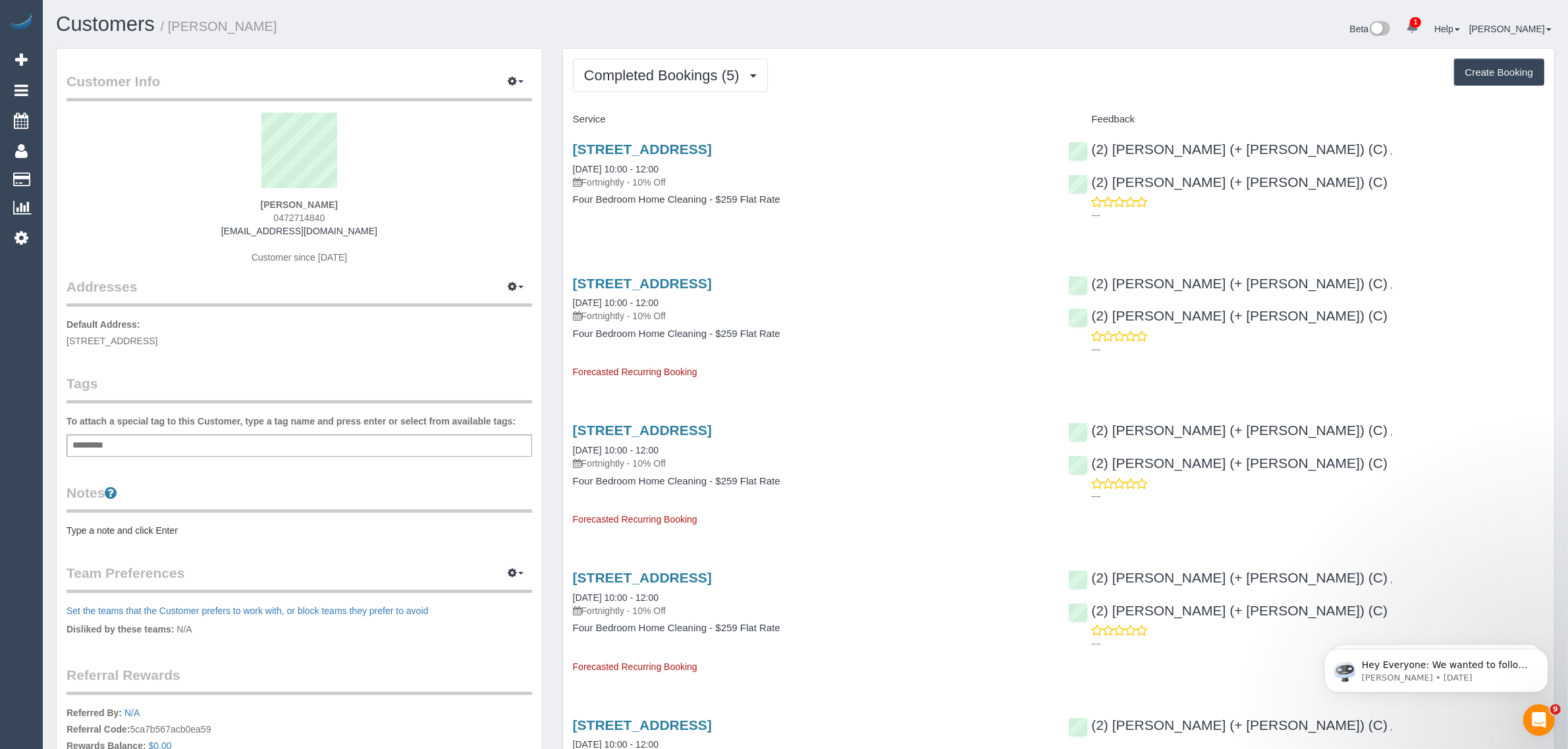
click at [659, 83] on button "Completed Bookings (5)" at bounding box center [671, 75] width 195 height 33
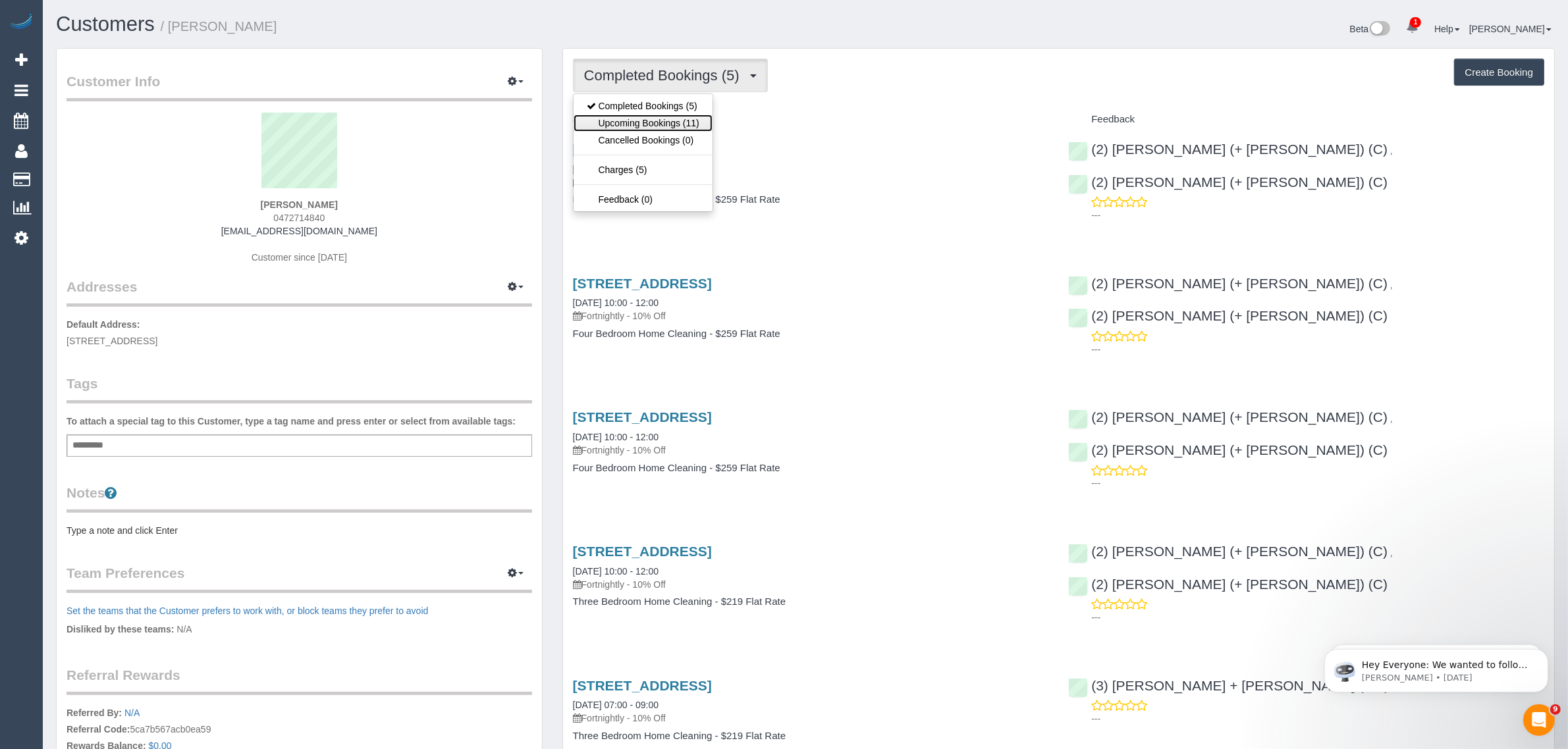
click at [643, 125] on link "Upcoming Bookings (11)" at bounding box center [643, 123] width 139 height 18
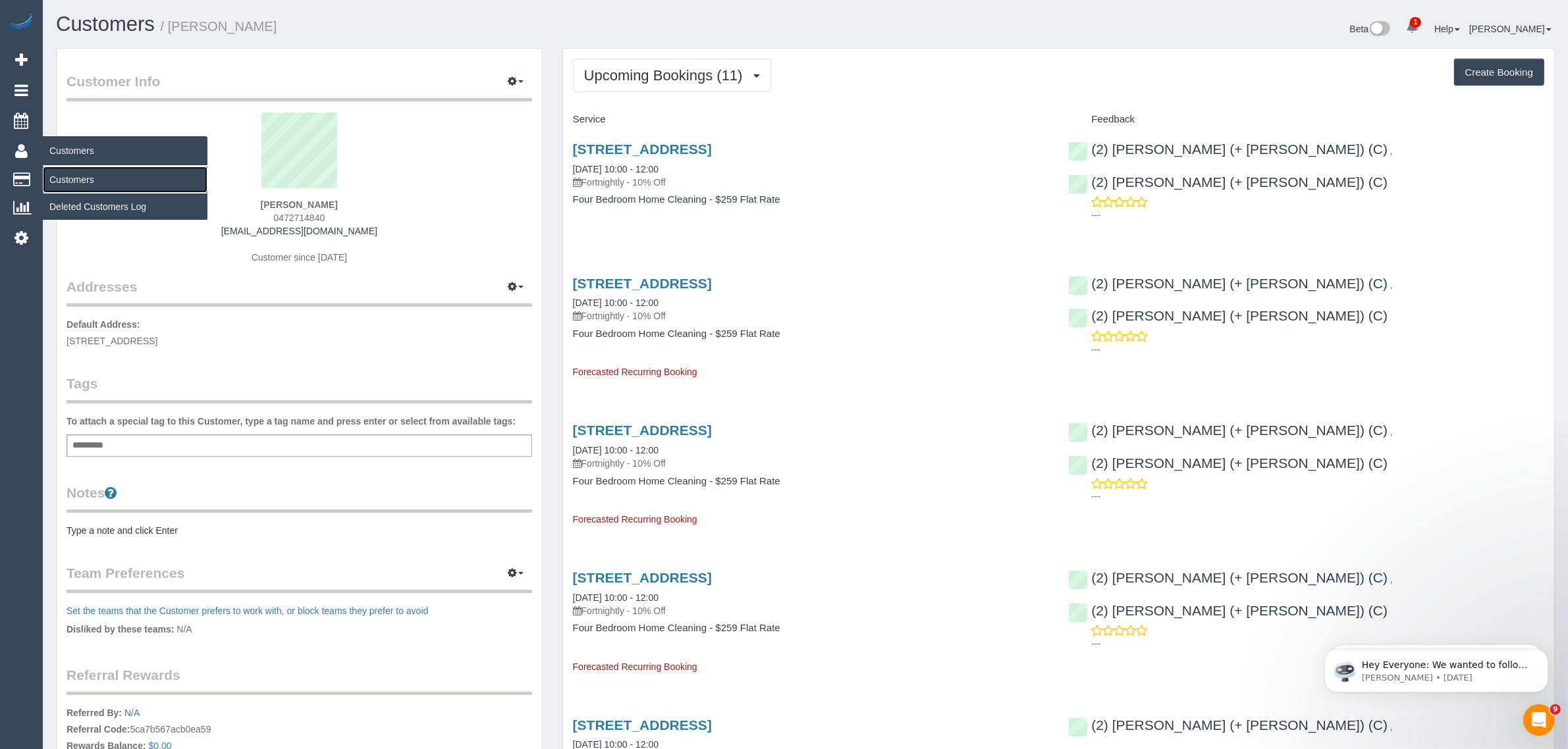
click at [70, 181] on link "Customers" at bounding box center [124, 180] width 164 height 27
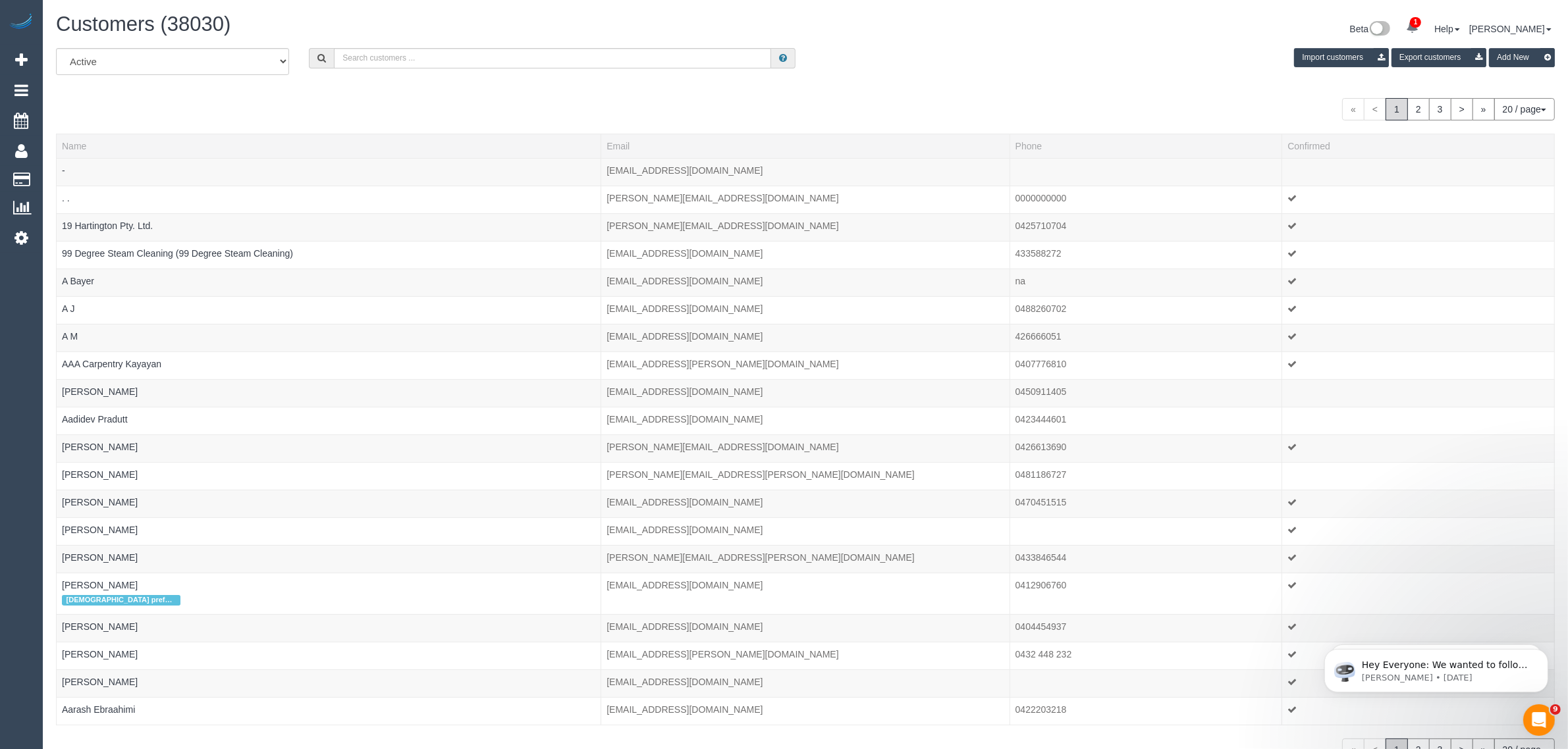
click at [296, 108] on div "« < 1 2 3 > » 20 / page 10 / page 20 / page 30 / page 40 / page 50 / page 100 /…" at bounding box center [805, 109] width 1499 height 23
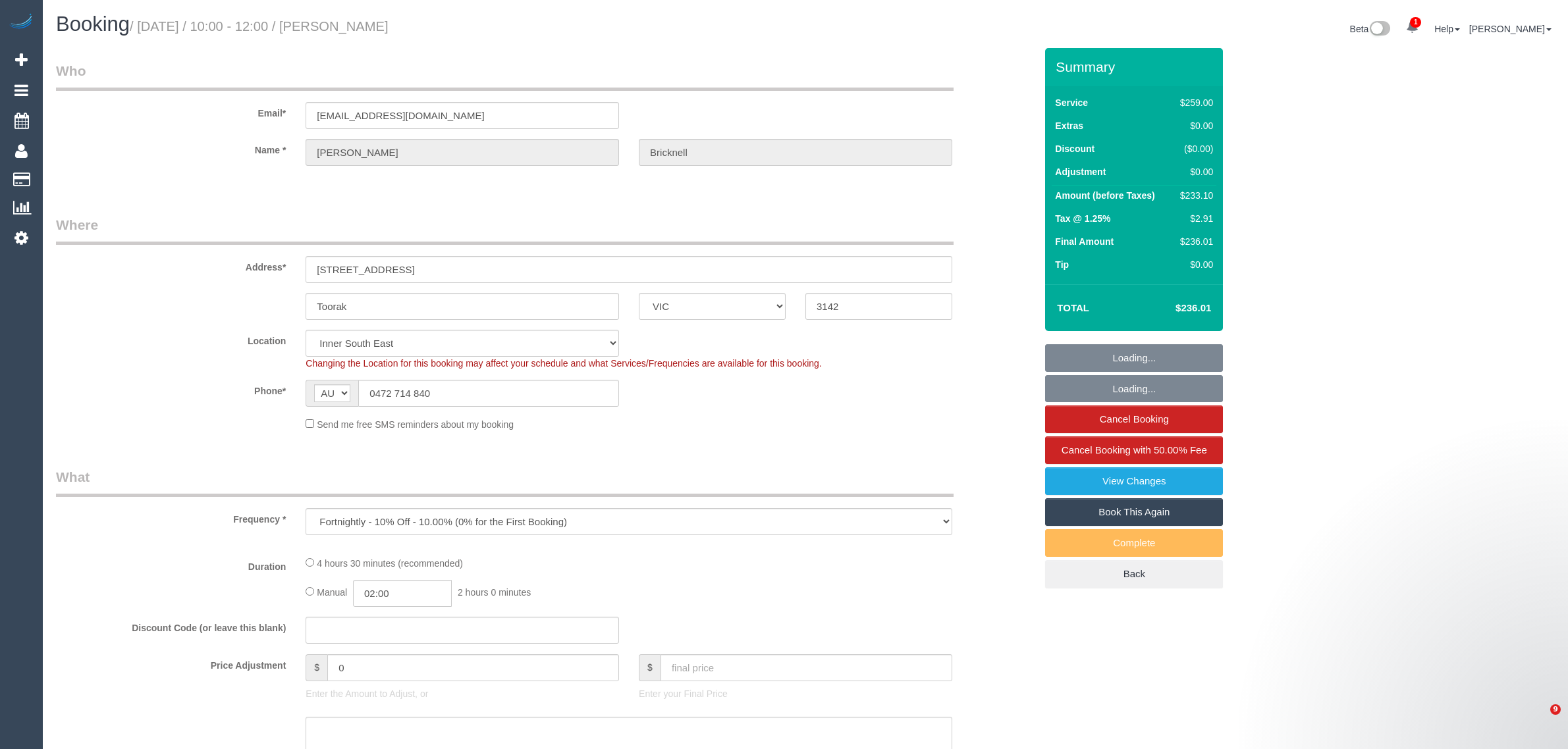
select select "VIC"
select select "string:stripe-pm_1SDDsV2GScqysDRVo57TEwuy"
select select "number:28"
select select "number:14"
select select "number:19"
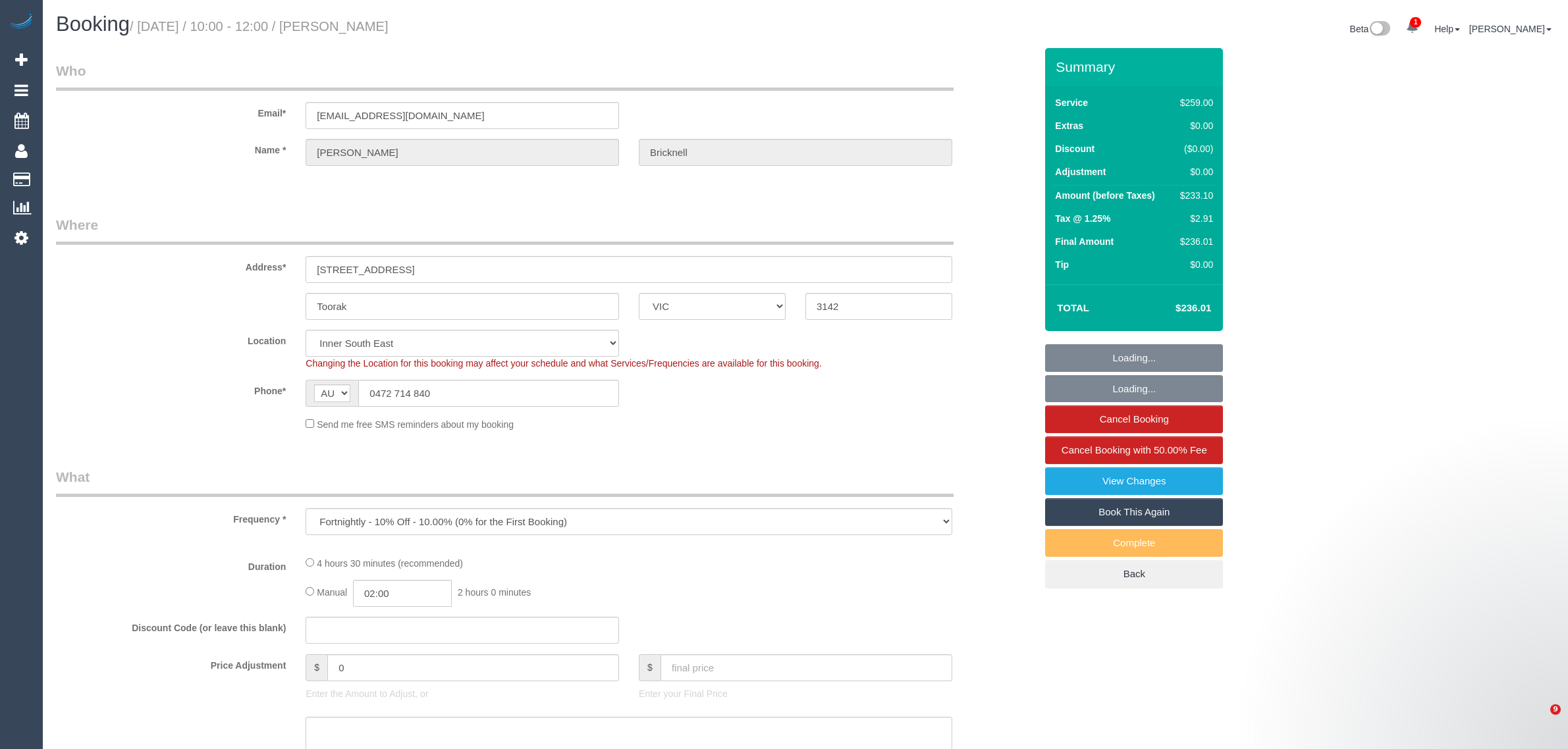
select select "number:23"
select select "number:34"
select select "number:13"
select select "object:1322"
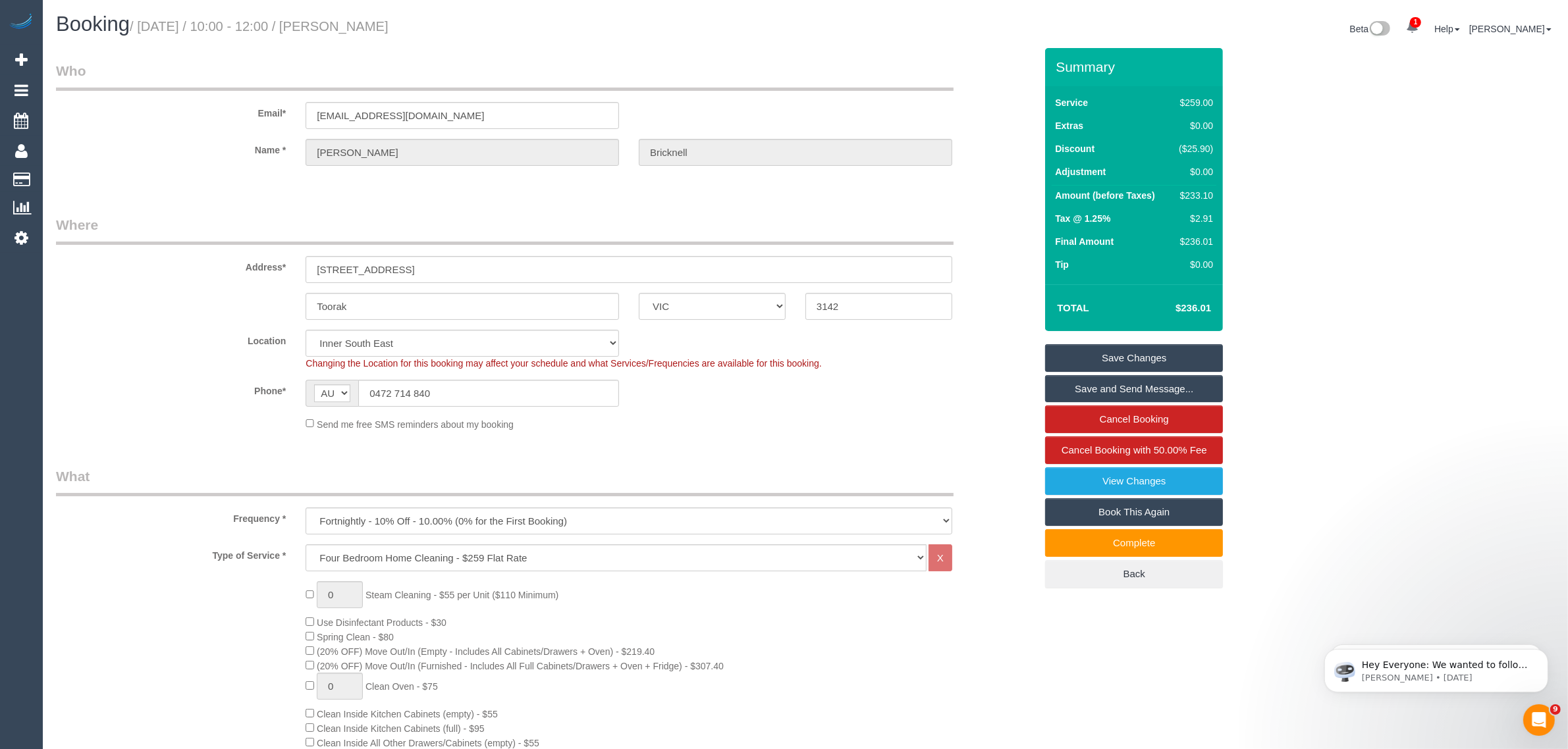
click at [173, 357] on div "Location [GEOGRAPHIC_DATA] (North) East (South) [GEOGRAPHIC_DATA] (East) [GEOGR…" at bounding box center [545, 349] width 999 height 40
click at [1069, 450] on span "Cancel Booking with 50.00% Fee" at bounding box center [1134, 450] width 145 height 11
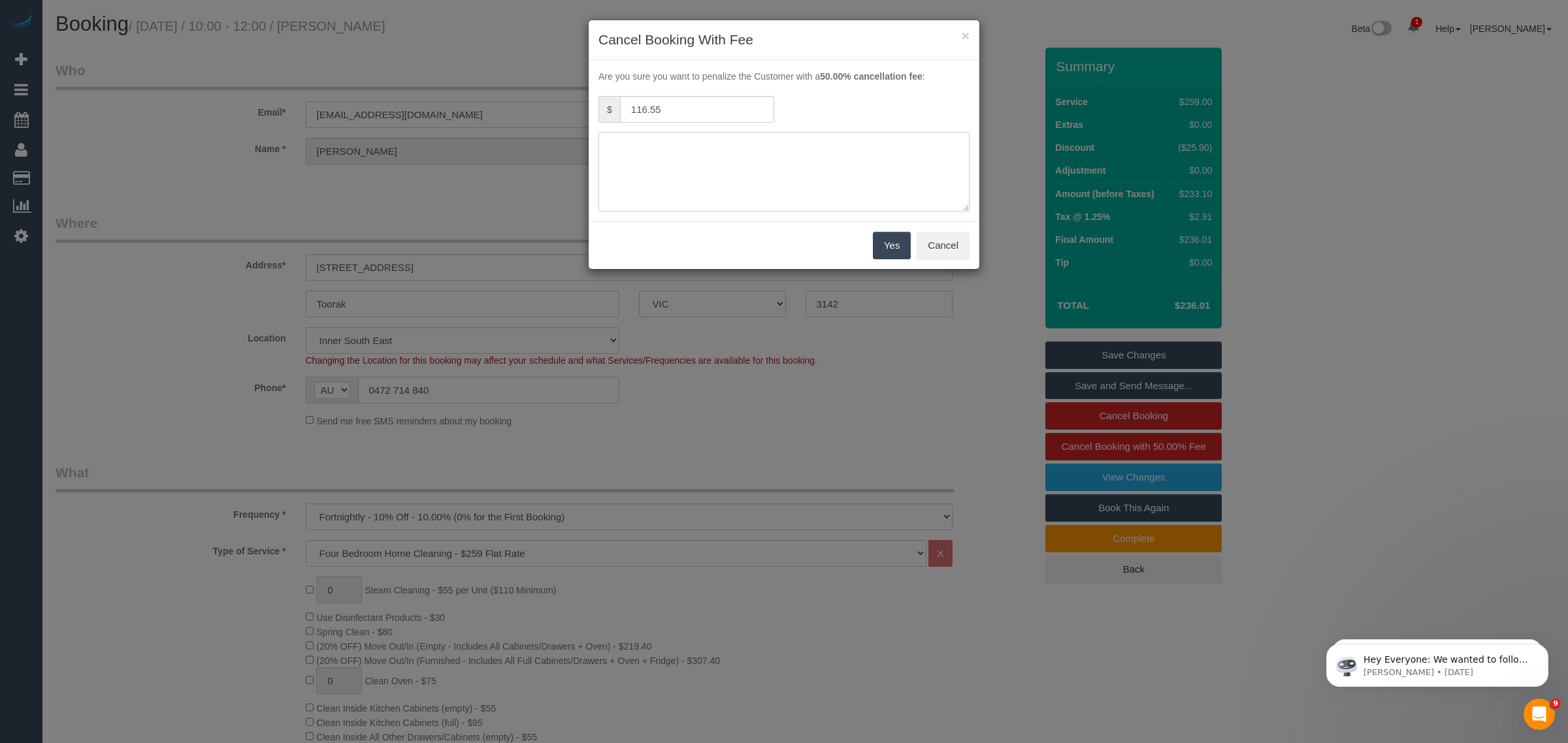
click at [677, 144] on textarea at bounding box center [784, 171] width 371 height 79
type textarea "no access via call and txt - KA"
click at [878, 240] on button "Yes" at bounding box center [892, 245] width 38 height 27
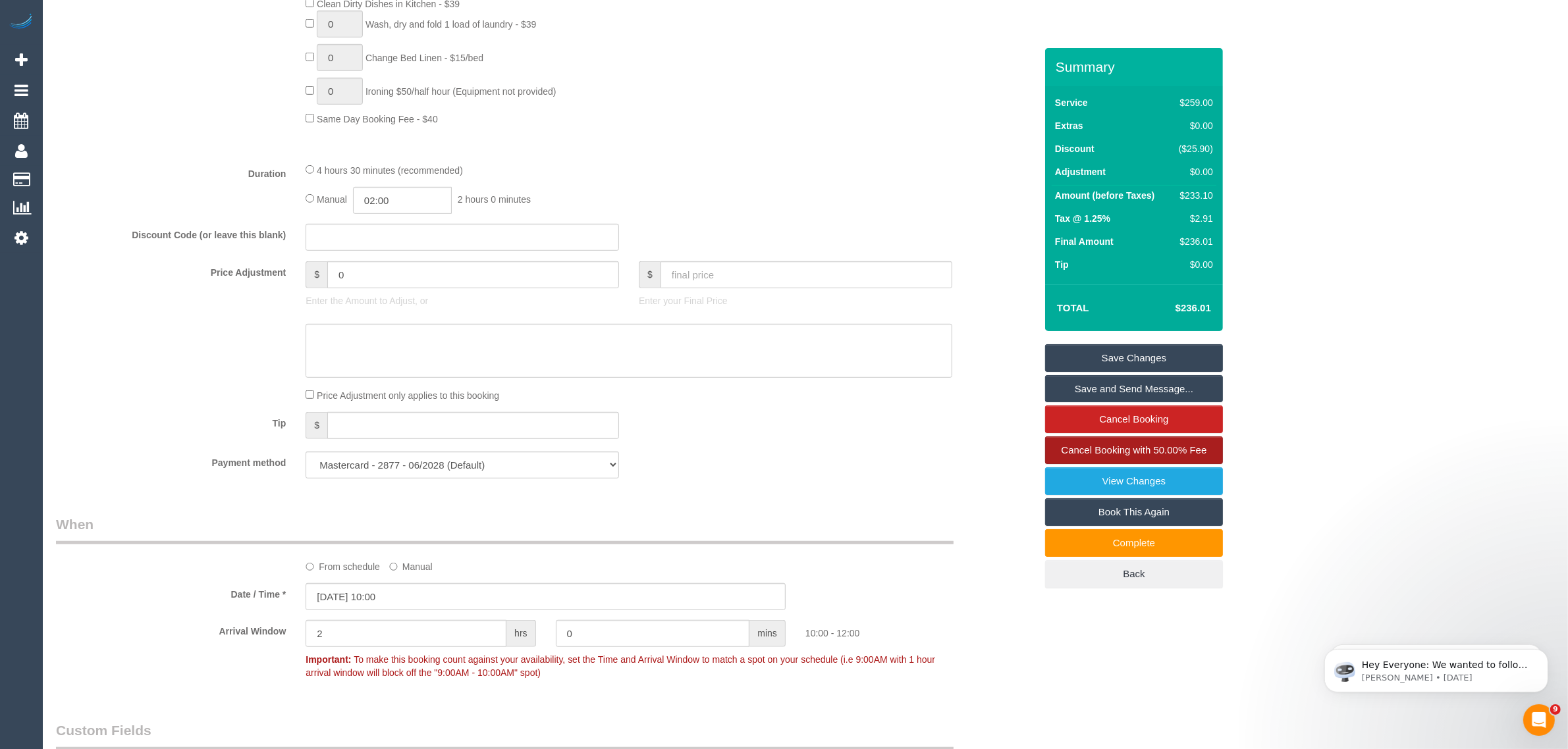
scroll to position [1316, 0]
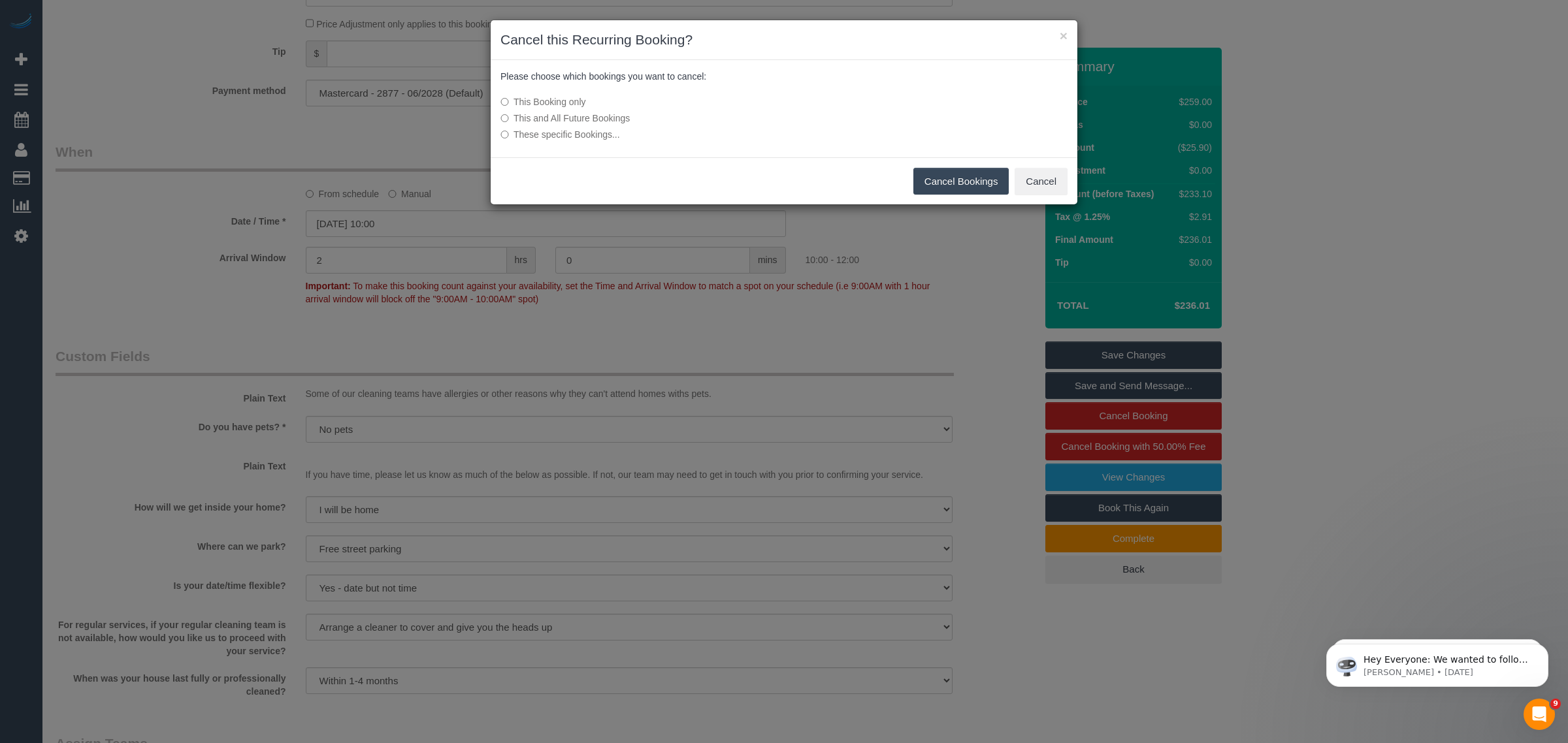
click at [932, 185] on button "Cancel Bookings" at bounding box center [961, 181] width 96 height 27
